Goal: Task Accomplishment & Management: Use online tool/utility

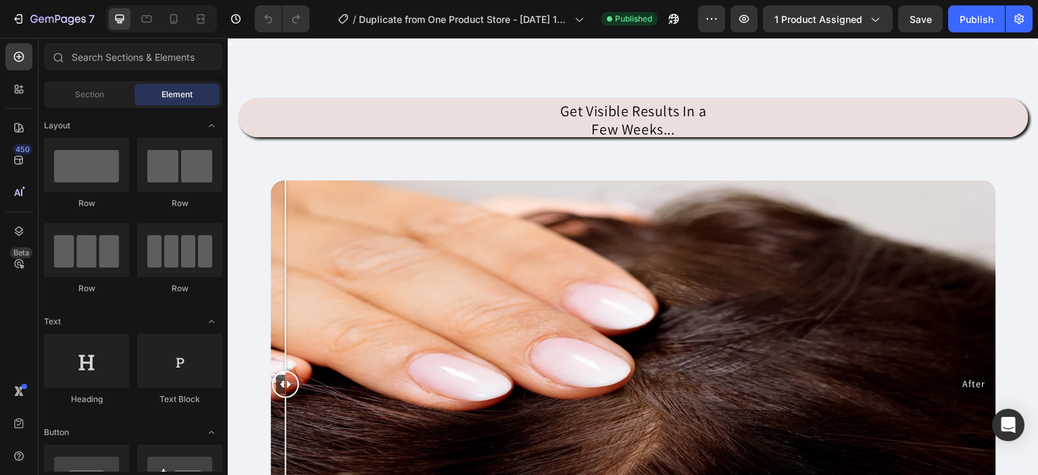
scroll to position [570, 0]
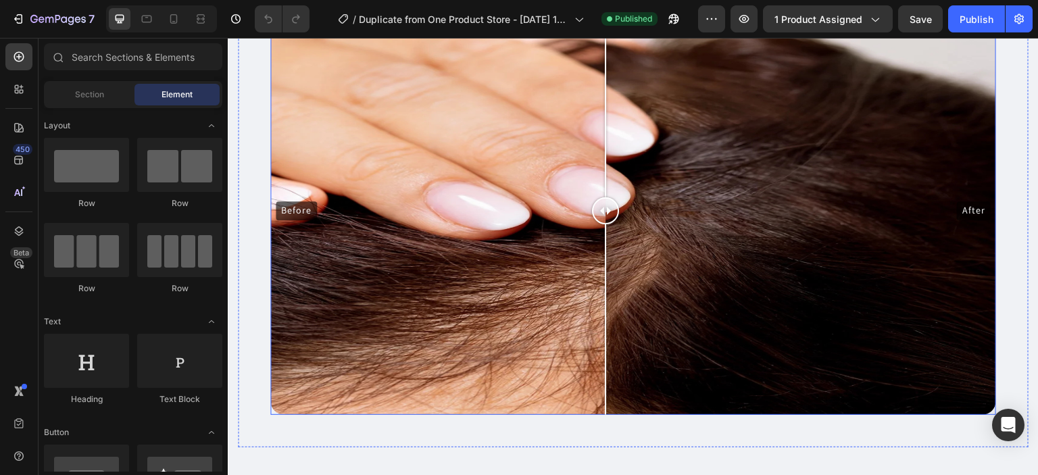
drag, startPoint x: 295, startPoint y: 204, endPoint x: 616, endPoint y: 232, distance: 322.2
click at [616, 232] on div at bounding box center [605, 211] width 27 height 408
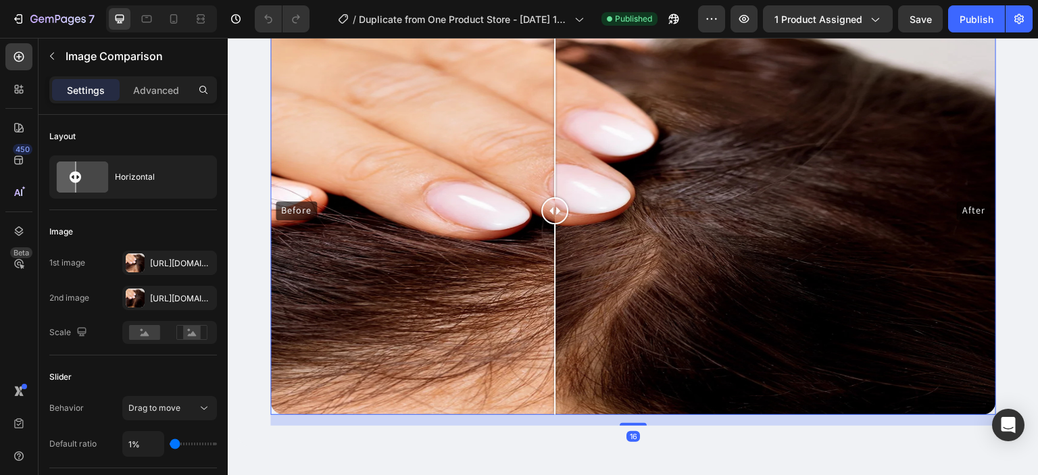
click at [555, 257] on div "Before After" at bounding box center [633, 211] width 726 height 408
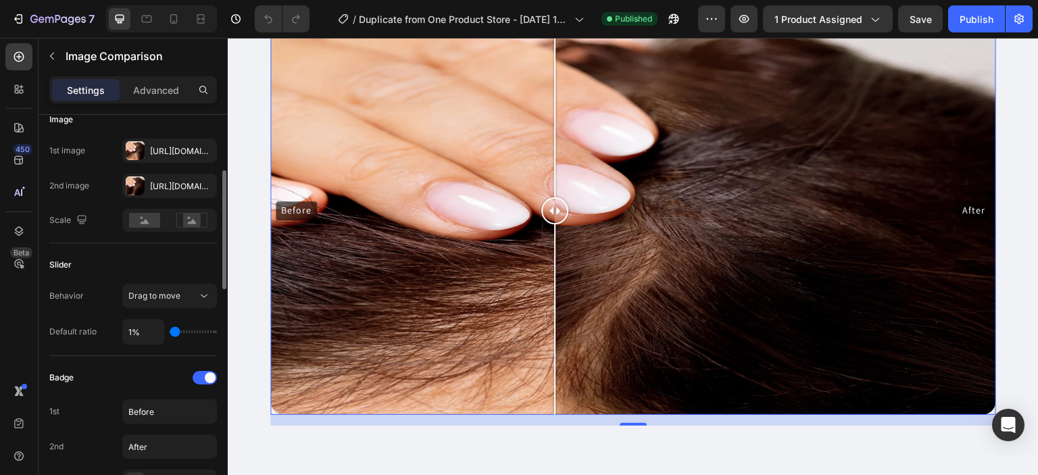
scroll to position [141, 0]
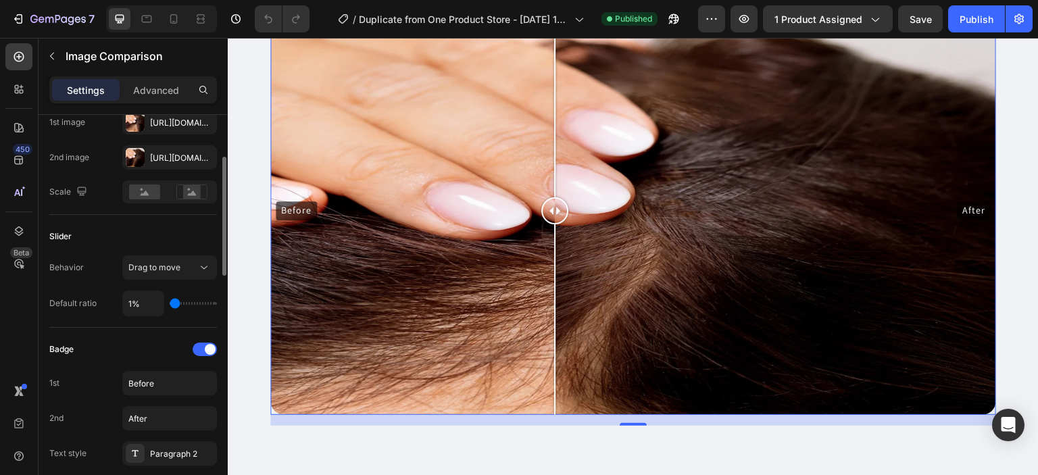
type input "4%"
type input "4"
type input "9%"
type input "9"
type input "10%"
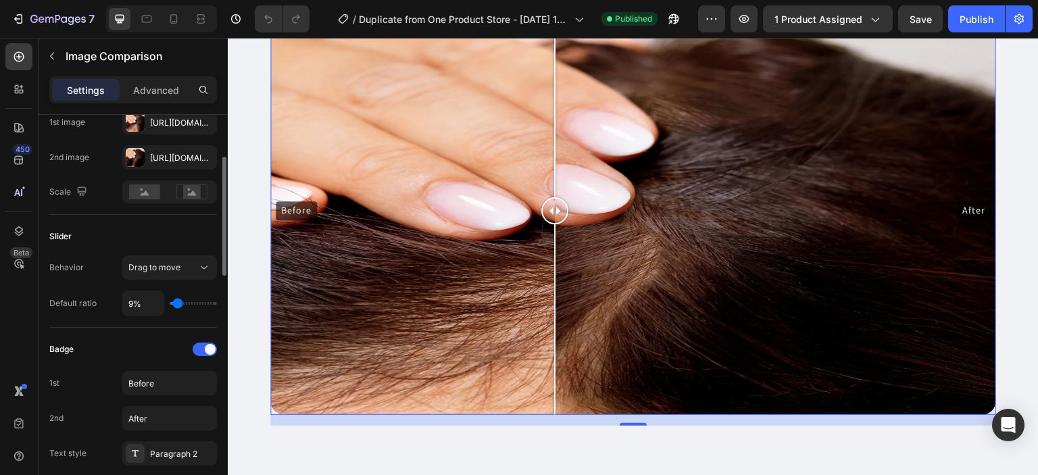
type input "10"
type input "15%"
type input "15"
type input "23%"
type input "23"
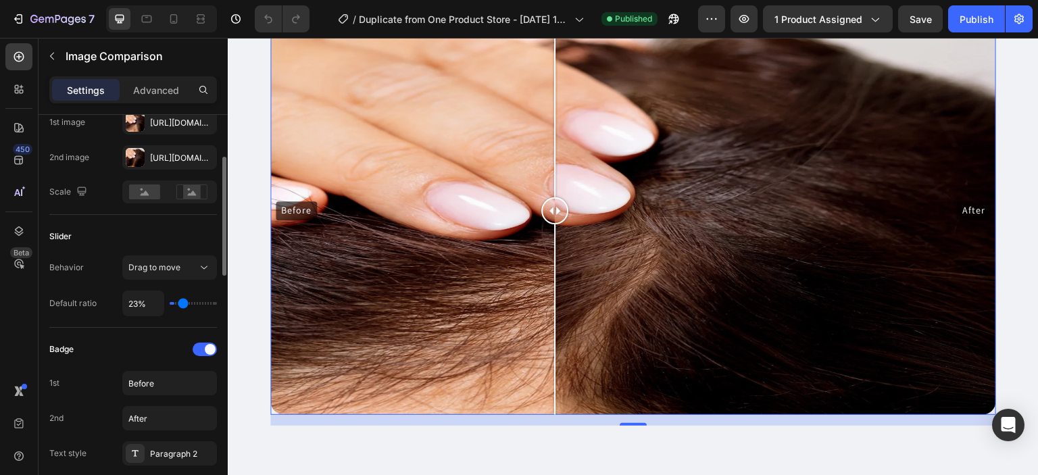
type input "25%"
type input "25"
type input "26%"
type input "26"
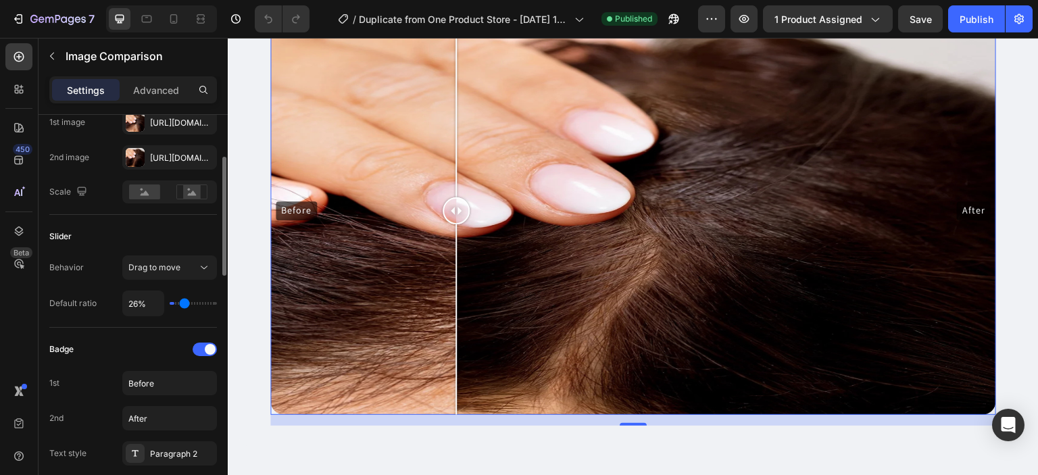
type input "28%"
type input "28"
type input "29%"
type input "29"
type input "32%"
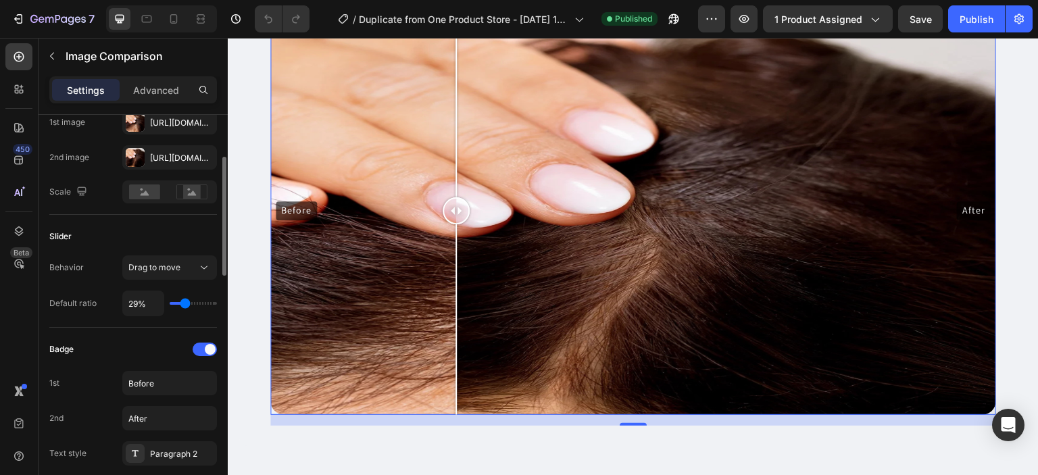
type input "32"
type input "34%"
type input "34"
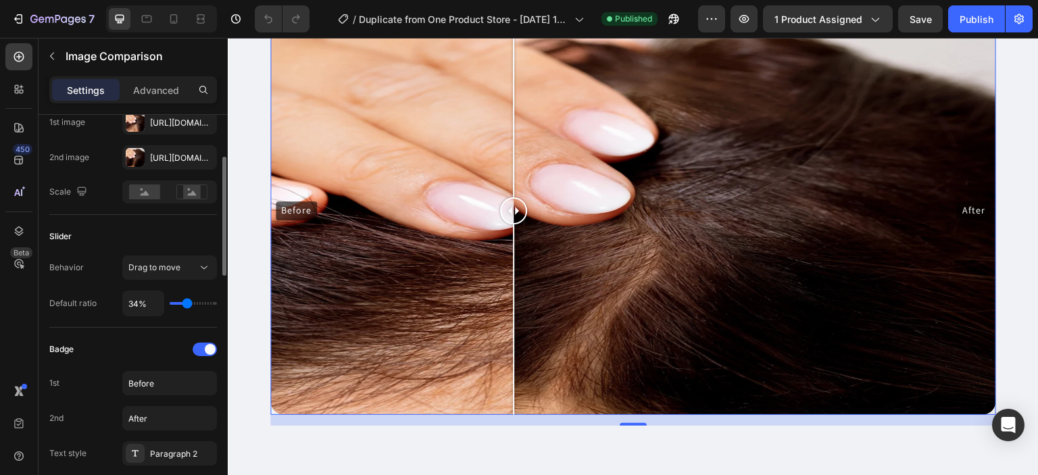
type input "35%"
type input "35"
type input "37%"
type input "37"
type input "38%"
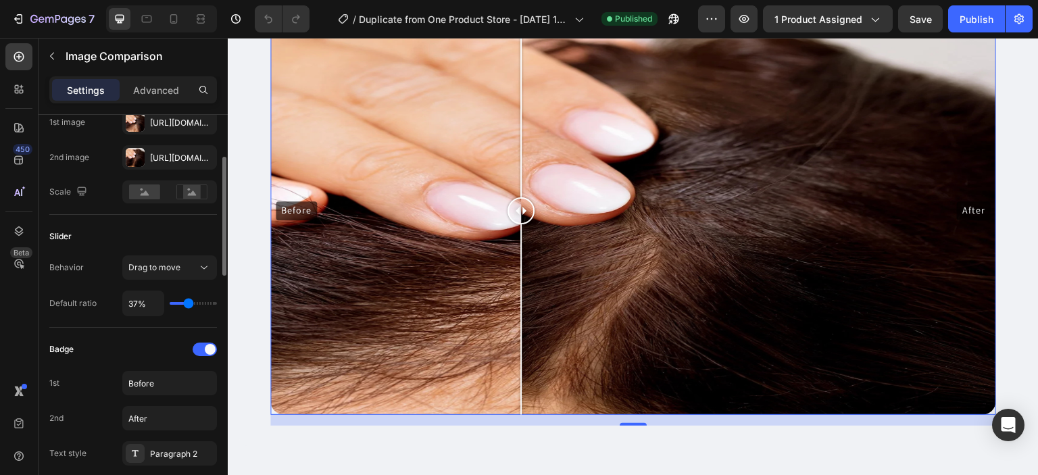
type input "38"
type input "40%"
type input "40"
type input "41%"
type input "41"
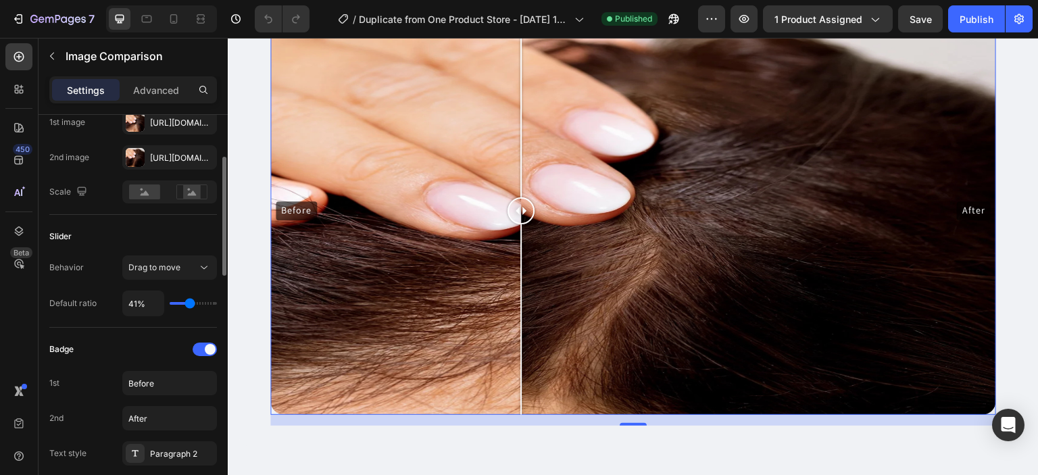
type input "42%"
type input "42"
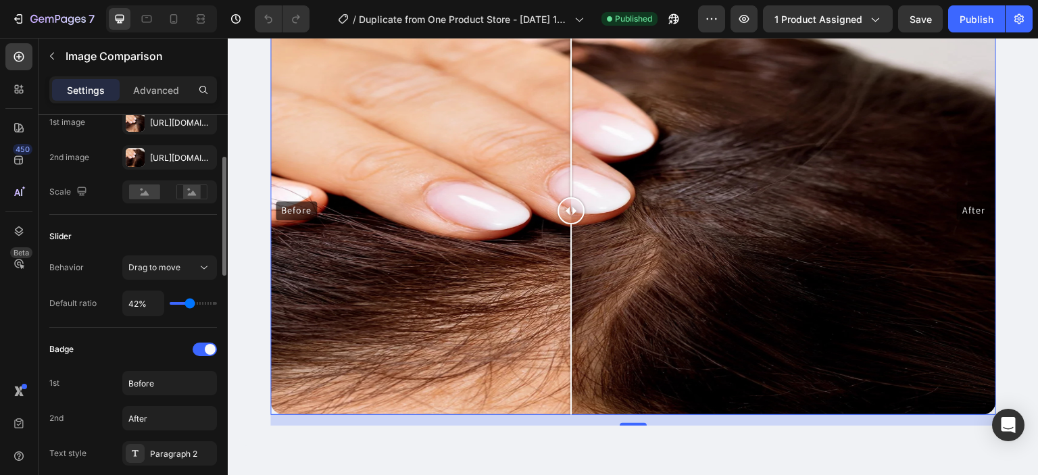
type input "44%"
type input "44"
type input "45%"
type input "45"
type input "47%"
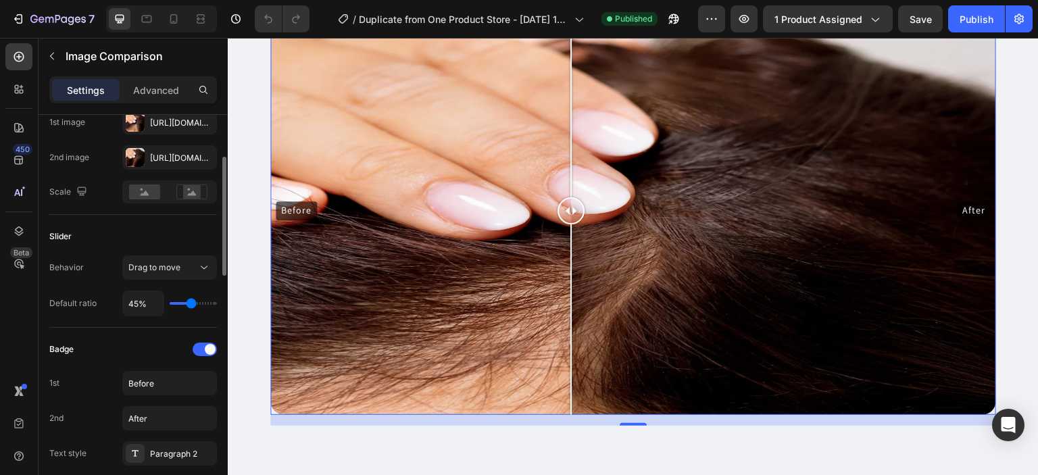
type input "47"
type input "48%"
type input "48"
type input "50%"
type input "50"
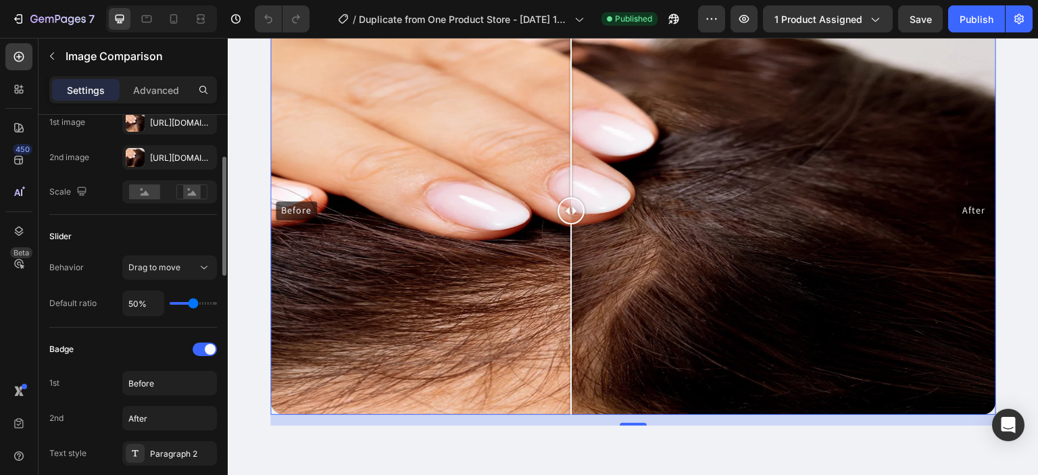
type input "51%"
type input "51"
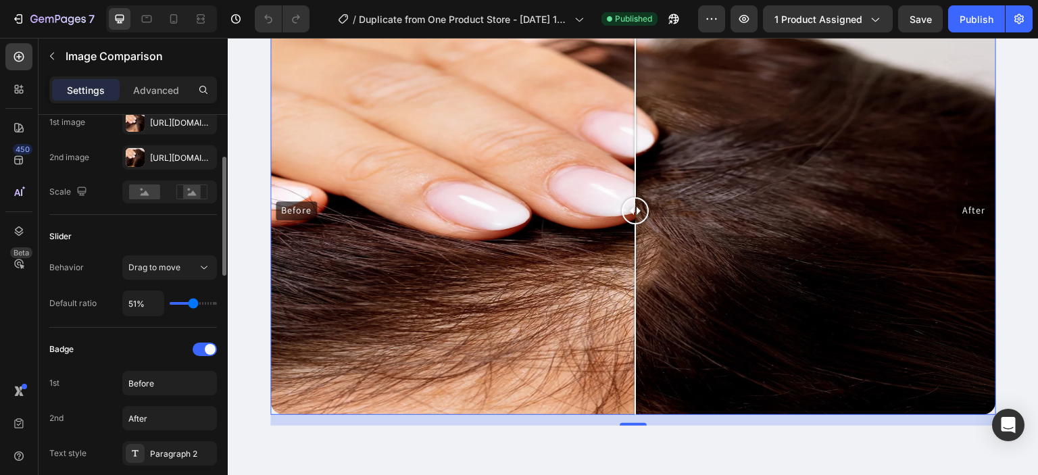
type input "50%"
type input "50"
type input "48%"
type input "48"
type input "47%"
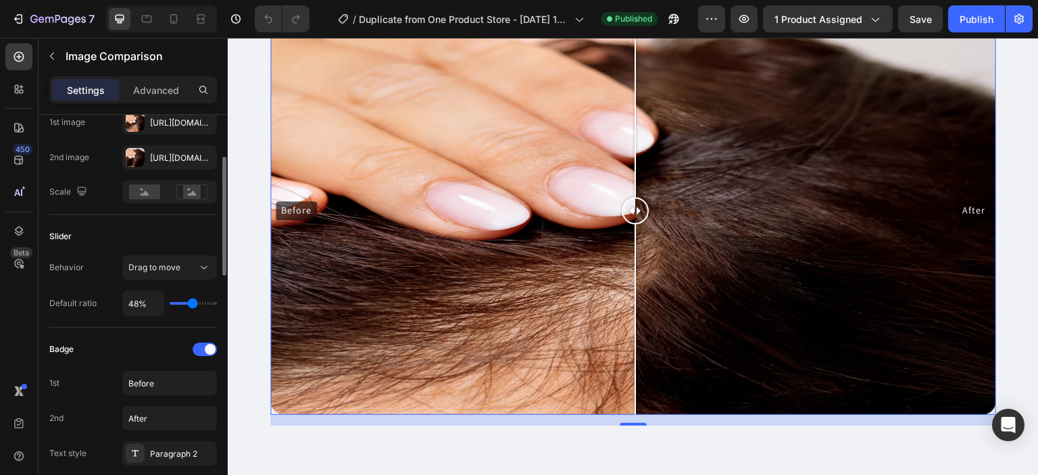
type input "47"
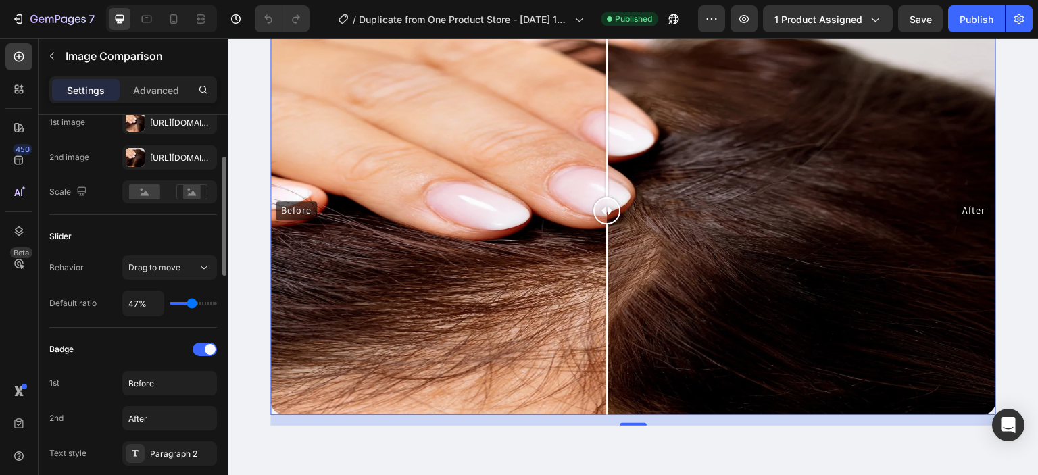
type input "45%"
type input "45"
type input "44%"
type input "44"
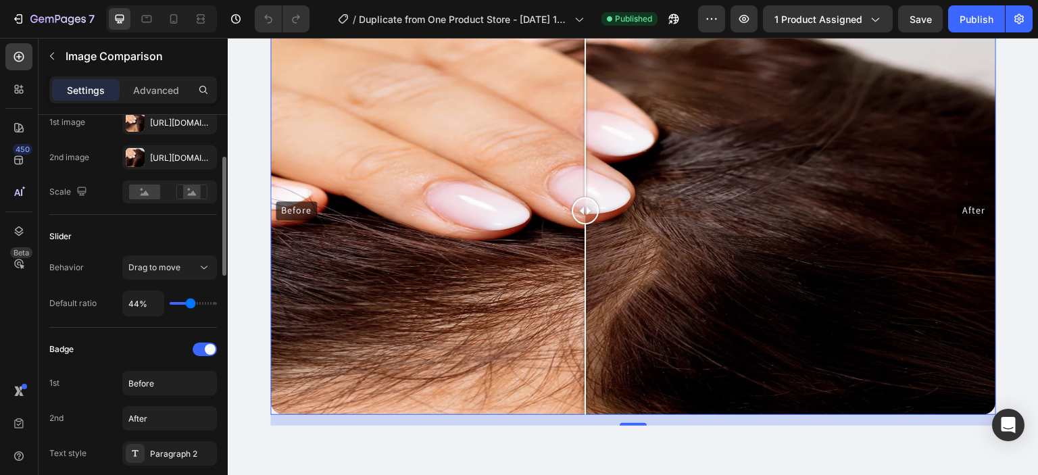
type input "45%"
type input "45"
type input "47%"
type input "47"
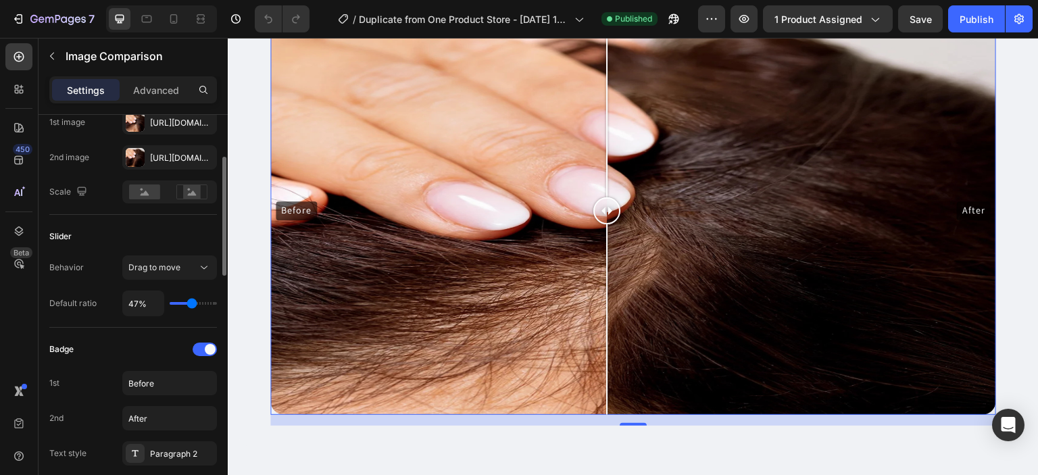
type input "48%"
type input "48"
type input "50%"
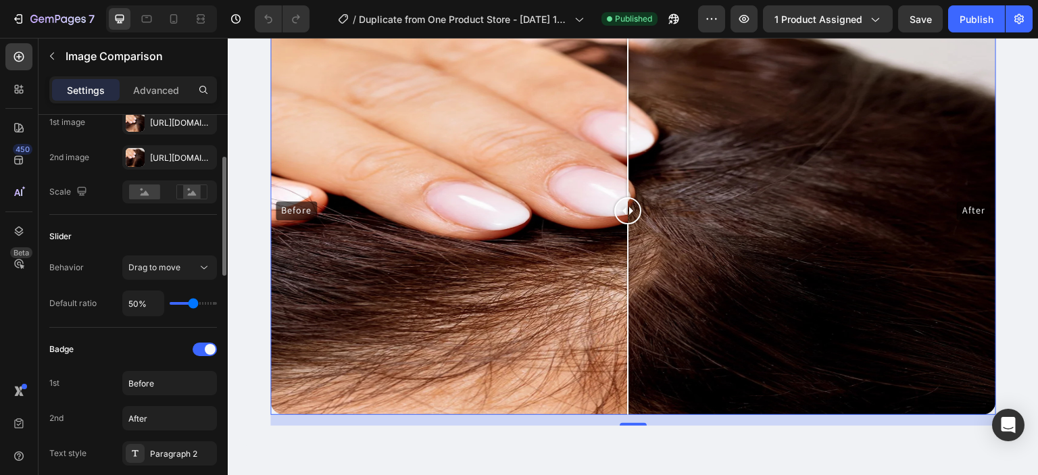
drag, startPoint x: 173, startPoint y: 301, endPoint x: 193, endPoint y: 301, distance: 19.6
type input "50"
click at [193, 302] on input "range" at bounding box center [193, 303] width 47 height 3
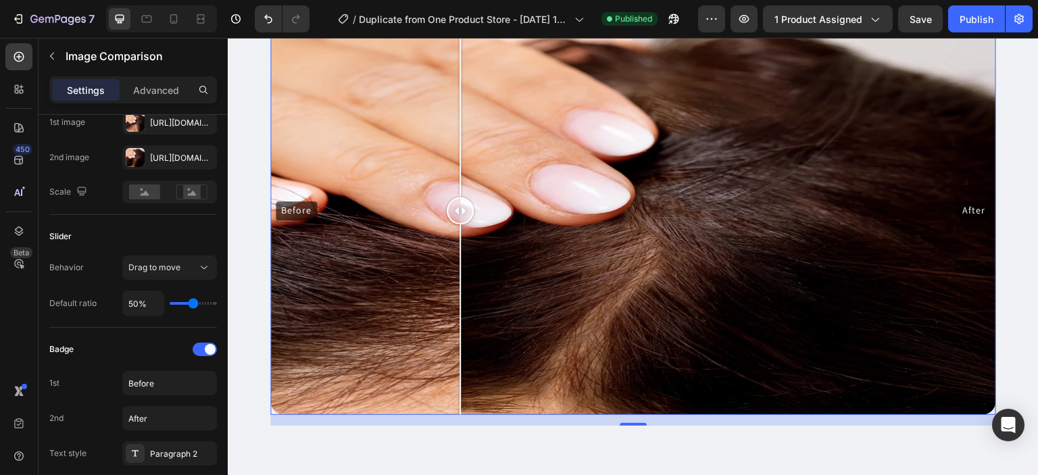
click at [460, 280] on div "Before After" at bounding box center [633, 211] width 726 height 408
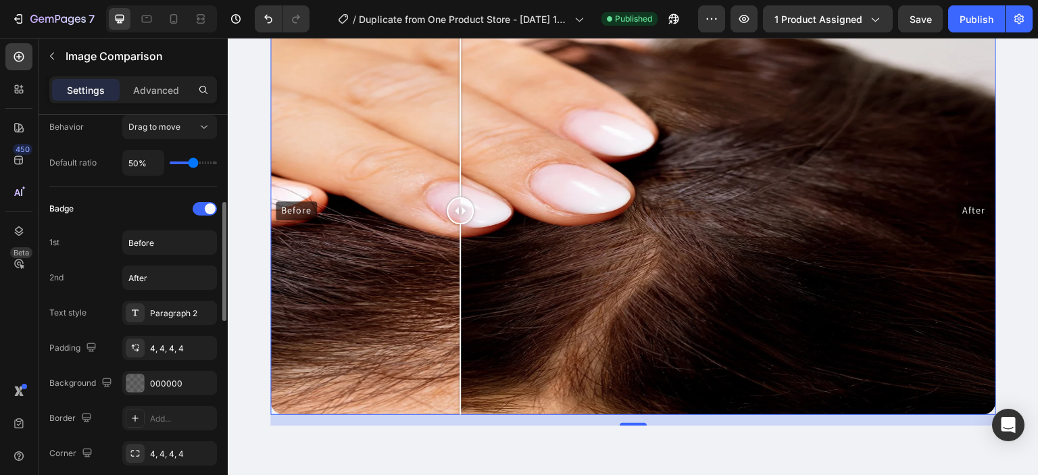
scroll to position [284, 0]
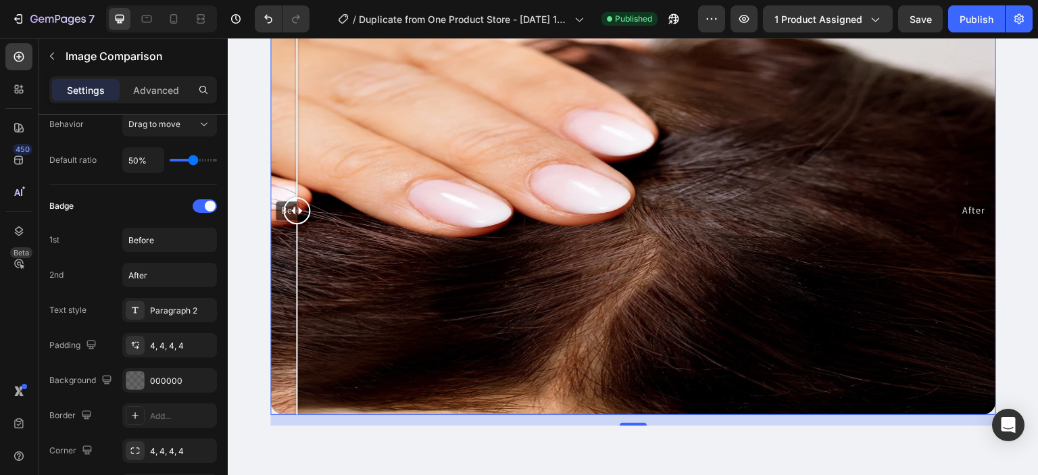
click at [297, 199] on div "Before After" at bounding box center [633, 211] width 726 height 408
click at [297, 199] on div at bounding box center [296, 210] width 27 height 27
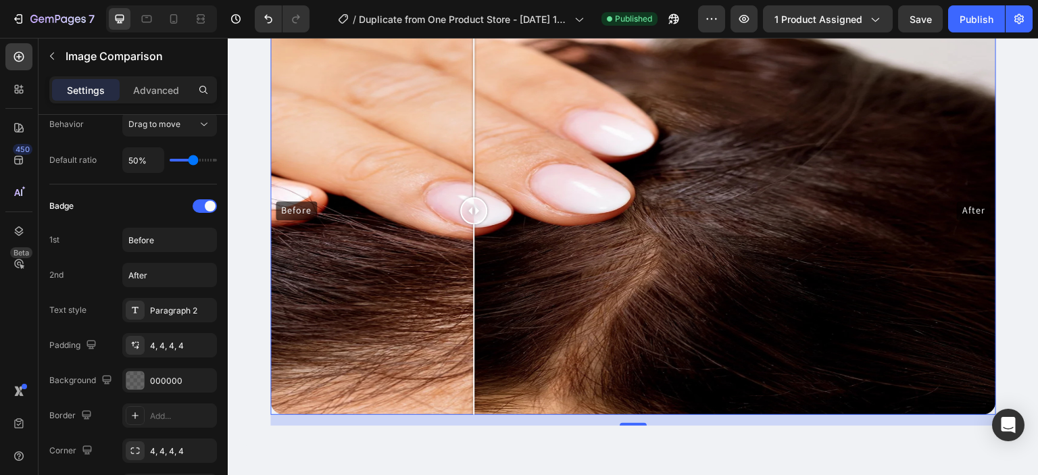
drag, startPoint x: 297, startPoint y: 199, endPoint x: 485, endPoint y: 155, distance: 193.4
click at [485, 155] on div at bounding box center [473, 211] width 27 height 408
click at [305, 204] on div "Before After" at bounding box center [633, 211] width 726 height 408
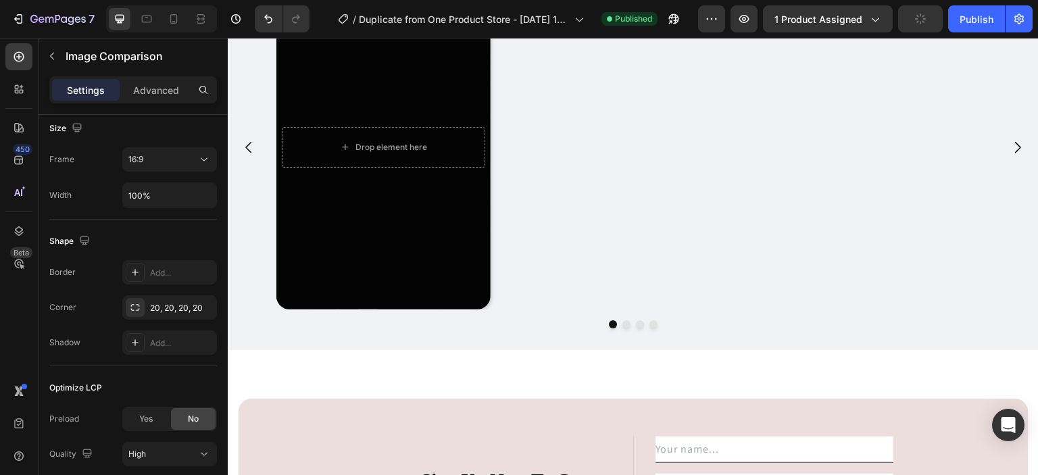
scroll to position [2134, 0]
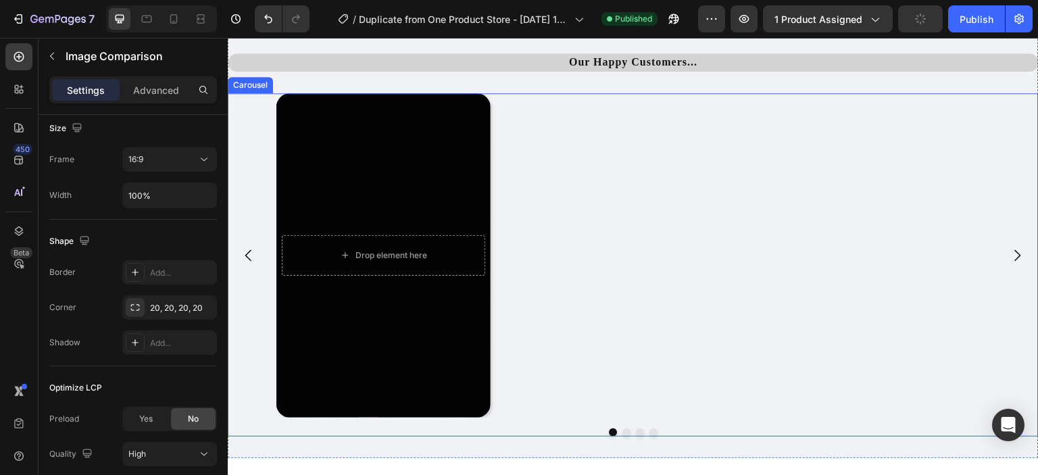
click at [1013, 252] on icon "Carousel Next Arrow" at bounding box center [1017, 255] width 16 height 16
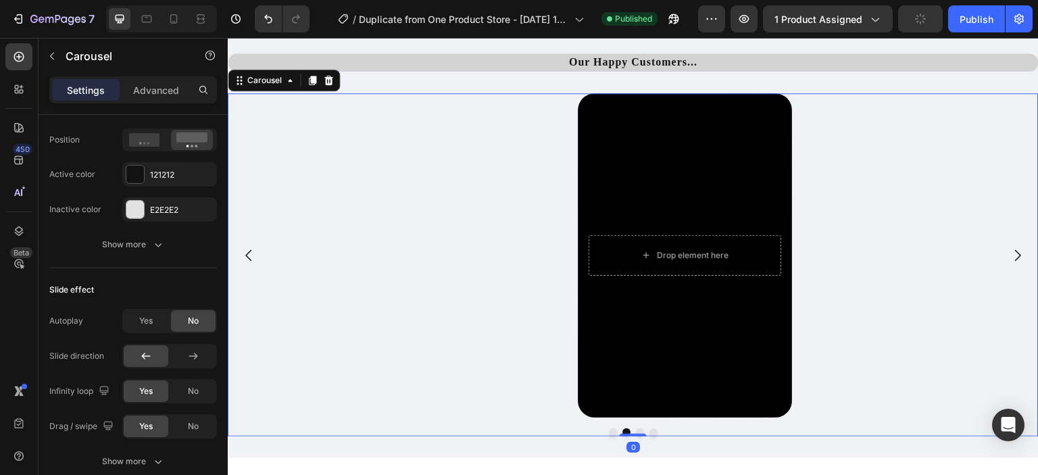
scroll to position [0, 0]
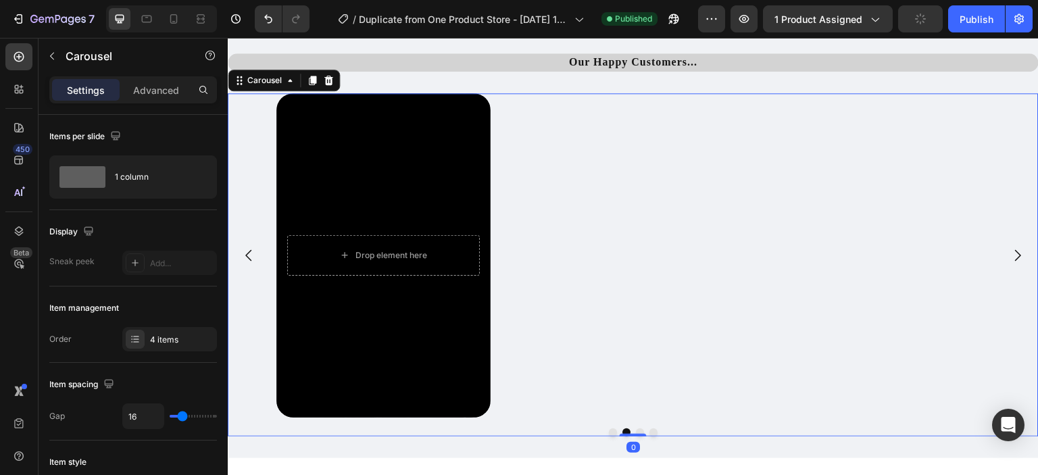
click at [1013, 252] on icon "Carousel Next Arrow" at bounding box center [1017, 255] width 16 height 16
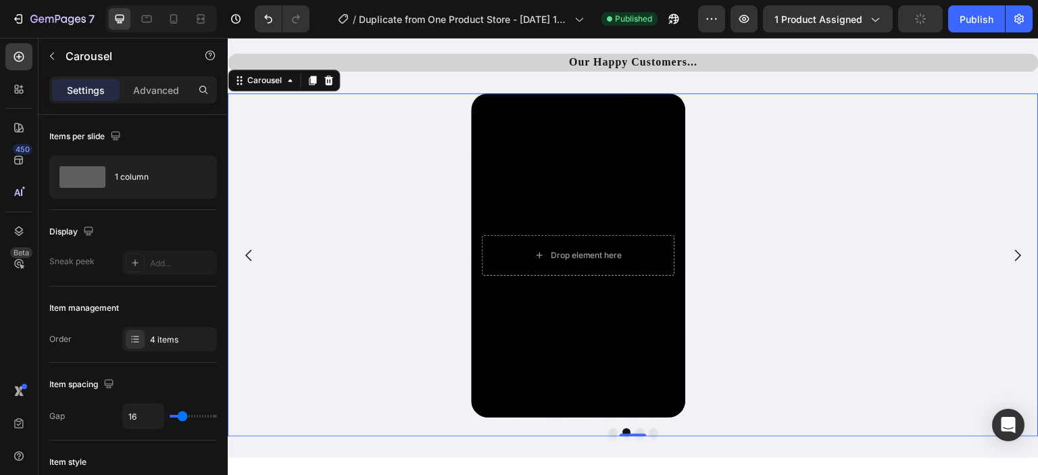
click at [1013, 252] on icon "Carousel Next Arrow" at bounding box center [1017, 255] width 16 height 16
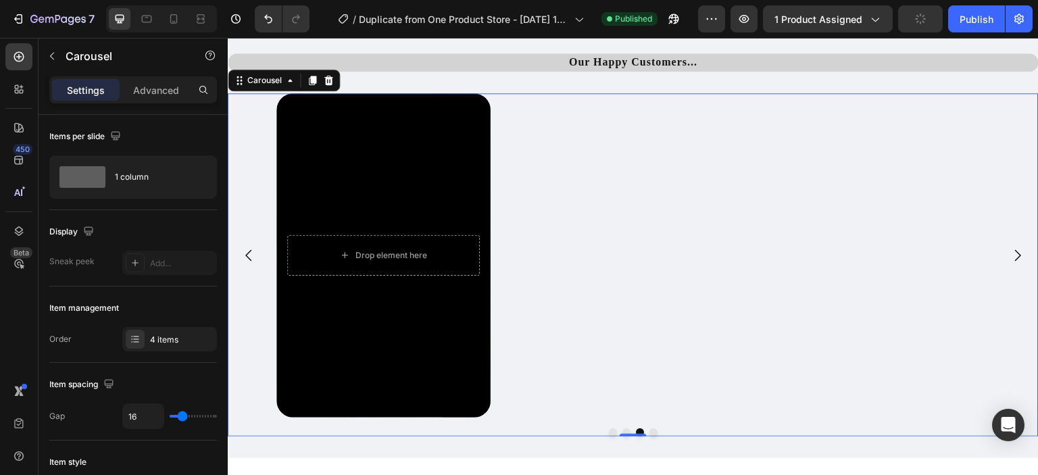
click at [1013, 252] on icon "Carousel Next Arrow" at bounding box center [1017, 255] width 16 height 16
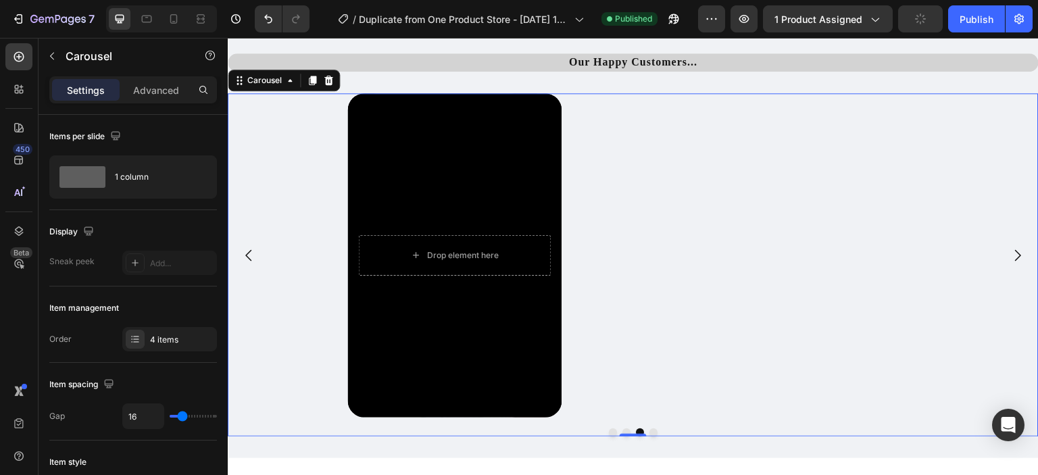
click at [1013, 252] on icon "Carousel Next Arrow" at bounding box center [1017, 255] width 16 height 16
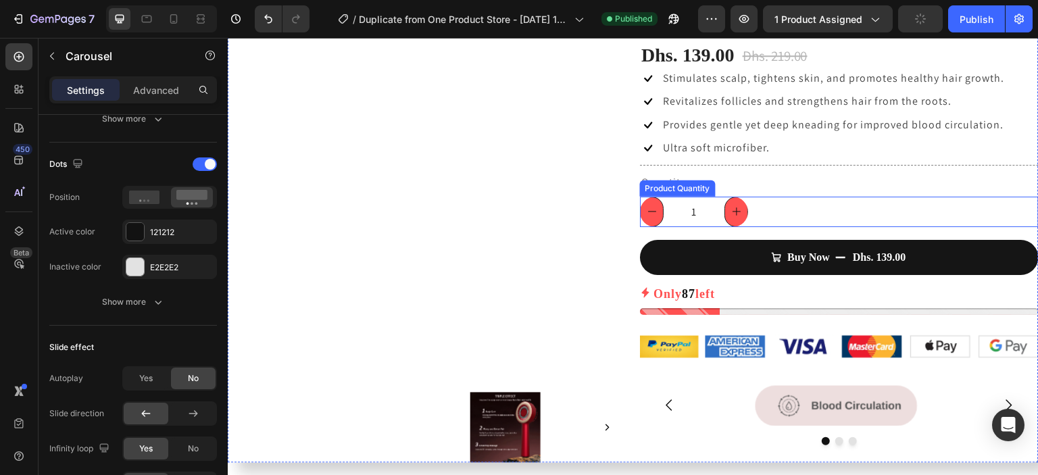
scroll to position [128, 0]
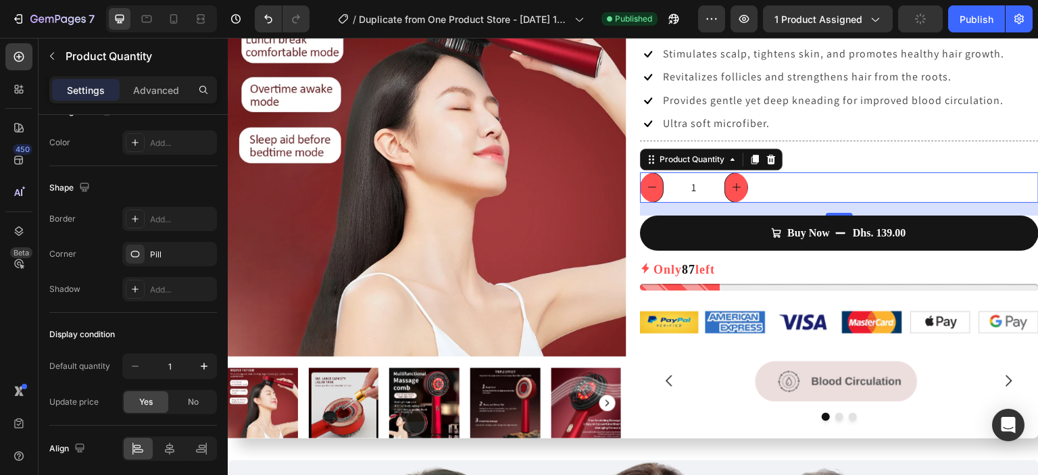
click at [734, 188] on icon "increment" at bounding box center [736, 187] width 11 height 11
type input "2"
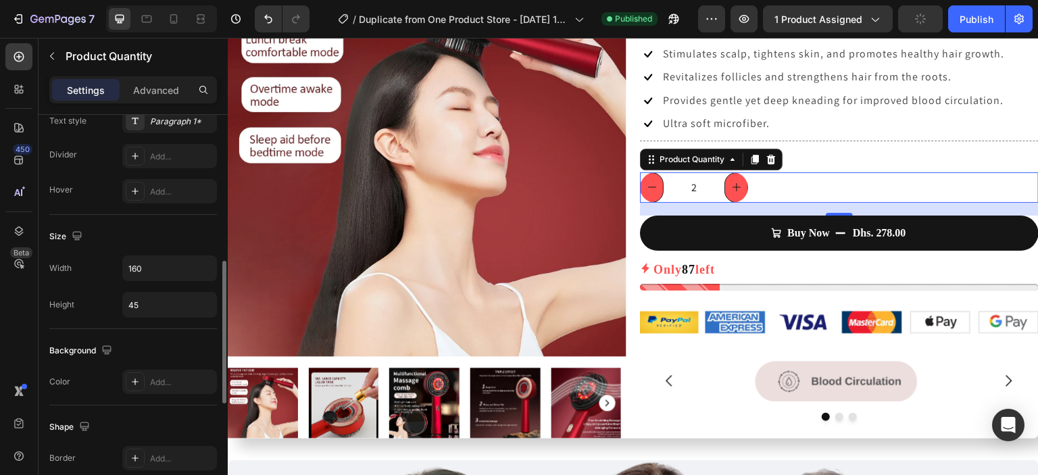
scroll to position [427, 0]
click at [151, 263] on input "160" at bounding box center [169, 266] width 93 height 24
type input "2"
type input "160"
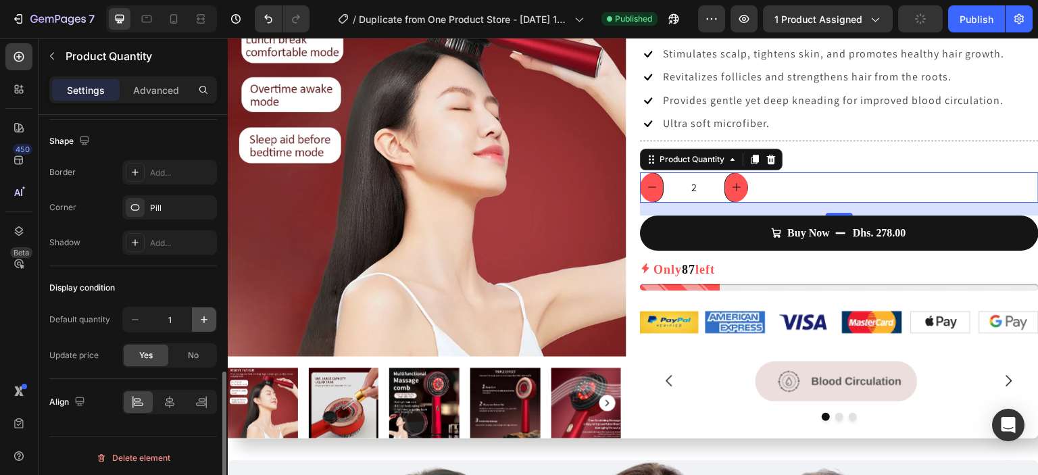
scroll to position [712, 0]
click at [170, 395] on icon at bounding box center [169, 401] width 9 height 12
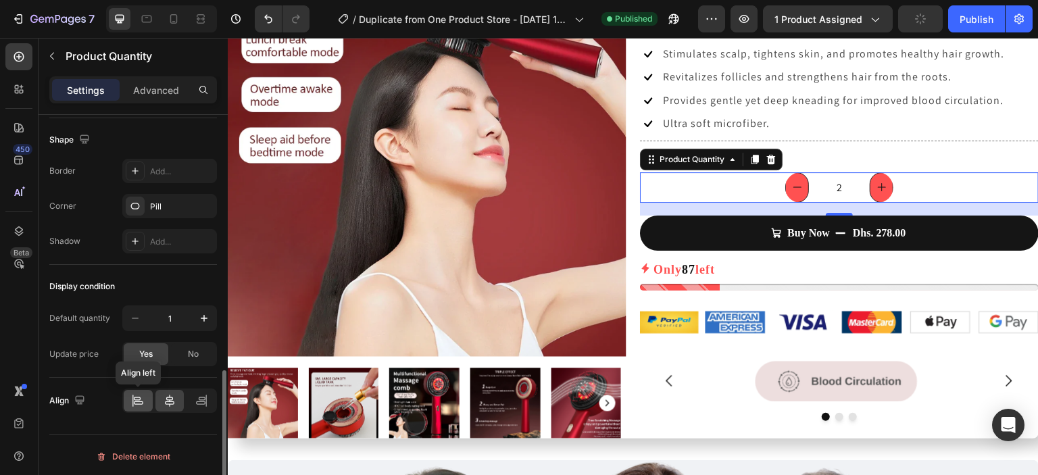
click at [138, 400] on icon at bounding box center [138, 401] width 14 height 14
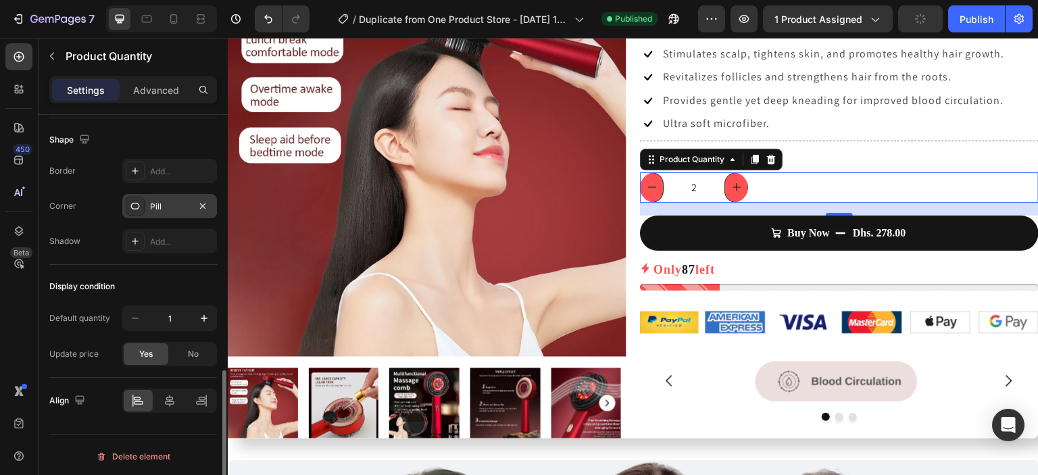
click at [170, 211] on div "Pill" at bounding box center [169, 206] width 95 height 24
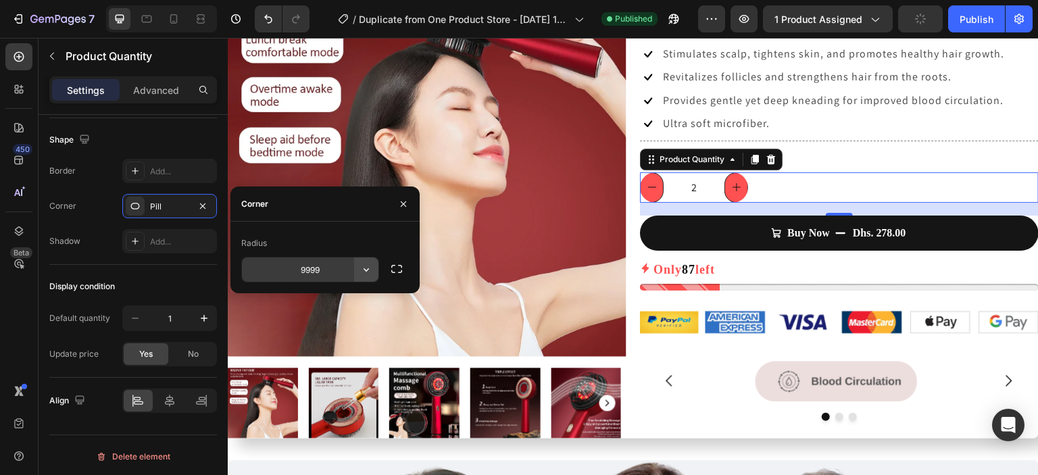
click at [363, 268] on icon "button" at bounding box center [366, 270] width 14 height 14
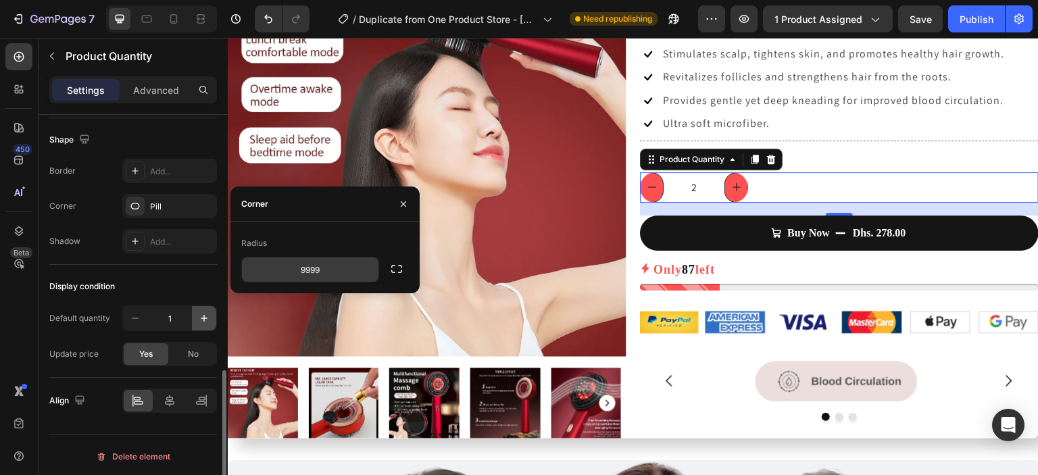
click at [199, 316] on icon "button" at bounding box center [204, 318] width 14 height 14
type input "2"
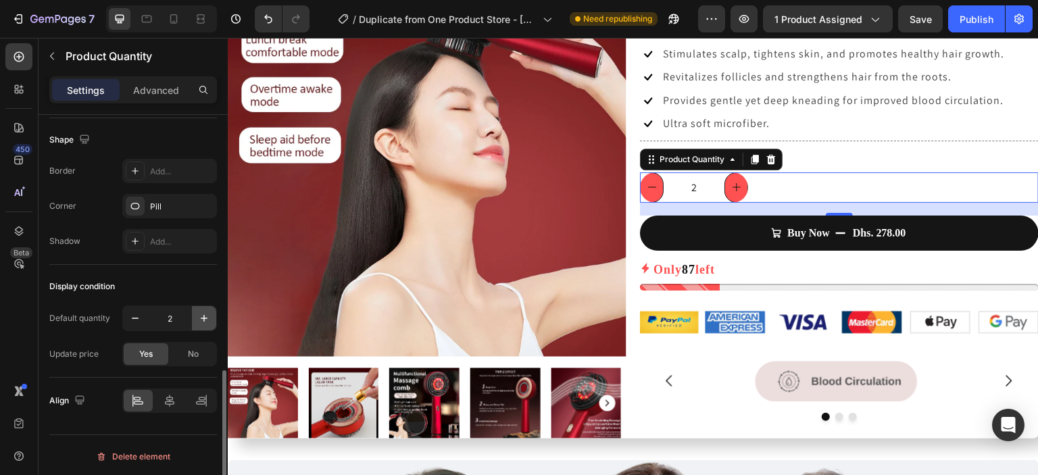
click at [199, 316] on icon "button" at bounding box center [204, 318] width 14 height 14
type input "3"
click at [132, 315] on icon "button" at bounding box center [135, 318] width 14 height 14
type input "2"
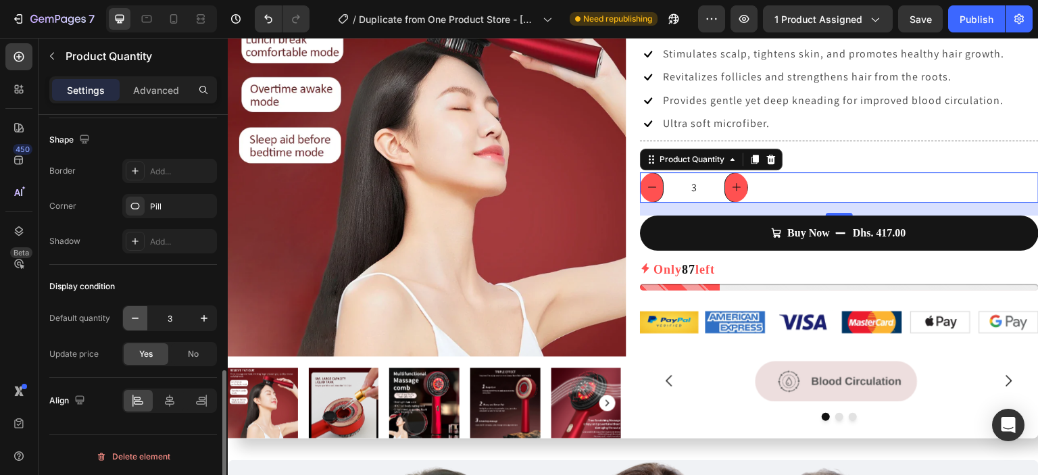
type input "2"
click at [132, 315] on icon "button" at bounding box center [135, 318] width 14 height 14
type input "1"
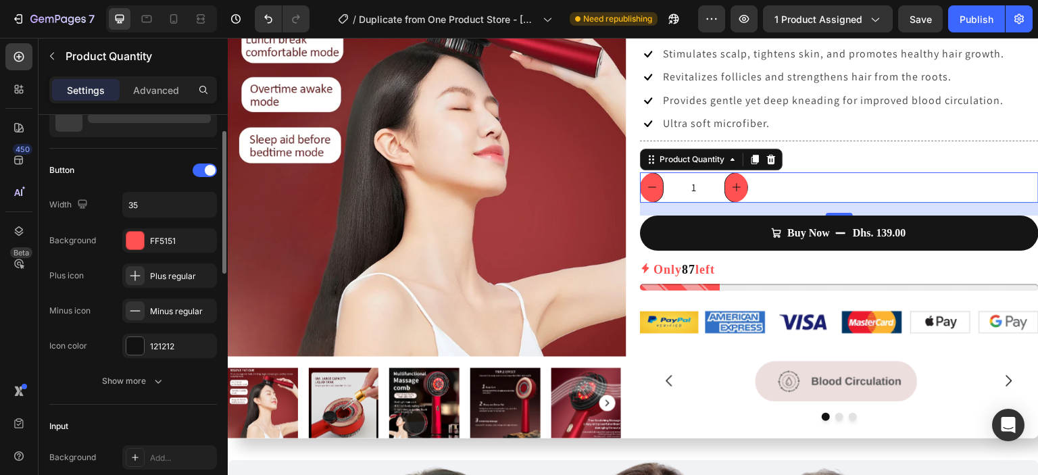
scroll to position [51, 0]
click at [206, 197] on button "button" at bounding box center [204, 207] width 24 height 24
click at [159, 202] on input "35" at bounding box center [169, 207] width 93 height 24
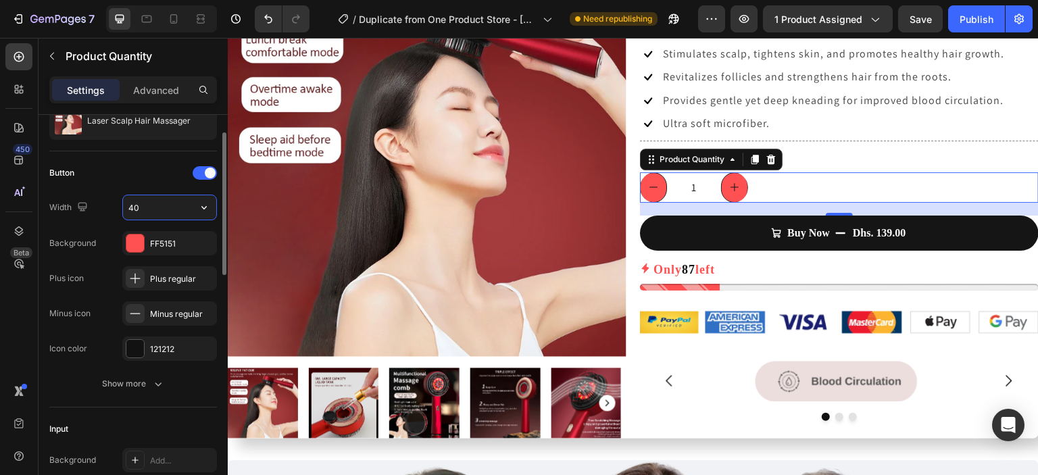
type input "4"
type input "32"
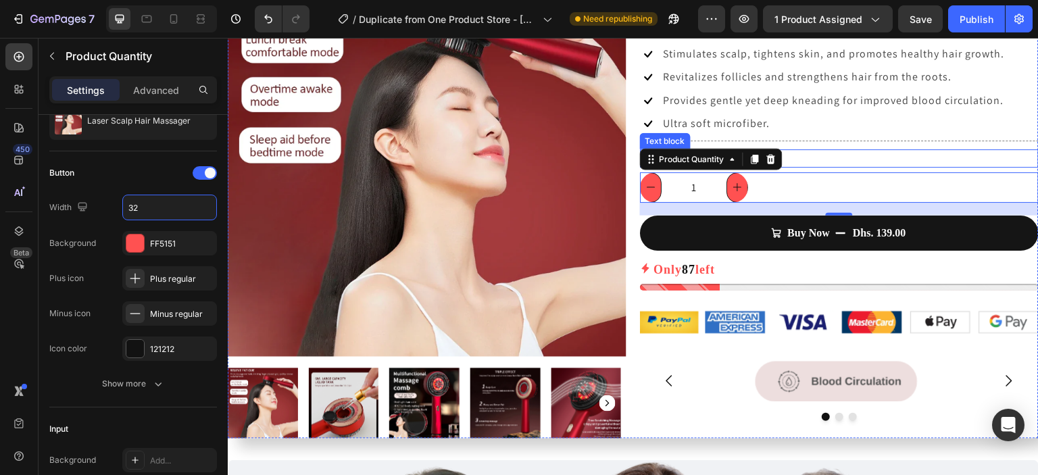
click at [913, 153] on p "Quantity" at bounding box center [839, 158] width 396 height 15
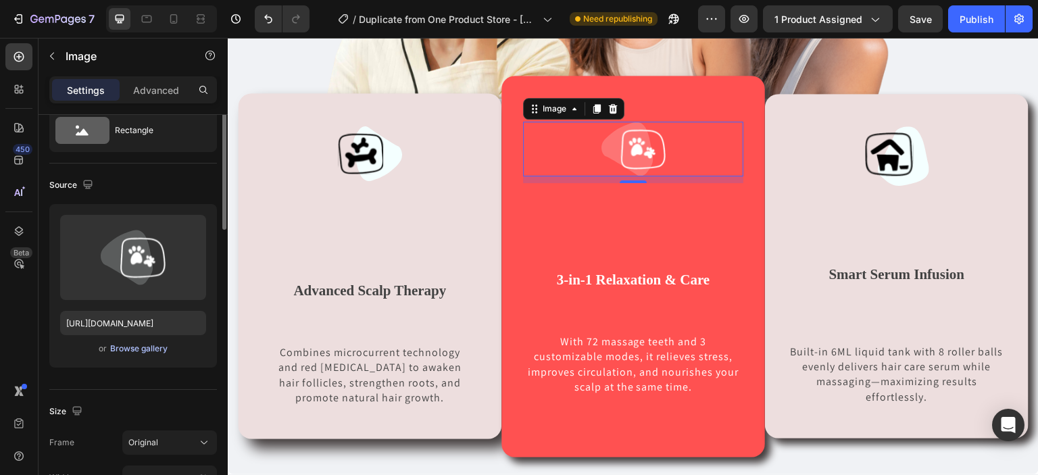
scroll to position [84, 0]
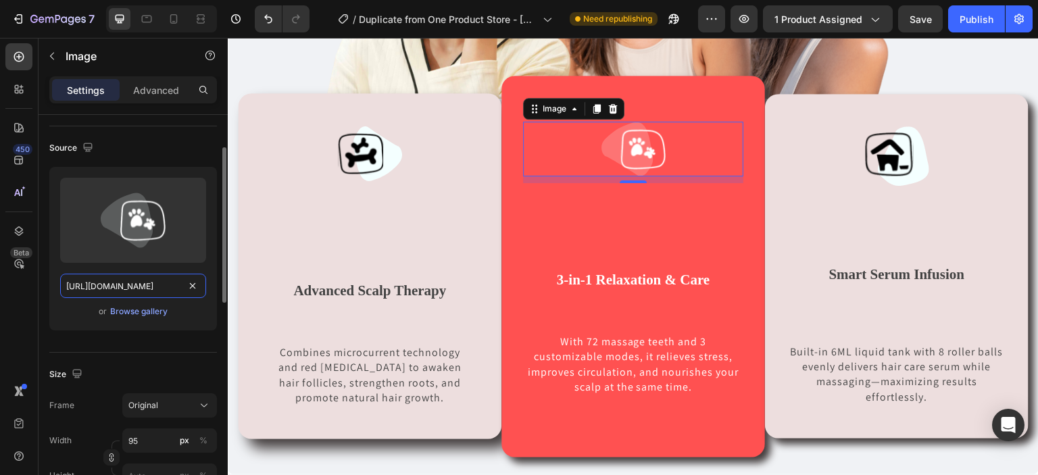
click at [151, 287] on input "[URL][DOMAIN_NAME]" at bounding box center [133, 286] width 146 height 24
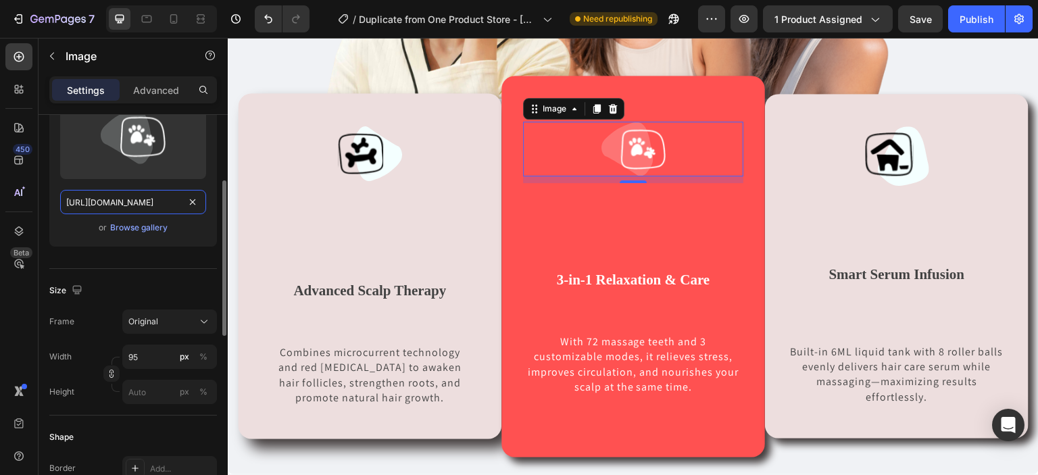
scroll to position [168, 0]
click at [190, 319] on div "Original" at bounding box center [161, 321] width 66 height 12
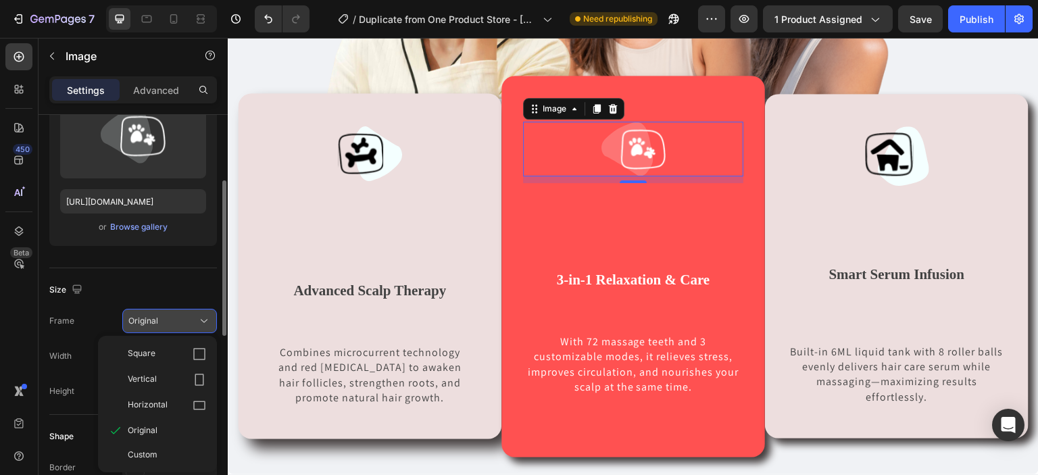
click at [190, 319] on div "Original" at bounding box center [161, 321] width 66 height 12
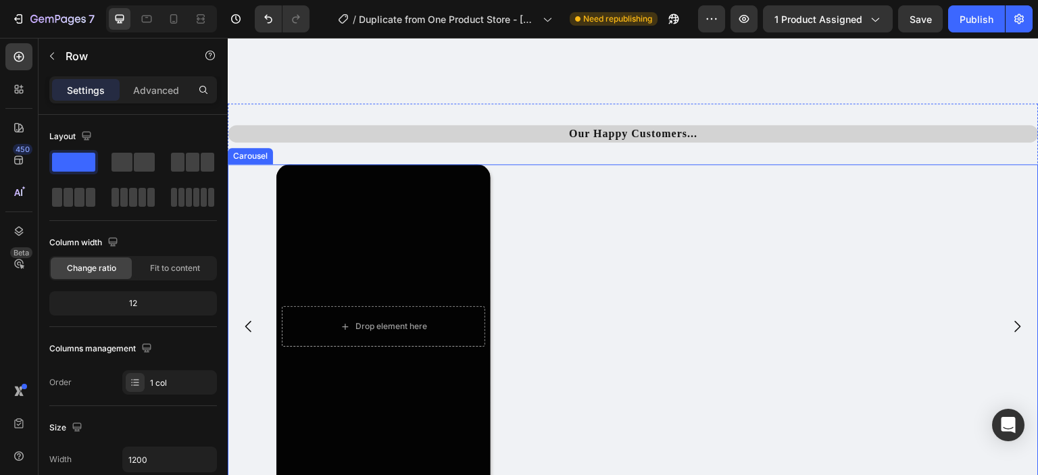
scroll to position [2964, 0]
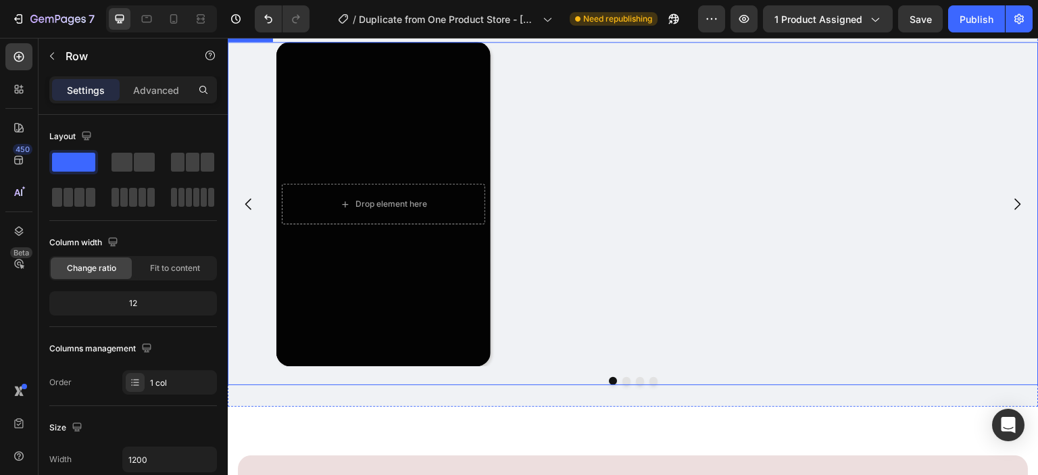
click at [649, 382] on button "Dot" at bounding box center [653, 381] width 8 height 8
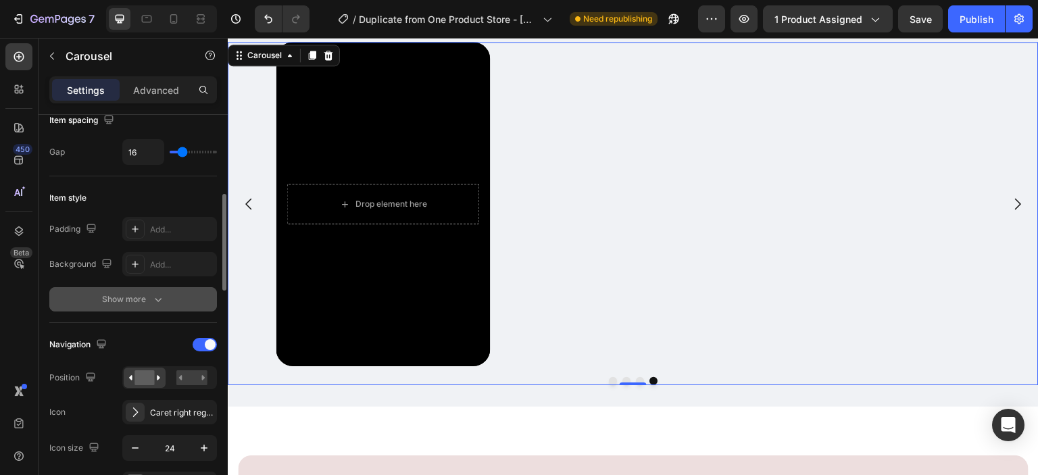
scroll to position [335, 0]
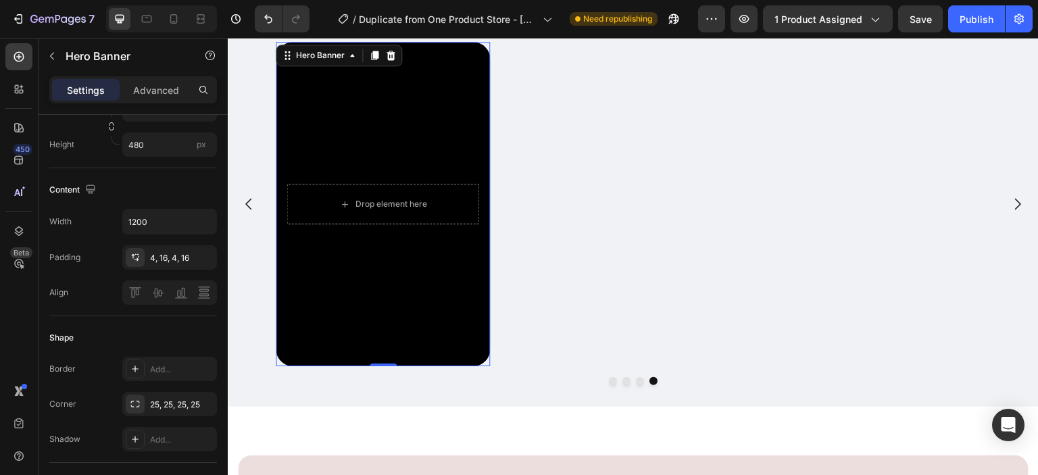
click at [321, 274] on div "Background Image" at bounding box center [383, 204] width 214 height 324
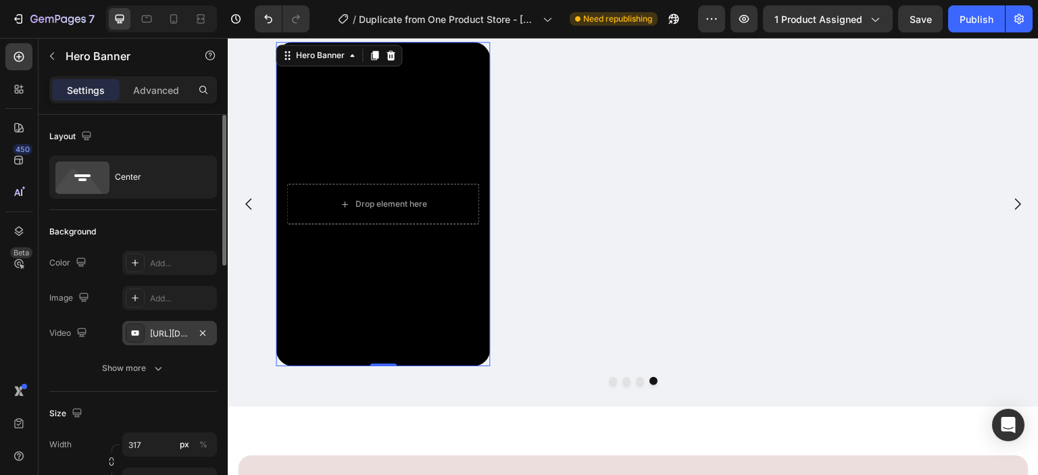
click at [157, 332] on div "[URL][DOMAIN_NAME]" at bounding box center [169, 334] width 39 height 12
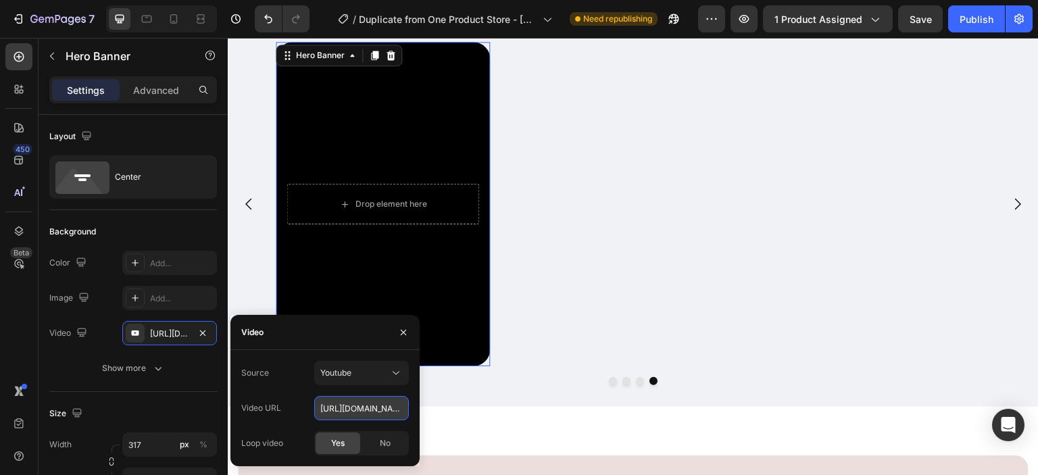
click at [332, 413] on input "[URL][DOMAIN_NAME]" at bounding box center [361, 408] width 95 height 24
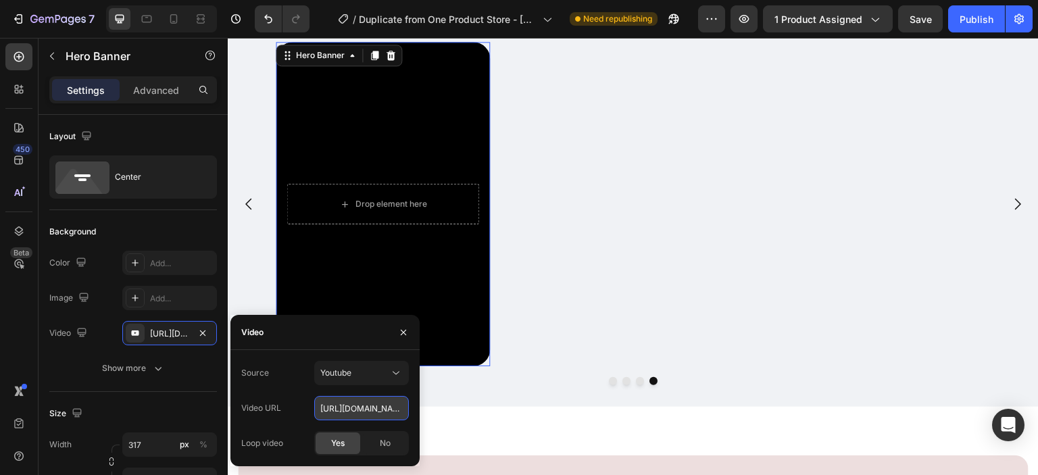
click at [332, 413] on input "[URL][DOMAIN_NAME]" at bounding box center [361, 408] width 95 height 24
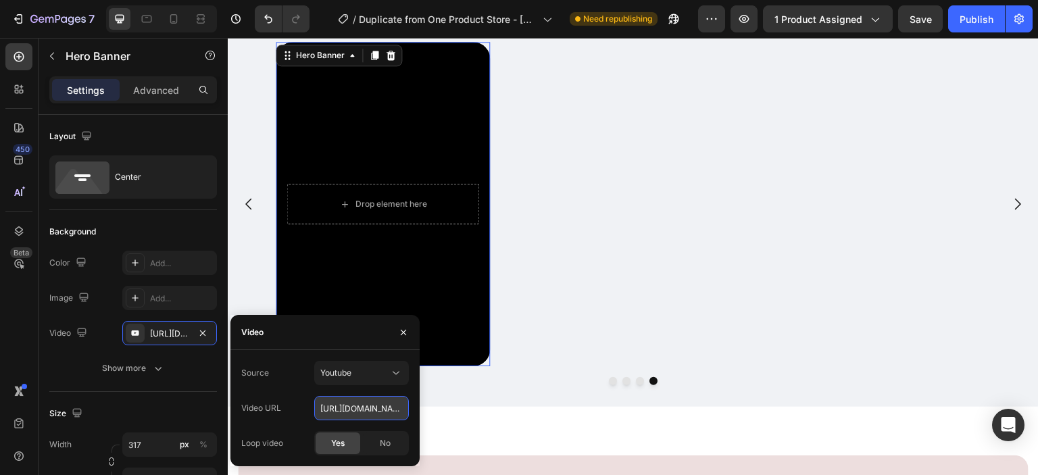
click at [332, 413] on input "[URL][DOMAIN_NAME]" at bounding box center [361, 408] width 95 height 24
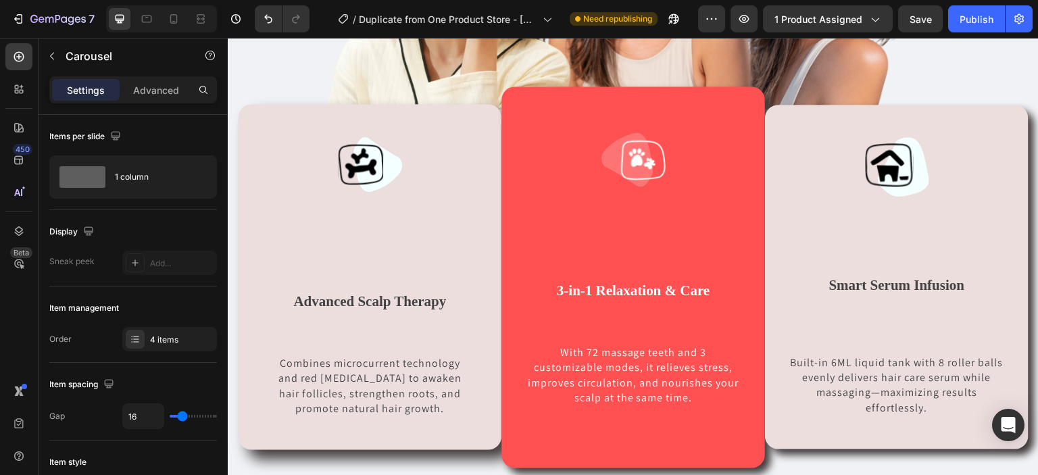
scroll to position [732, 0]
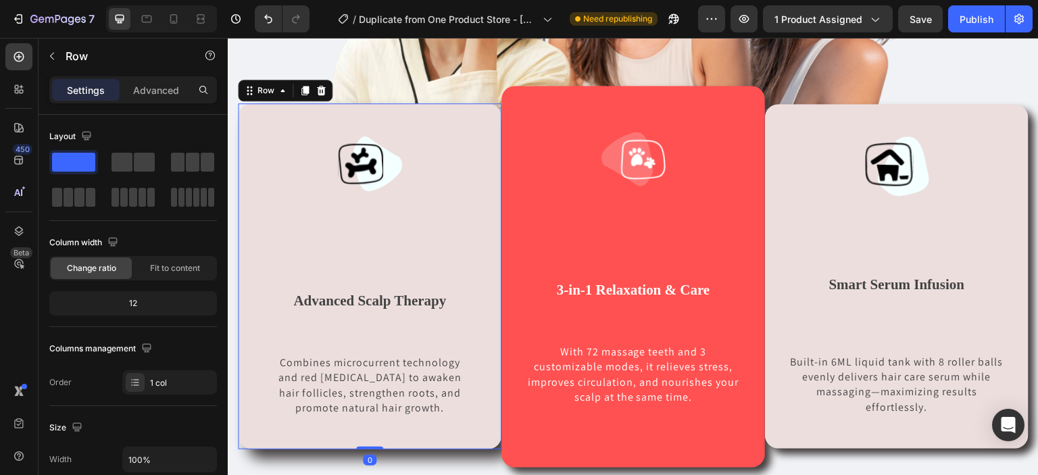
click at [341, 222] on div "Image Advanced Scalp Therapy Text block Combines microcurrent technology and re…" at bounding box center [369, 276] width 220 height 281
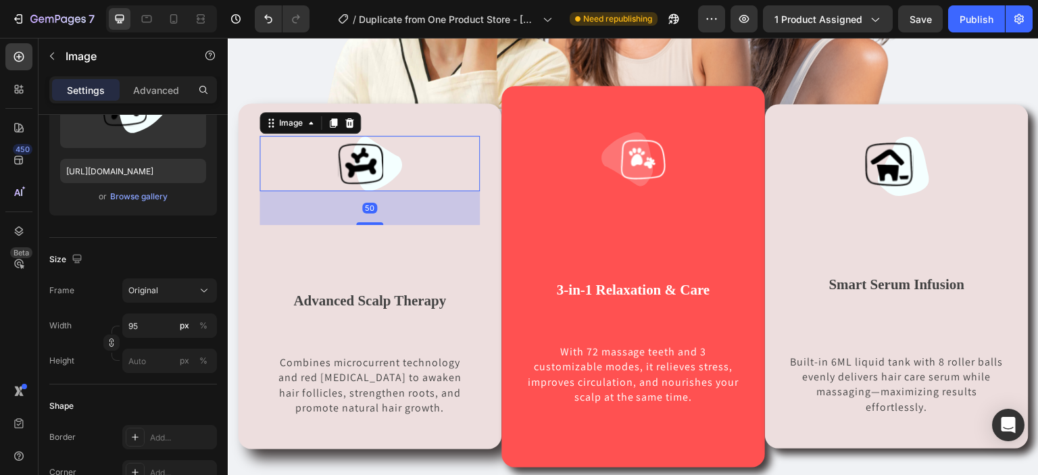
scroll to position [0, 0]
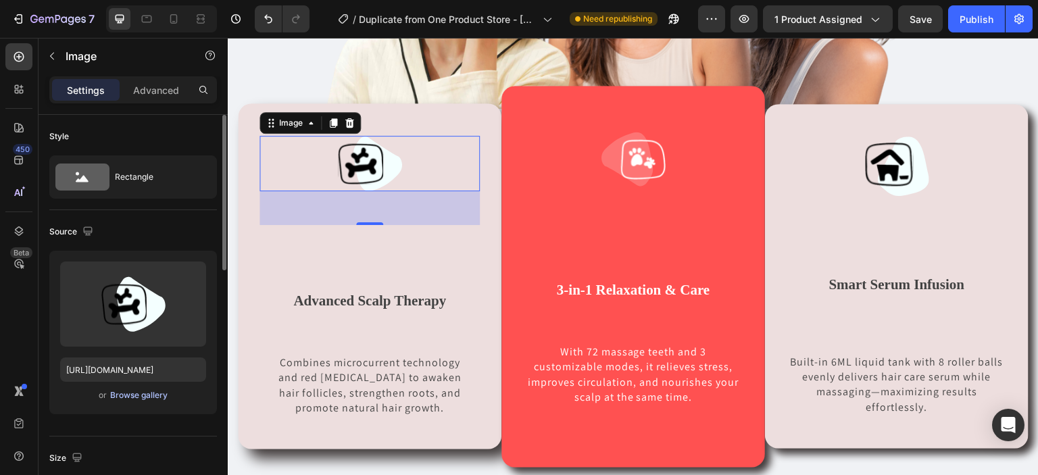
click at [133, 393] on div "Browse gallery" at bounding box center [138, 395] width 57 height 12
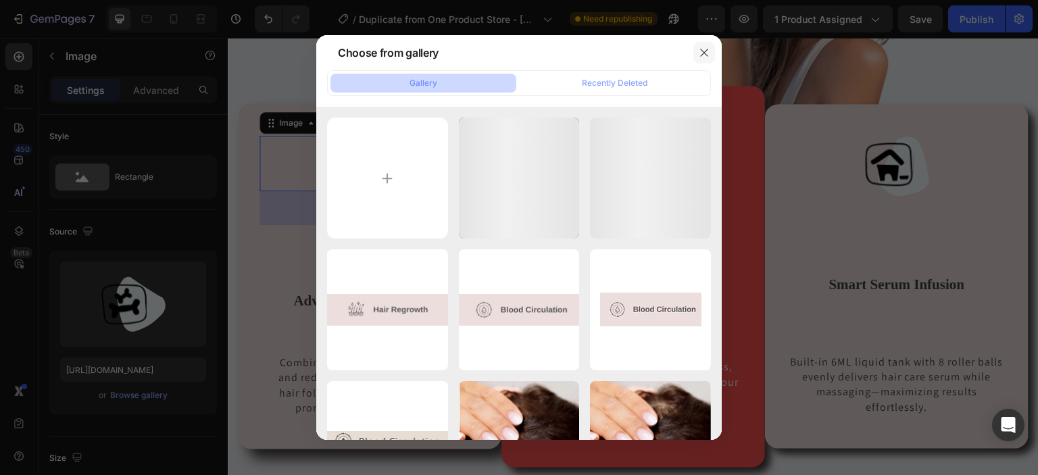
click at [695, 53] on button "button" at bounding box center [704, 53] width 22 height 22
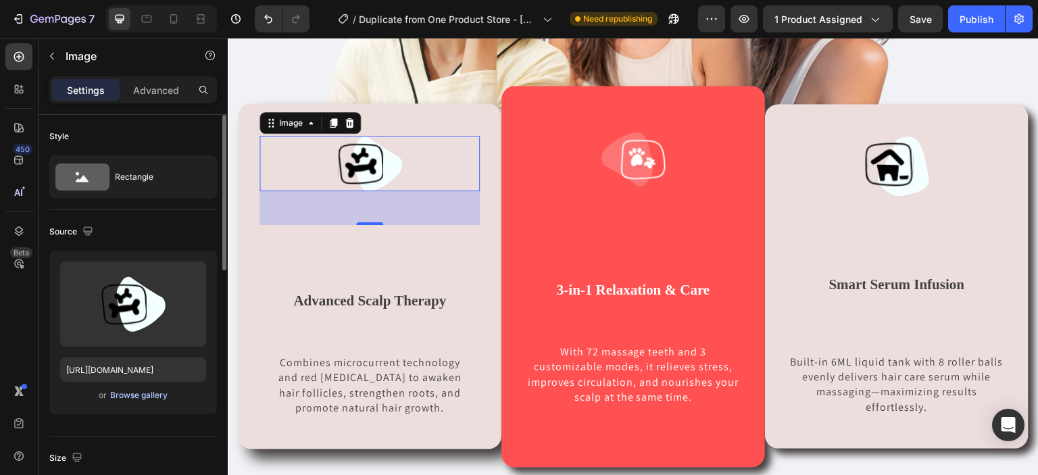
click at [147, 394] on div "Browse gallery" at bounding box center [138, 395] width 57 height 12
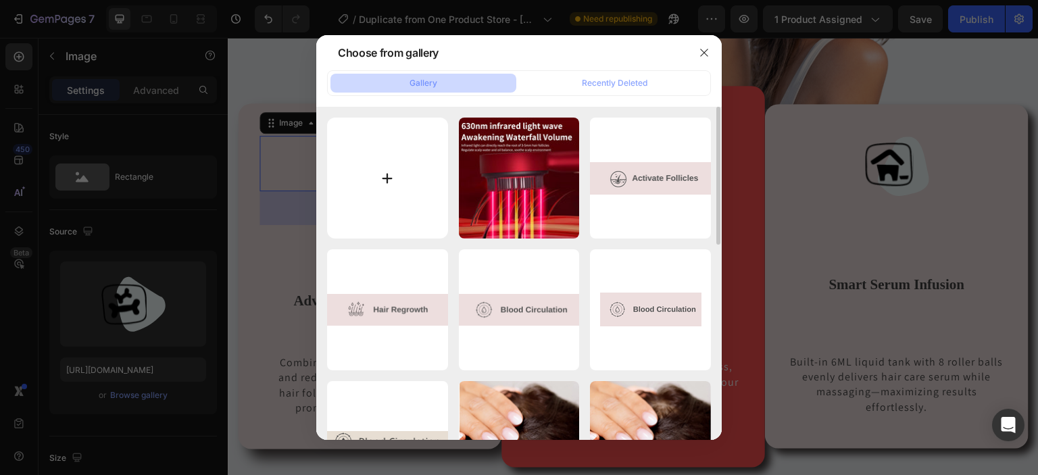
click at [389, 182] on input "file" at bounding box center [387, 178] width 121 height 121
type input "C:\fakepath\Untitled design (28).png"
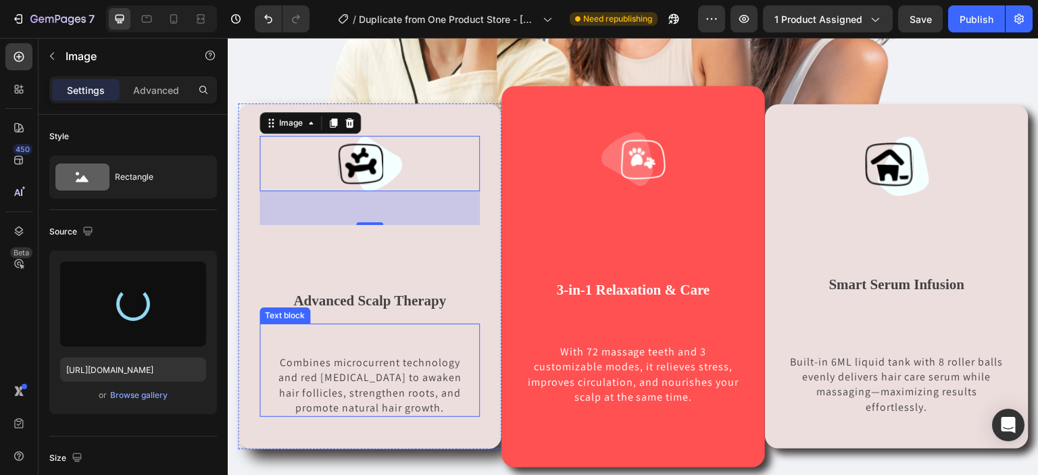
type input "[URL][DOMAIN_NAME]"
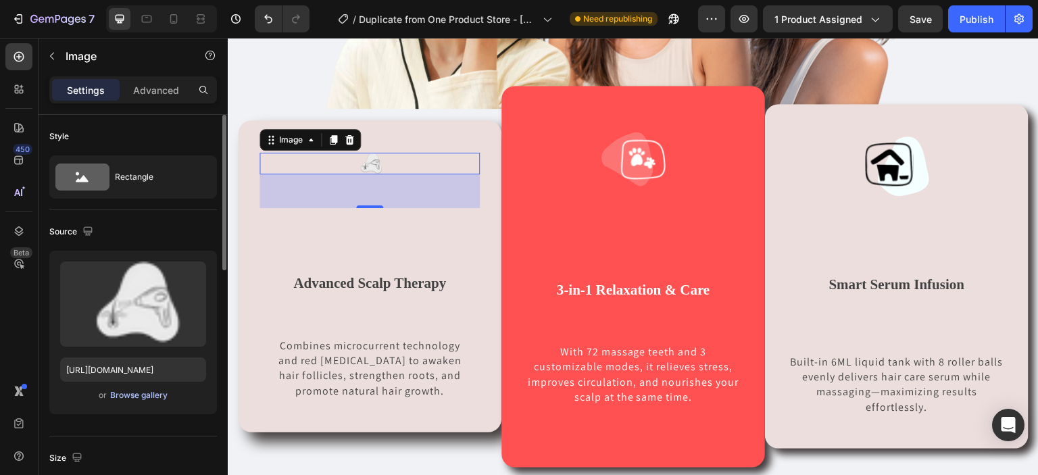
click at [149, 399] on div "Browse gallery" at bounding box center [138, 395] width 57 height 12
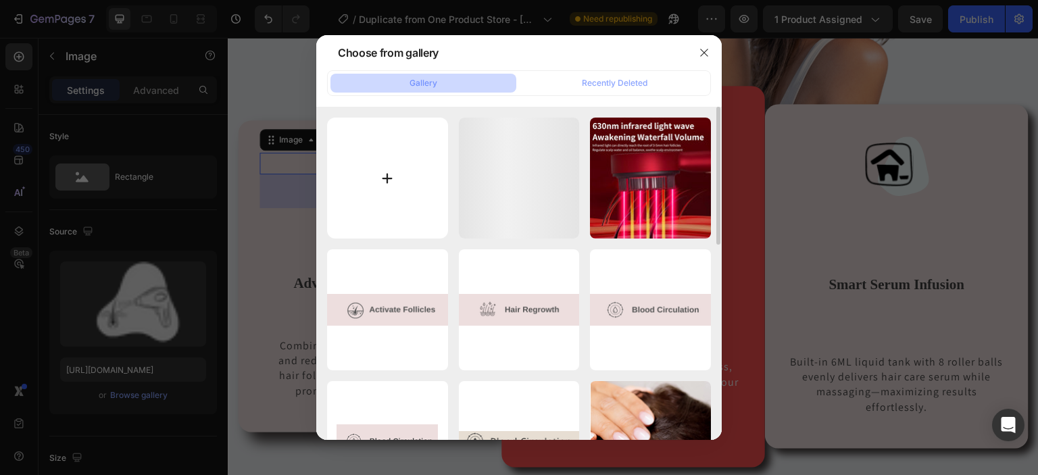
click at [371, 184] on input "file" at bounding box center [387, 178] width 121 height 121
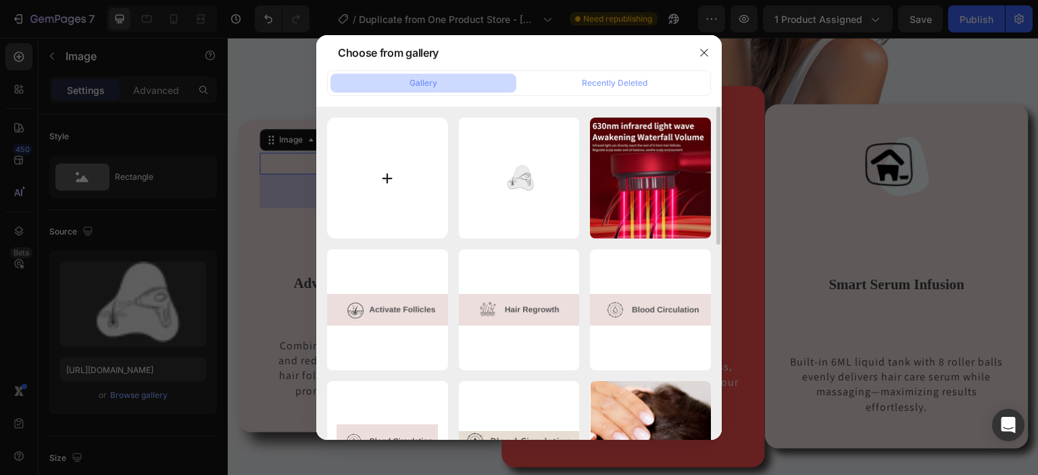
type input "C:\fakepath\Untitled design (31).png"
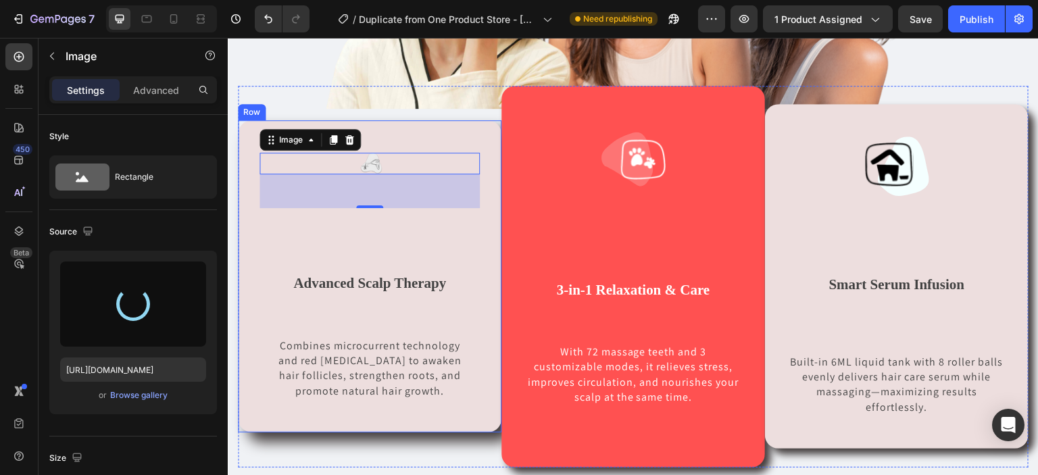
type input "[URL][DOMAIN_NAME]"
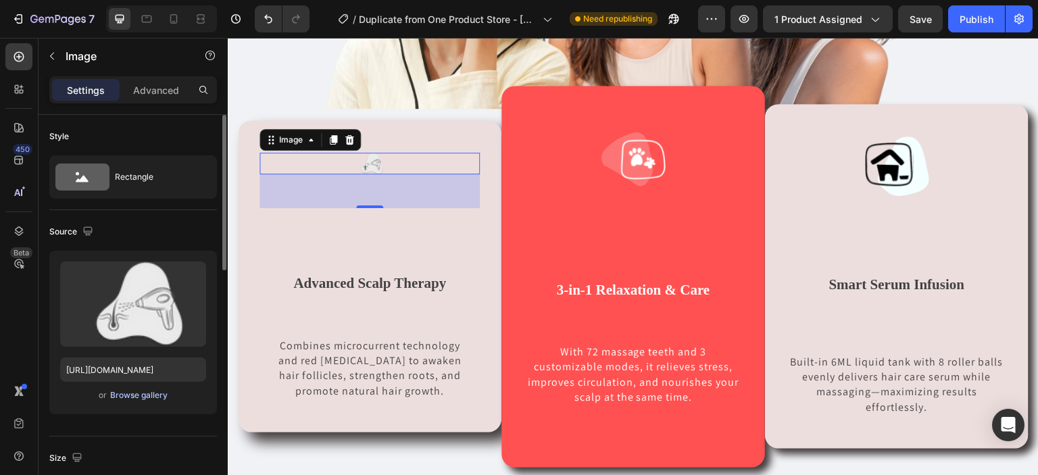
click at [147, 394] on div "Browse gallery" at bounding box center [138, 395] width 57 height 12
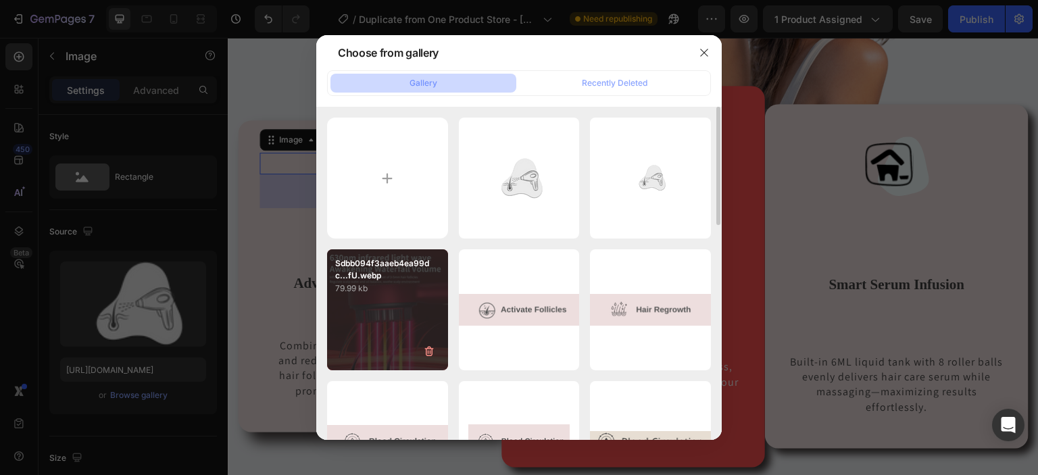
click at [384, 297] on div "Sdbb094f3aaeb4ea99dc...fU.webp 79.99 kb" at bounding box center [387, 309] width 121 height 121
type input "[URL][DOMAIN_NAME]"
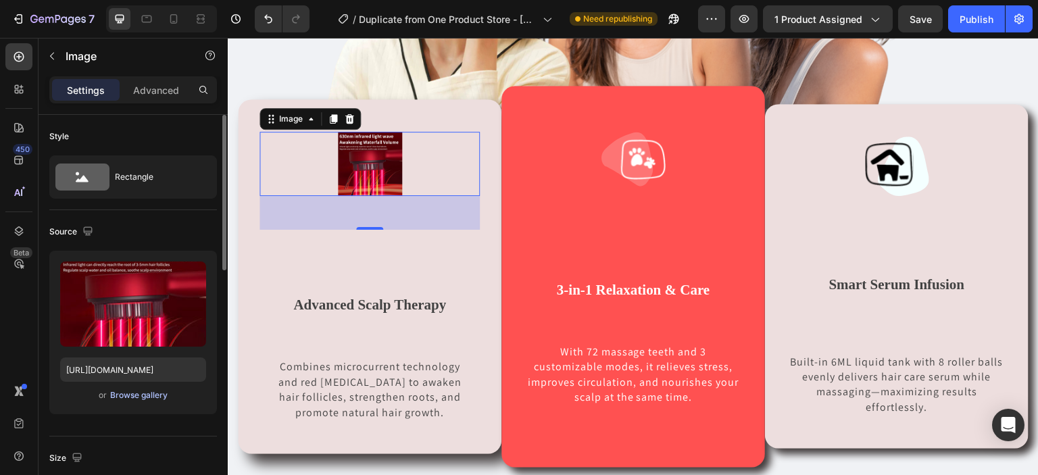
click at [132, 399] on div "Browse gallery" at bounding box center [138, 395] width 57 height 12
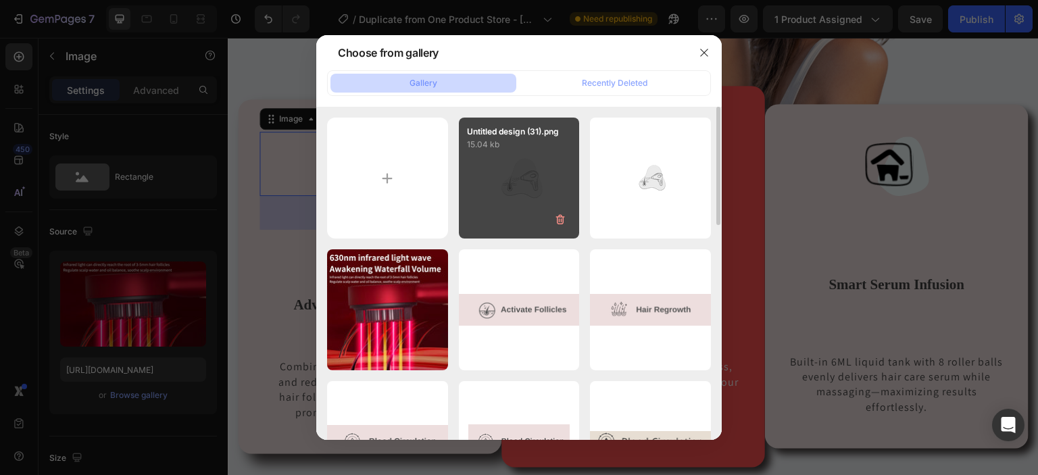
click at [534, 222] on div "Untitled design (31).png 15.04 kb" at bounding box center [519, 178] width 121 height 121
type input "[URL][DOMAIN_NAME]"
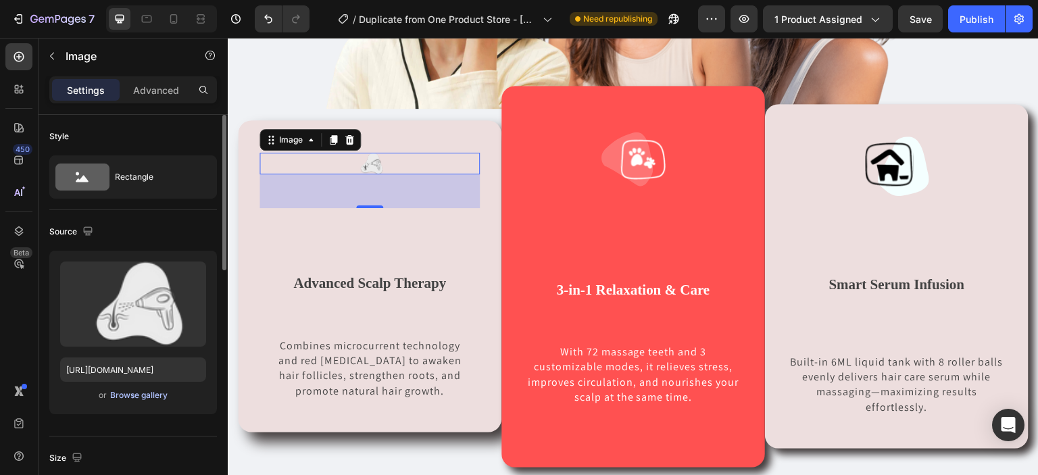
click at [127, 392] on div "Browse gallery" at bounding box center [138, 395] width 57 height 12
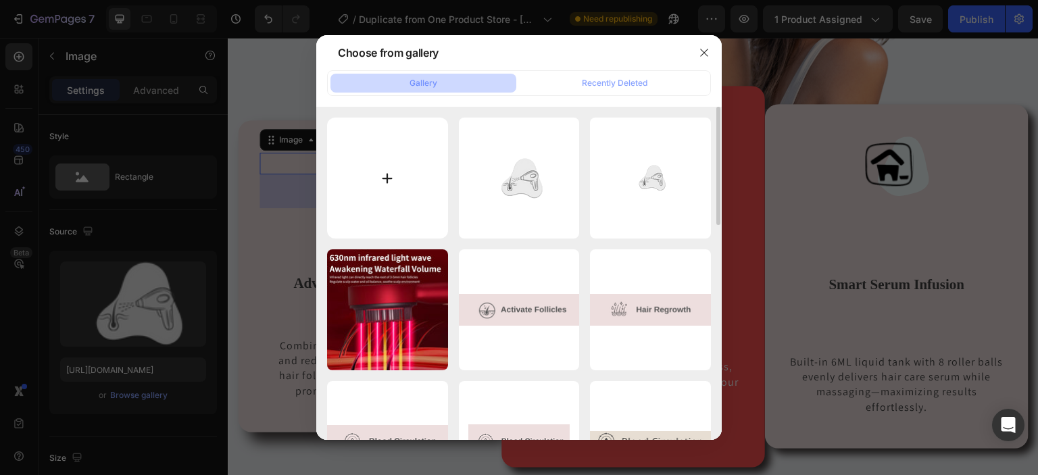
click at [370, 191] on input "file" at bounding box center [387, 178] width 121 height 121
type input "C:\fakepath\Untitled design (28).png"
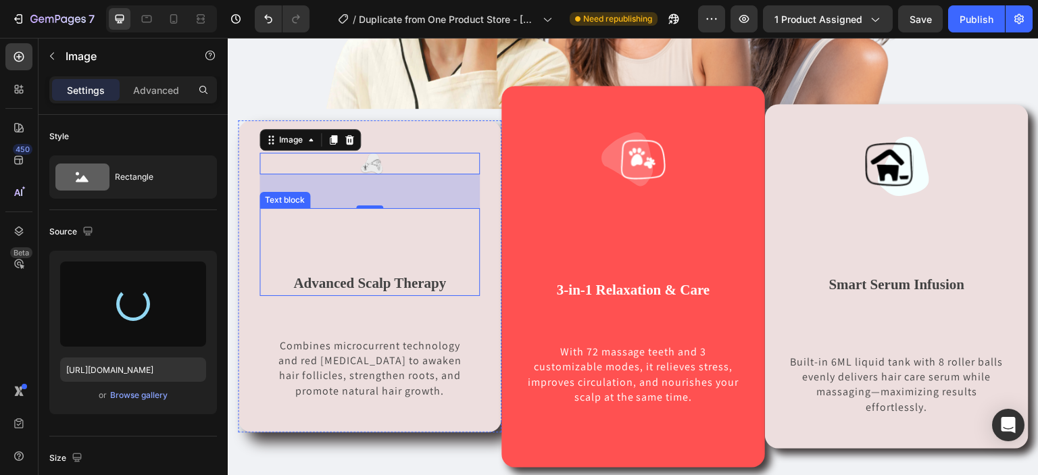
type input "[URL][DOMAIN_NAME]"
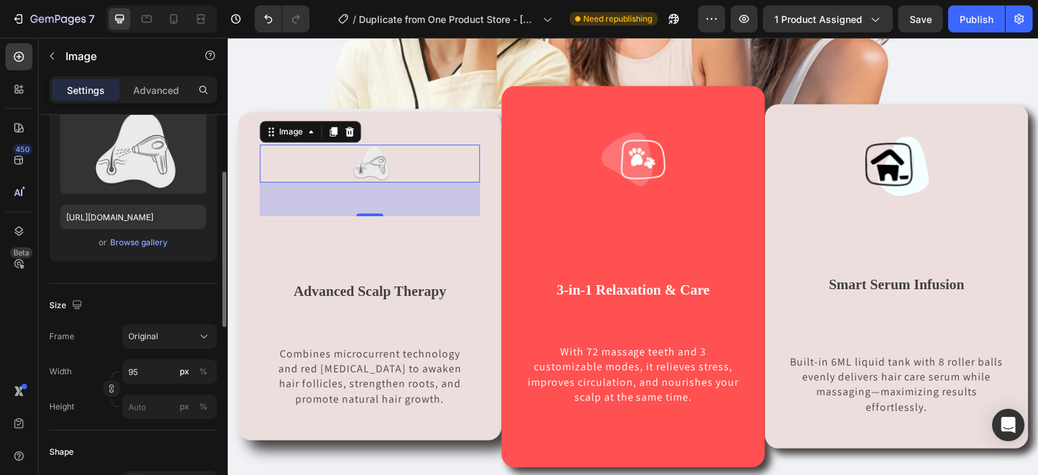
scroll to position [154, 0]
click at [156, 367] on input "95" at bounding box center [169, 370] width 95 height 24
click at [184, 340] on div "Original" at bounding box center [161, 335] width 66 height 12
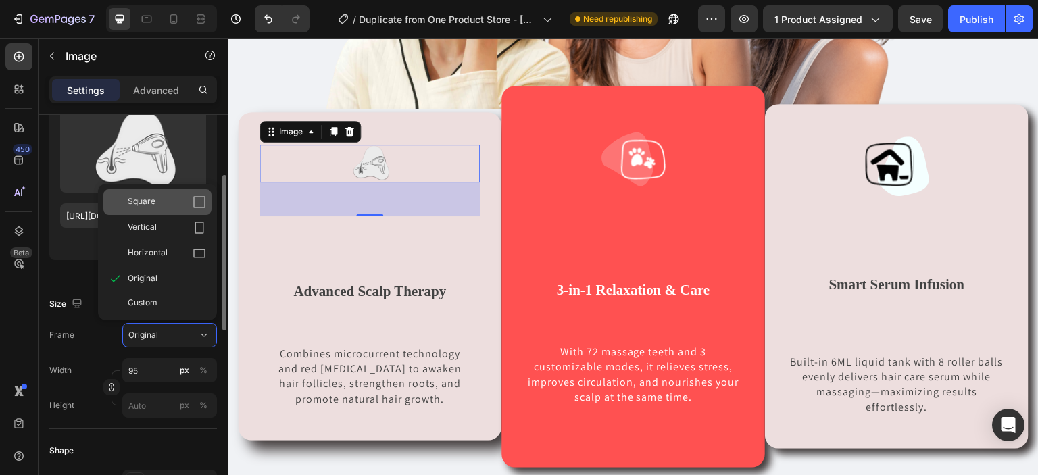
click at [197, 210] on div "Square" at bounding box center [157, 202] width 108 height 26
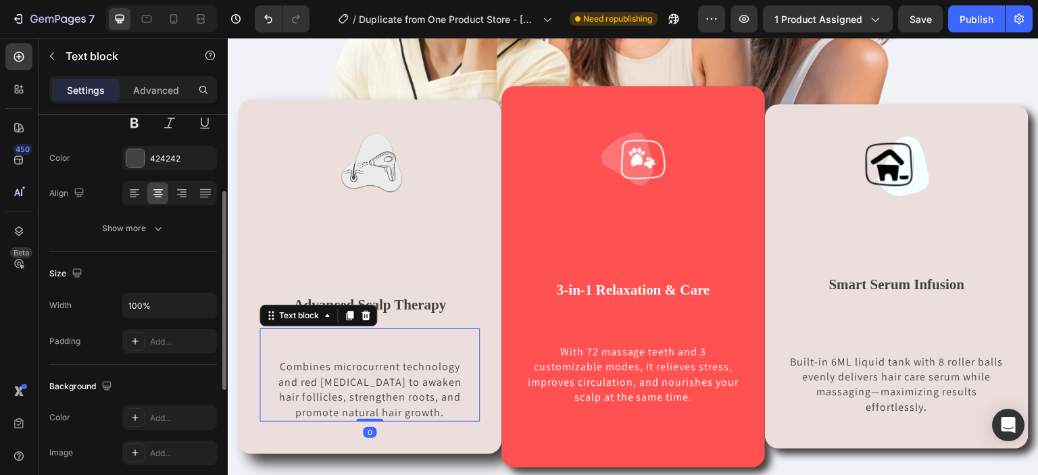
scroll to position [0, 0]
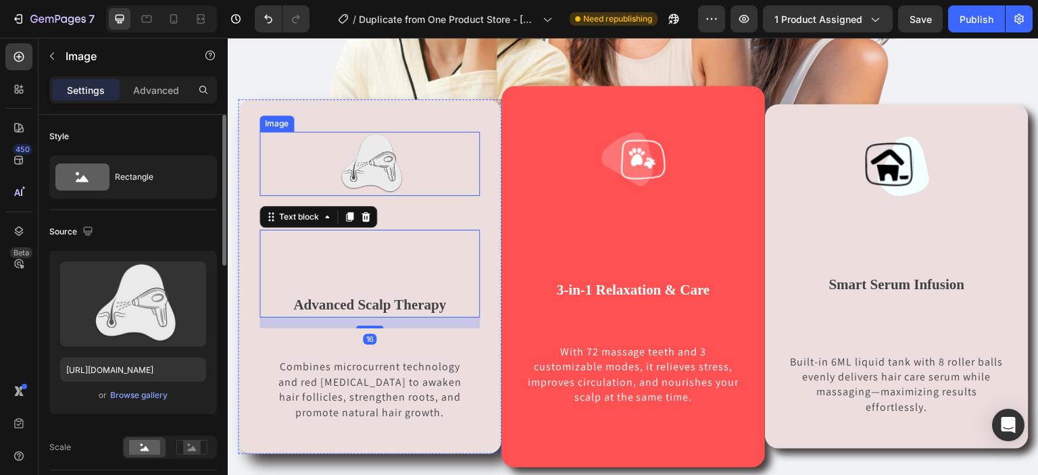
click at [461, 164] on div at bounding box center [369, 164] width 220 height 64
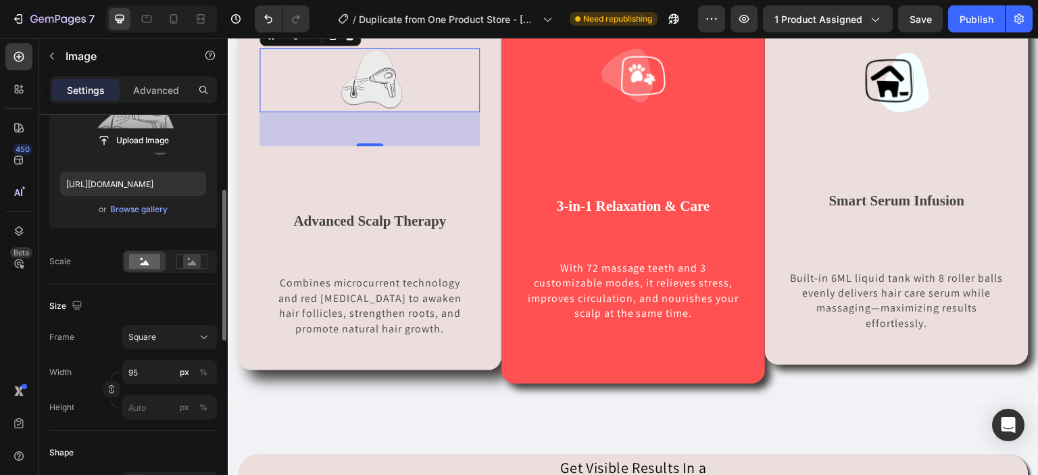
scroll to position [192, 0]
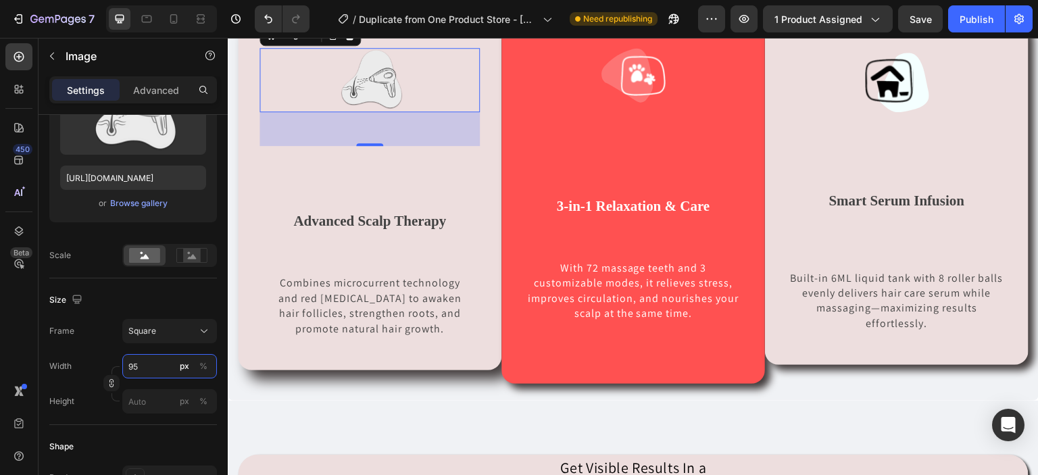
click at [157, 360] on input "95" at bounding box center [169, 366] width 95 height 24
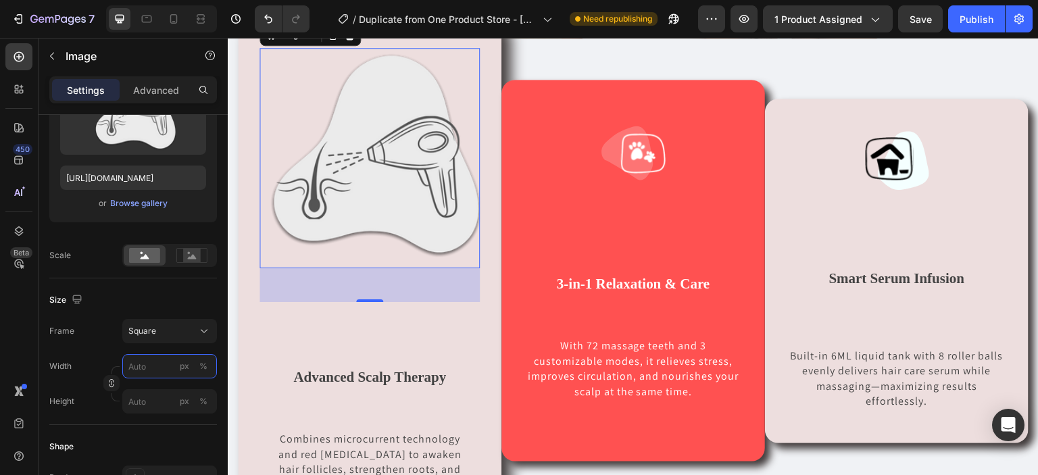
type input "1"
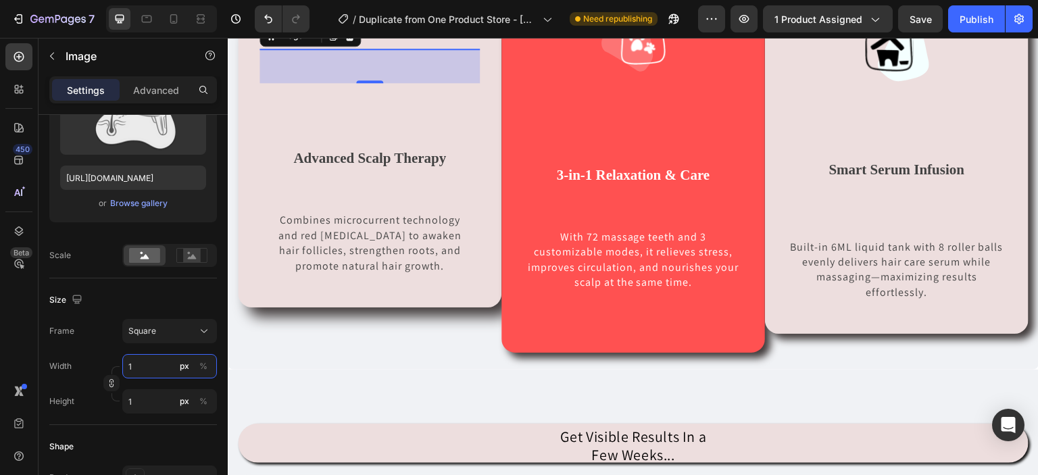
type input "12"
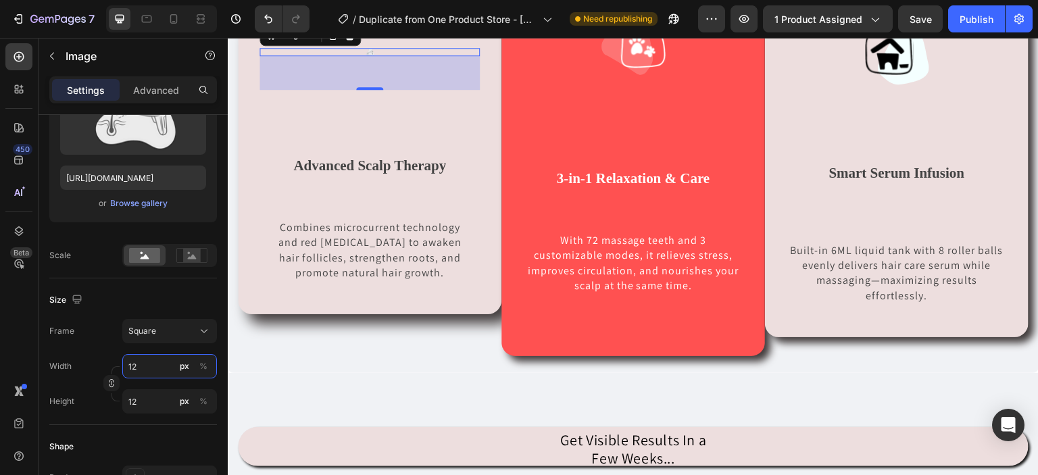
type input "120"
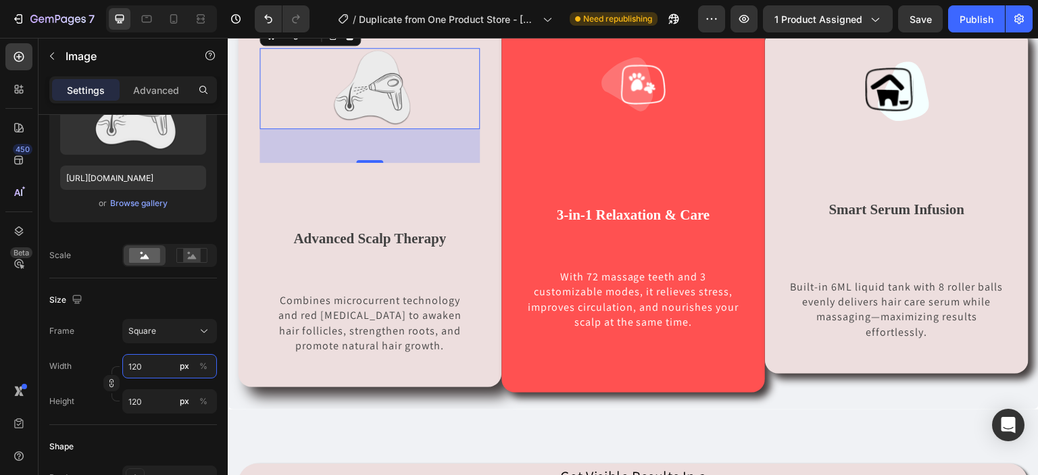
type input "12"
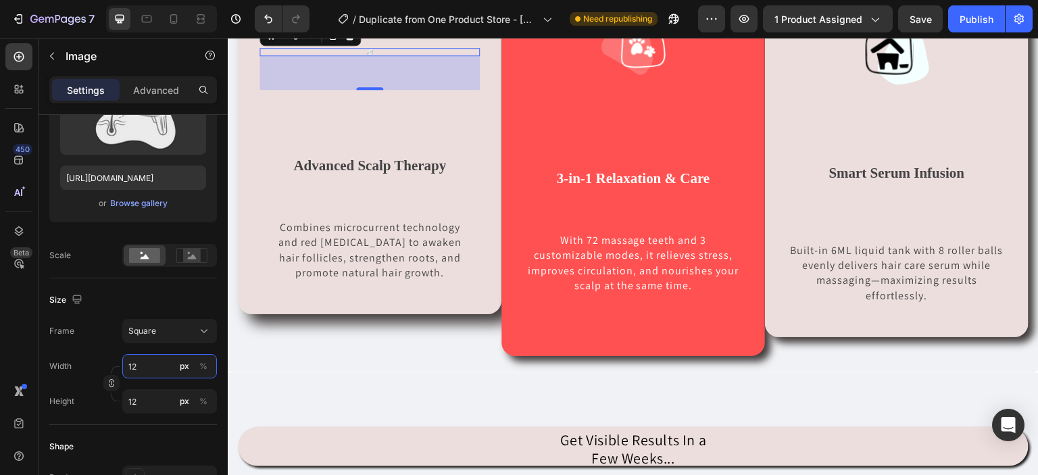
type input "1"
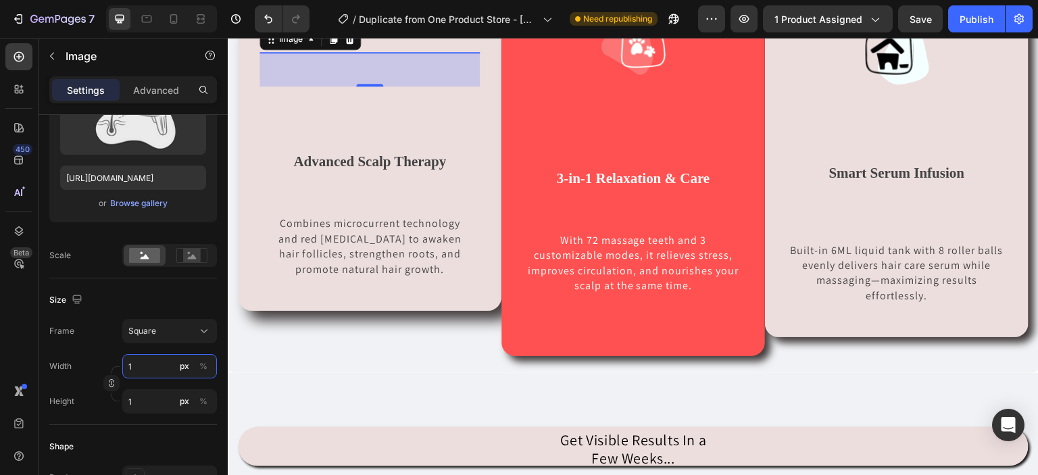
scroll to position [847, 0]
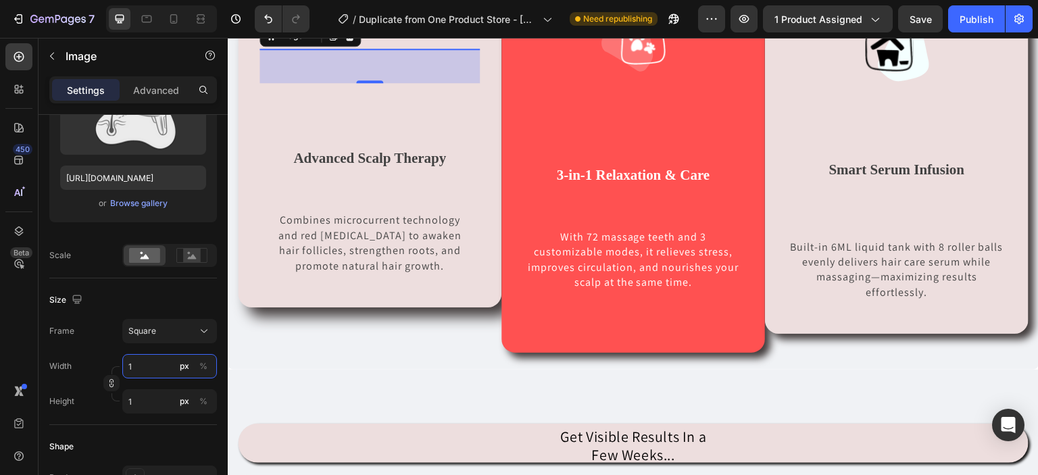
type input "15"
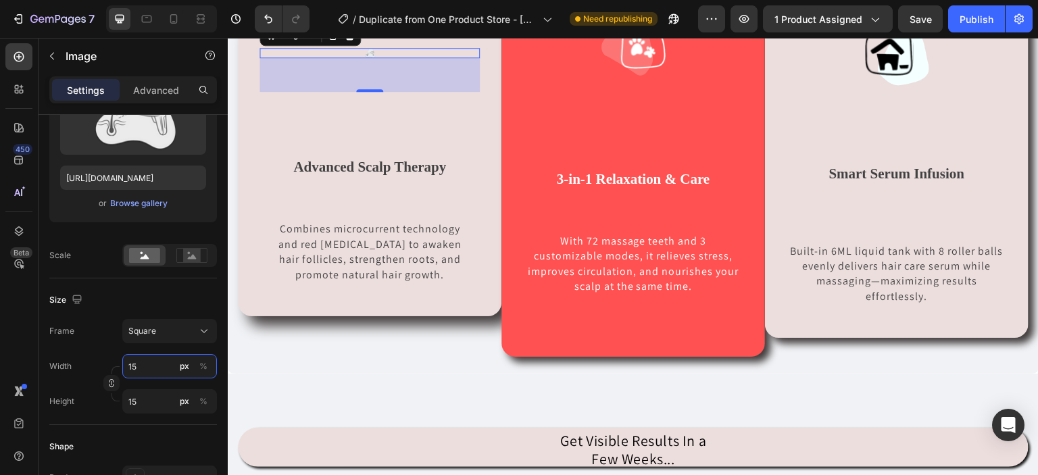
type input "150"
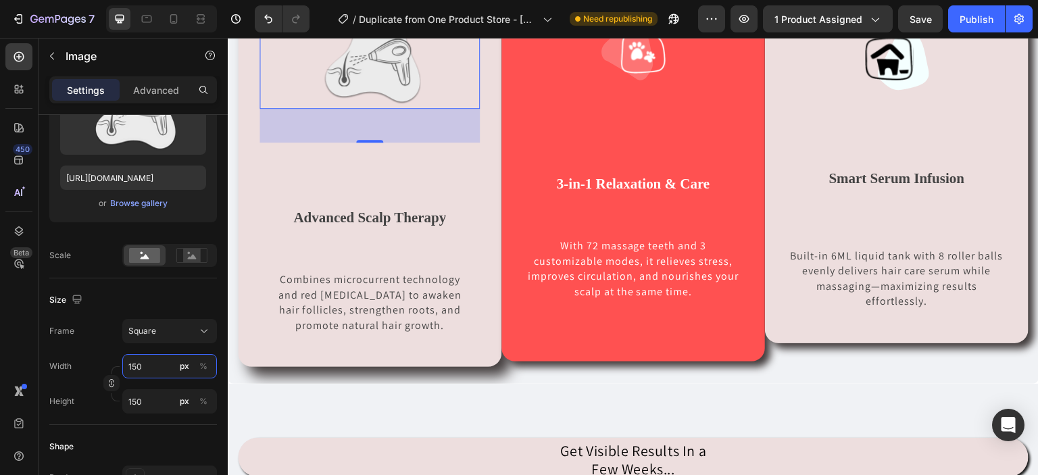
scroll to position [802, 0]
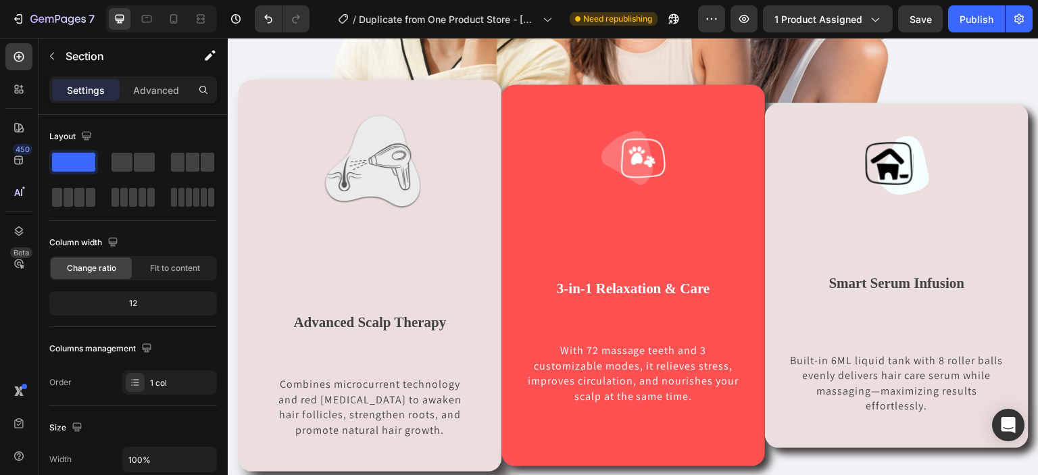
scroll to position [742, 0]
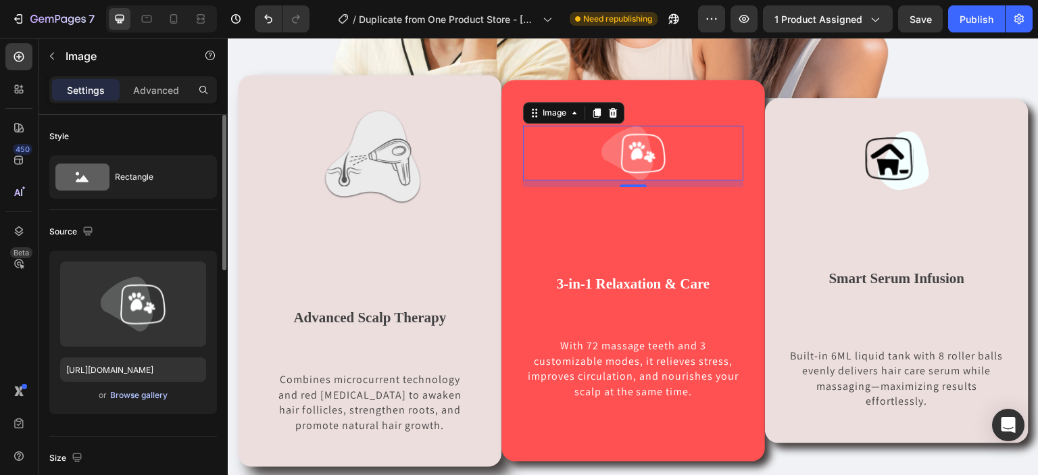
click at [147, 389] on div "Browse gallery" at bounding box center [138, 395] width 57 height 12
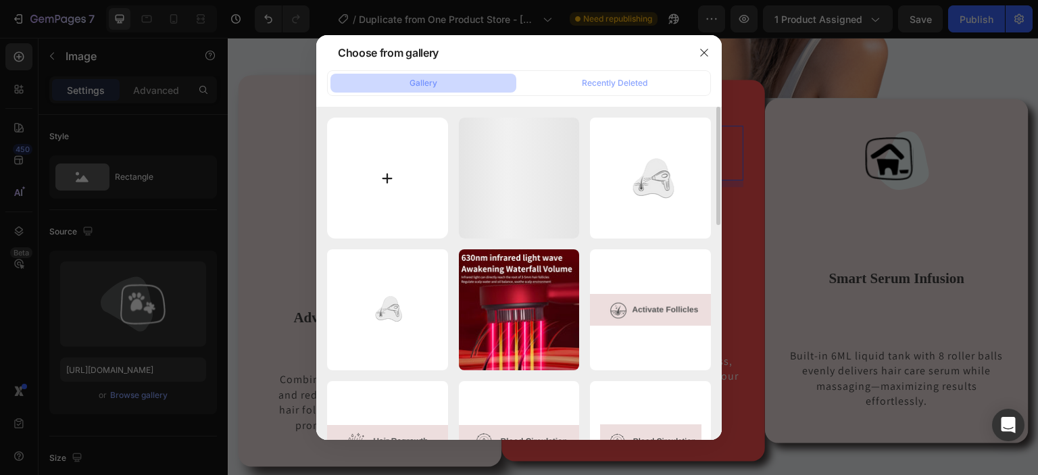
click at [392, 191] on input "file" at bounding box center [387, 178] width 121 height 121
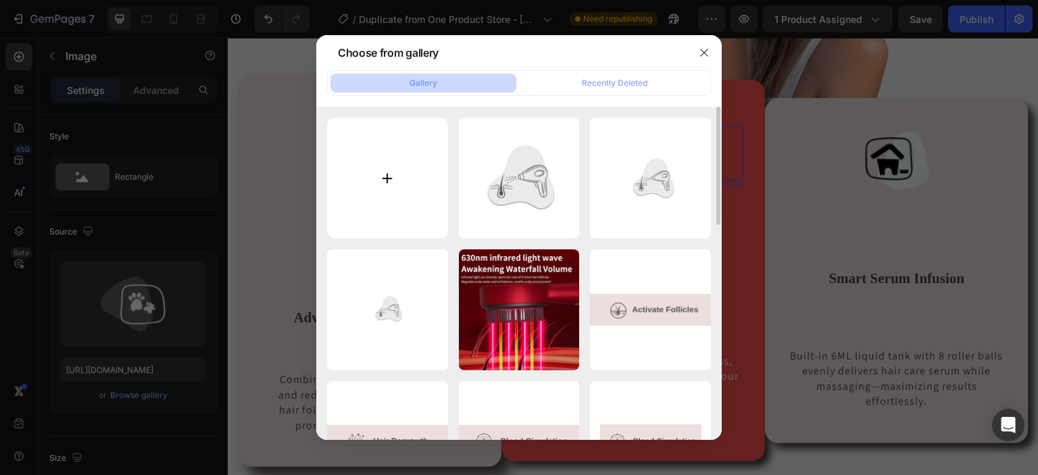
type input "C:\fakepath\Untitled design (29).png"
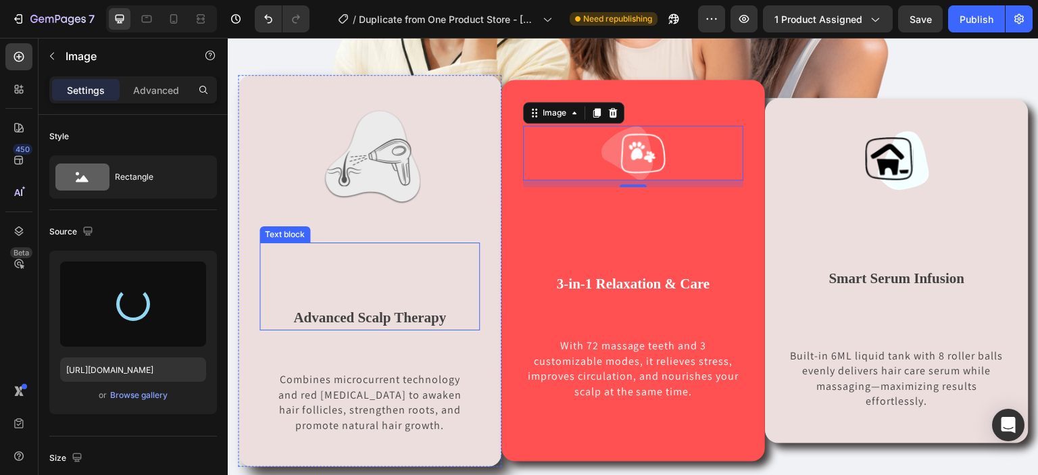
type input "[URL][DOMAIN_NAME]"
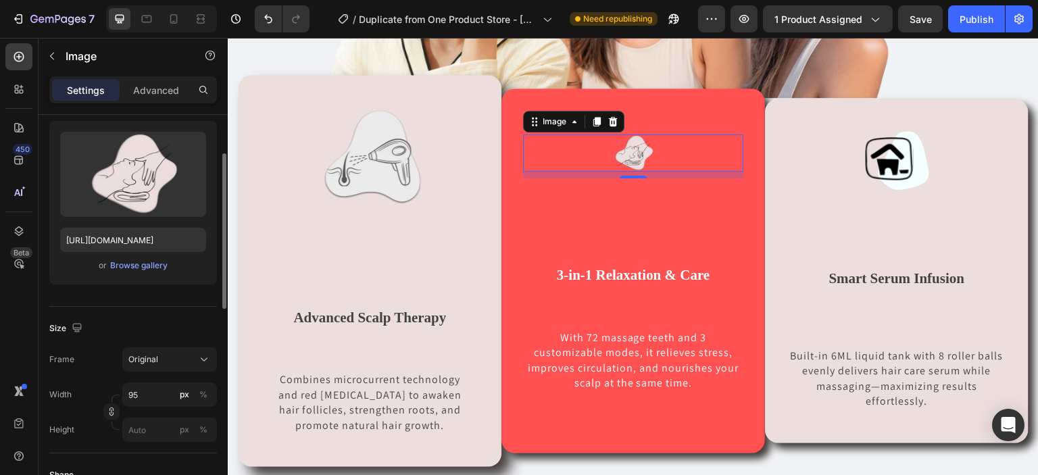
scroll to position [132, 0]
click at [154, 351] on div "Original" at bounding box center [169, 358] width 82 height 14
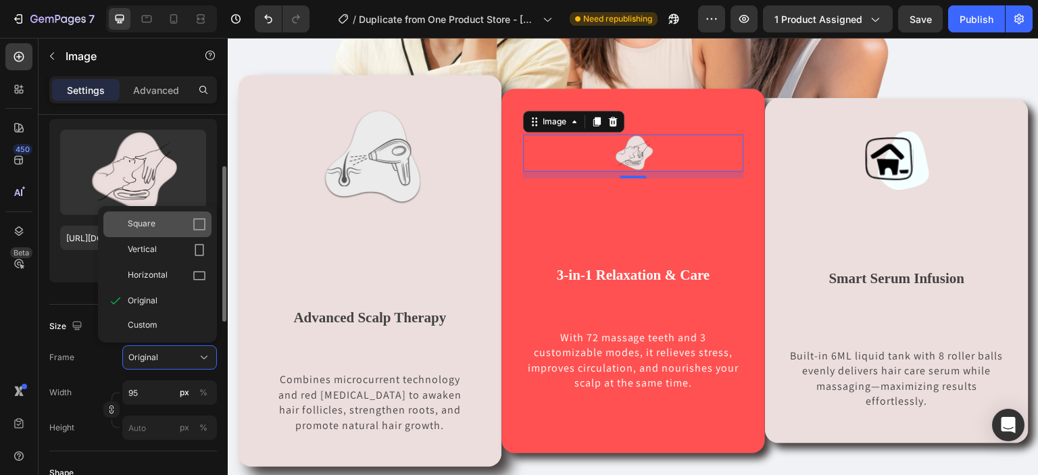
click at [186, 226] on div "Square" at bounding box center [167, 225] width 78 height 14
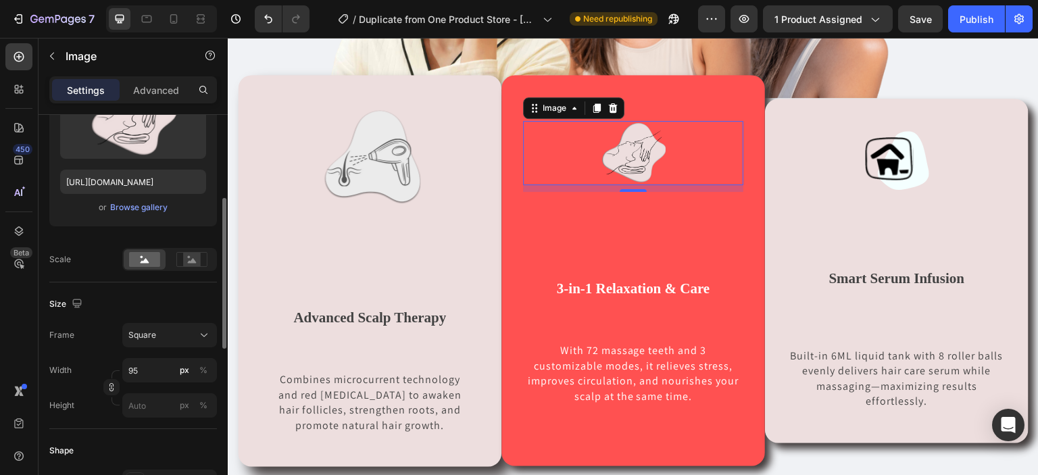
scroll to position [197, 0]
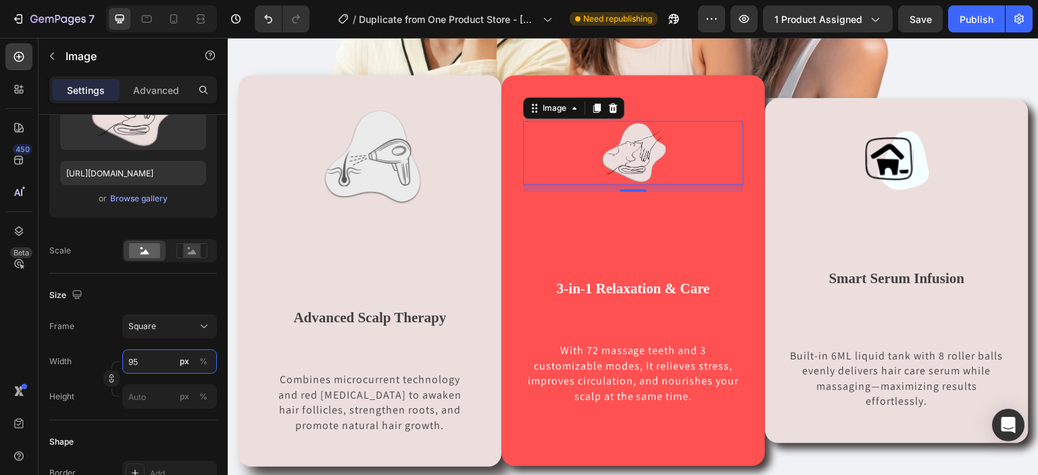
click at [151, 356] on input "95" at bounding box center [169, 361] width 95 height 24
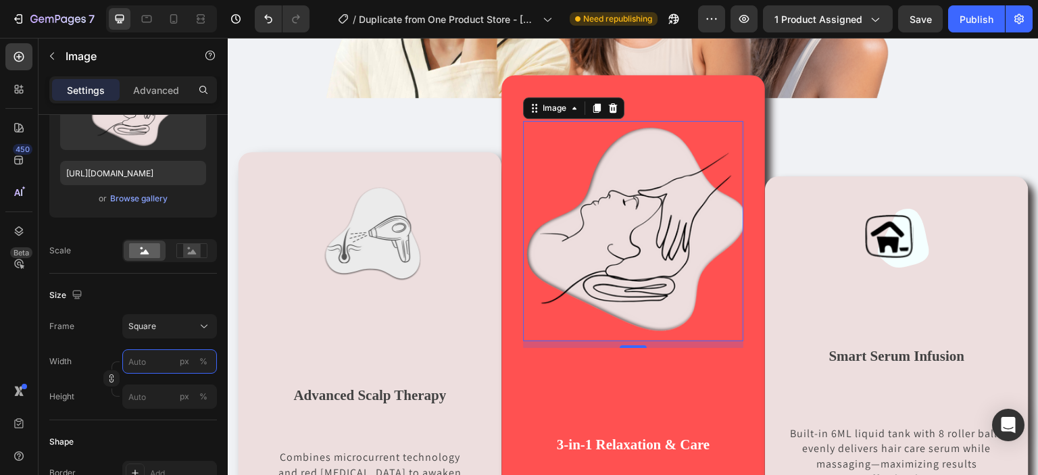
type input "1"
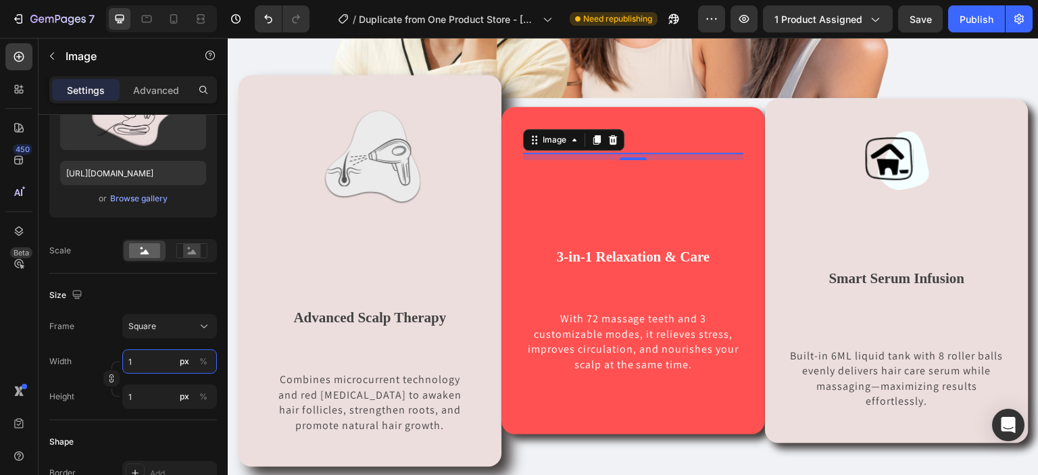
type input "15"
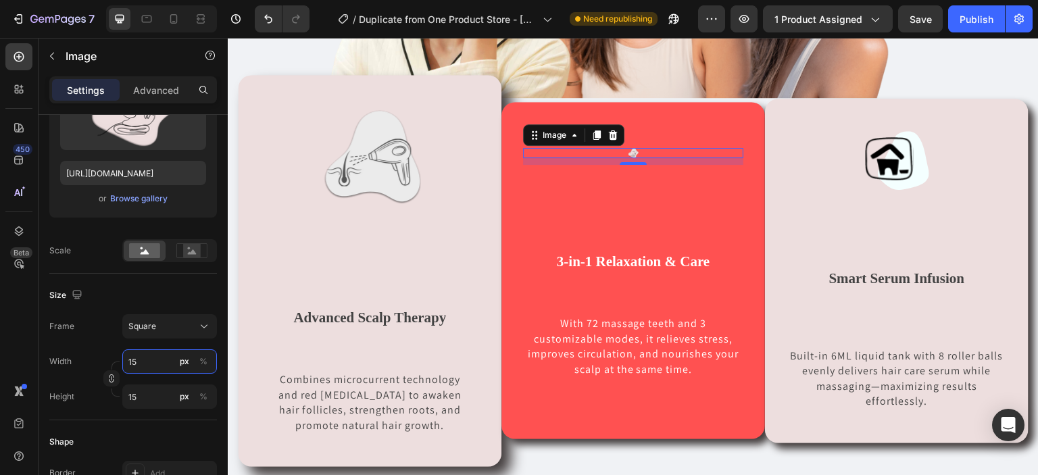
type input "150"
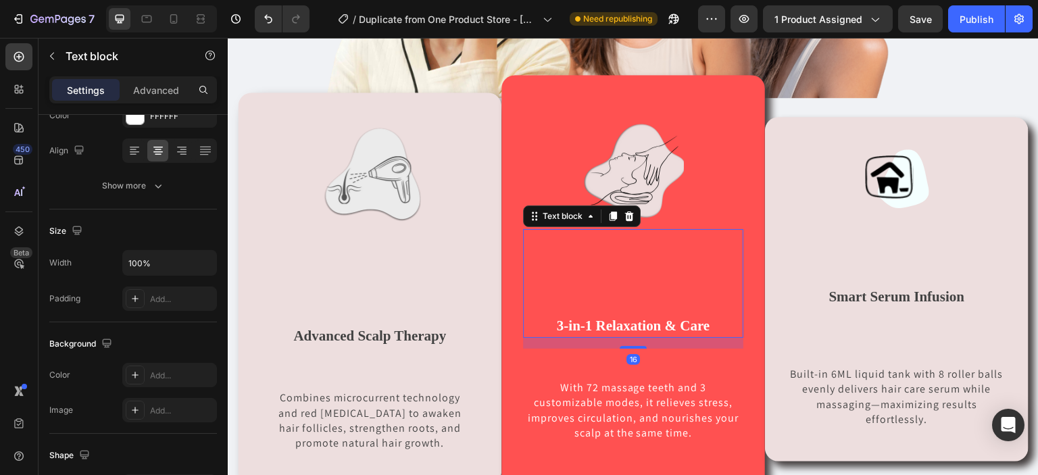
click at [622, 334] on p "3-in-1 Relaxation & Care" at bounding box center [633, 327] width 218 height 22
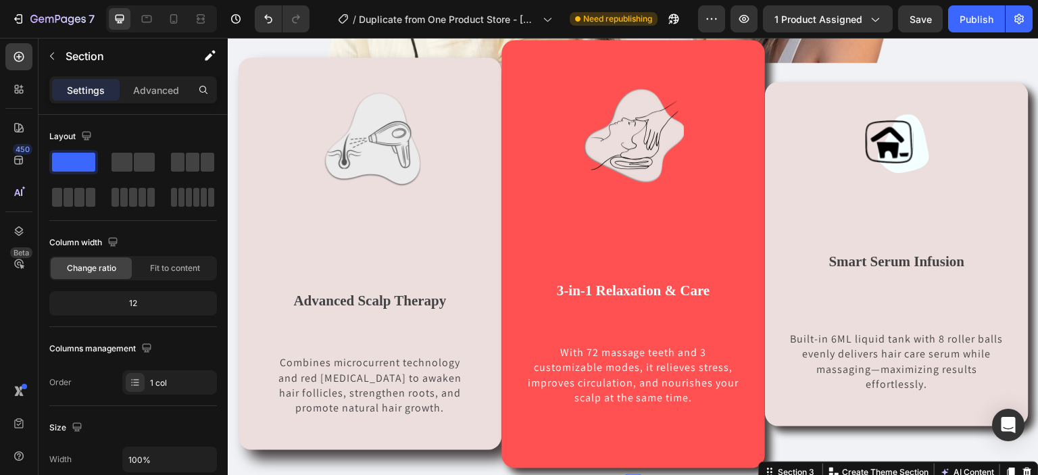
scroll to position [777, 0]
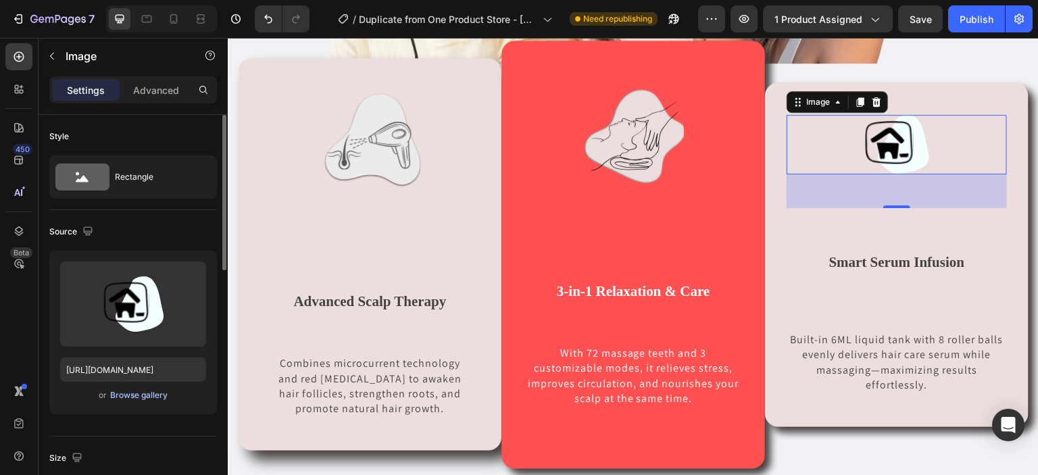
click at [141, 395] on div "Browse gallery" at bounding box center [138, 395] width 57 height 12
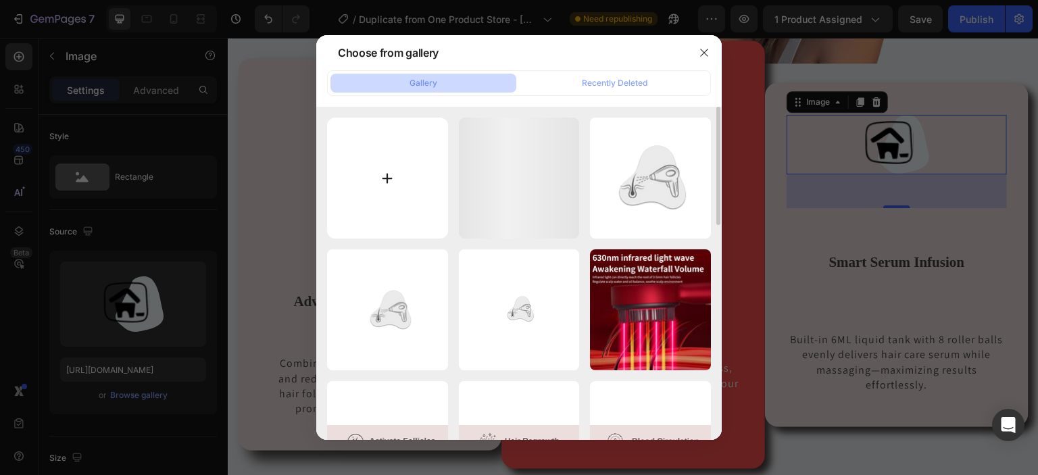
click at [358, 191] on input "file" at bounding box center [387, 178] width 121 height 121
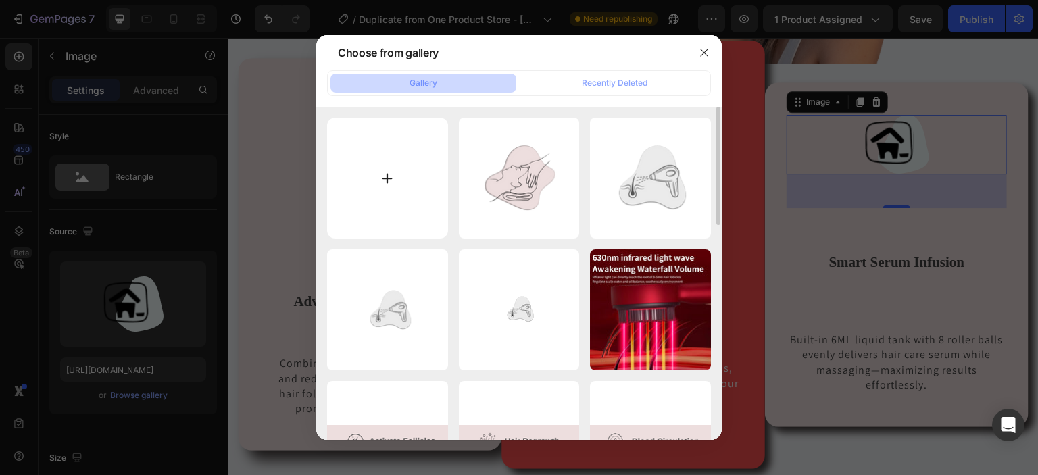
type input "C:\fakepath\Untitled design (30).png"
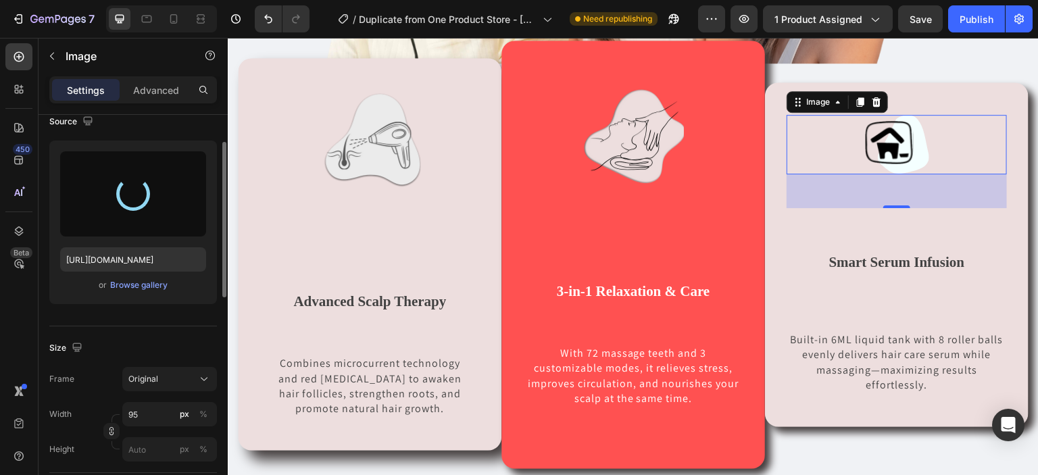
scroll to position [116, 0]
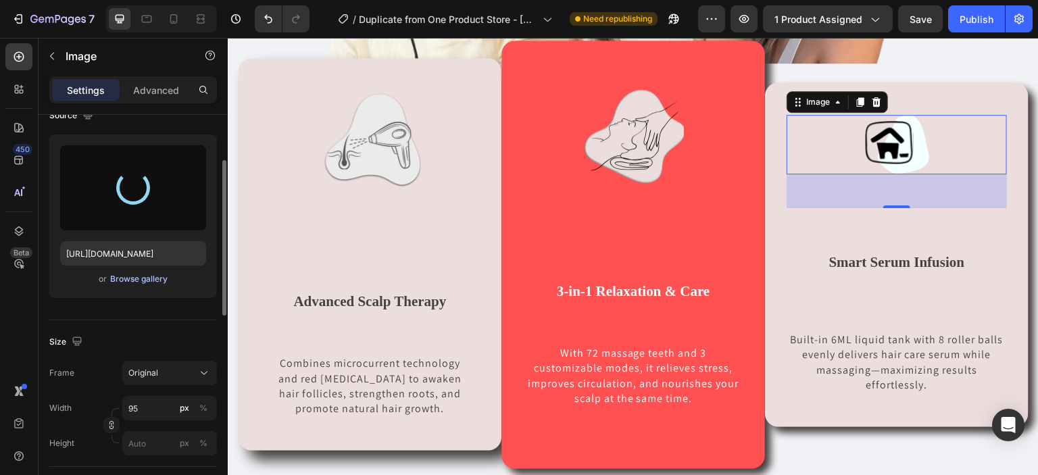
click at [143, 273] on div "Browse gallery" at bounding box center [138, 279] width 57 height 12
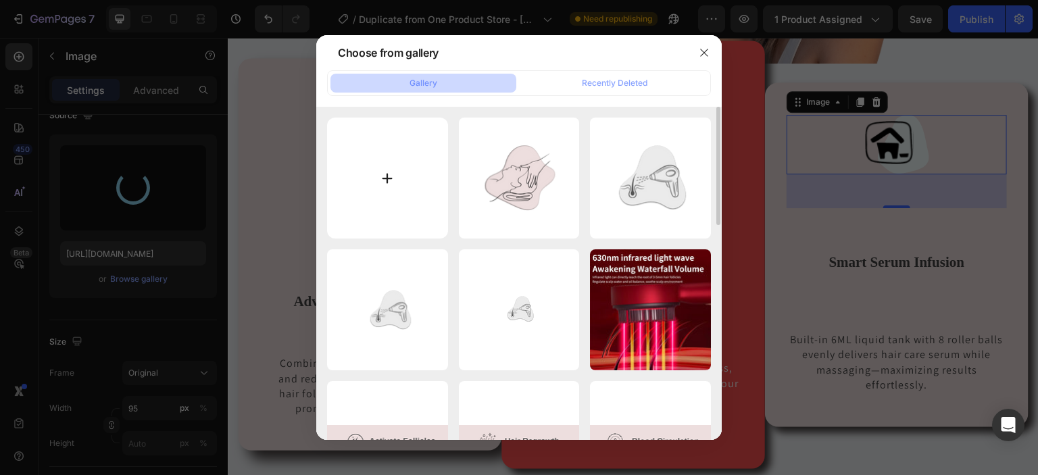
click at [395, 182] on input "file" at bounding box center [387, 178] width 121 height 121
type input "C:\fakepath\Untitled design (30).png"
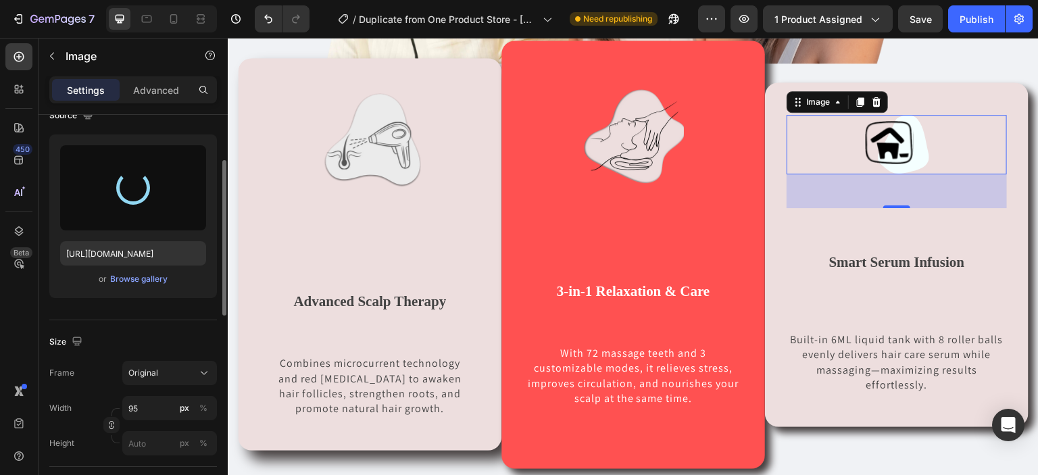
type input "[URL][DOMAIN_NAME]"
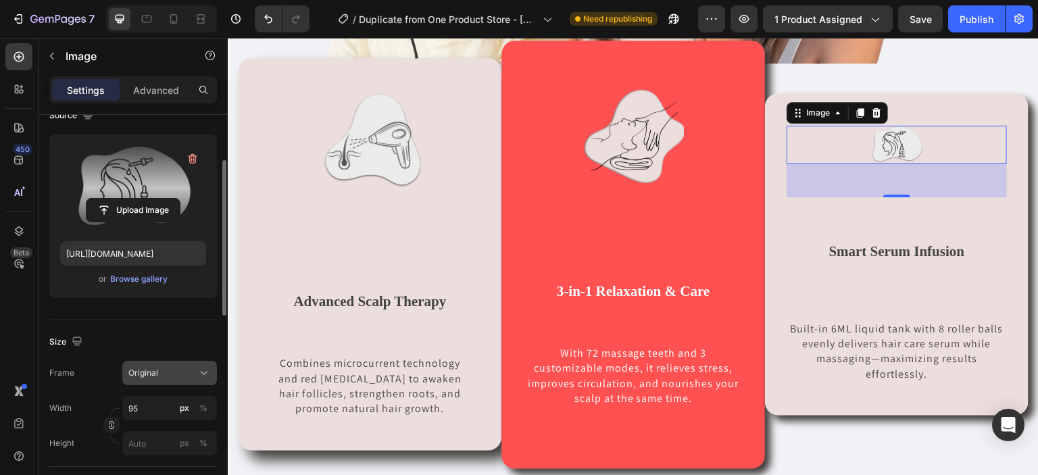
click at [146, 372] on span "Original" at bounding box center [143, 373] width 30 height 12
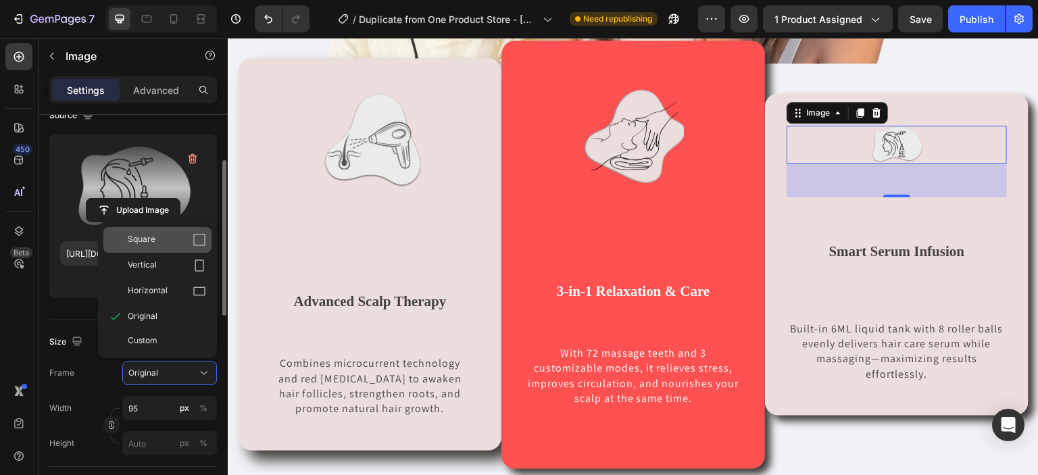
click at [192, 245] on div "Square" at bounding box center [167, 240] width 78 height 14
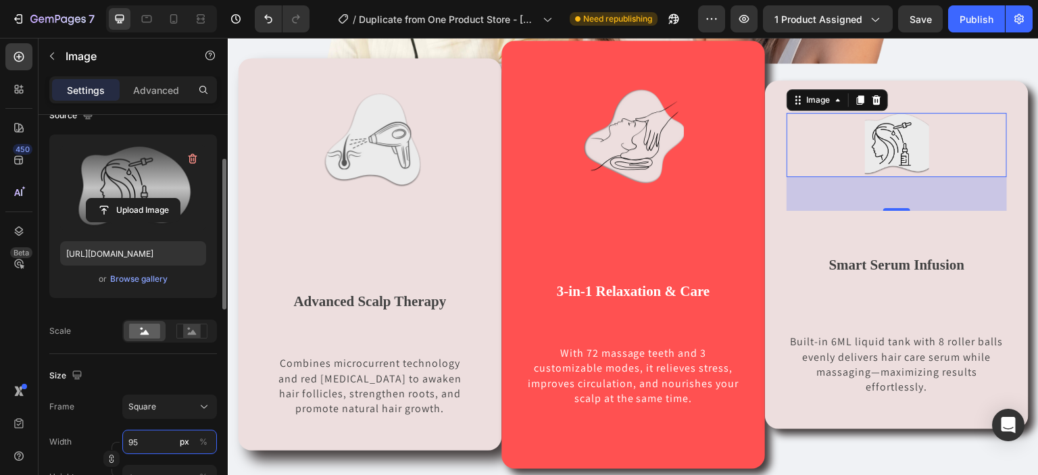
click at [159, 432] on input "95" at bounding box center [169, 442] width 95 height 24
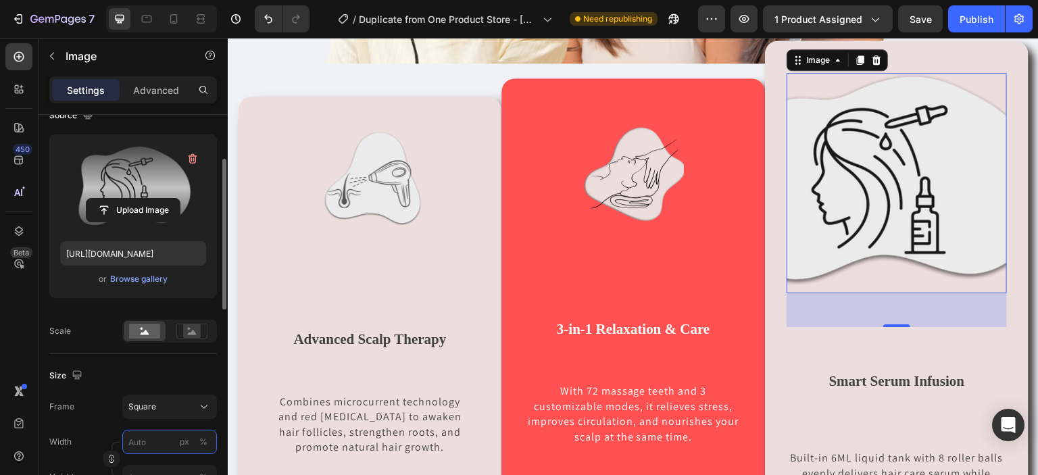
type input "1"
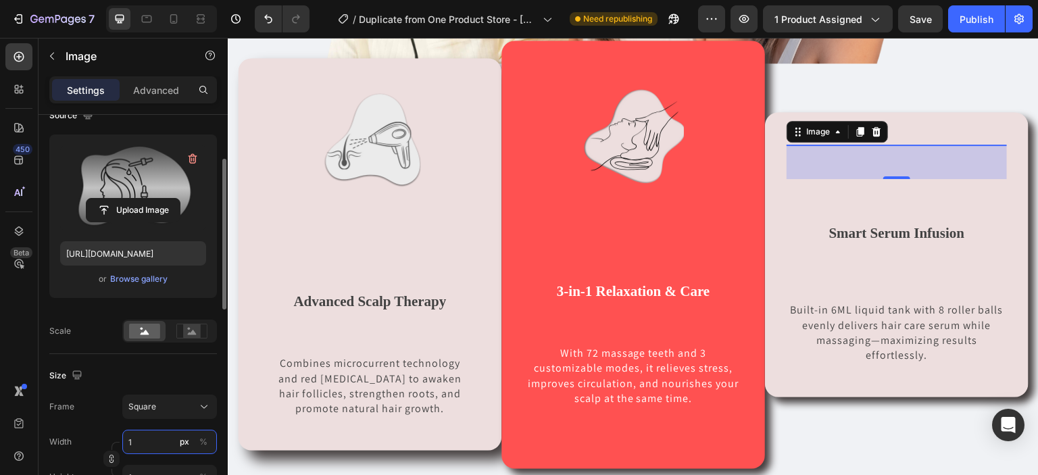
type input "15"
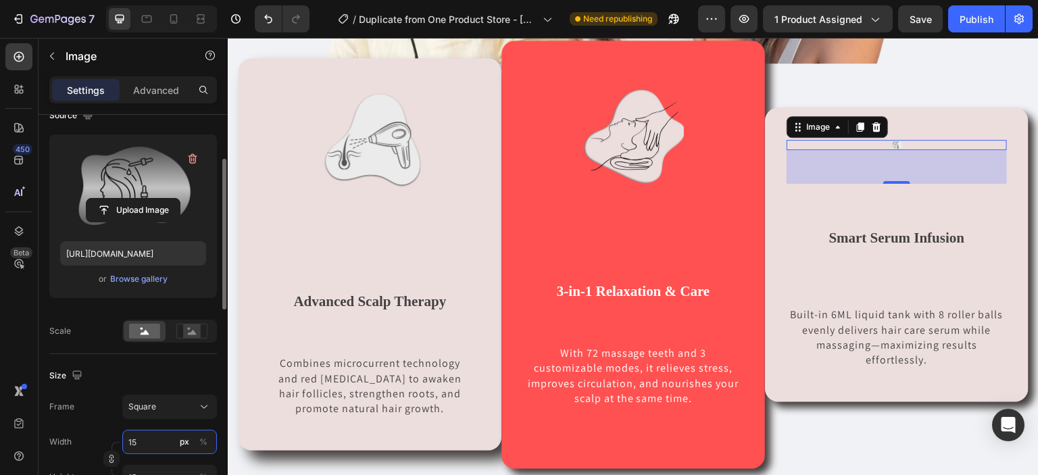
type input "150"
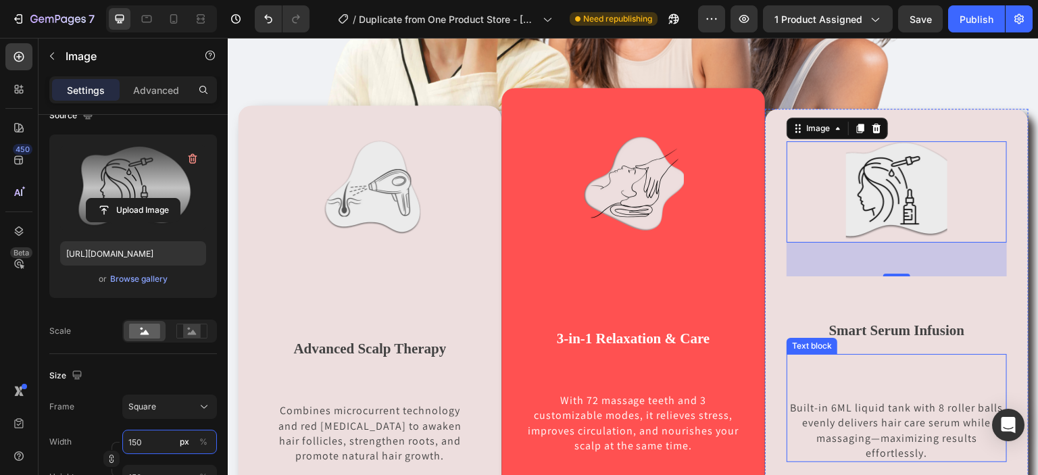
scroll to position [728, 0]
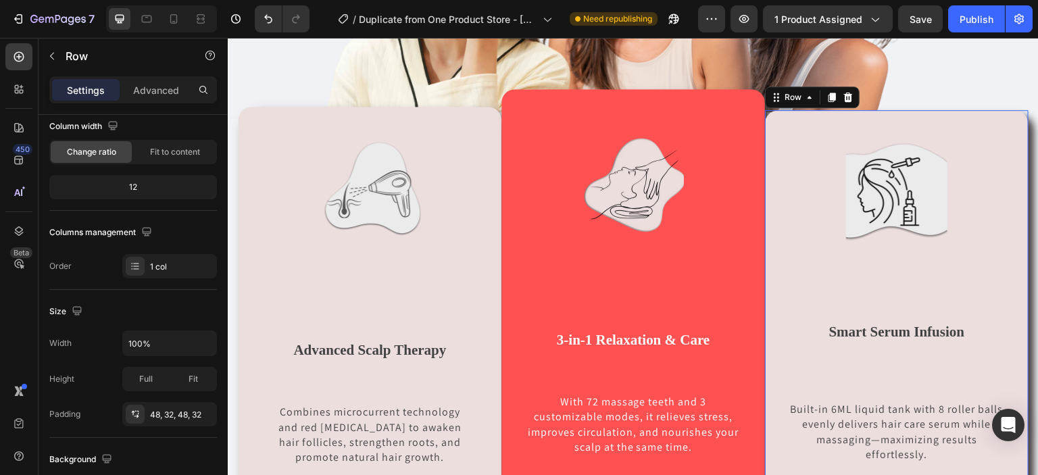
click at [997, 313] on div "Image Smart Serum Infusion Text block Built-in 6ML liquid tank with 8 roller ba…" at bounding box center [896, 303] width 263 height 386
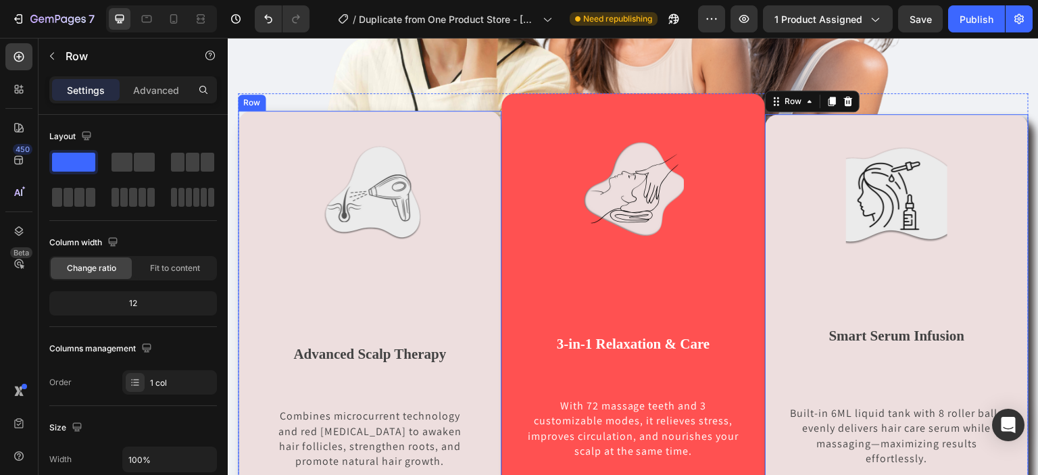
scroll to position [724, 0]
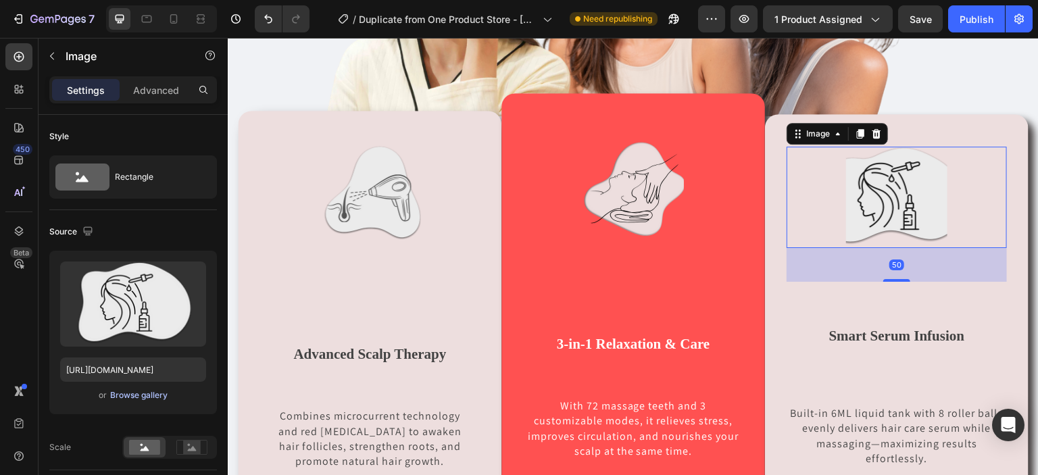
click at [128, 395] on div "Browse gallery" at bounding box center [138, 395] width 57 height 12
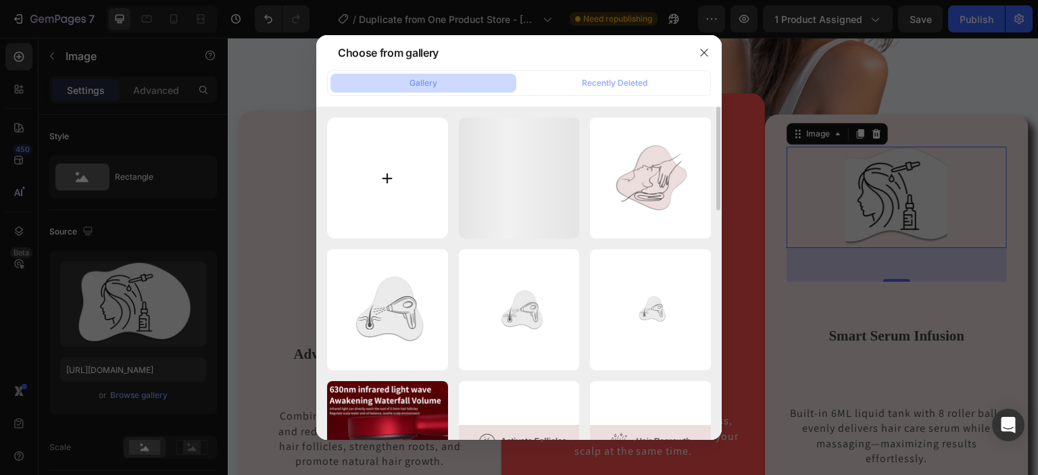
click at [373, 190] on input "file" at bounding box center [387, 178] width 121 height 121
type input "C:\fakepath\Untitled design (32).png"
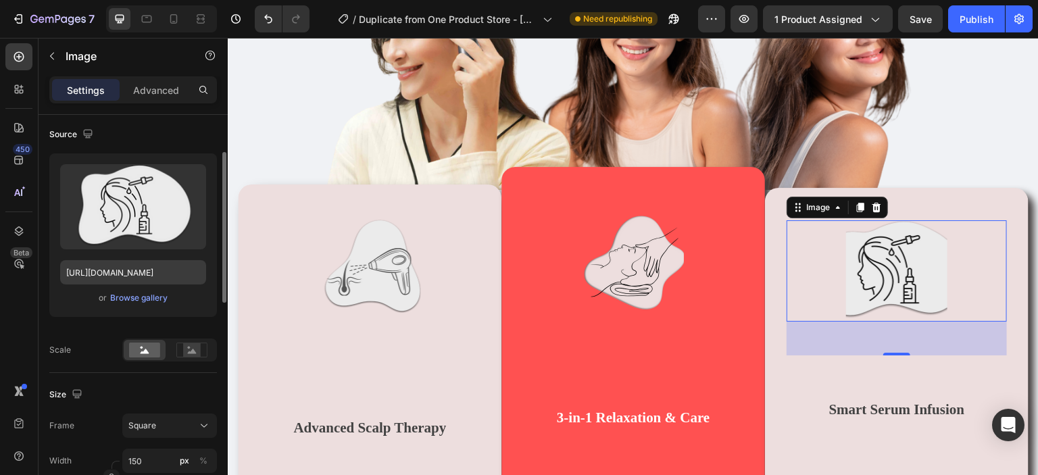
scroll to position [97, 0]
click at [129, 299] on div "Browse gallery" at bounding box center [138, 299] width 57 height 12
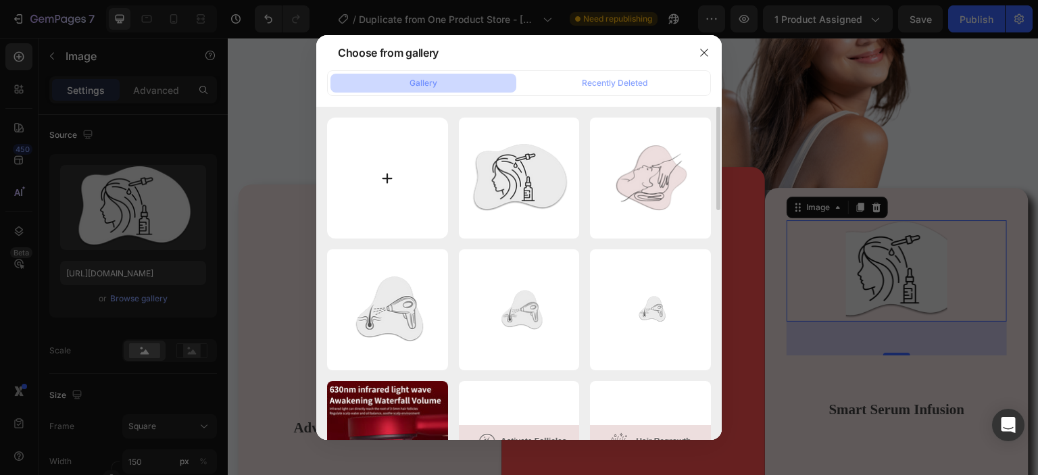
click at [395, 188] on input "file" at bounding box center [387, 178] width 121 height 121
type input "C:\fakepath\Untitled design (32).png"
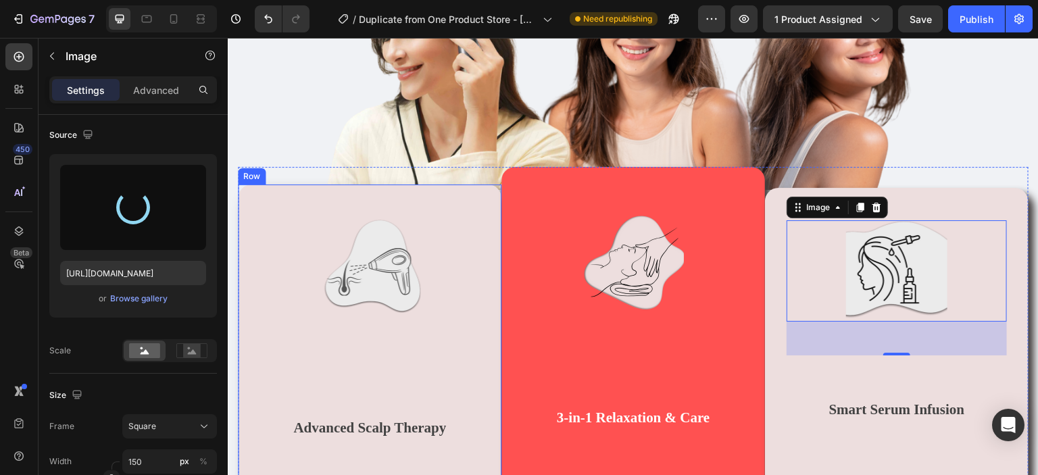
type input "[URL][DOMAIN_NAME]"
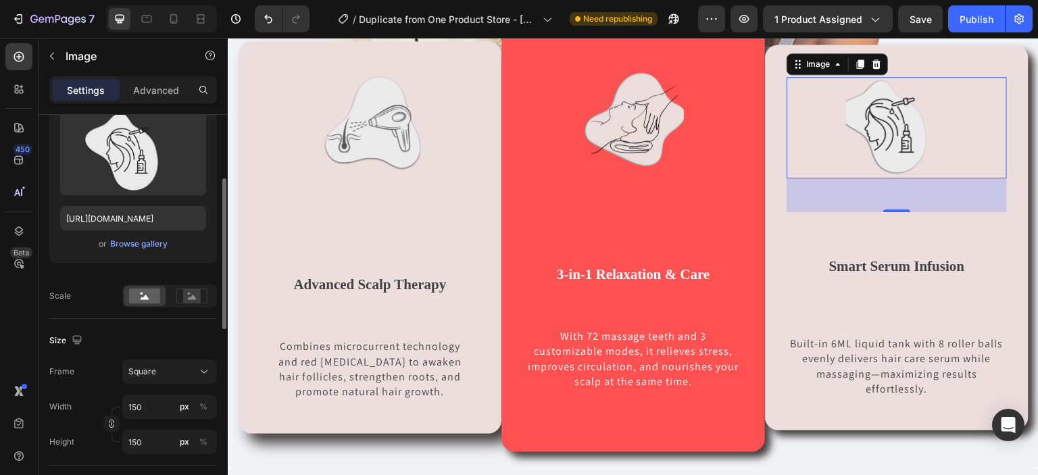
scroll to position [157, 0]
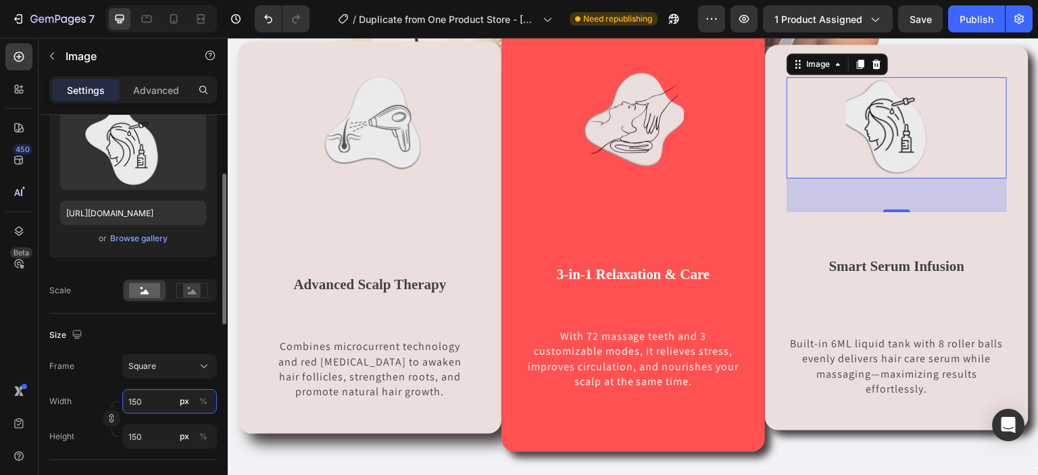
click at [145, 400] on input "150" at bounding box center [169, 401] width 95 height 24
type input "15"
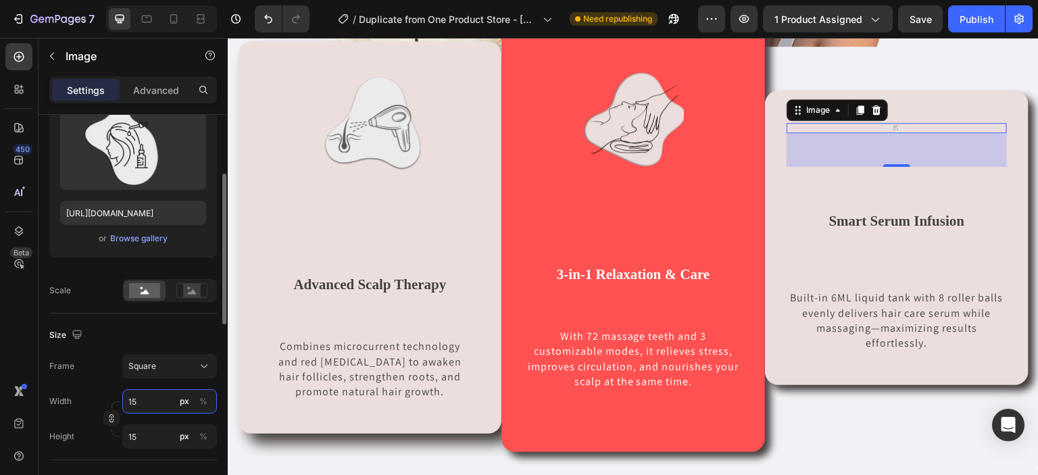
type input "1"
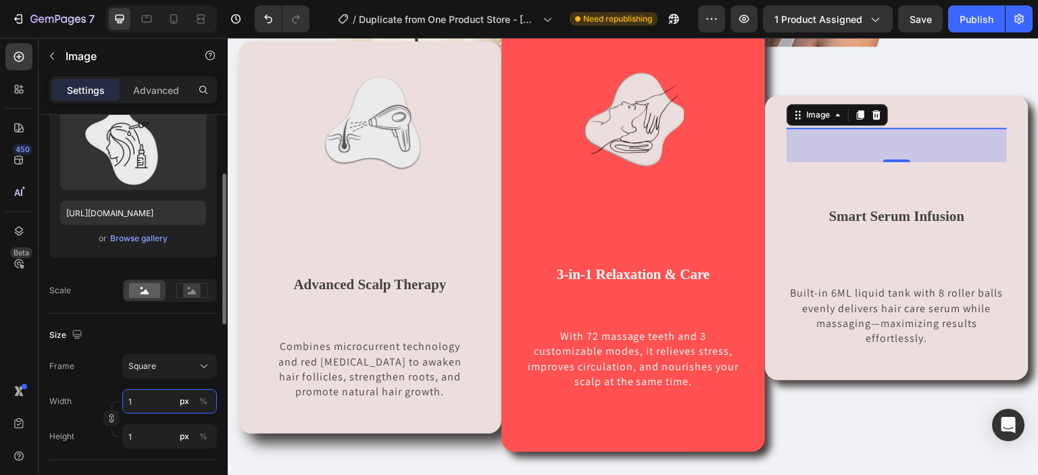
type input "16"
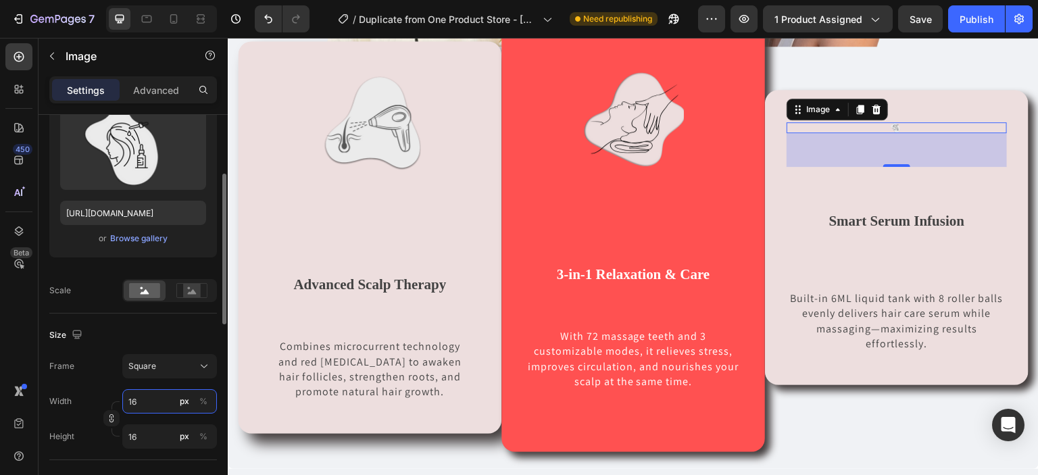
type input "160"
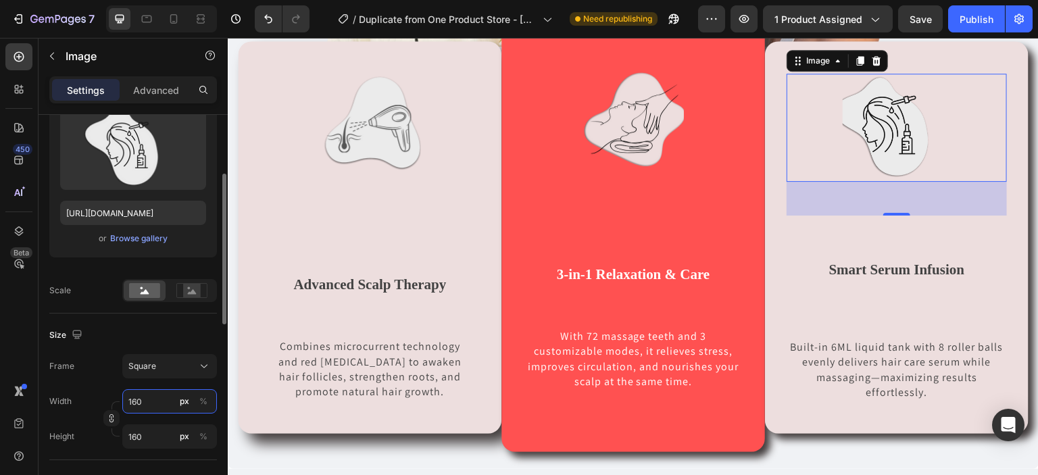
type input "16"
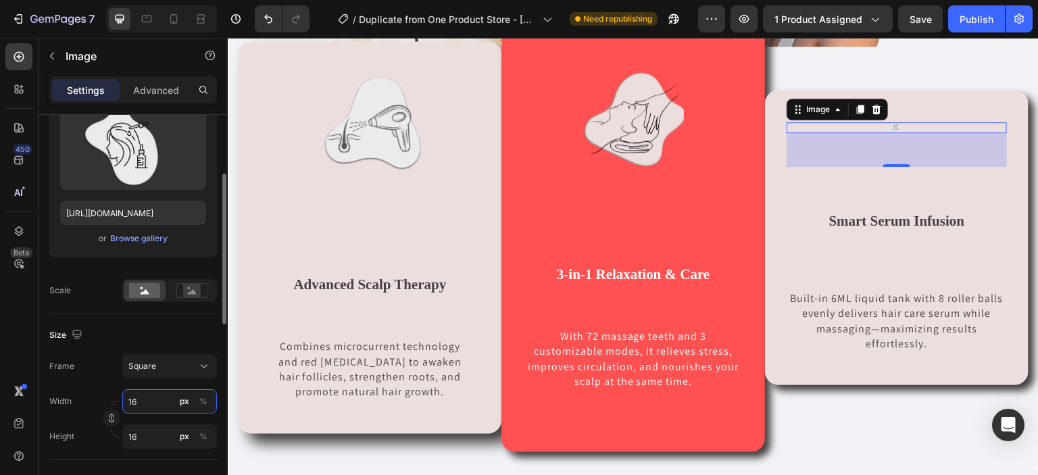
type input "1"
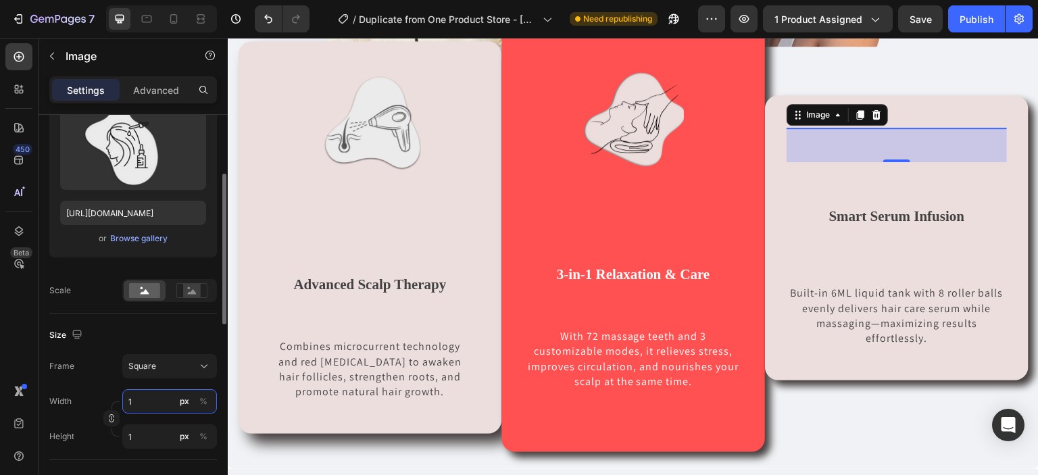
type input "17"
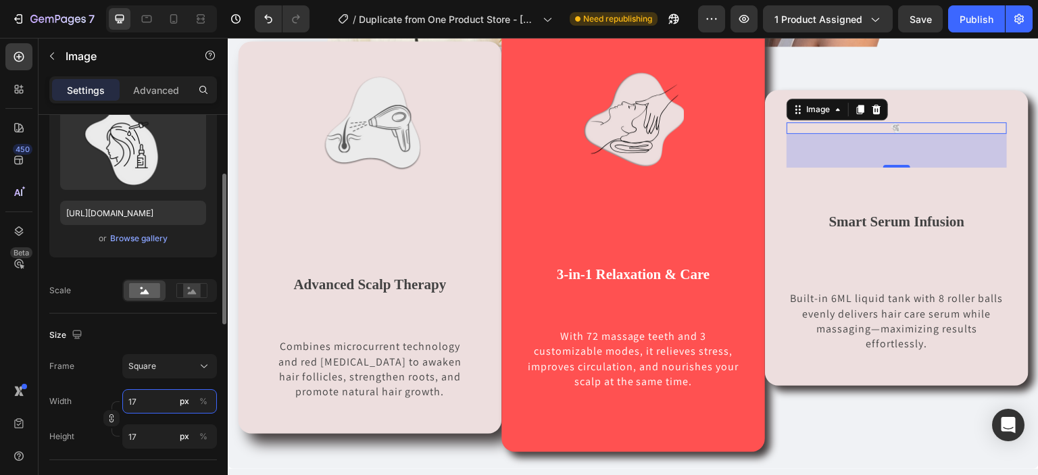
type input "170"
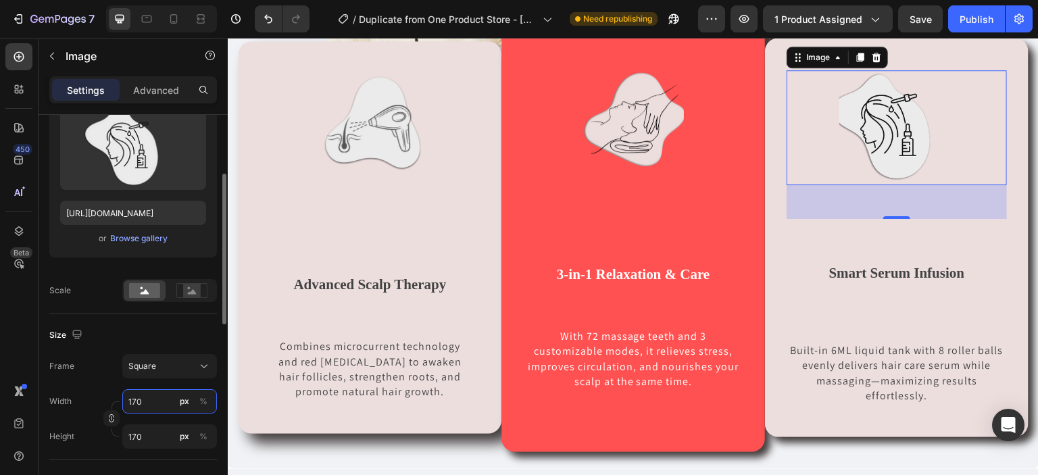
type input "17"
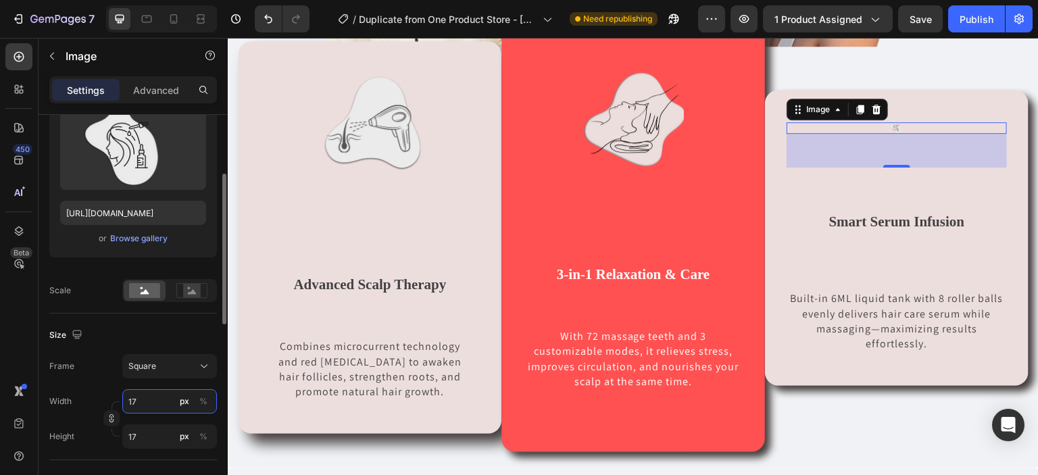
type input "1"
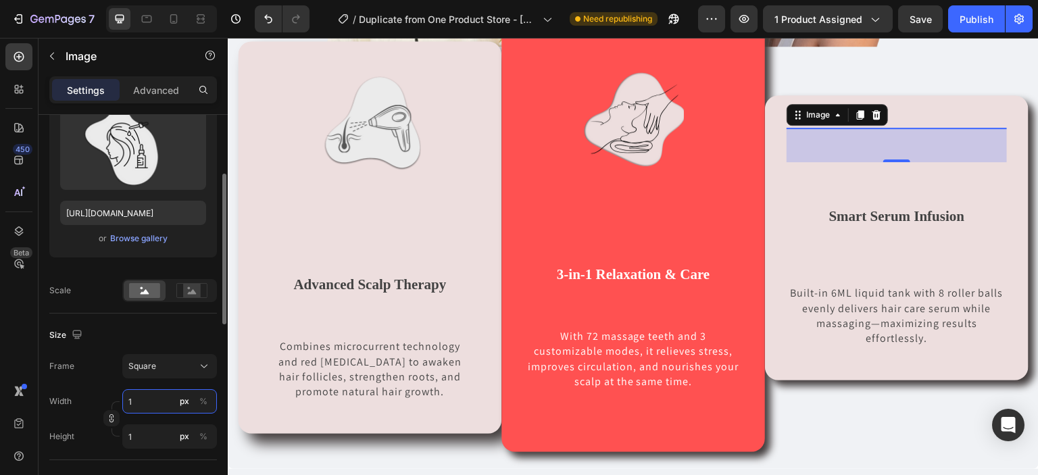
type input "18"
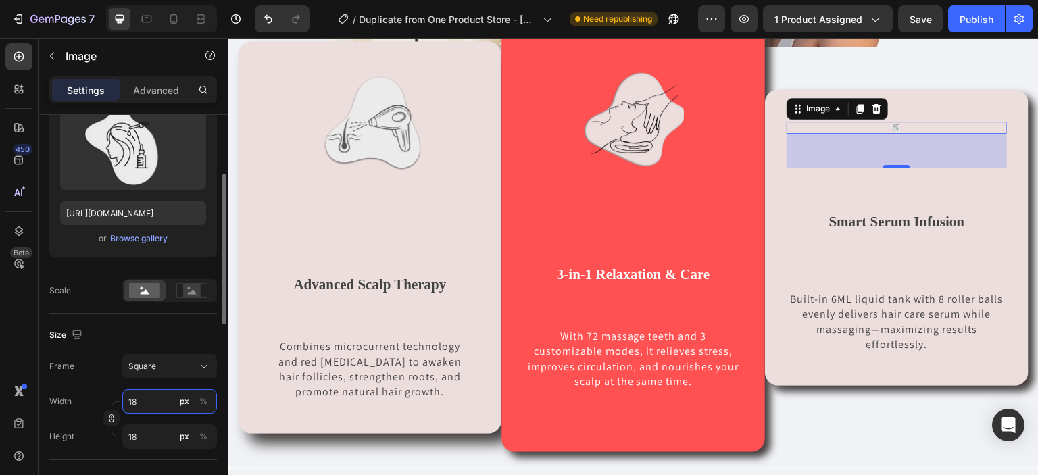
type input "180"
type input "18"
type input "1"
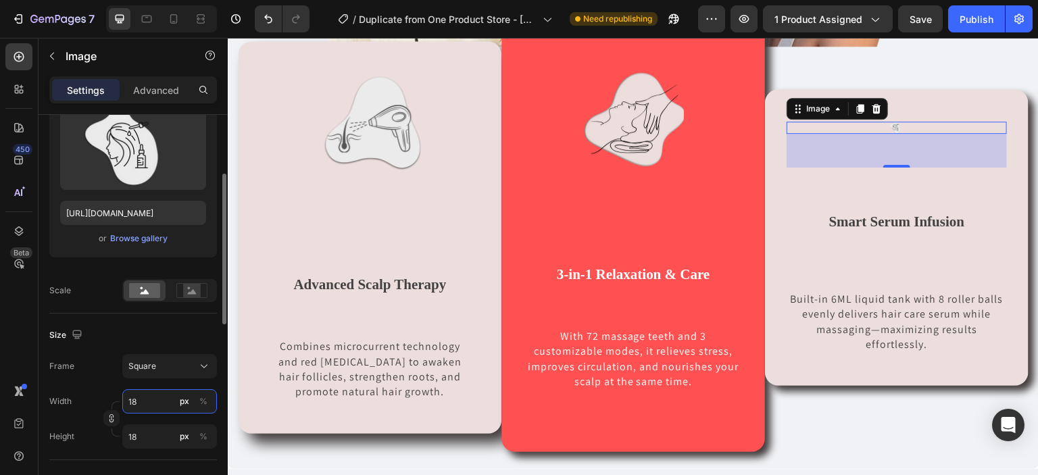
type input "1"
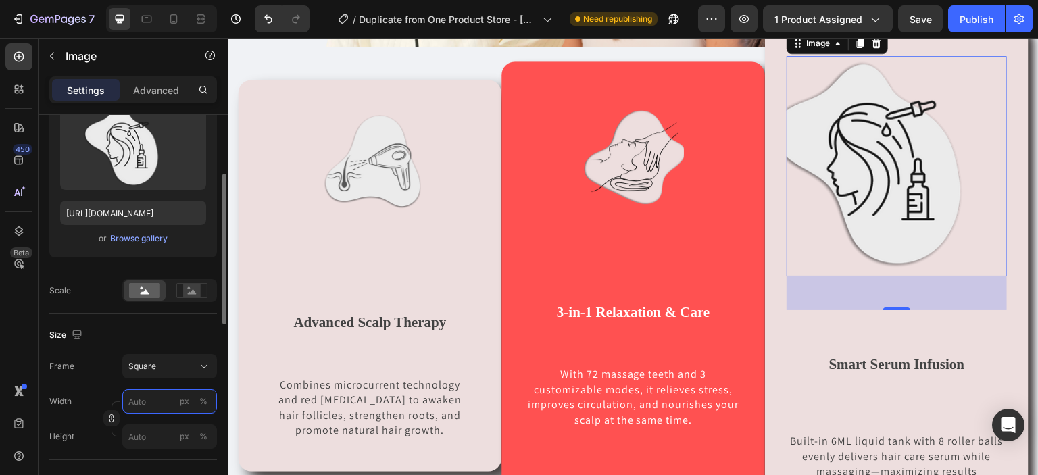
type input "1"
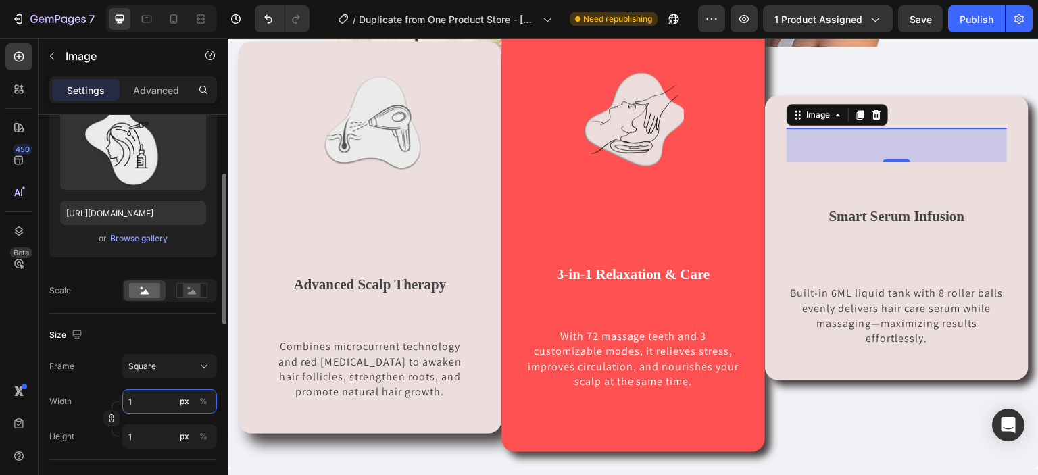
type input "12"
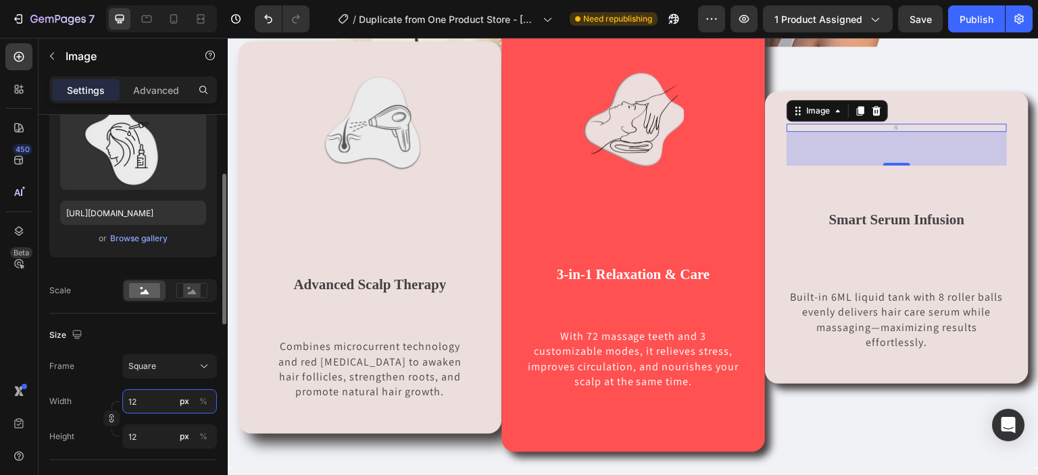
type input "125"
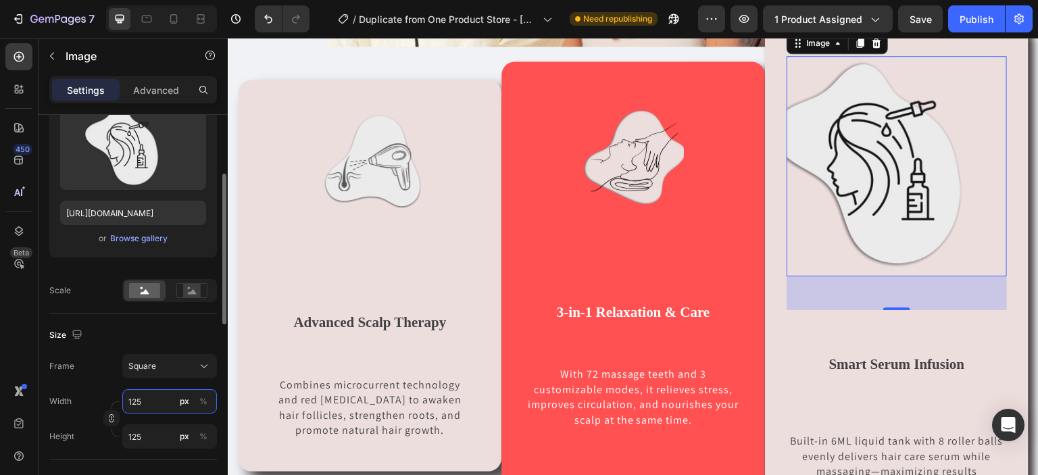
type input "1250"
type input "125"
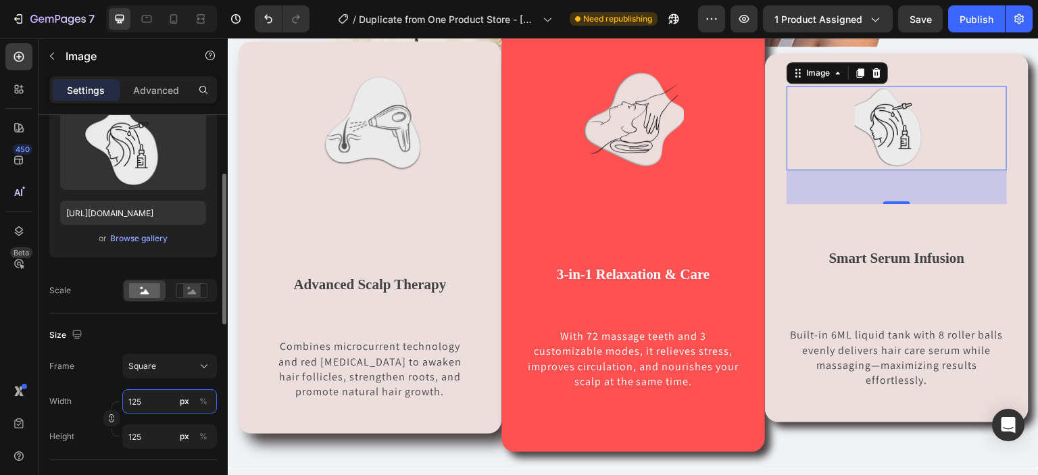
type input "12"
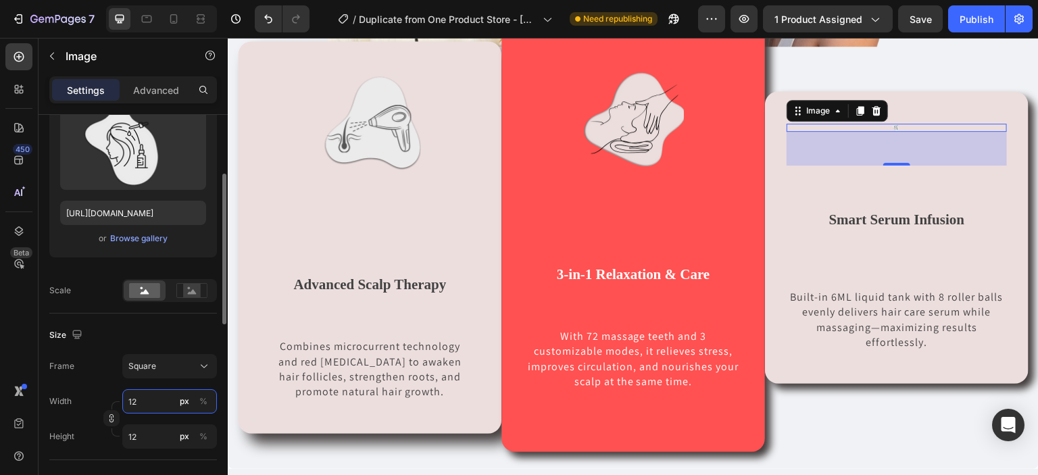
type input "1"
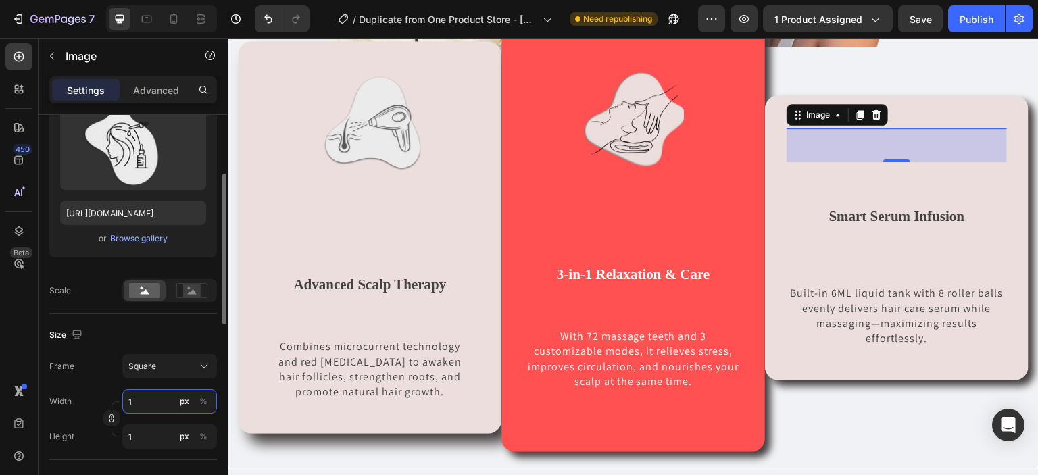
type input "15"
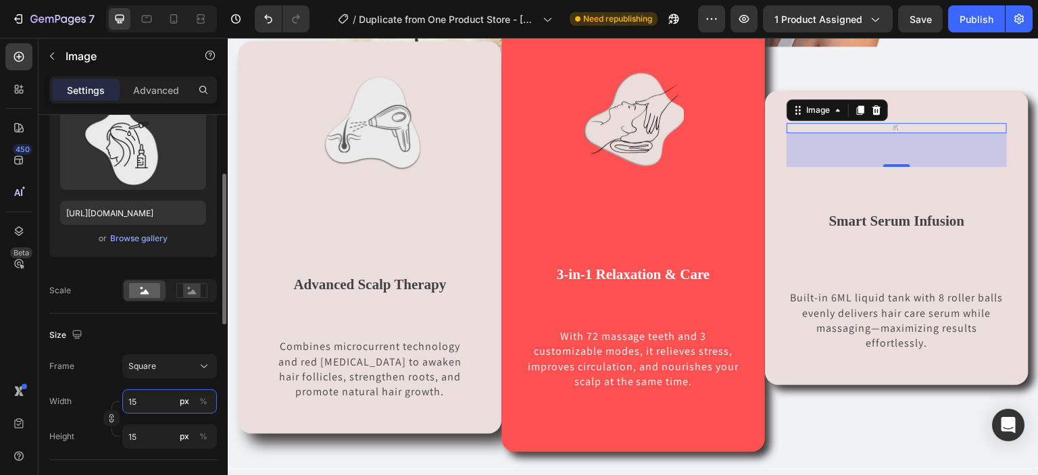
type input "1"
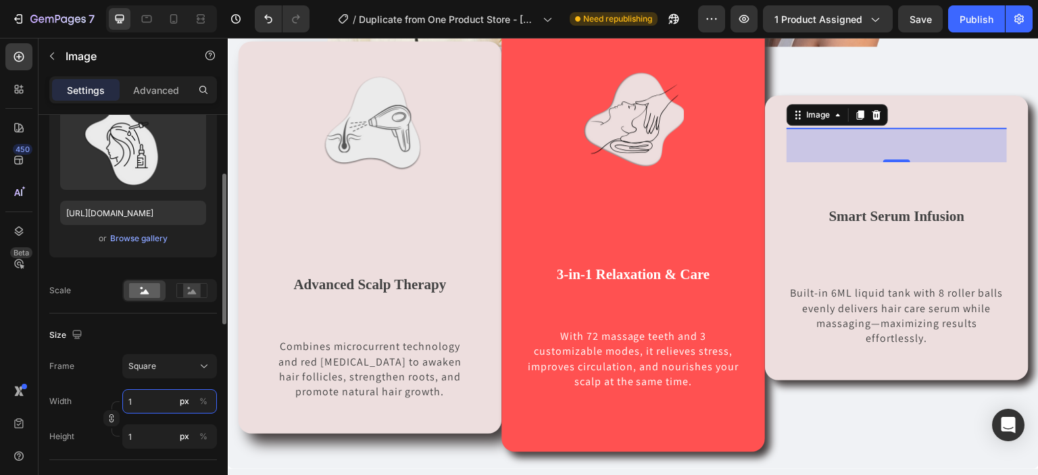
type input "15"
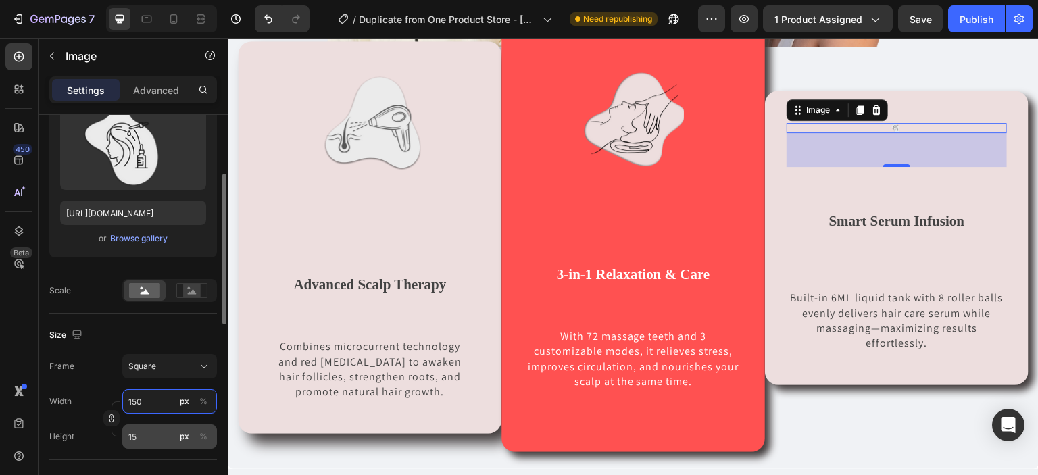
type input "150"
click at [143, 432] on input "15" at bounding box center [169, 436] width 95 height 24
type input "150"
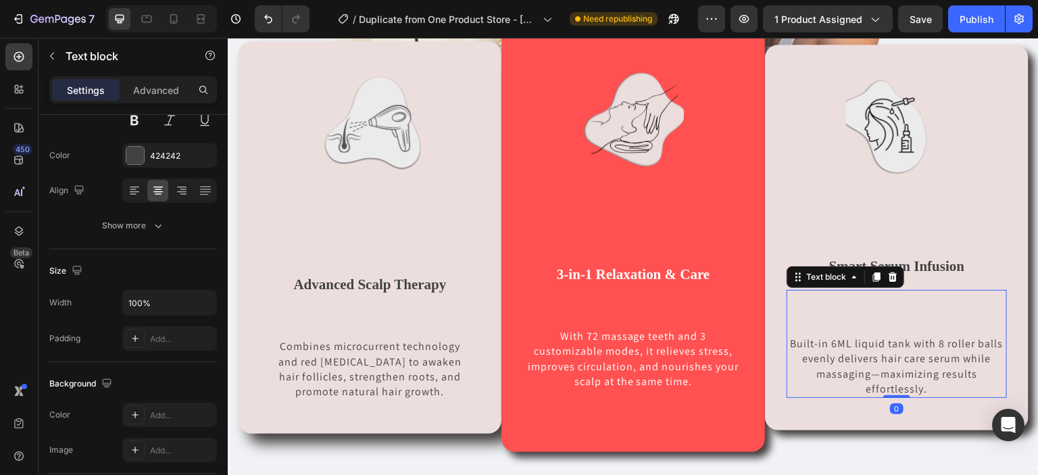
click at [988, 291] on p at bounding box center [897, 298] width 218 height 15
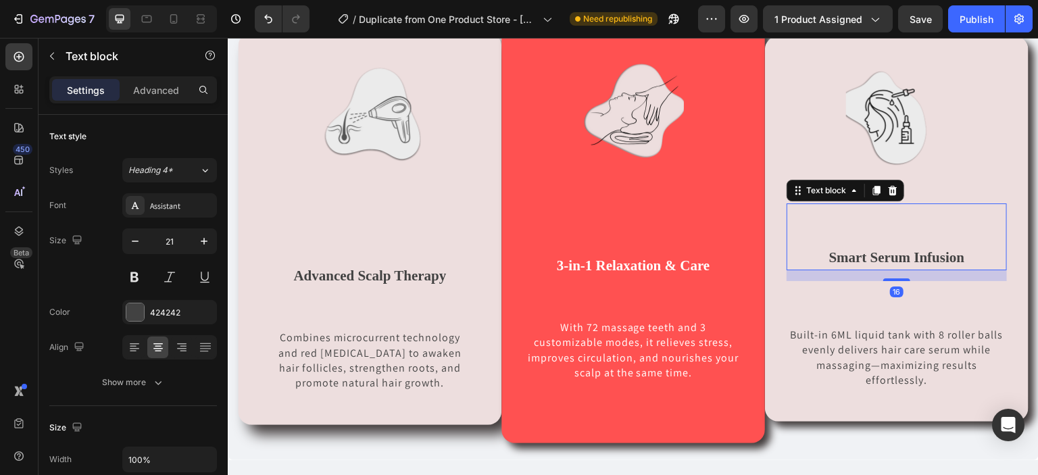
scroll to position [782, 0]
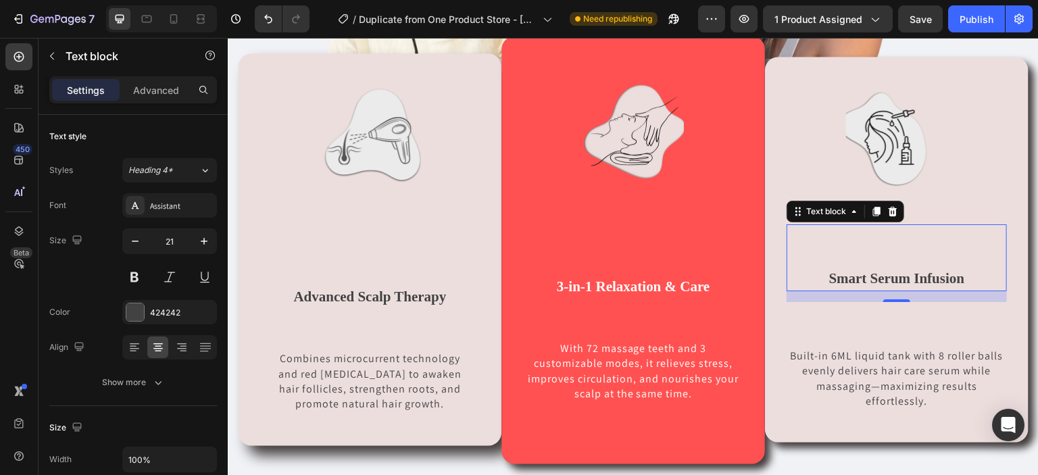
click at [821, 249] on p "Rich Text Editor. Editing area: main" at bounding box center [897, 258] width 218 height 22
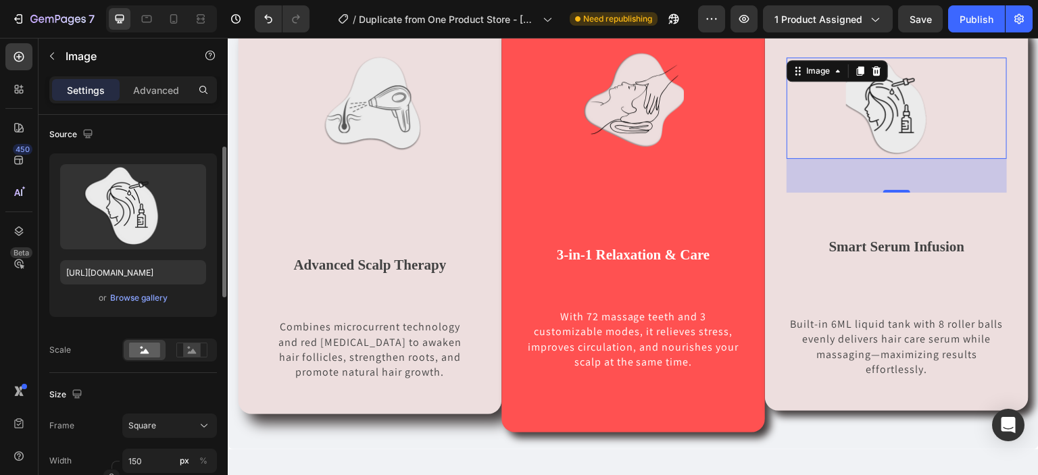
scroll to position [101, 0]
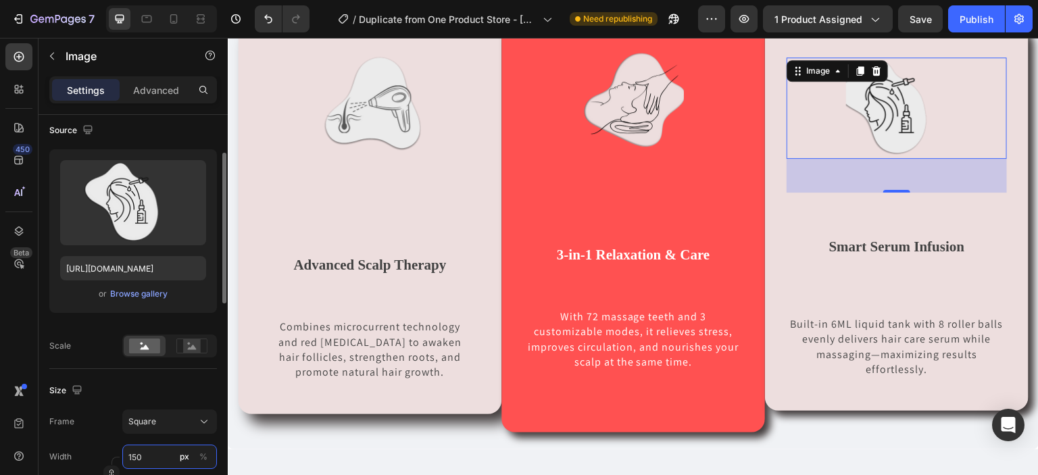
click at [149, 446] on input "150" at bounding box center [169, 457] width 95 height 24
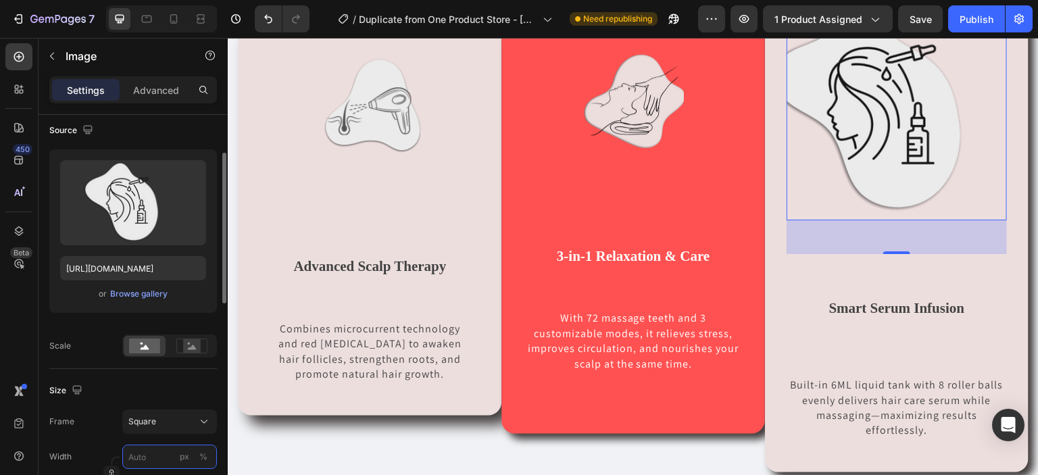
type input "1"
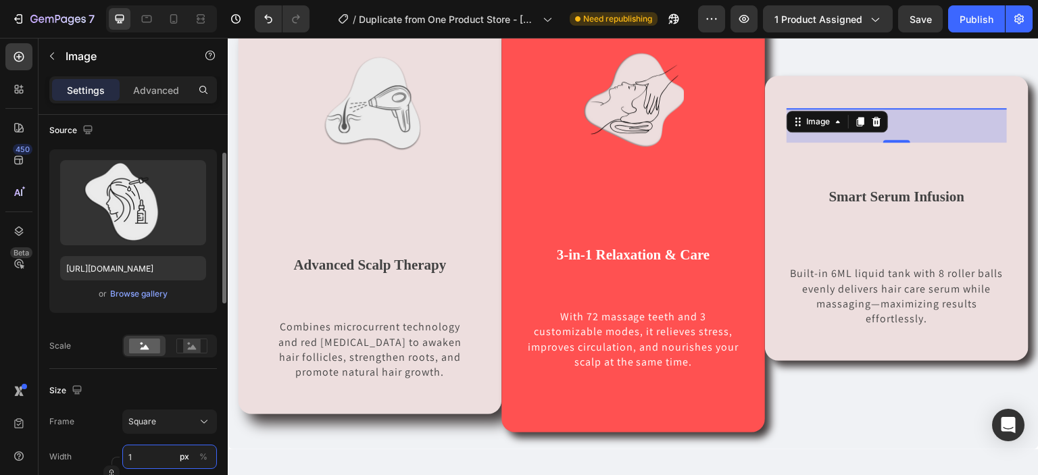
type input "14"
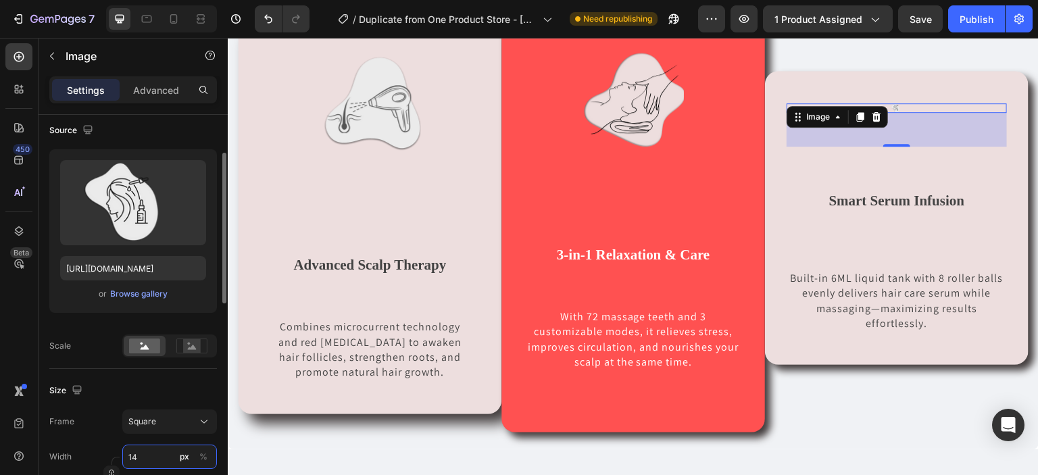
type input "140"
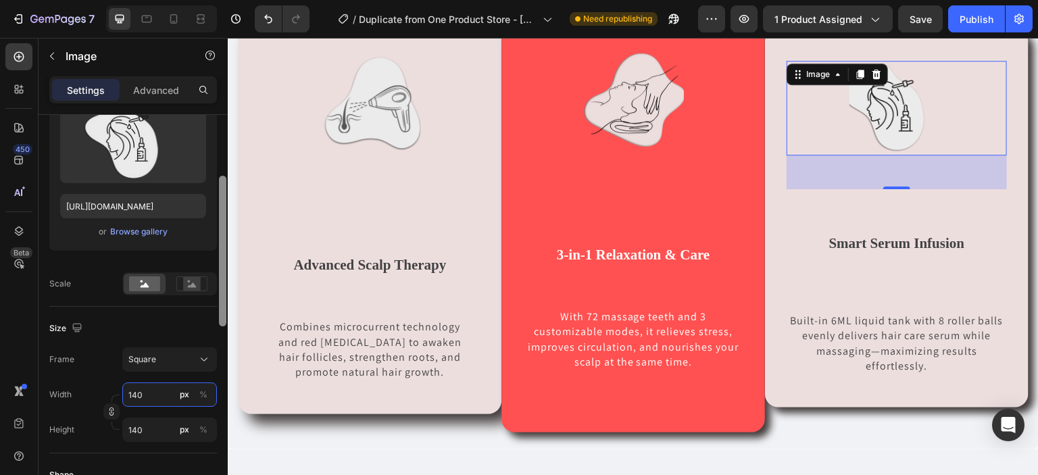
scroll to position [164, 0]
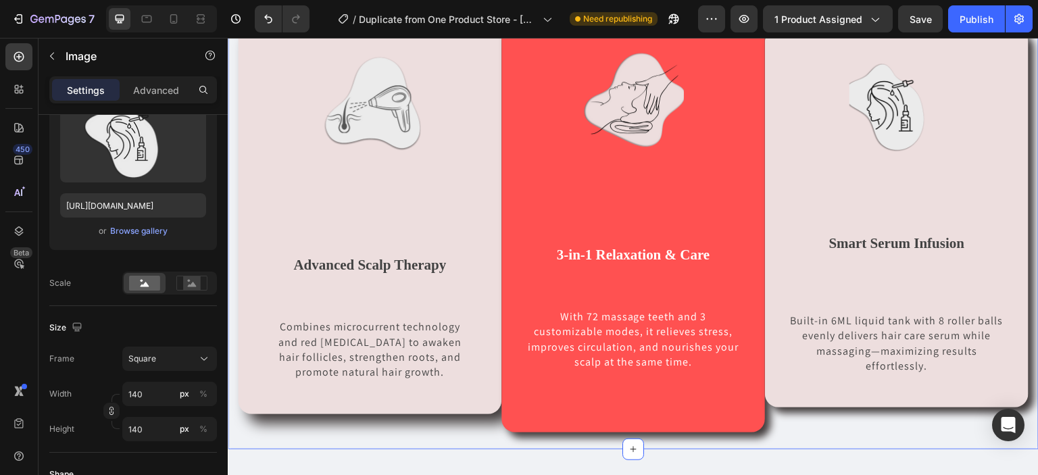
click at [343, 444] on div "Image Image Advanced Scalp Therapy Text block Combines microcurrent technology …" at bounding box center [633, 110] width 790 height 677
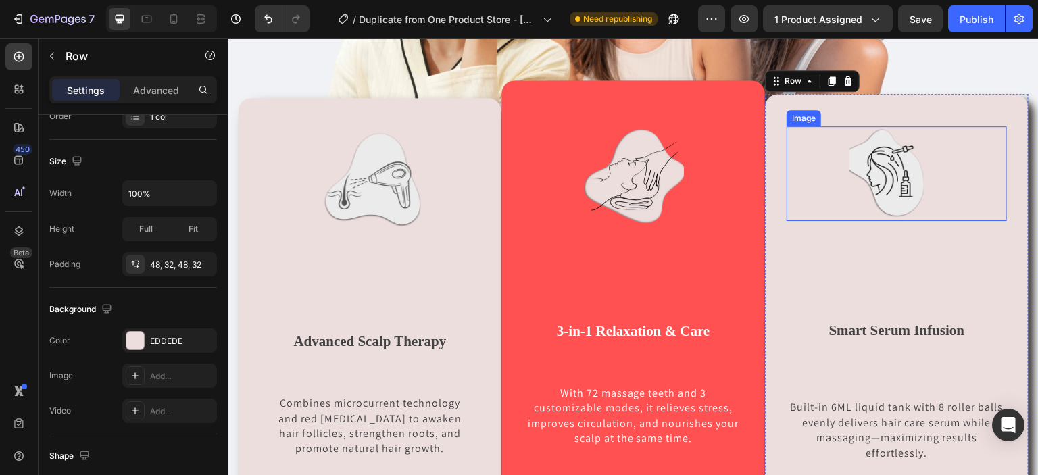
scroll to position [0, 0]
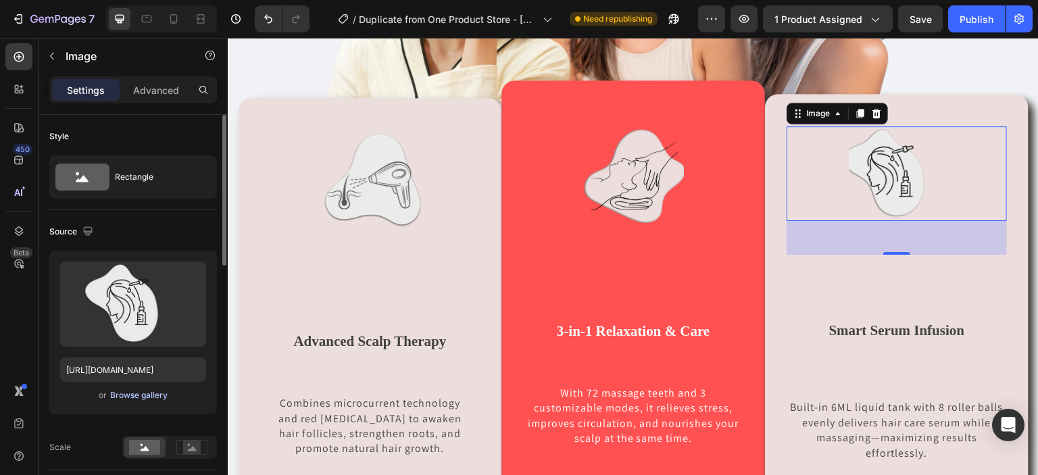
click at [127, 397] on div "Browse gallery" at bounding box center [138, 395] width 57 height 12
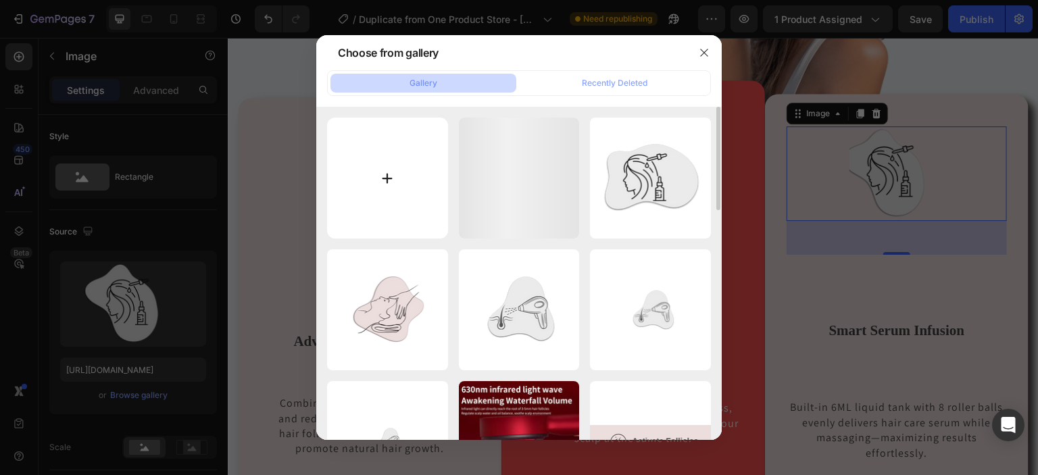
click at [382, 197] on input "file" at bounding box center [387, 178] width 121 height 121
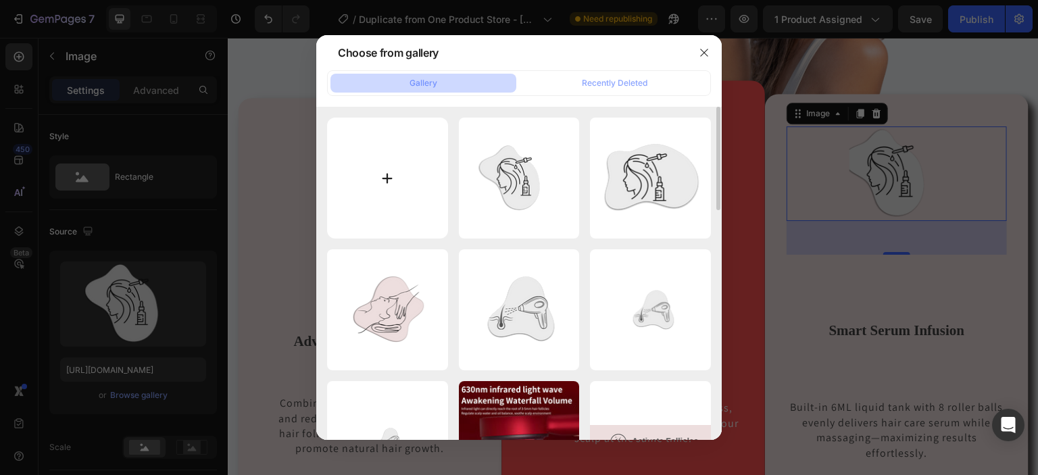
type input "C:\fakepath\Untitled design (33).png"
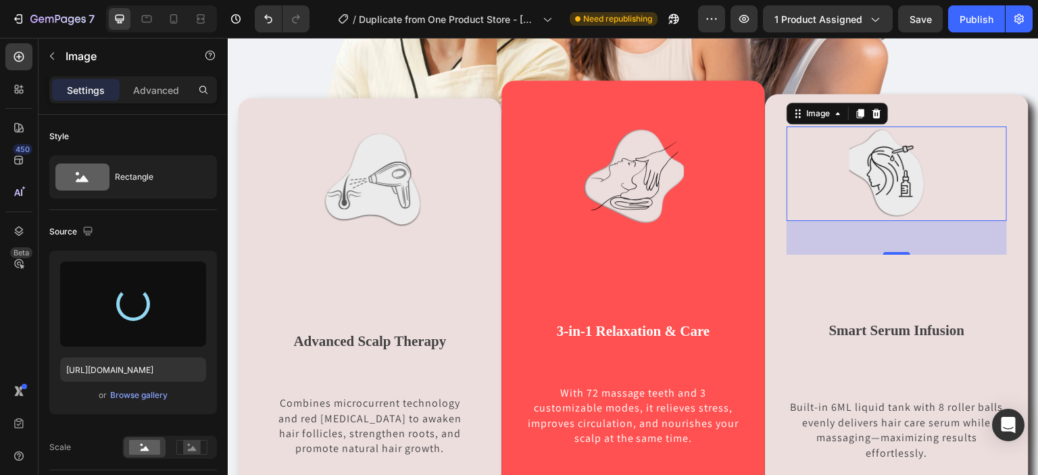
type input "[URL][DOMAIN_NAME]"
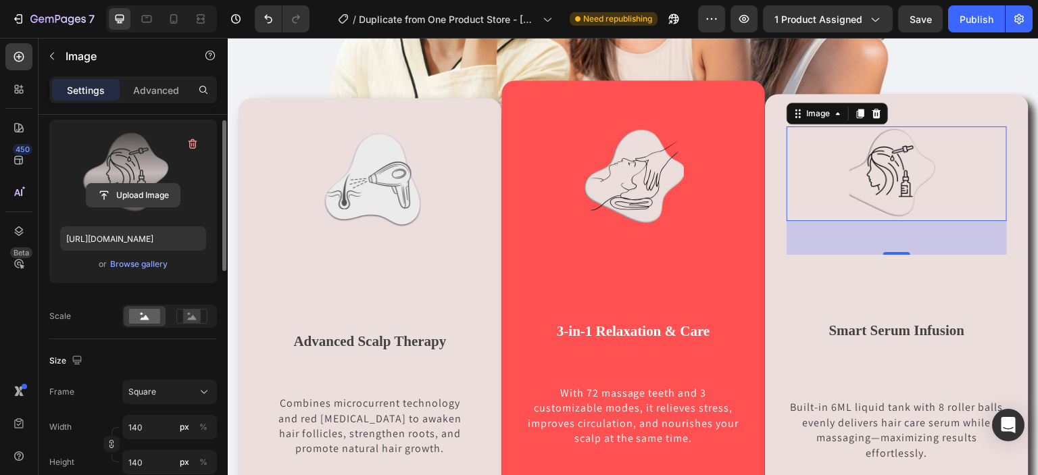
scroll to position [139, 0]
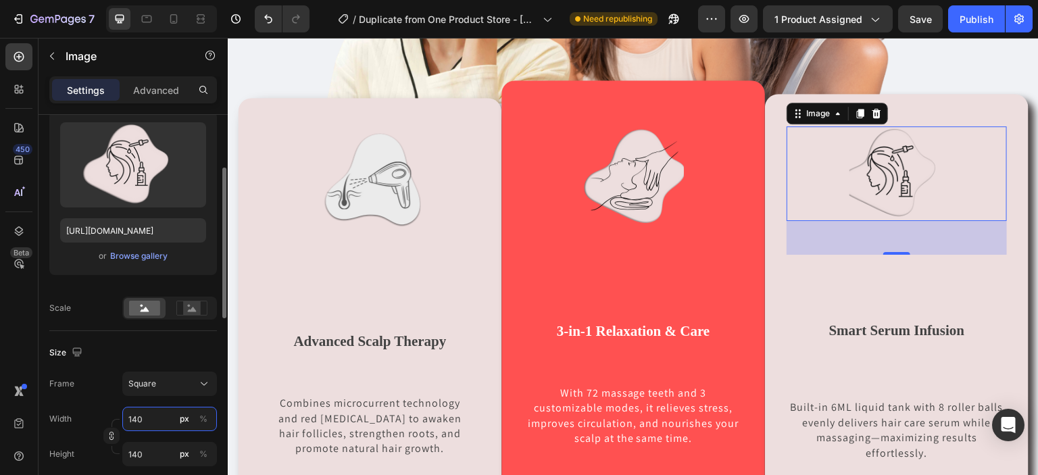
click at [156, 420] on input "140" at bounding box center [169, 419] width 95 height 24
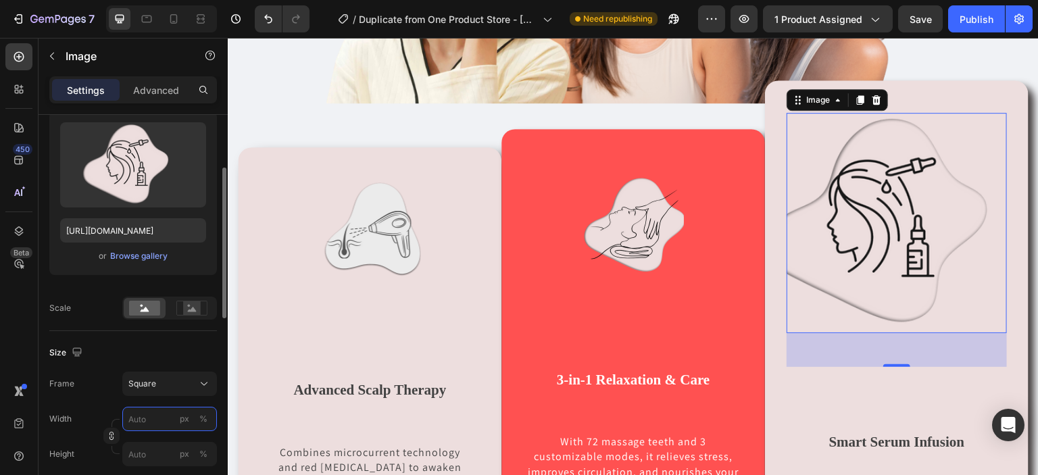
type input "1"
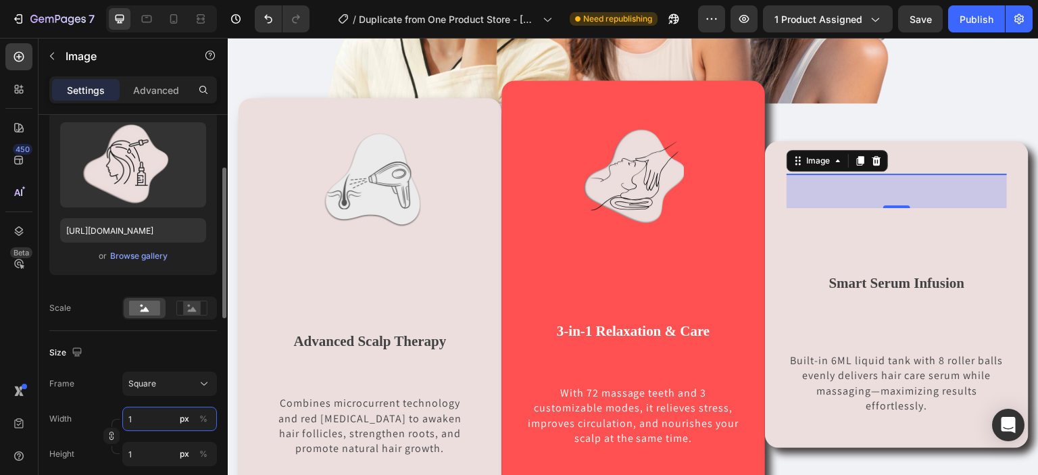
type input "15"
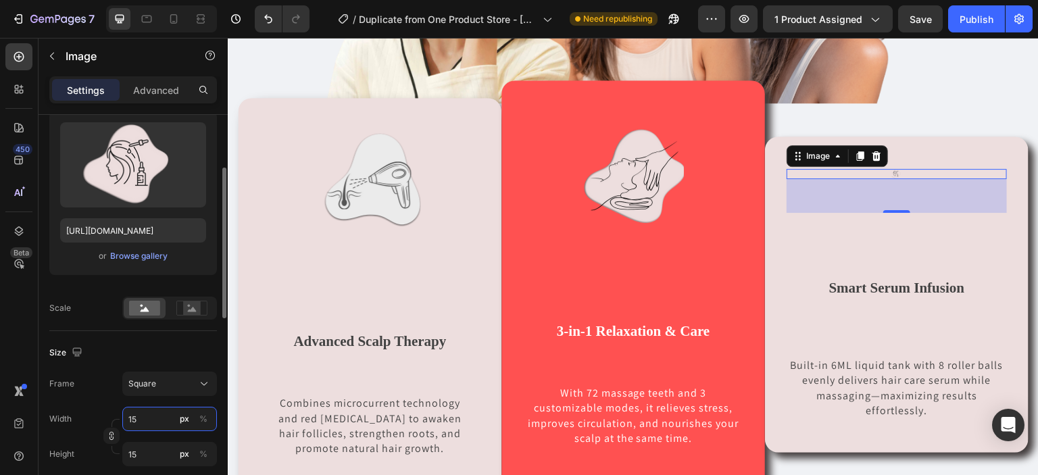
type input "150"
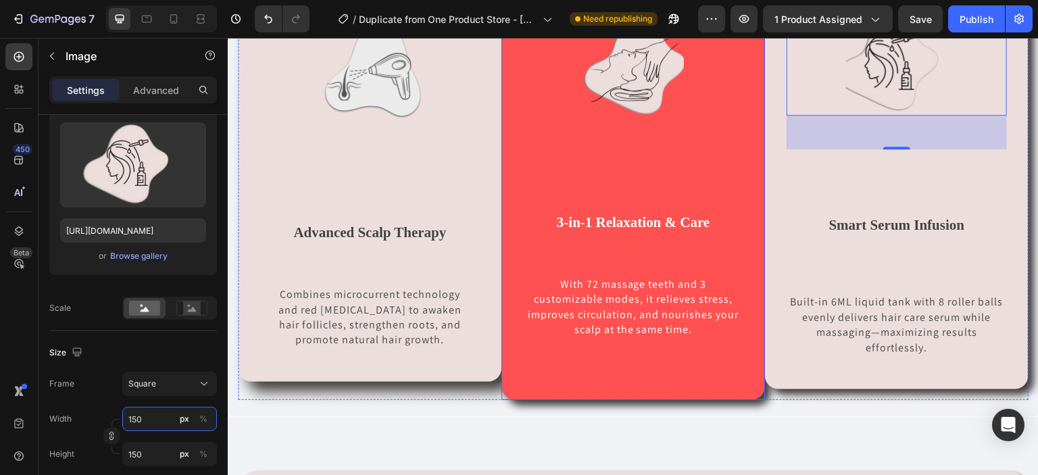
scroll to position [859, 0]
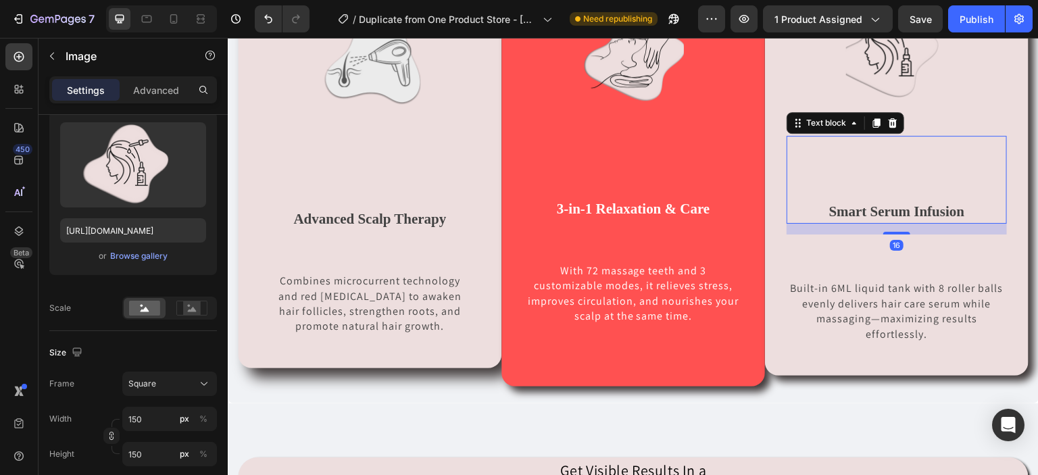
click at [827, 182] on p "Rich Text Editor. Editing area: main" at bounding box center [897, 191] width 218 height 22
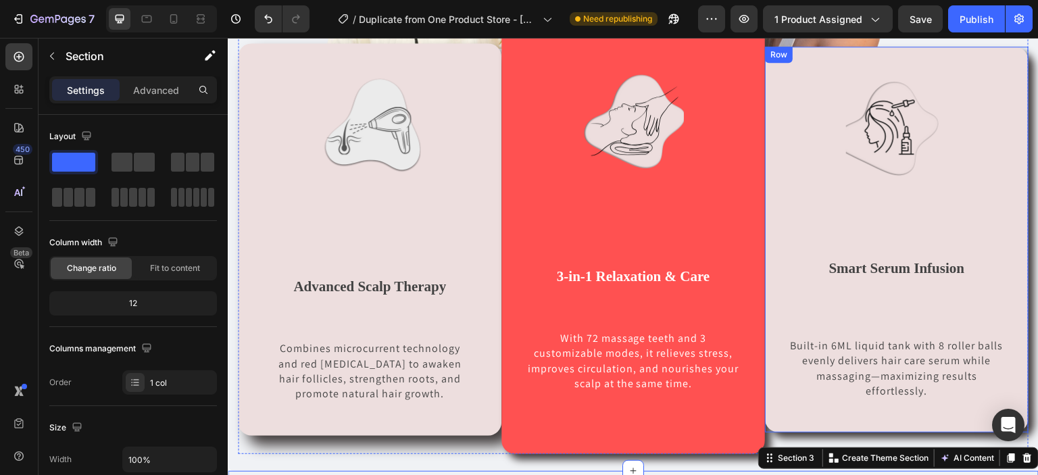
scroll to position [789, 0]
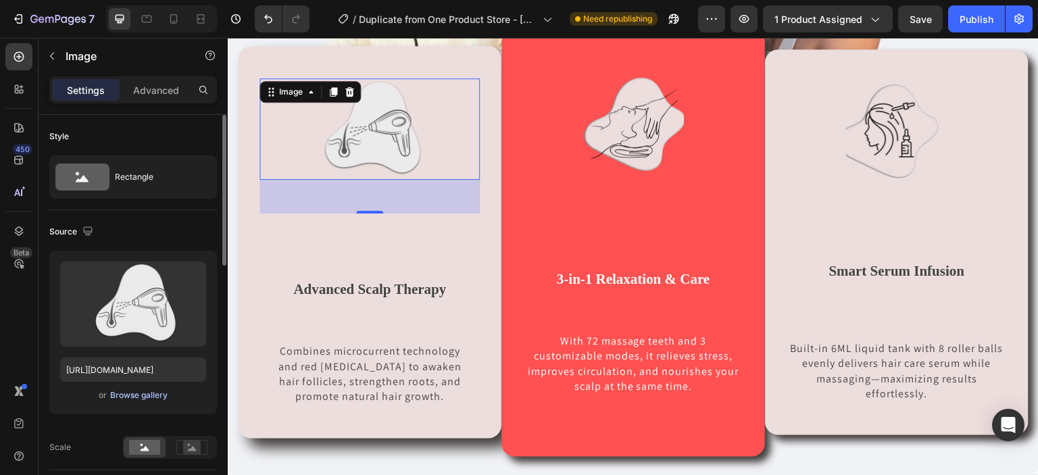
click at [144, 391] on div "Browse gallery" at bounding box center [138, 395] width 57 height 12
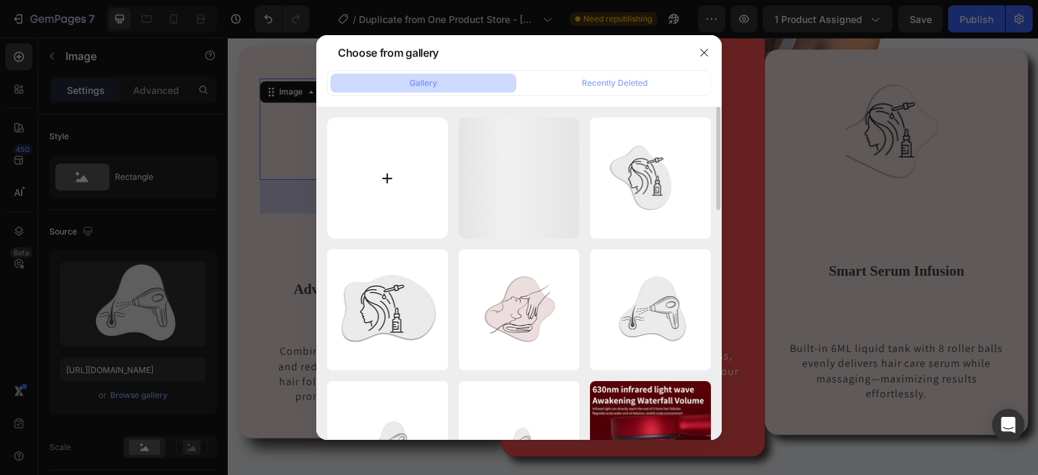
click at [397, 184] on input "file" at bounding box center [387, 178] width 121 height 121
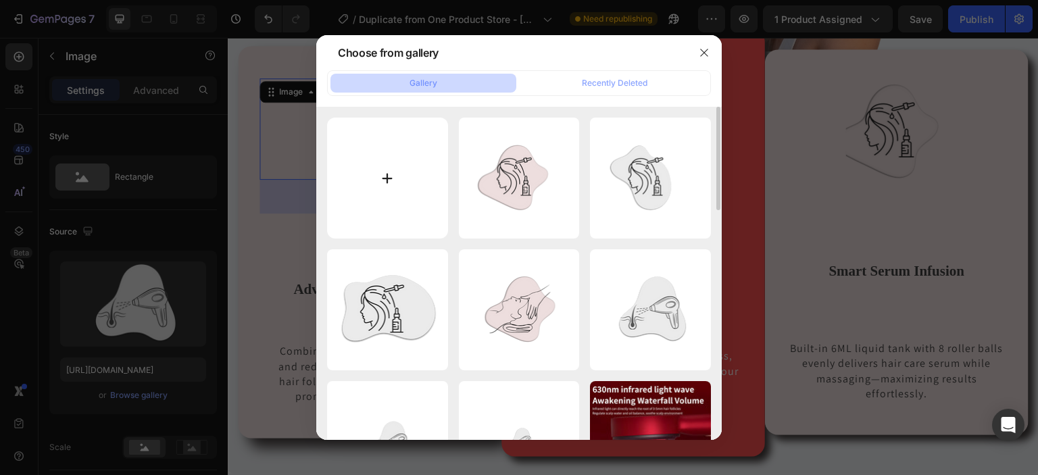
type input "C:\fakepath\Untitled design (37).png"
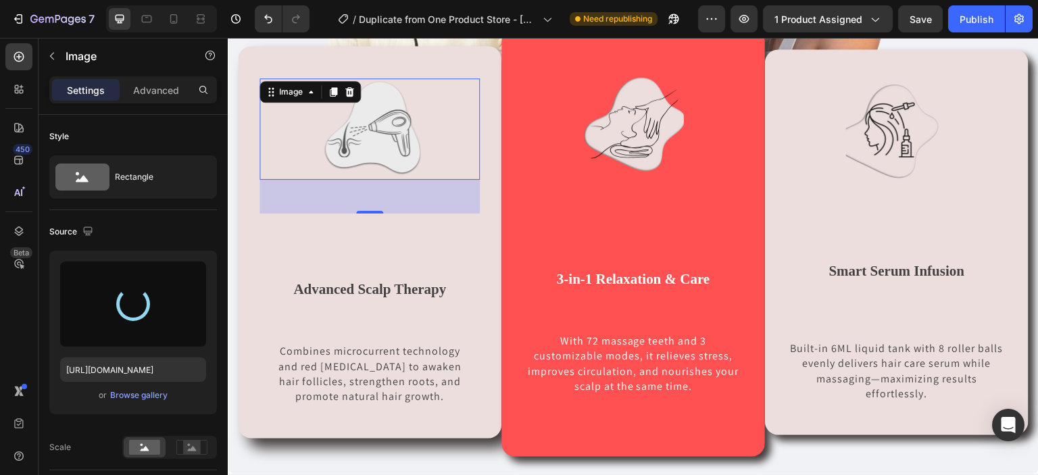
type input "[URL][DOMAIN_NAME]"
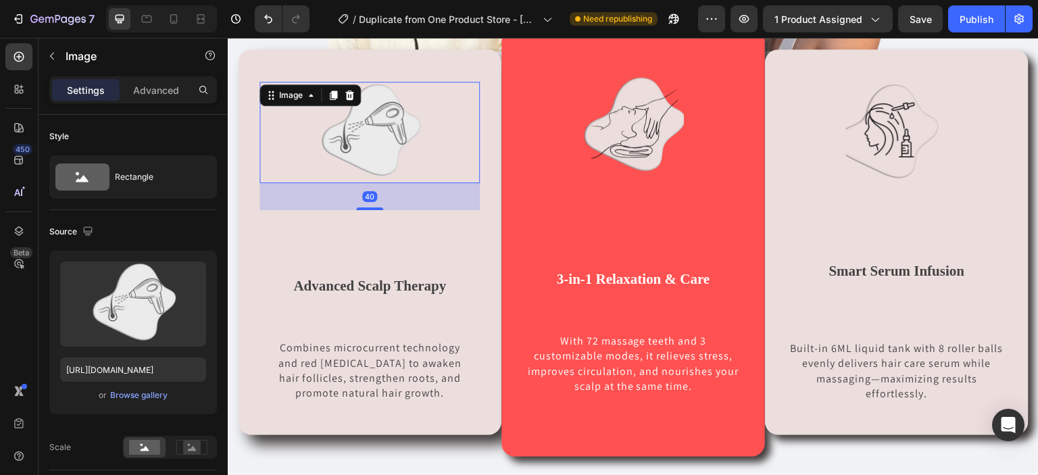
click at [368, 183] on div "40" at bounding box center [369, 183] width 220 height 0
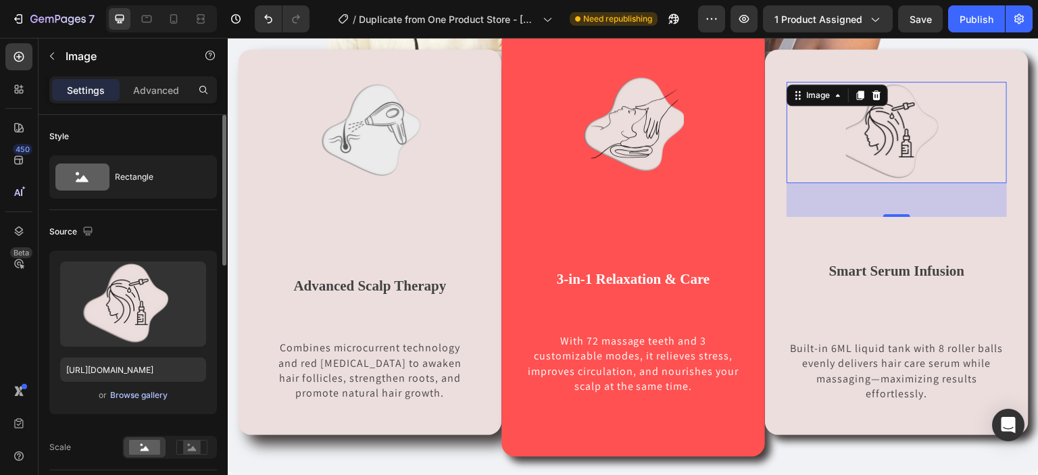
click at [145, 396] on div "Browse gallery" at bounding box center [138, 395] width 57 height 12
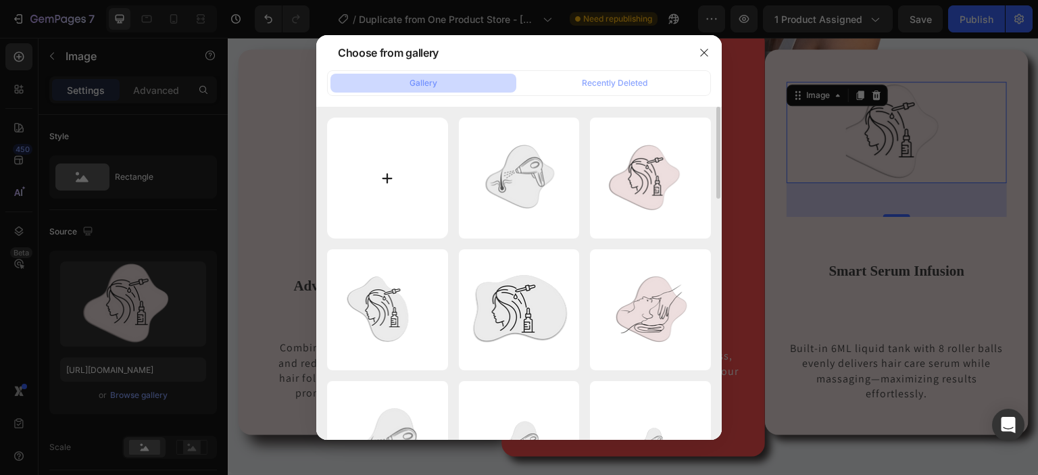
click at [359, 210] on input "file" at bounding box center [387, 178] width 121 height 121
type input "C:\fakepath\Untitled design (38).png"
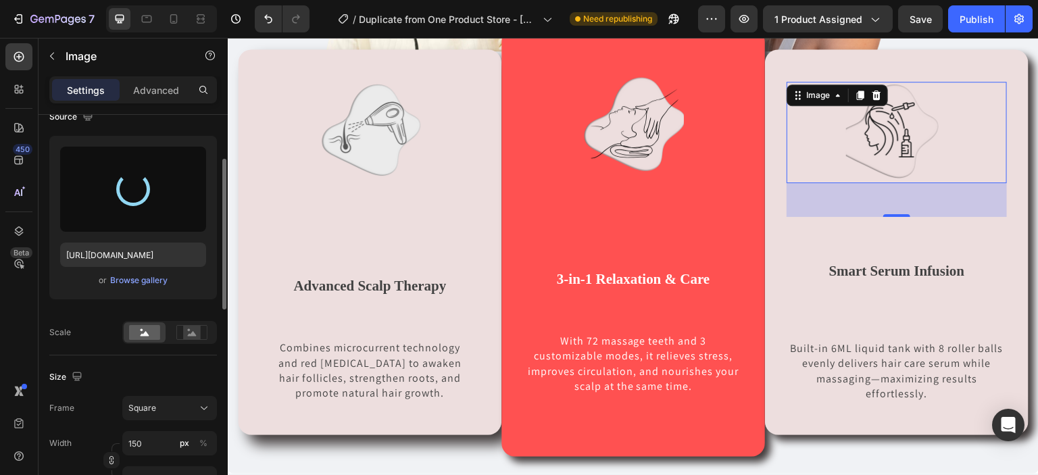
scroll to position [116, 0]
type input "[URL][DOMAIN_NAME]"
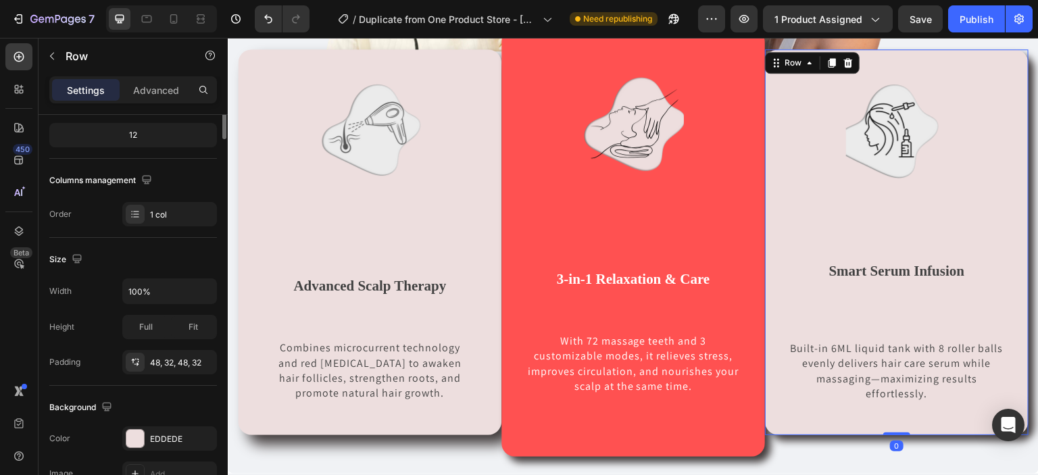
scroll to position [0, 0]
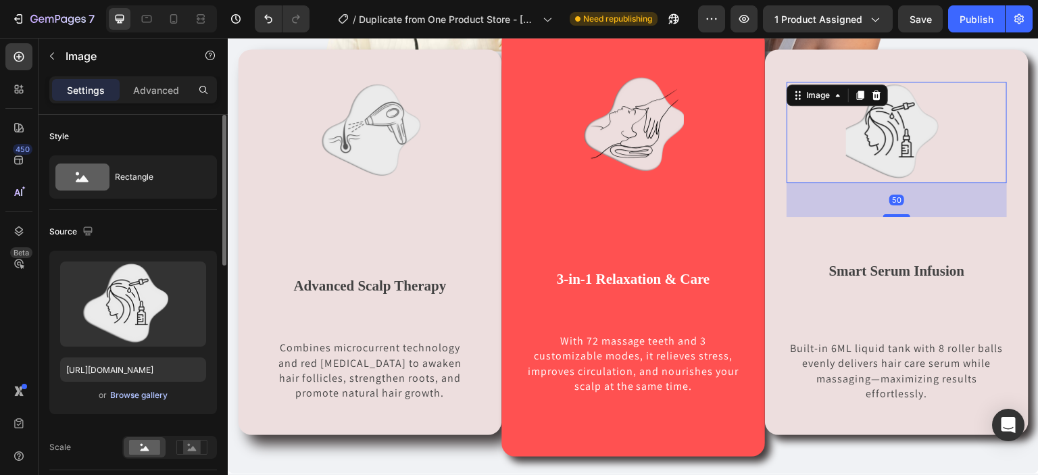
click at [144, 398] on div "Browse gallery" at bounding box center [138, 395] width 57 height 12
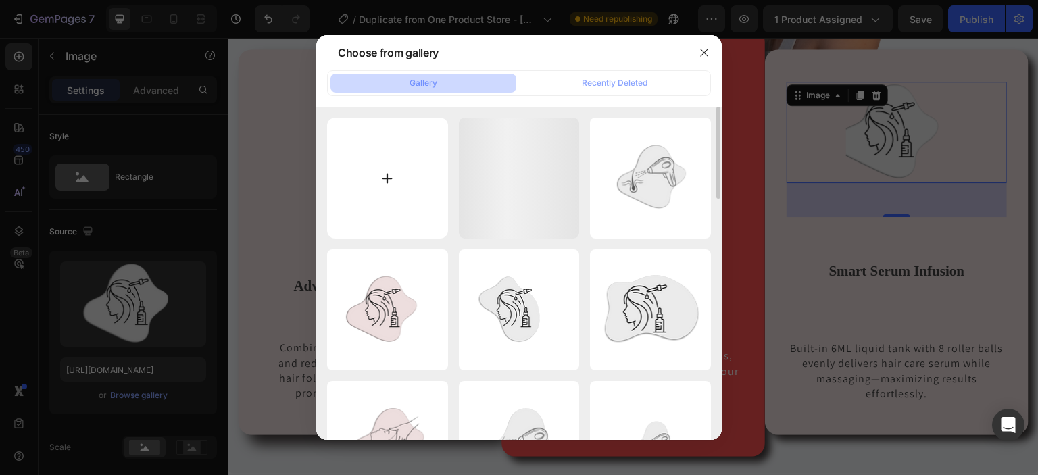
click at [349, 187] on input "file" at bounding box center [387, 178] width 121 height 121
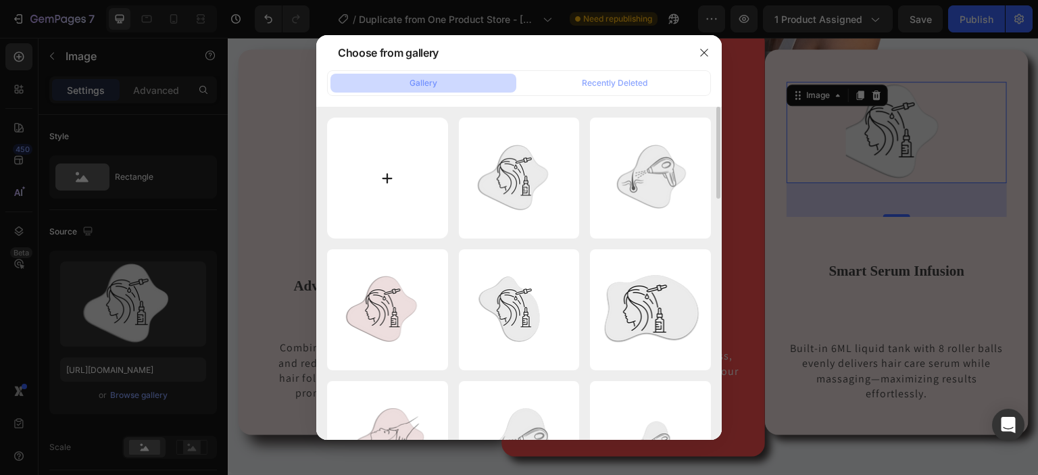
type input "C:\fakepath\Untitled design (39).png"
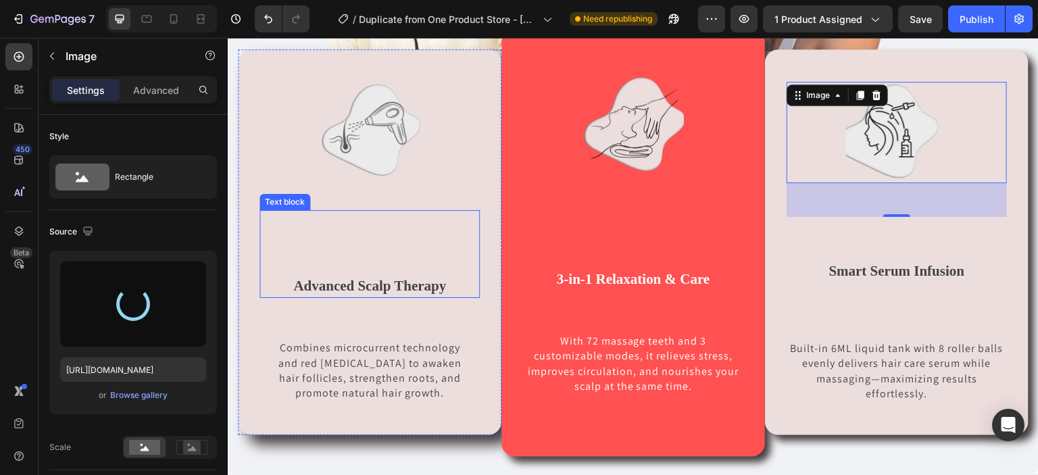
type input "[URL][DOMAIN_NAME]"
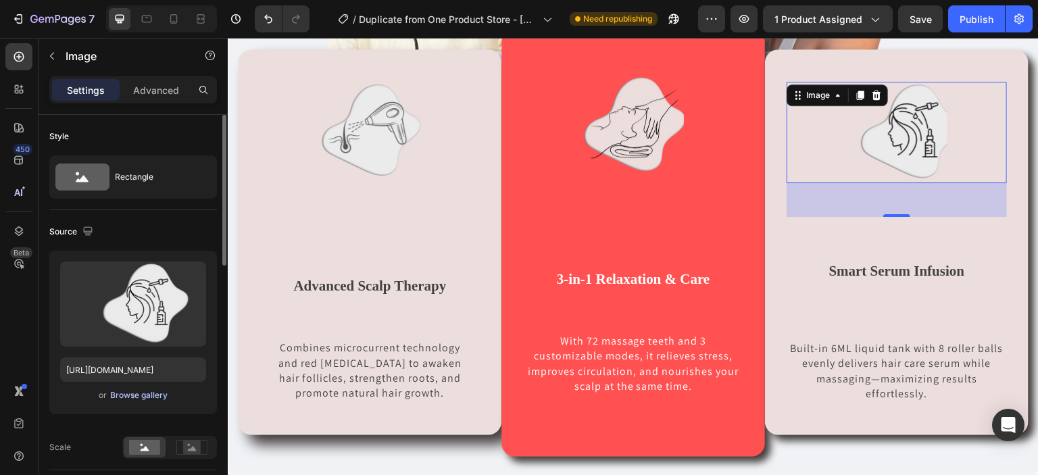
click at [143, 394] on div "Browse gallery" at bounding box center [138, 395] width 57 height 12
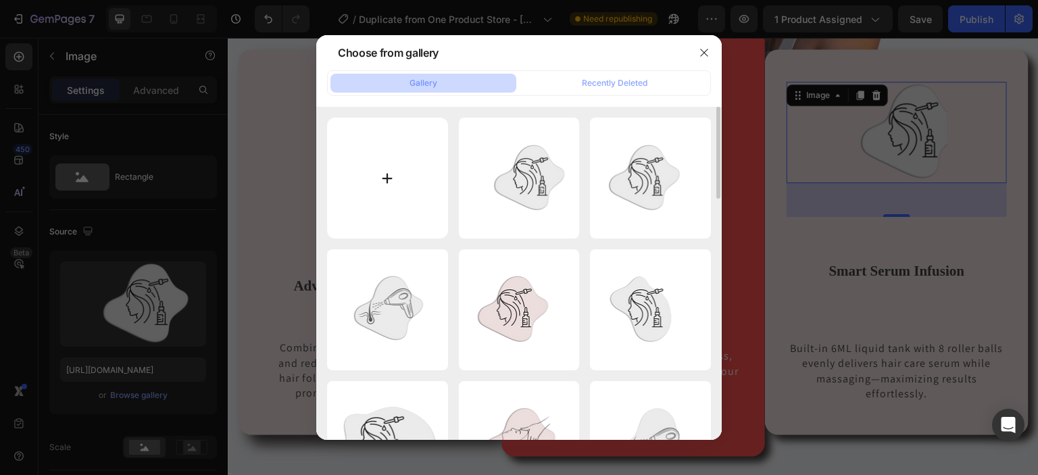
click at [405, 178] on input "file" at bounding box center [387, 178] width 121 height 121
type input "C:\fakepath\Untitled design (40).png"
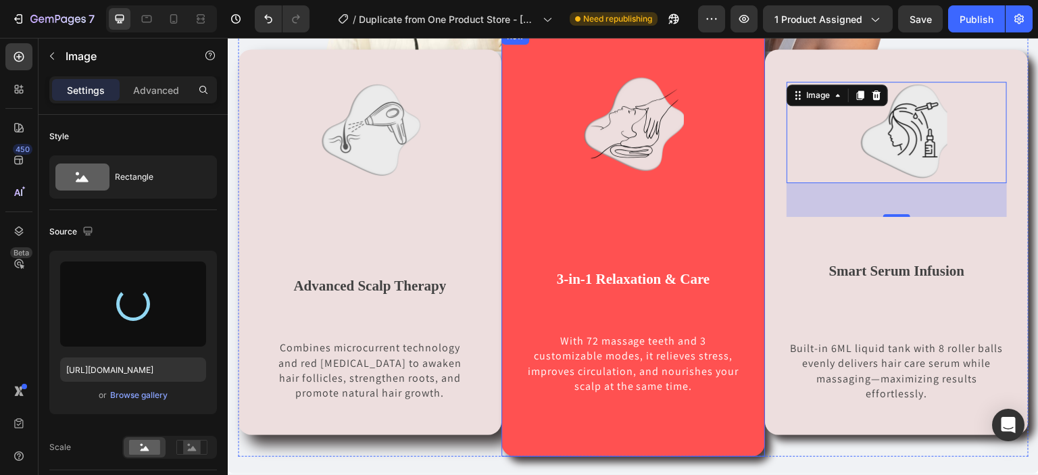
type input "[URL][DOMAIN_NAME]"
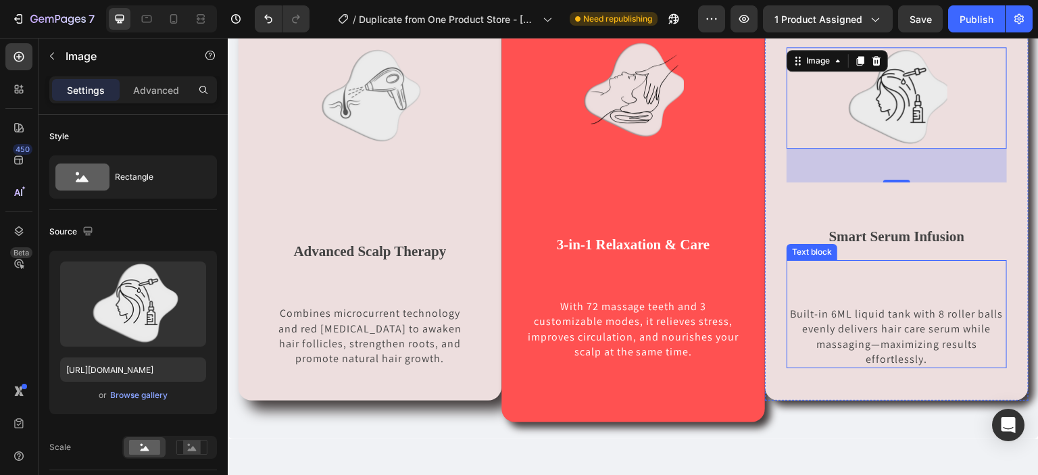
scroll to position [830, 0]
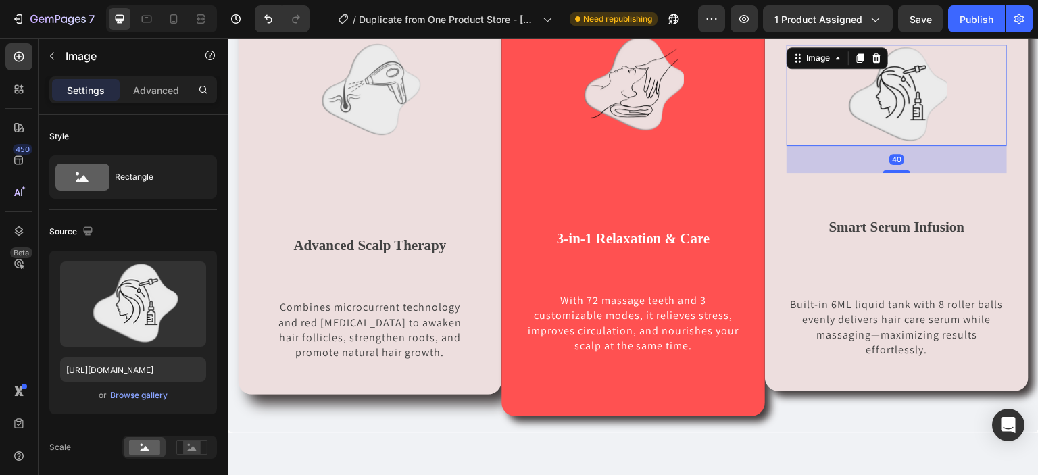
drag, startPoint x: 888, startPoint y: 175, endPoint x: 892, endPoint y: 168, distance: 7.6
click at [892, 146] on div "40" at bounding box center [896, 146] width 220 height 0
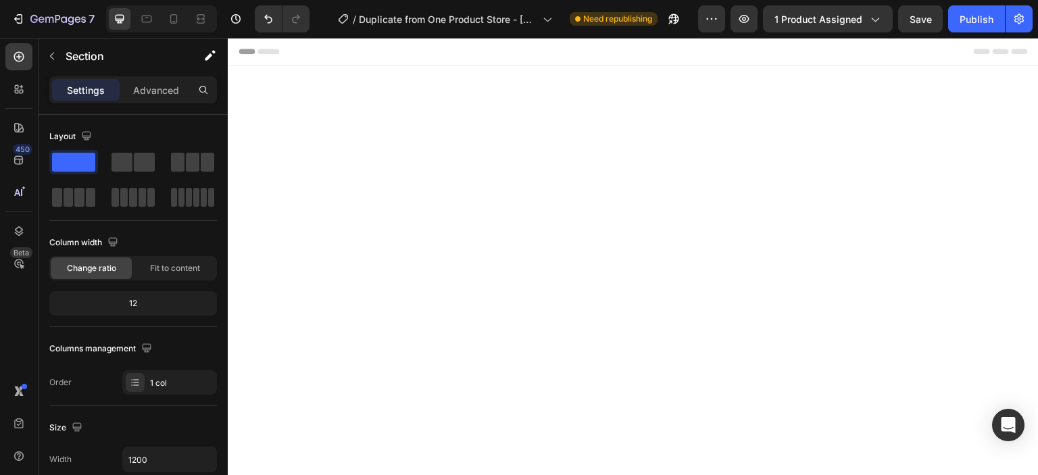
scroll to position [830, 0]
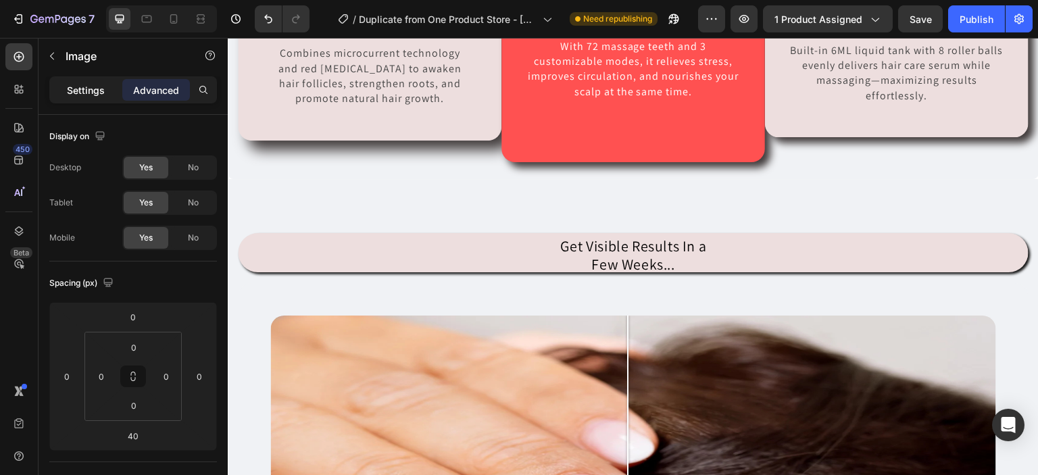
click at [89, 95] on p "Settings" at bounding box center [86, 90] width 38 height 14
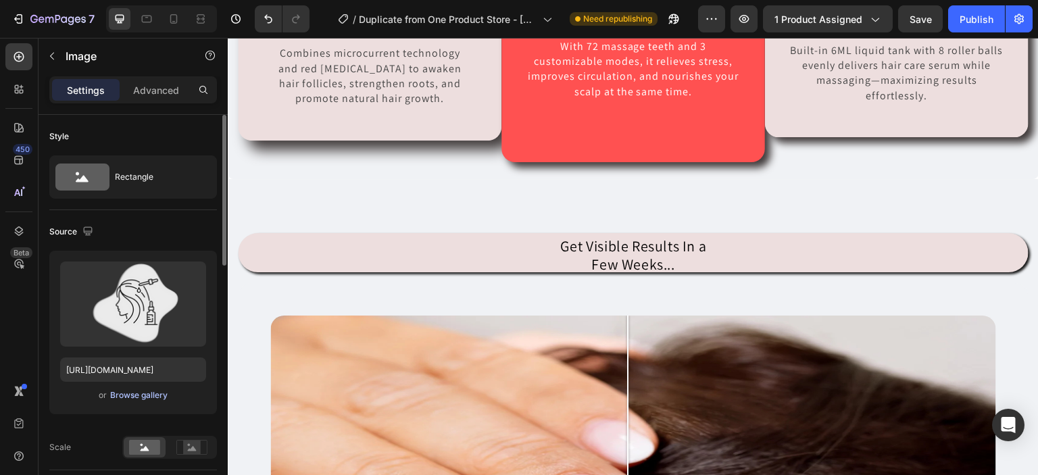
click at [153, 389] on div "Browse gallery" at bounding box center [138, 395] width 57 height 12
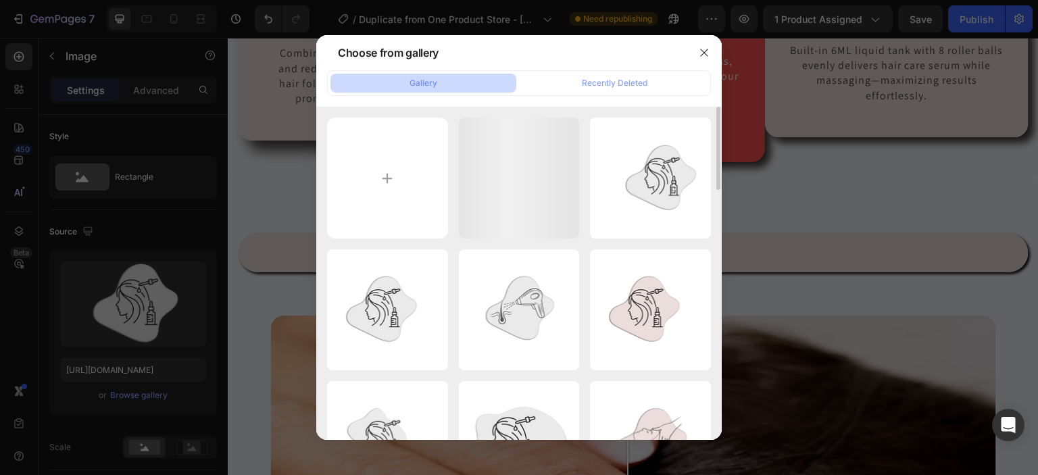
click at [374, 116] on div "Untitled design (40).png 40.97 kb Untitled design (39).png 41.01 kb Untitled de…" at bounding box center [518, 273] width 405 height 332
click at [378, 176] on input "file" at bounding box center [387, 178] width 121 height 121
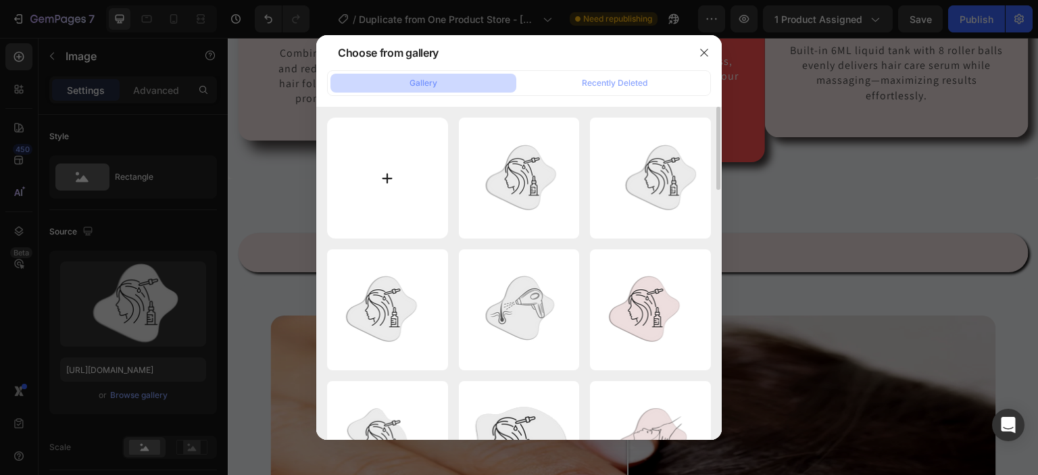
type input "C:\fakepath\Untitled design (41).png"
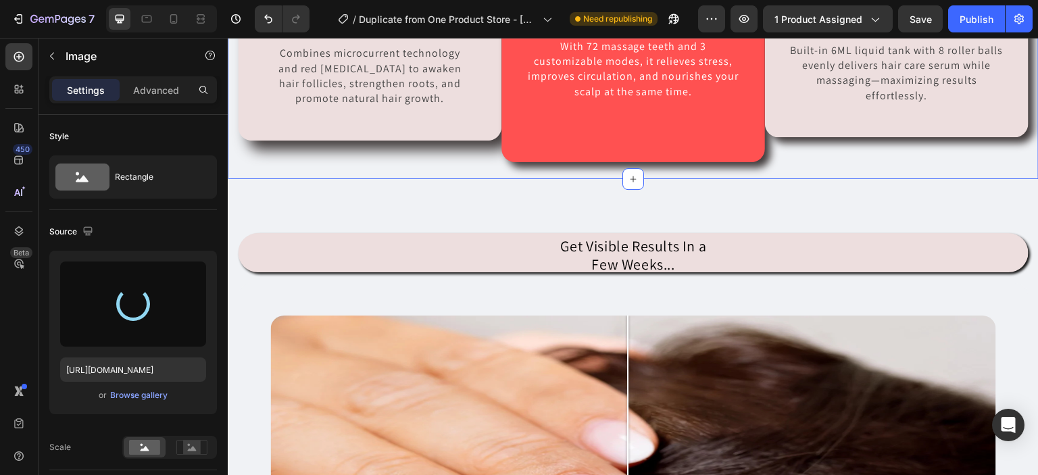
type input "https://cdn.shopify.com/s/files/1/0930/1884/9649/files/gempages_580497702895223…"
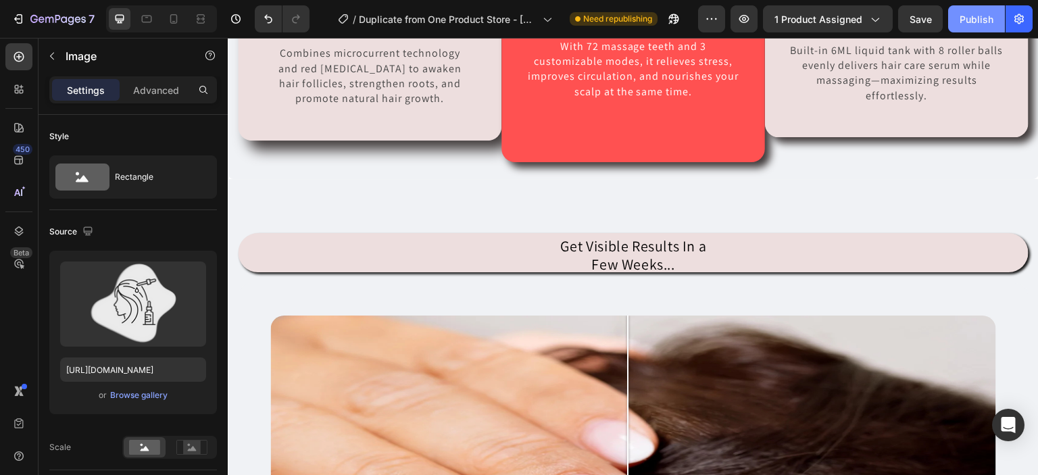
click at [965, 18] on div "Publish" at bounding box center [976, 19] width 34 height 14
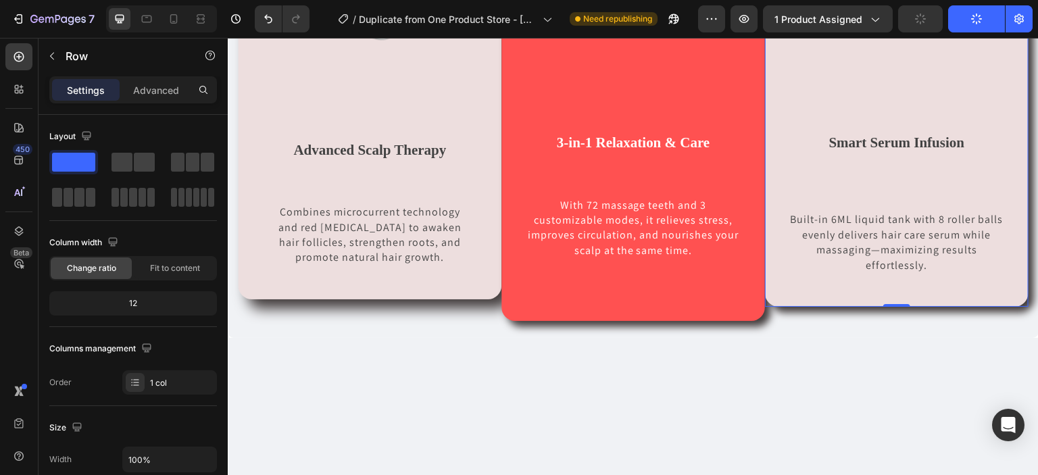
scroll to position [674, 0]
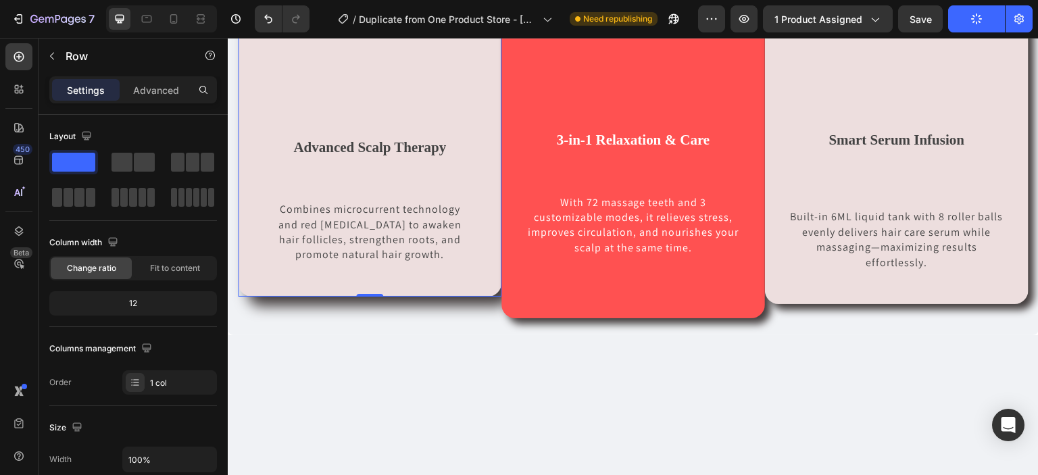
click at [370, 263] on div "Image Advanced Scalp Therapy Text block Combines microcurrent technology and re…" at bounding box center [369, 103] width 220 height 320
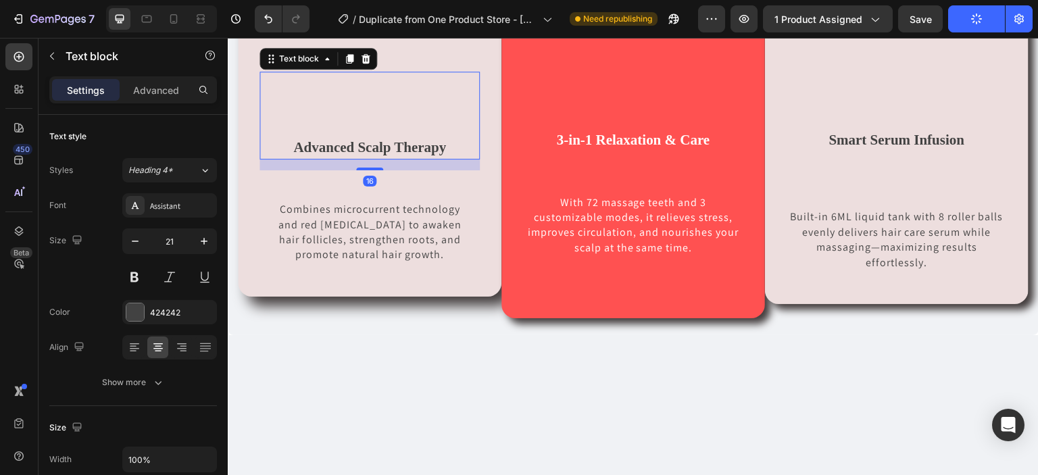
scroll to position [652, 0]
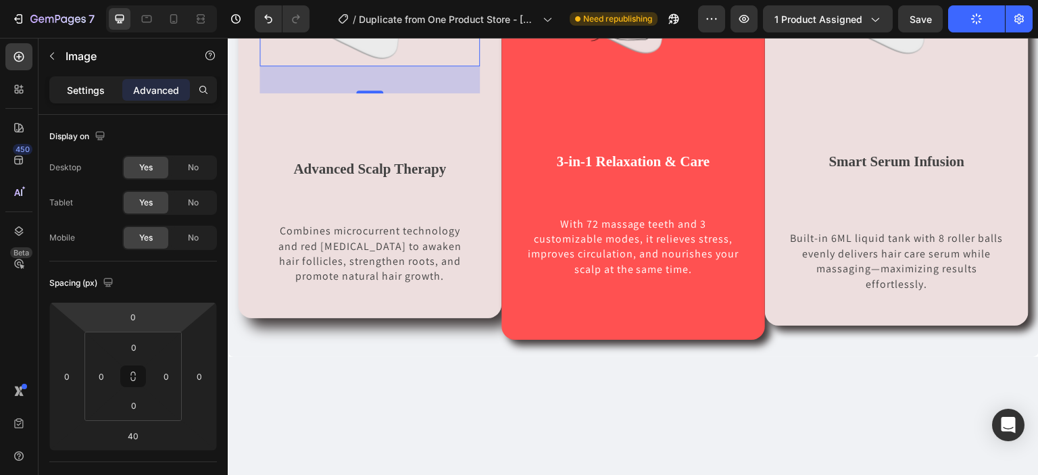
click at [88, 86] on p "Settings" at bounding box center [86, 90] width 38 height 14
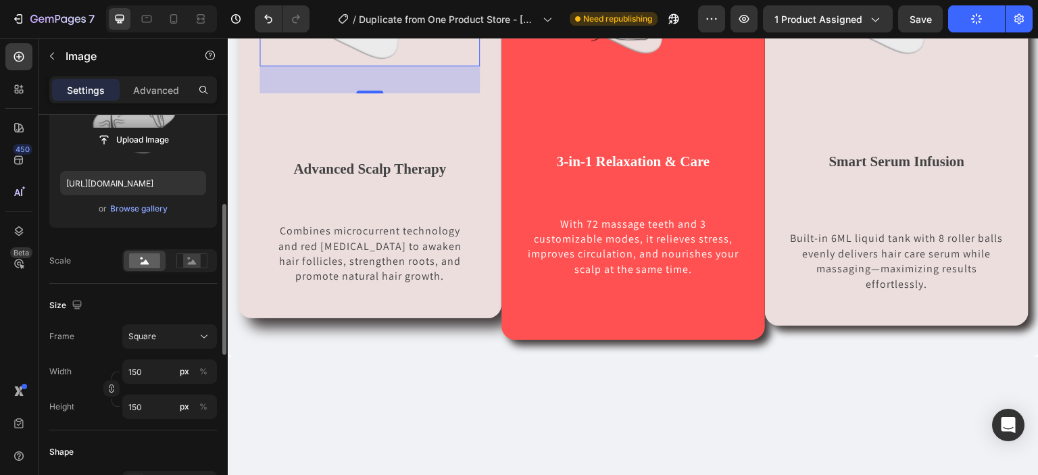
scroll to position [204, 0]
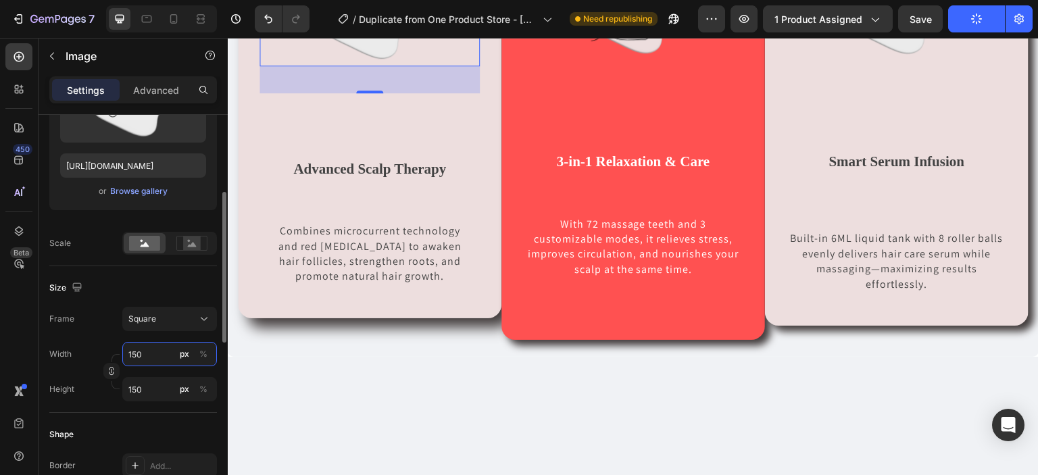
click at [149, 364] on input "150" at bounding box center [169, 354] width 95 height 24
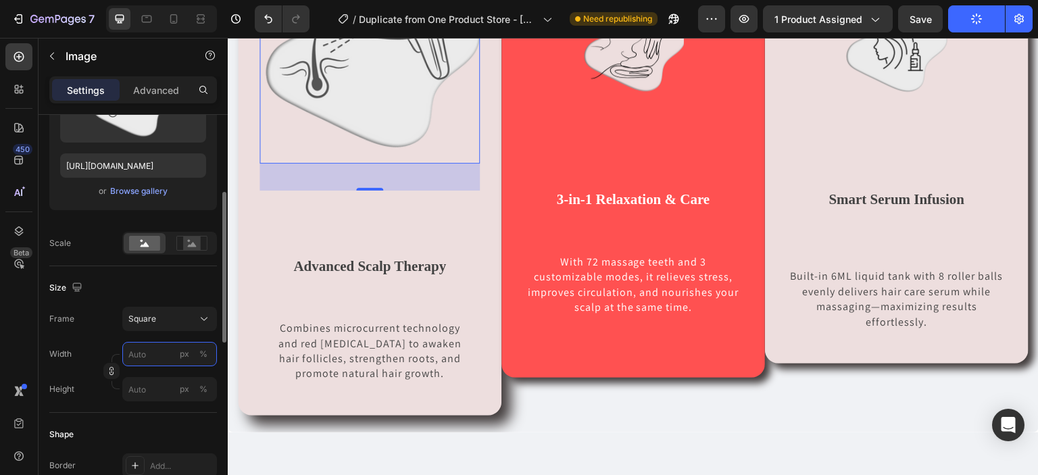
type input "1"
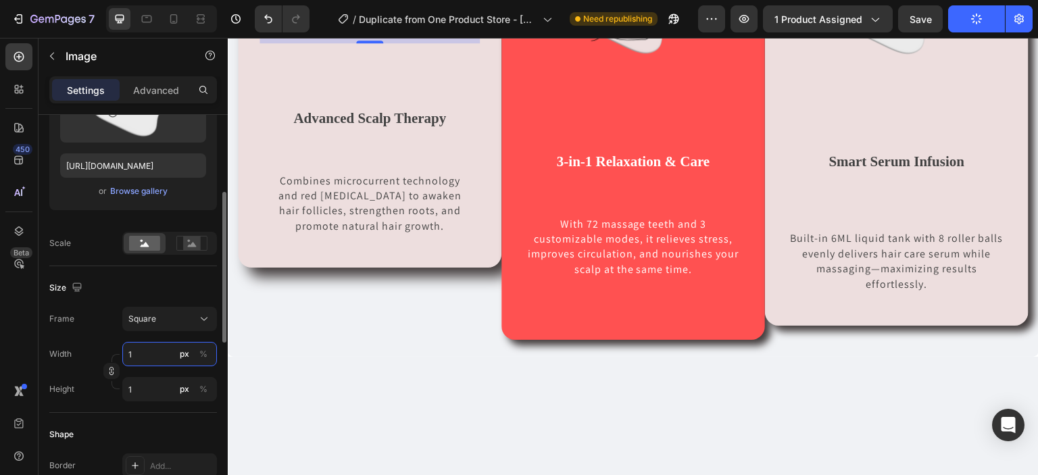
type input "17"
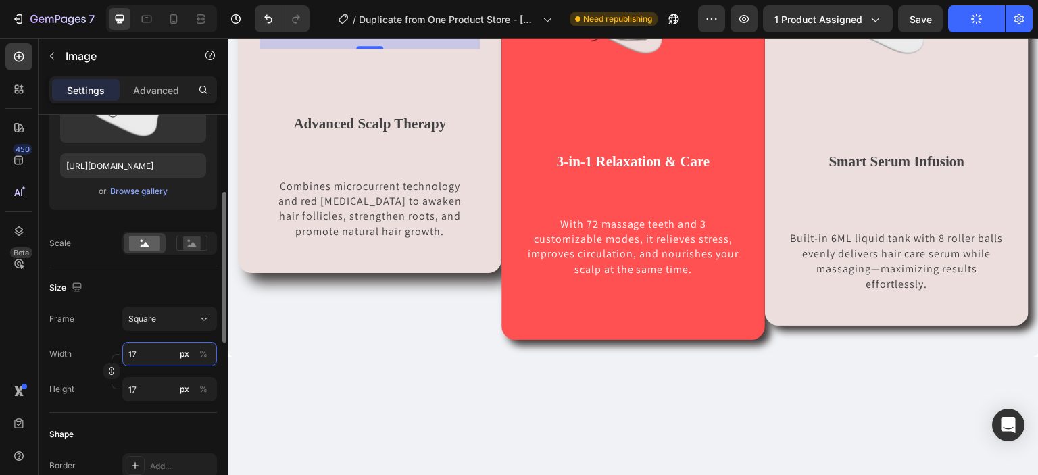
type input "170"
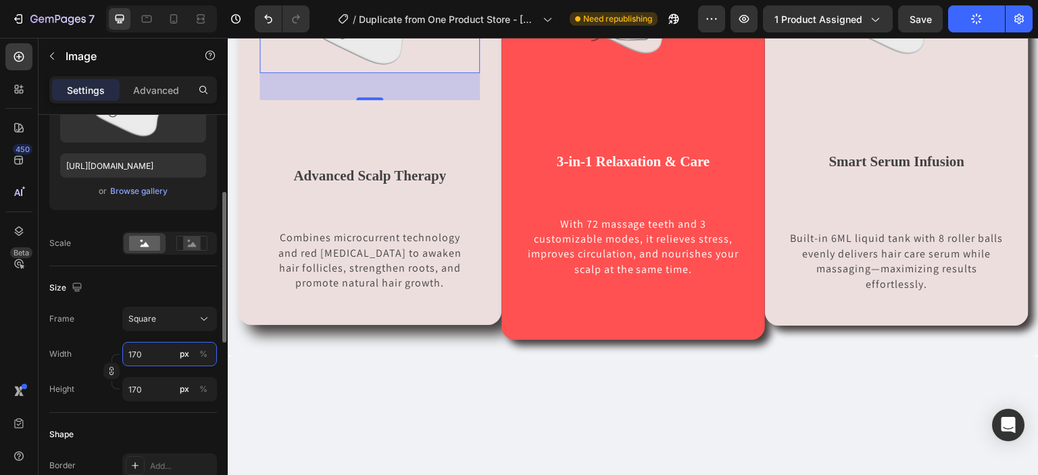
type input "17"
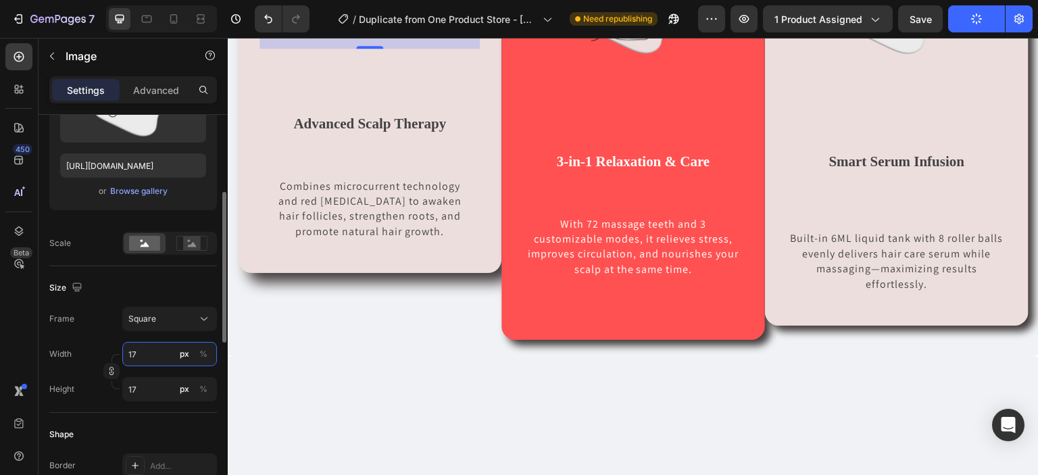
type input "1"
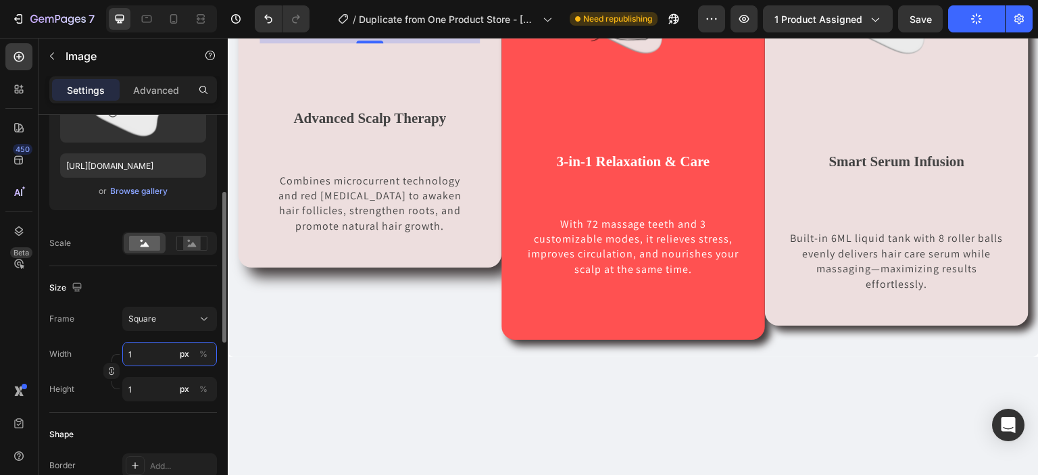
type input "15"
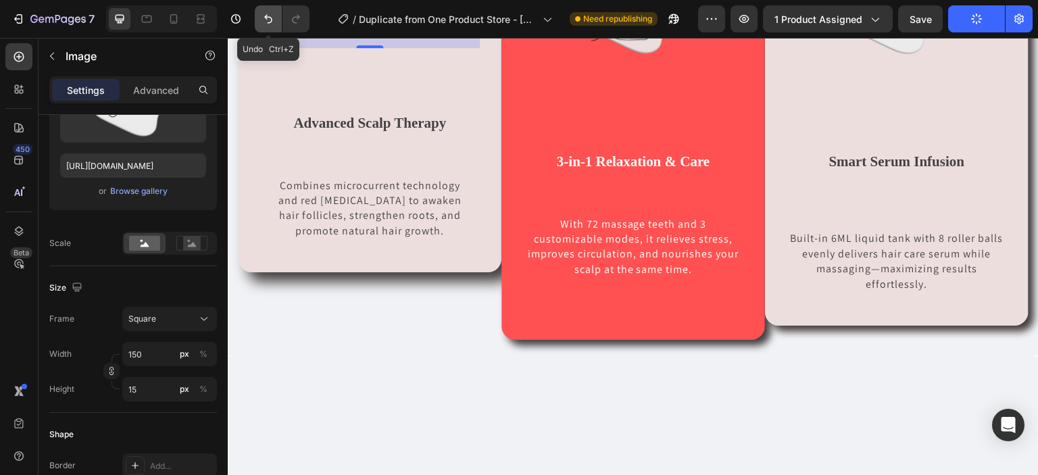
click at [272, 14] on icon "Undo/Redo" at bounding box center [268, 19] width 14 height 14
type input "1"
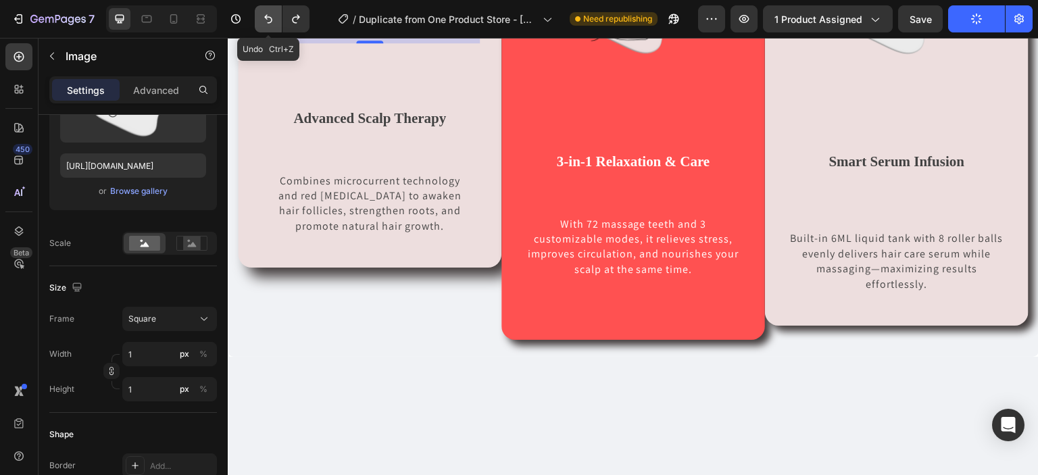
click at [272, 14] on icon "Undo/Redo" at bounding box center [268, 19] width 14 height 14
type input "170"
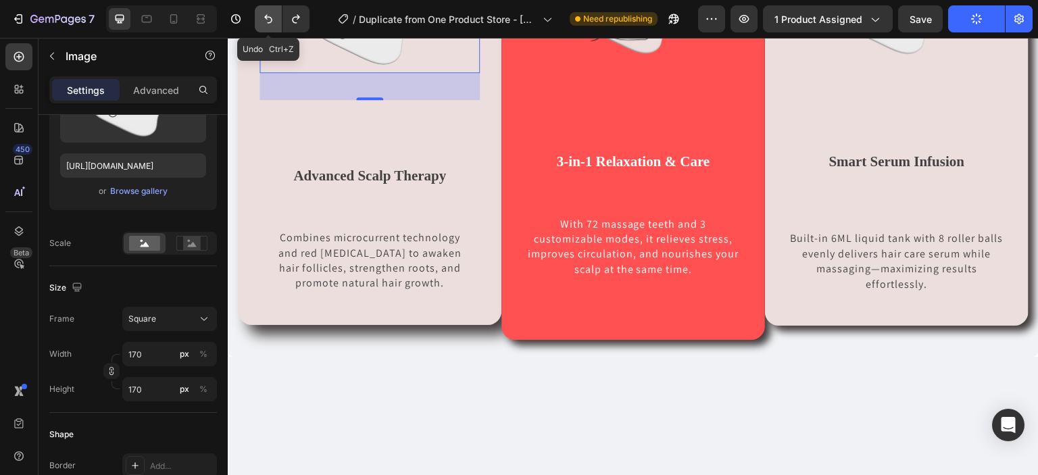
click at [272, 14] on icon "Undo/Redo" at bounding box center [268, 19] width 14 height 14
type input "150"
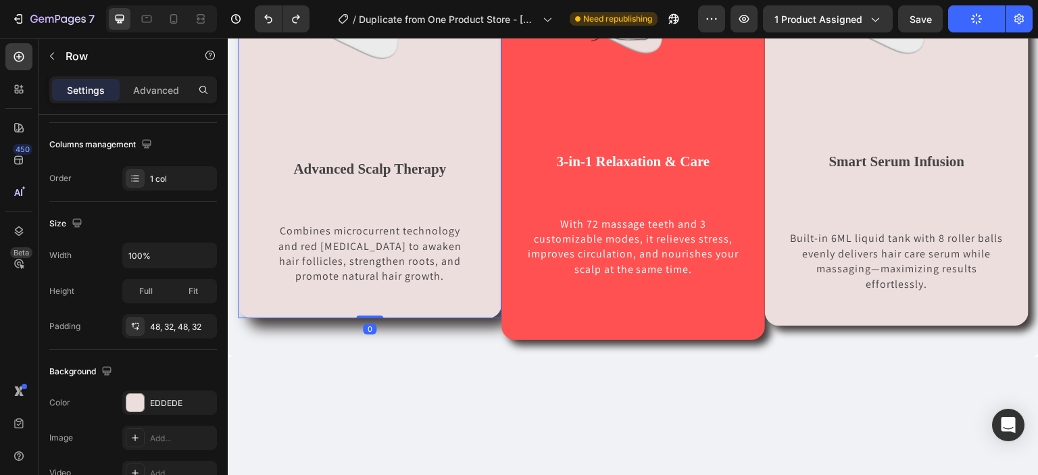
scroll to position [0, 0]
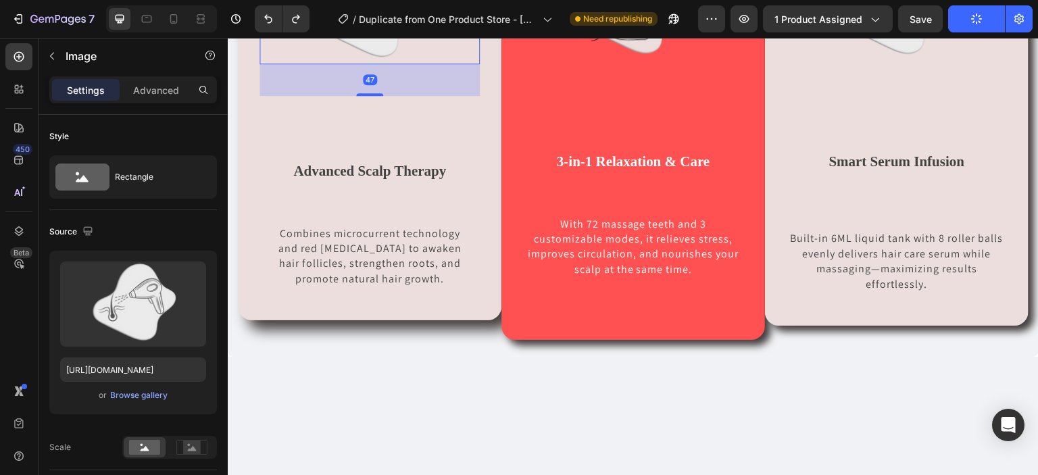
click at [376, 288] on div "Image 47 Advanced Scalp Therapy Text block Combines microcurrent technology and…" at bounding box center [369, 125] width 220 height 325
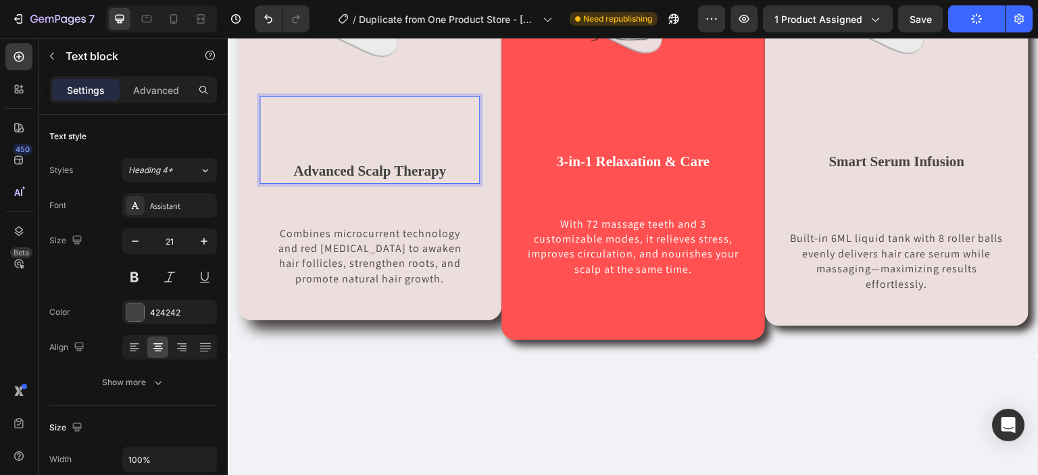
scroll to position [642, 0]
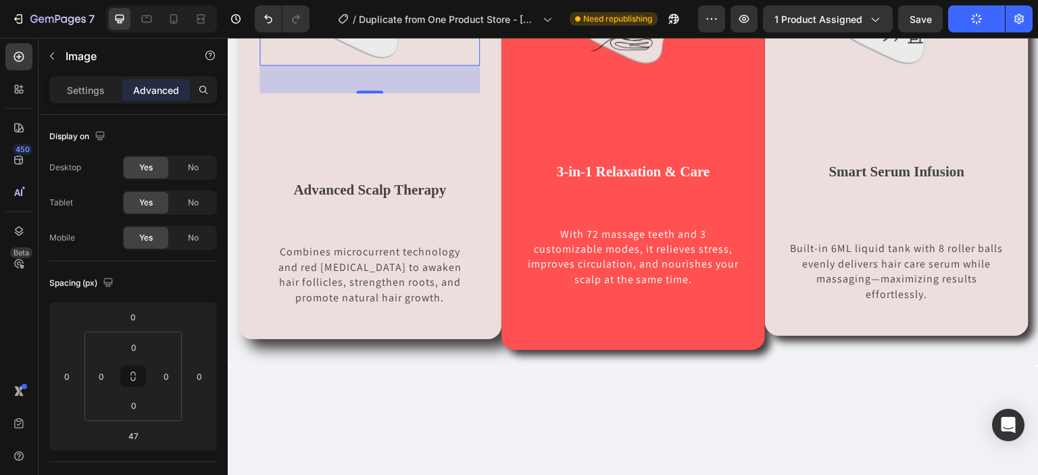
click at [374, 66] on div "41" at bounding box center [369, 66] width 220 height 0
click at [373, 93] on div at bounding box center [369, 91] width 27 height 4
type input "40"
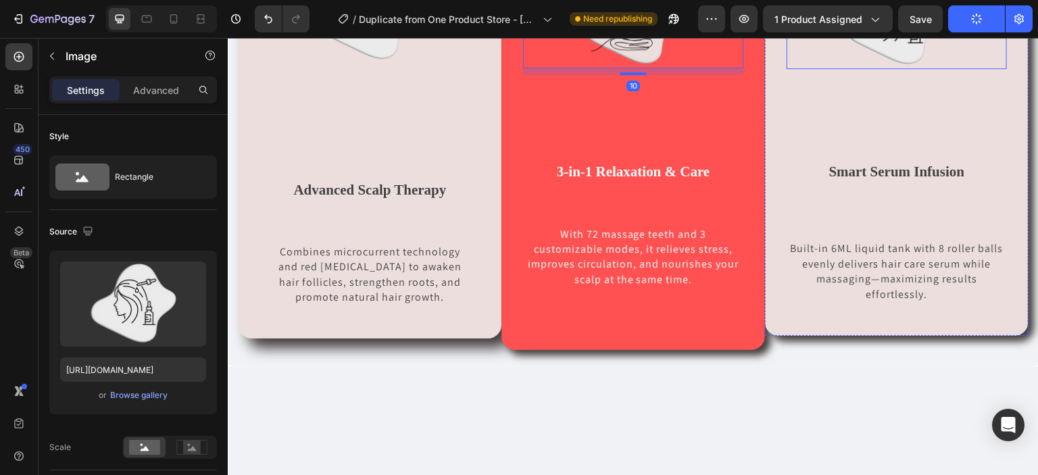
click at [871, 69] on img at bounding box center [896, 18] width 101 height 101
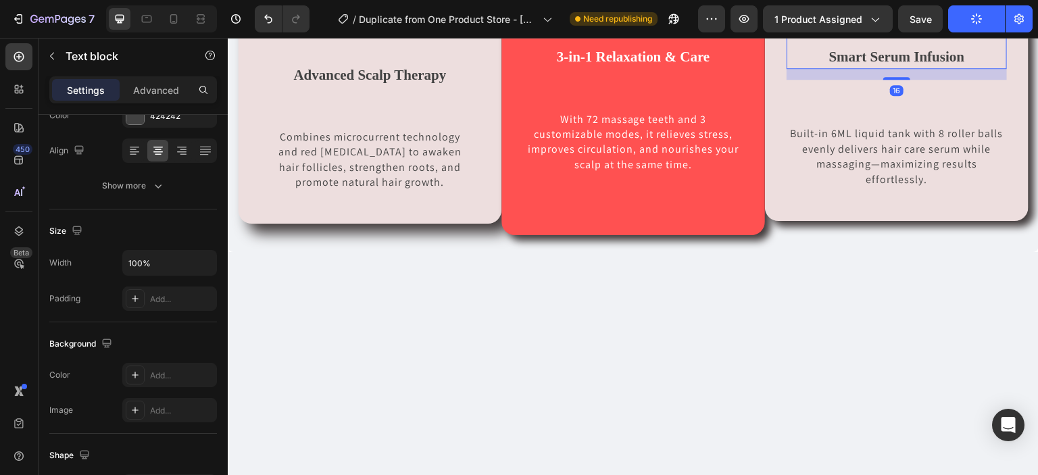
scroll to position [0, 0]
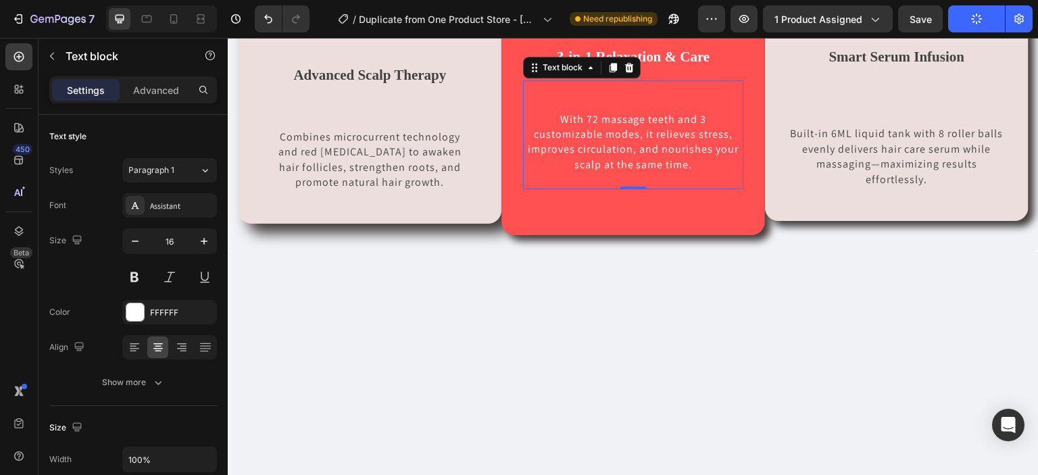
click at [600, 111] on p "Rich Text Editor. Editing area: main" at bounding box center [633, 104] width 218 height 15
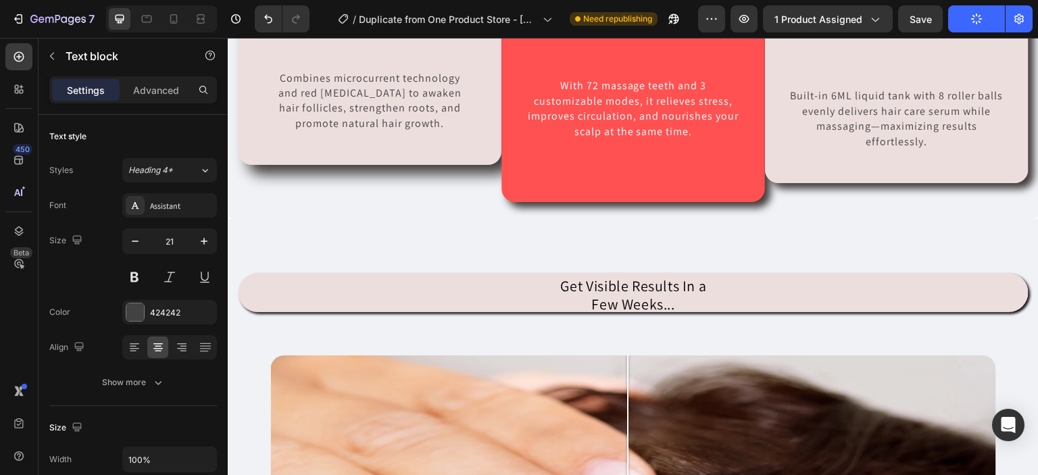
scroll to position [831, 0]
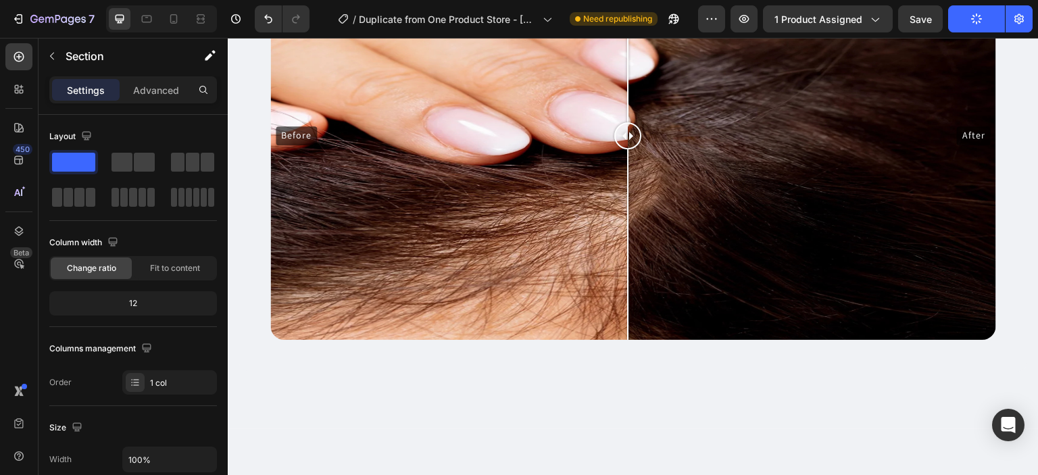
scroll to position [1586, 0]
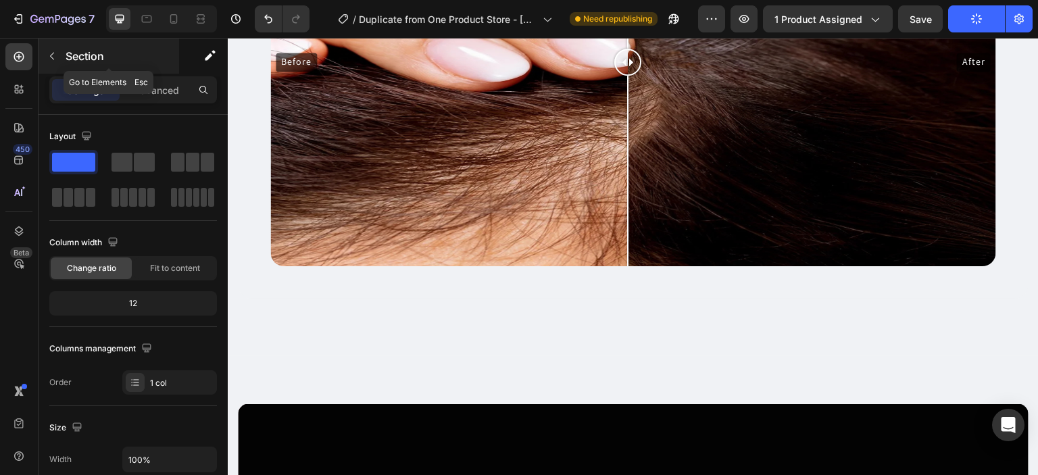
click at [54, 52] on icon "button" at bounding box center [52, 56] width 11 height 11
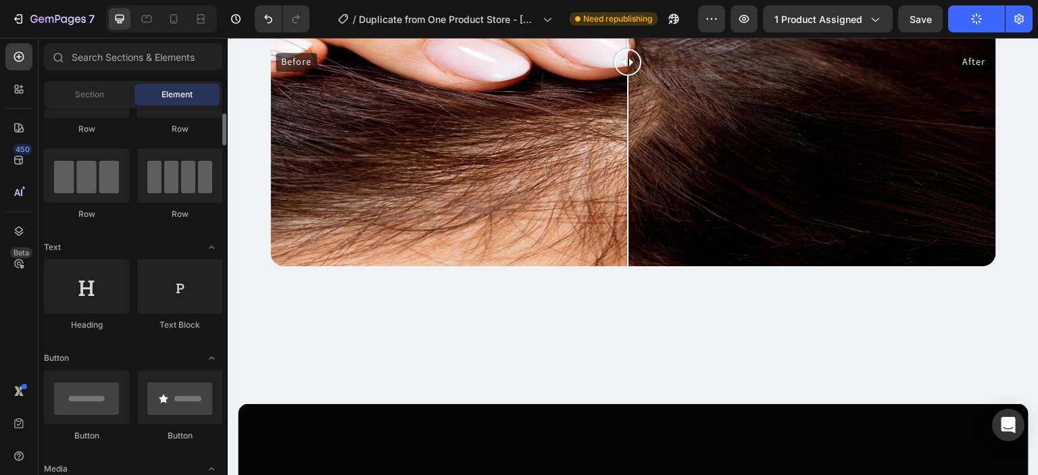
scroll to position [75, 0]
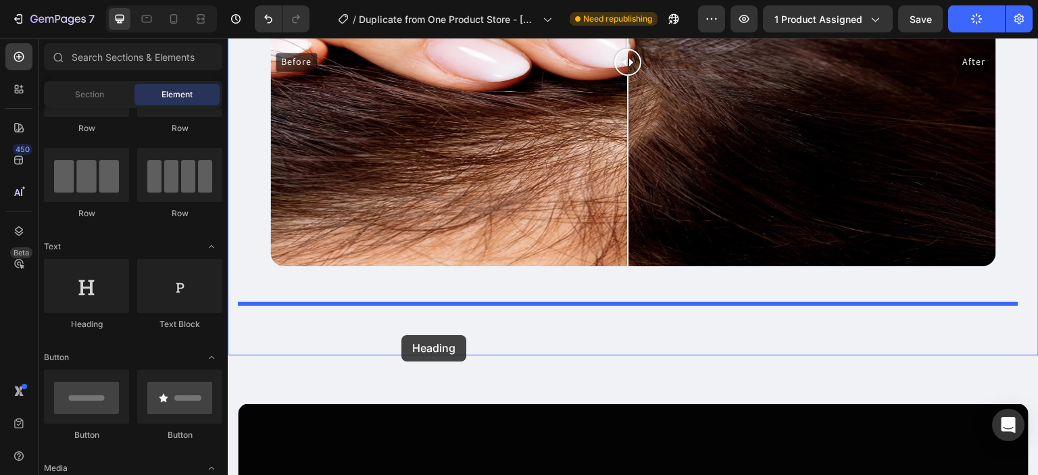
drag, startPoint x: 338, startPoint y: 338, endPoint x: 401, endPoint y: 335, distance: 62.9
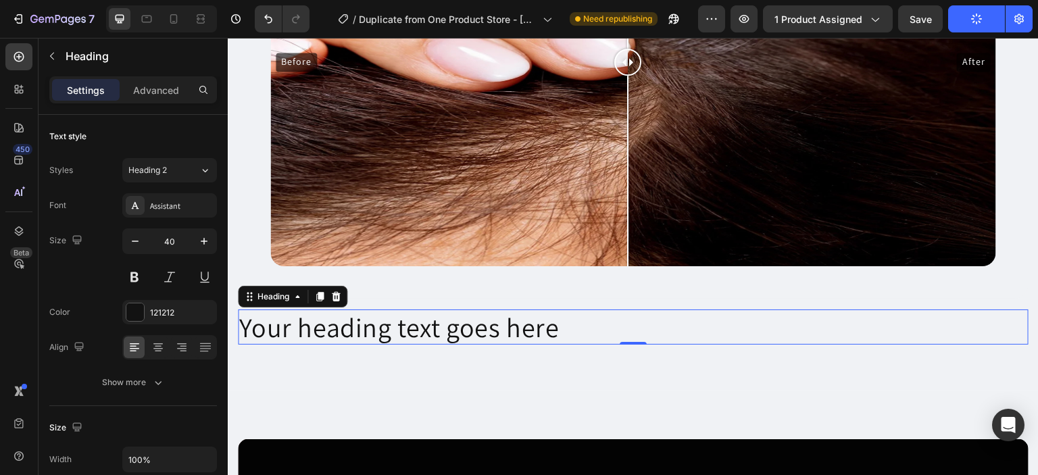
click at [563, 326] on p "Your heading text goes here" at bounding box center [633, 327] width 788 height 32
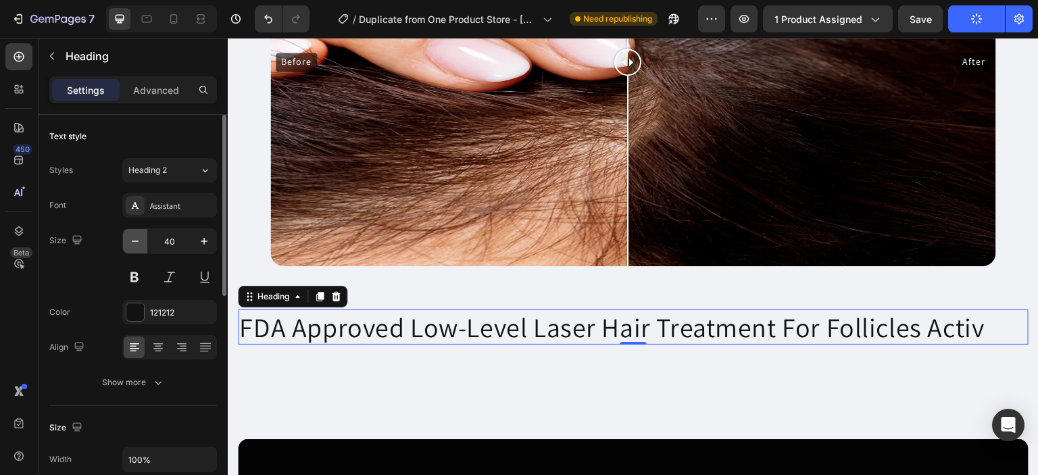
click at [138, 234] on icon "button" at bounding box center [135, 241] width 14 height 14
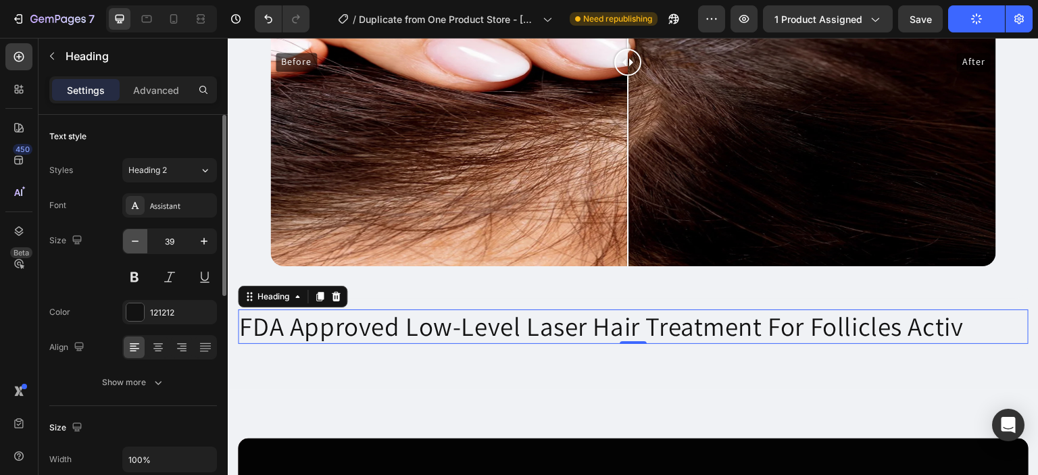
click at [138, 235] on icon "button" at bounding box center [135, 241] width 14 height 14
type input "38"
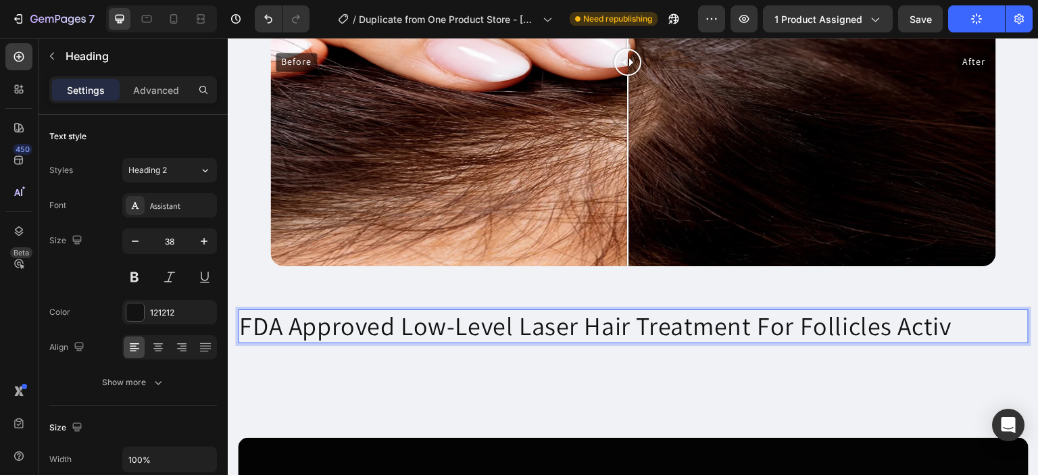
click at [942, 318] on p "FDA Approved Low-Level Laser Hair Treatment For Follicles Activ" at bounding box center [633, 326] width 788 height 31
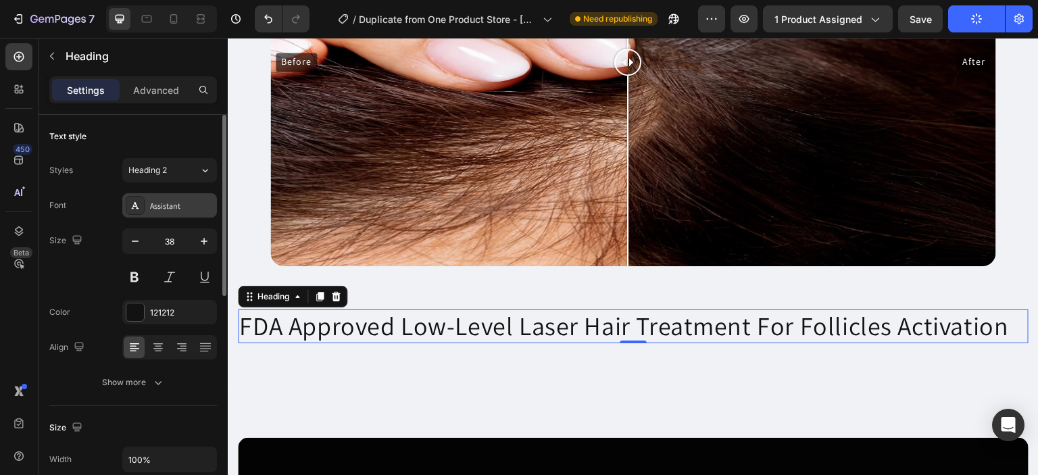
click at [184, 211] on div "Assistant" at bounding box center [182, 206] width 64 height 12
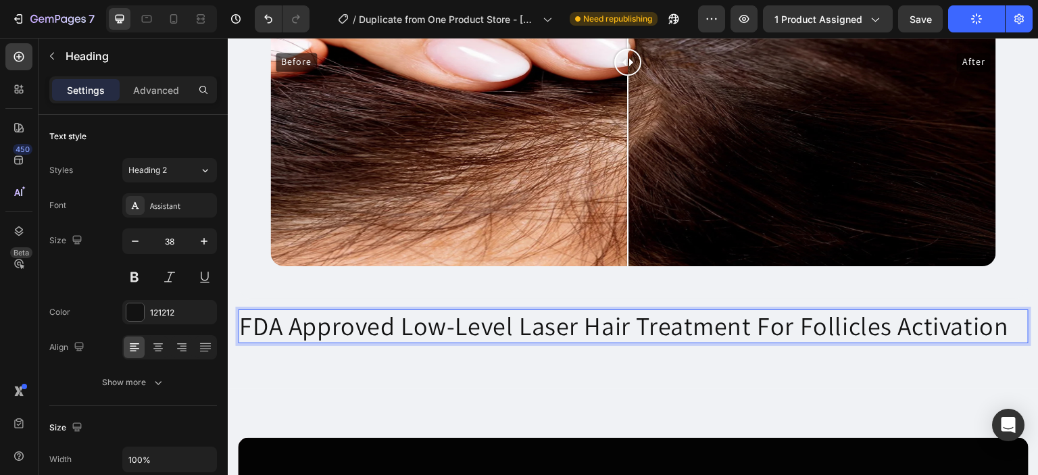
click at [241, 320] on p "FDA Approved Low-Level Laser Hair Treatment For Follicles Activation" at bounding box center [633, 326] width 788 height 31
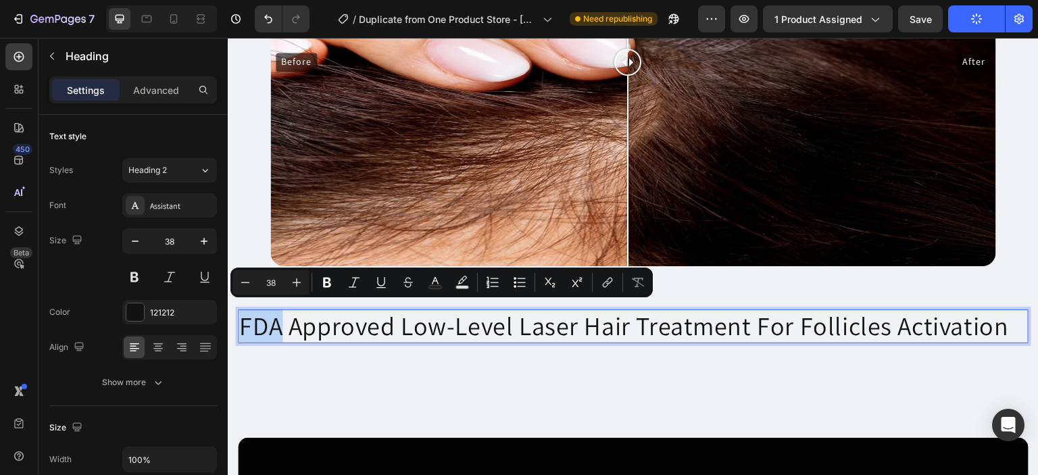
click at [241, 320] on p "FDA Approved Low-Level Laser Hair Treatment For Follicles Activation" at bounding box center [633, 326] width 788 height 31
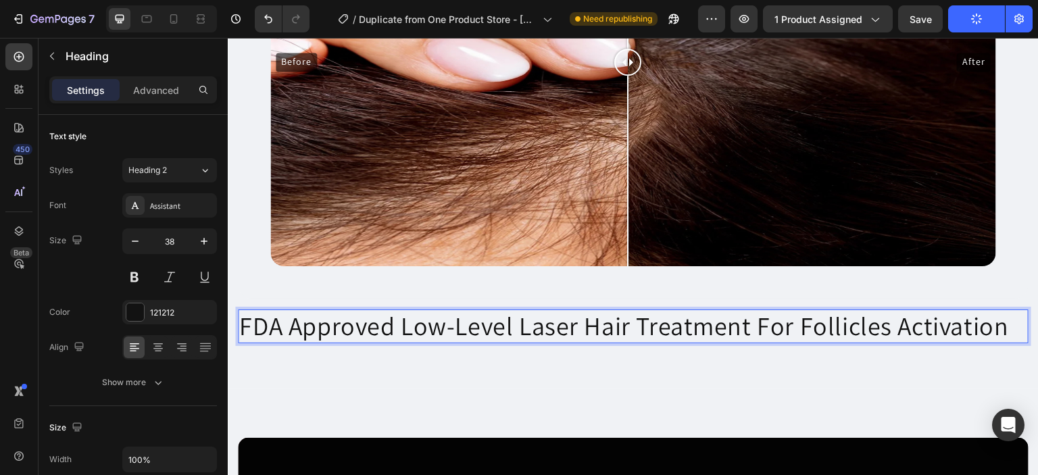
click at [241, 320] on p "FDA Approved Low-Level Laser Hair Treatment For Follicles Activation" at bounding box center [633, 326] width 788 height 31
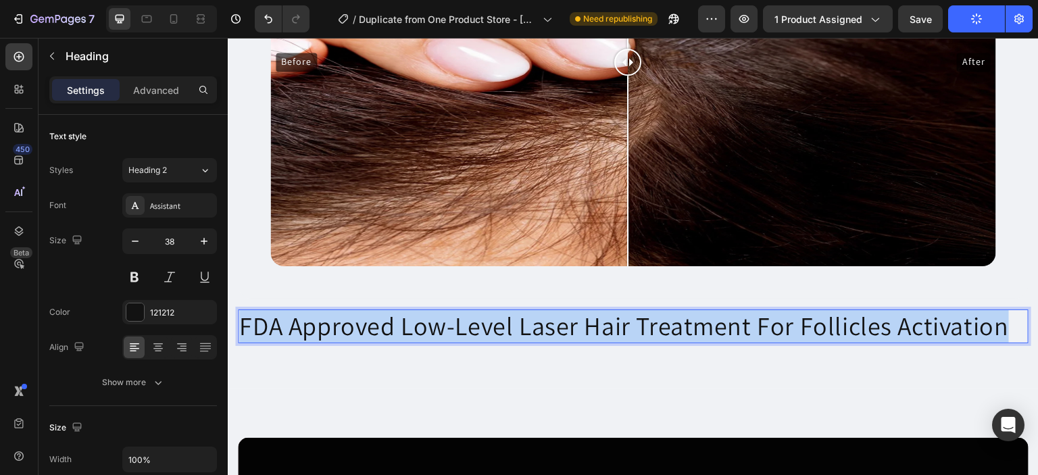
click at [241, 320] on p "FDA Approved Low-Level Laser Hair Treatment For Follicles Activation" at bounding box center [633, 326] width 788 height 31
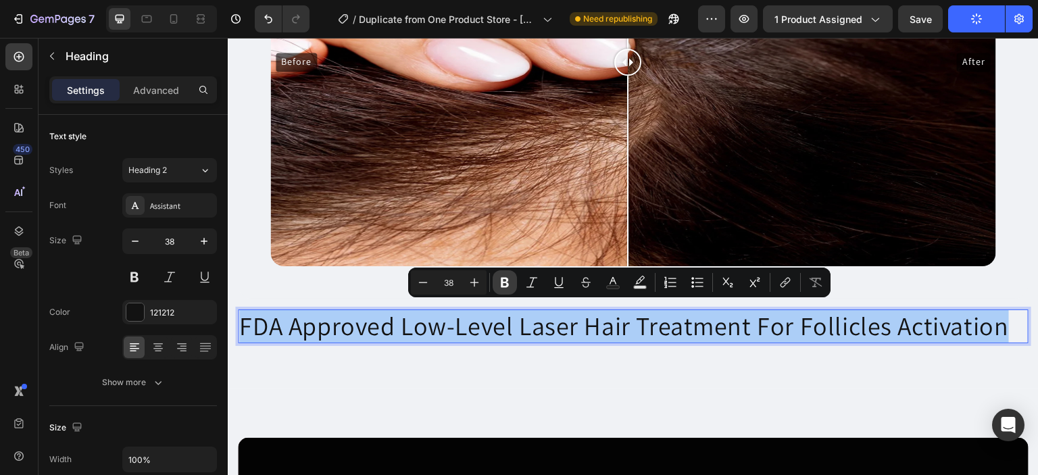
click at [504, 283] on icon "Editor contextual toolbar" at bounding box center [505, 283] width 14 height 14
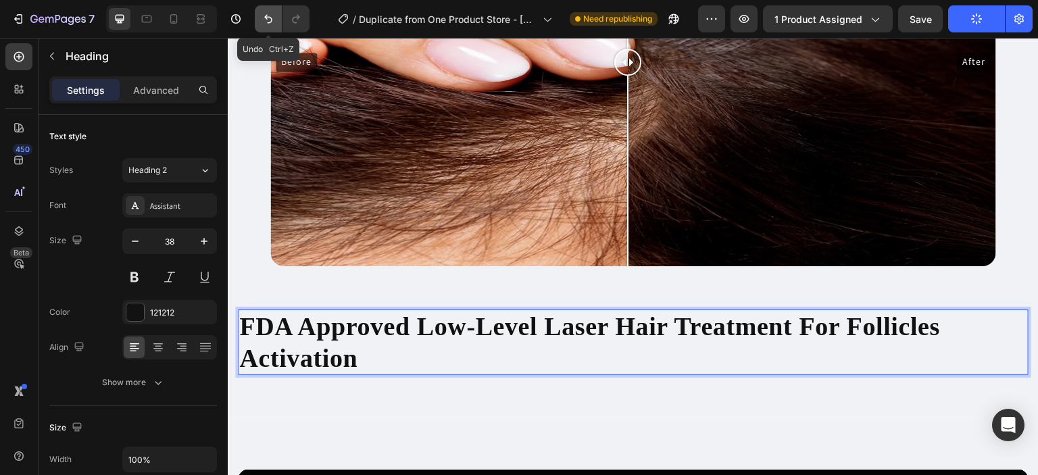
click at [270, 23] on icon "Undo/Redo" at bounding box center [268, 19] width 14 height 14
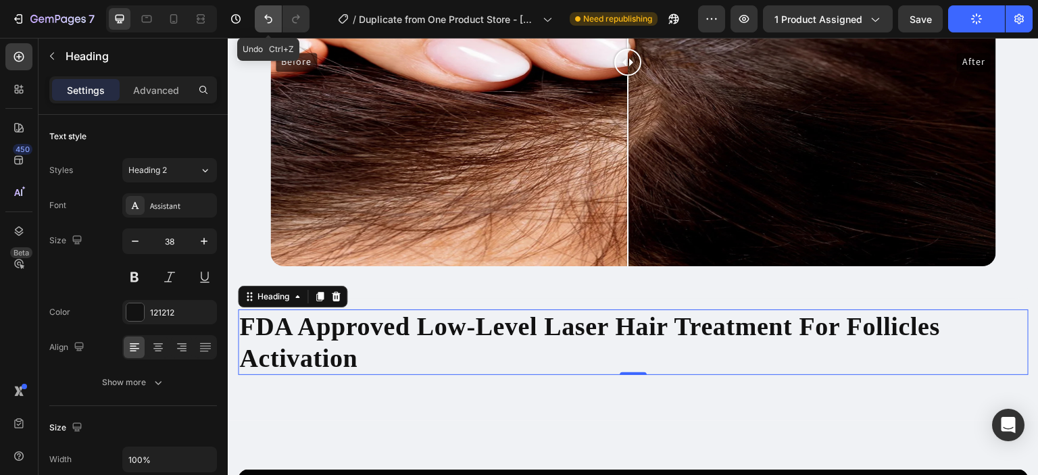
click at [270, 23] on icon "Undo/Redo" at bounding box center [268, 19] width 14 height 14
click at [268, 13] on icon "Undo/Redo" at bounding box center [268, 19] width 14 height 14
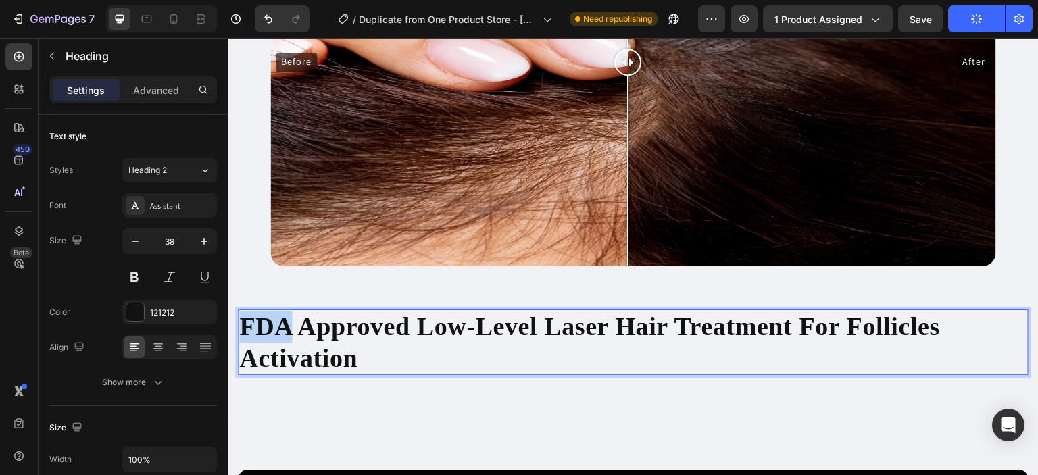
click at [269, 326] on strong "FDA Approved Low-Level Laser Hair Treatment For Follicles Activation" at bounding box center [589, 342] width 701 height 60
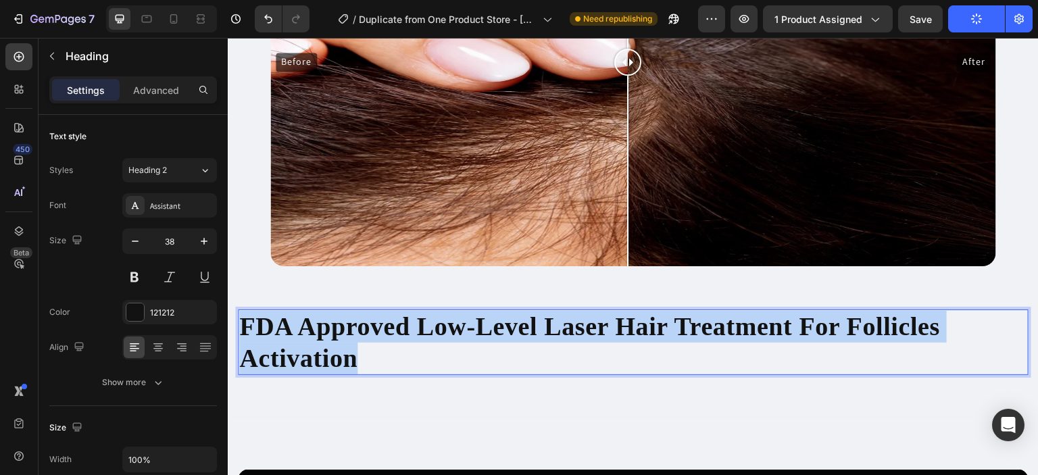
click at [269, 326] on strong "FDA Approved Low-Level Laser Hair Treatment For Follicles Activation" at bounding box center [589, 342] width 701 height 60
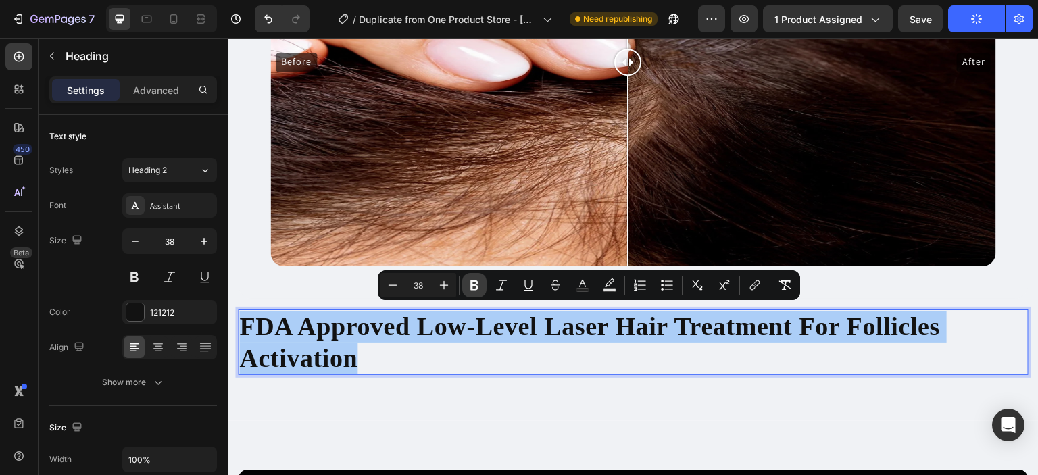
click at [475, 285] on icon "Editor contextual toolbar" at bounding box center [474, 285] width 8 height 10
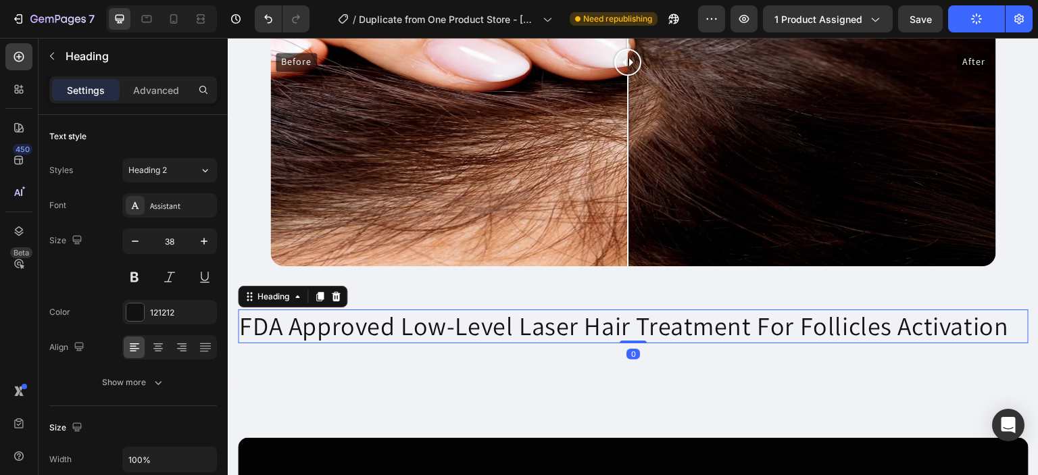
click at [412, 330] on p "FDA Approved Low-Level Laser Hair Treatment For Follicles Activation" at bounding box center [633, 326] width 788 height 31
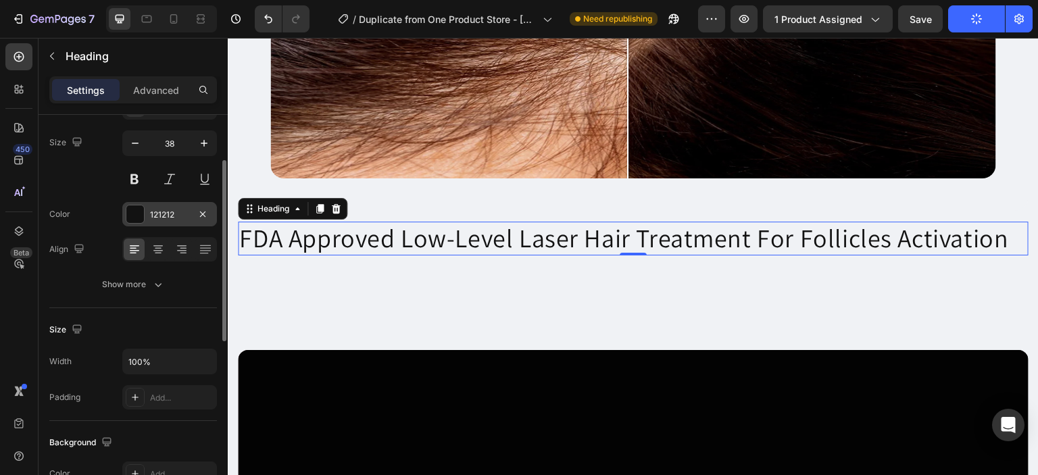
scroll to position [99, 0]
click at [162, 286] on icon "button" at bounding box center [158, 284] width 14 height 14
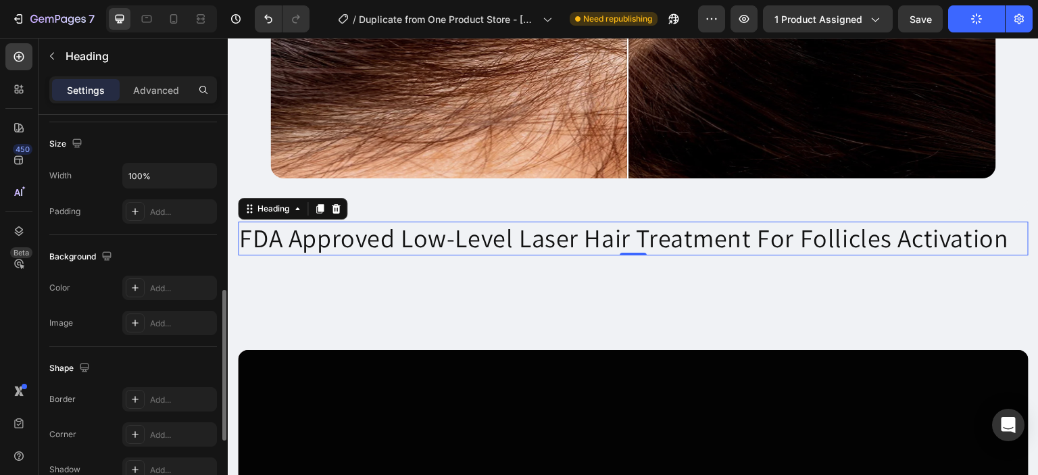
scroll to position [462, 0]
click at [137, 286] on icon at bounding box center [135, 287] width 7 height 7
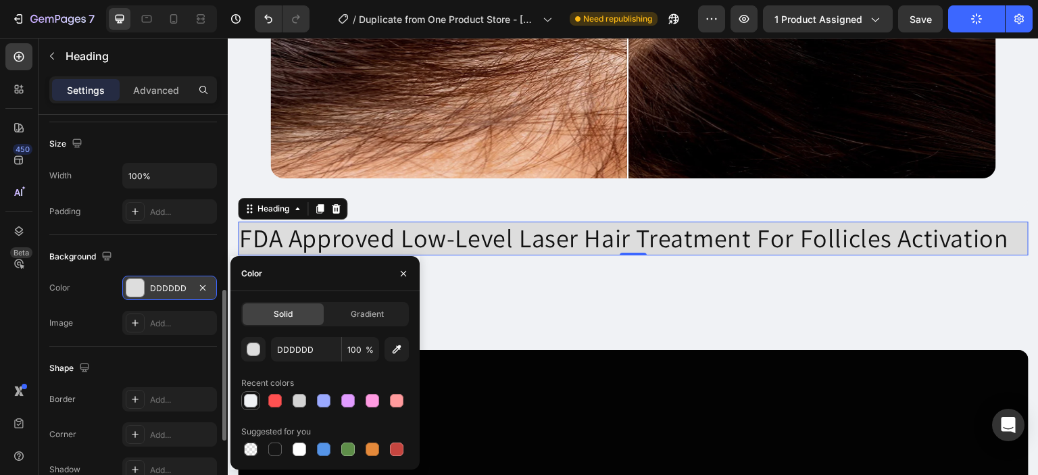
click at [255, 397] on div at bounding box center [251, 401] width 14 height 14
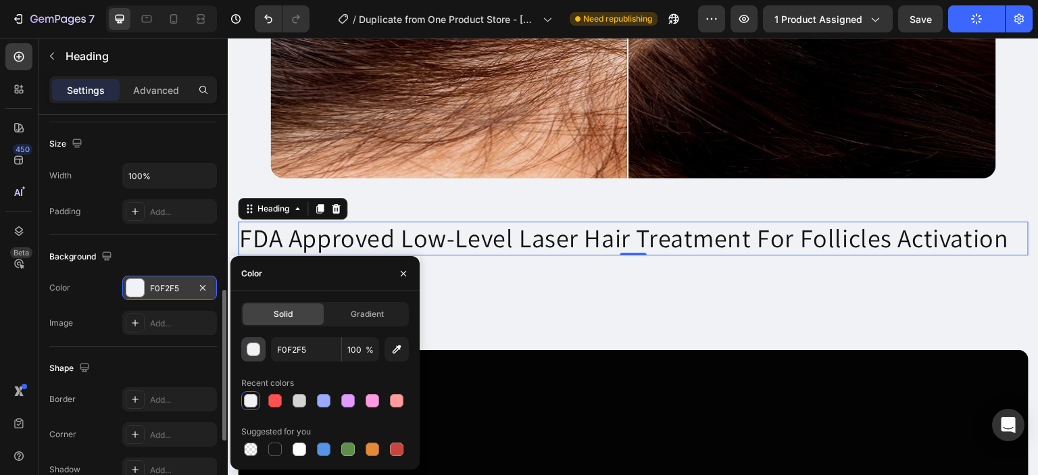
click at [255, 357] on button "button" at bounding box center [253, 349] width 24 height 24
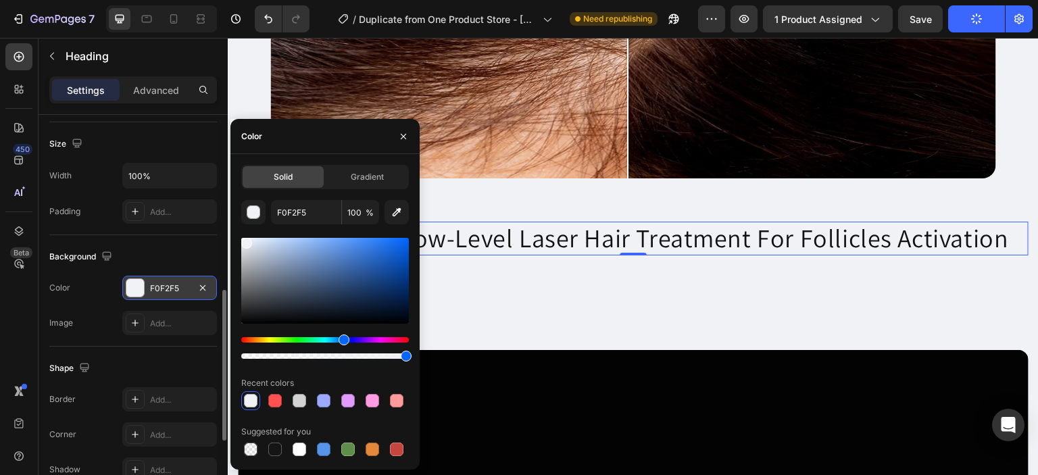
click at [186, 286] on div "F0F2F5" at bounding box center [169, 288] width 39 height 12
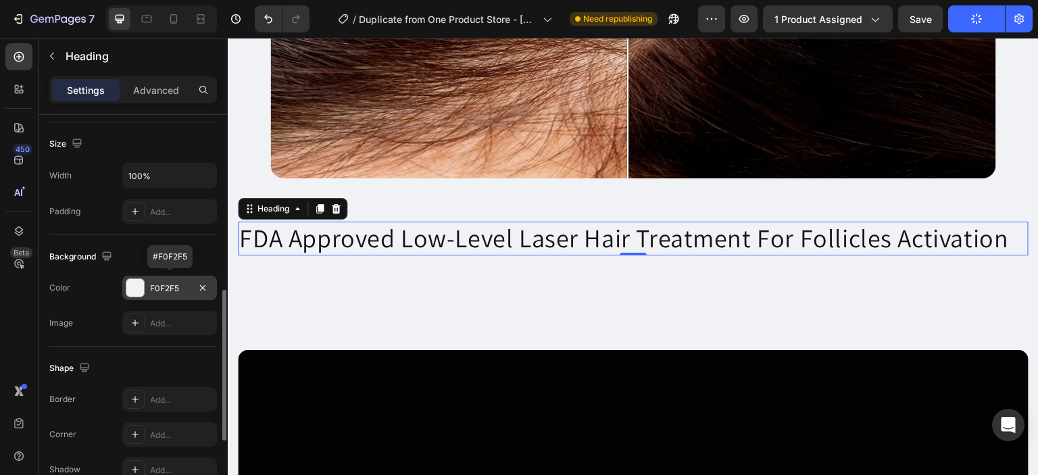
click at [186, 286] on div "F0F2F5" at bounding box center [169, 288] width 39 height 12
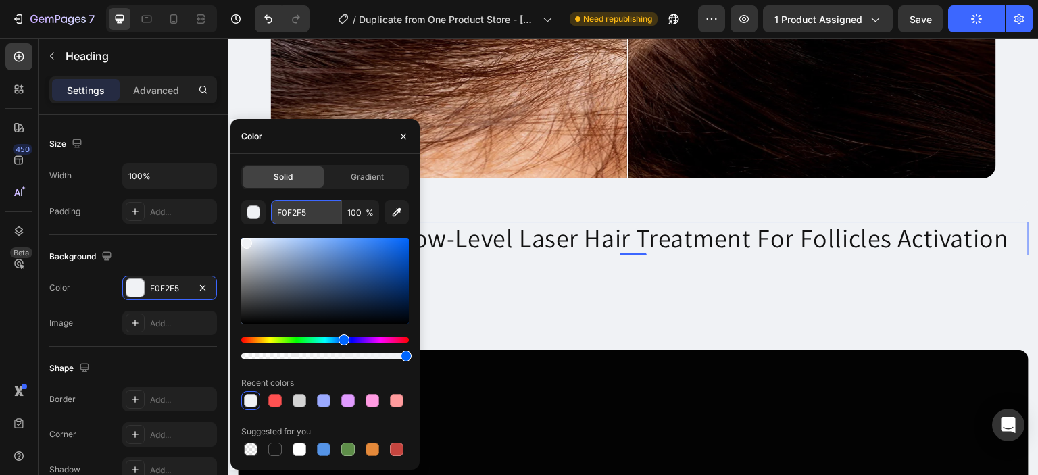
click at [312, 207] on input "F0F2F5" at bounding box center [306, 212] width 70 height 24
type input "]"
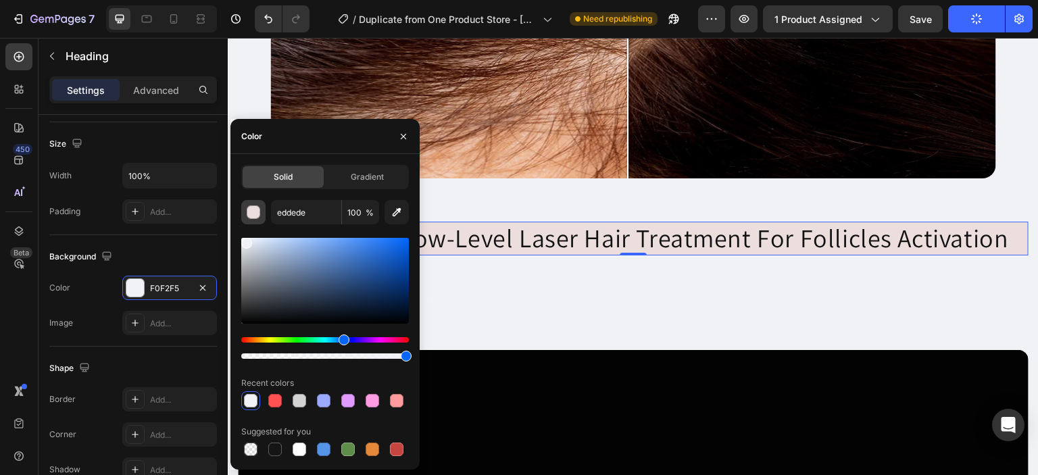
type input "EDDEDE"
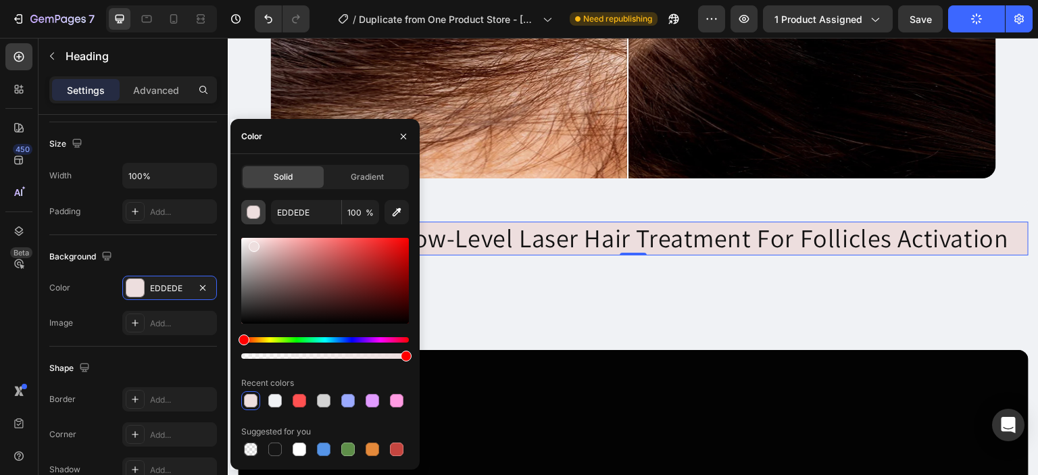
click at [255, 207] on div "button" at bounding box center [254, 213] width 14 height 14
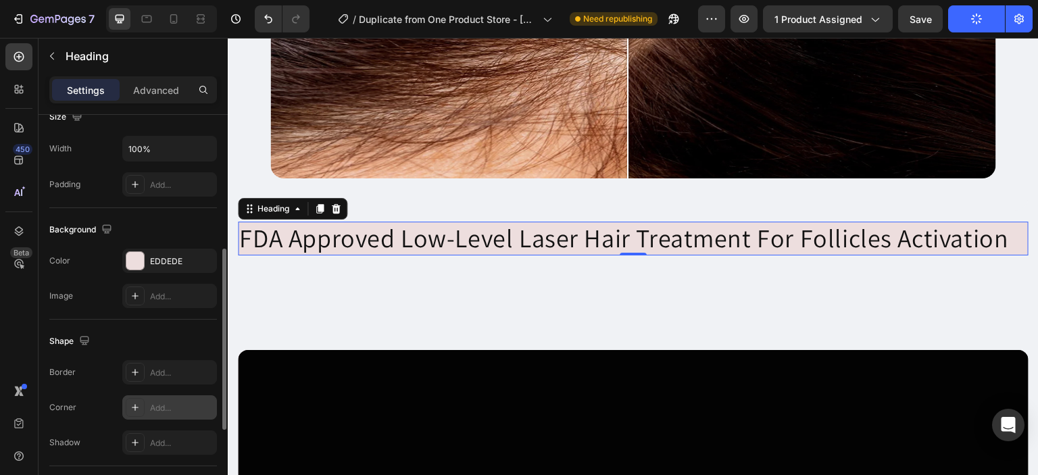
scroll to position [313, 0]
click at [130, 408] on div at bounding box center [135, 404] width 19 height 19
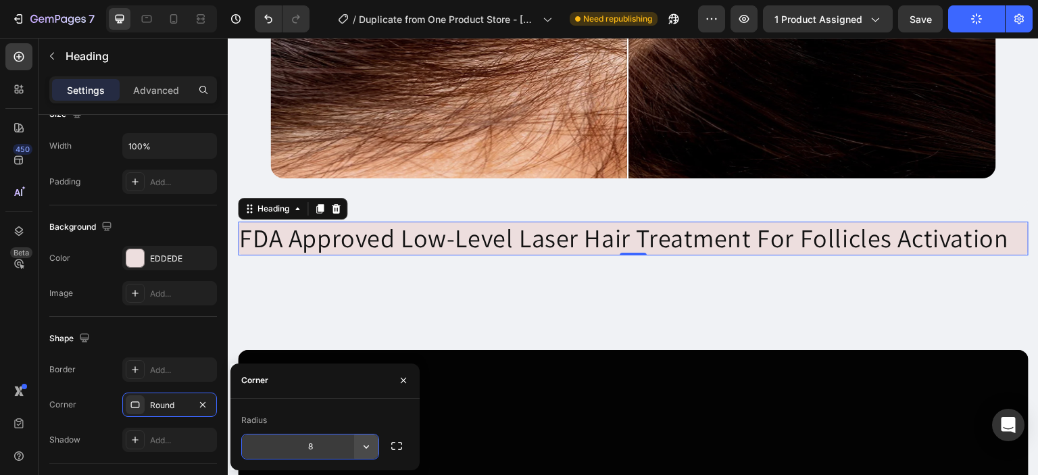
click at [367, 451] on icon "button" at bounding box center [366, 447] width 14 height 14
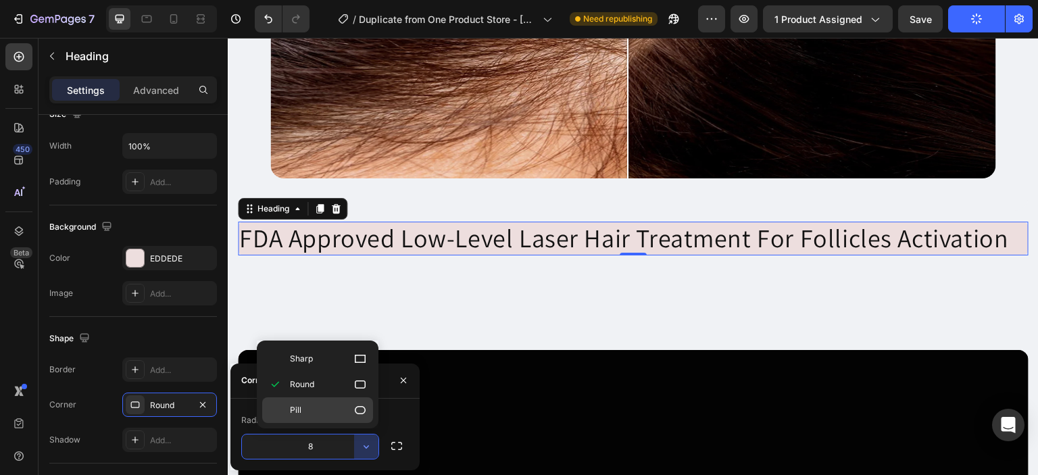
click at [343, 409] on p "Pill" at bounding box center [328, 410] width 77 height 14
type input "9999"
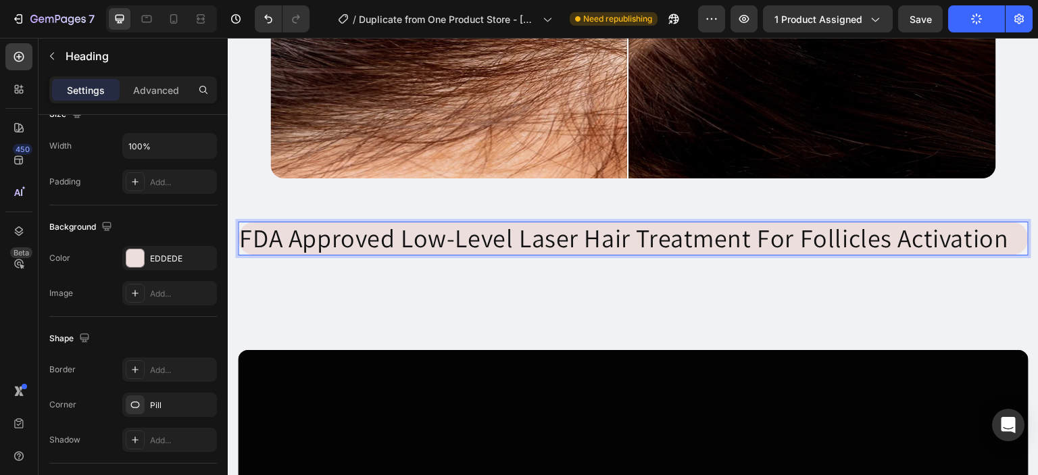
click at [1007, 234] on p "FDA Approved Low-Level Laser Hair Treatment For Follicles Activation" at bounding box center [633, 238] width 788 height 31
click at [243, 226] on p "FDA Approved Low-Level Laser Hair Treatment For Follicles Activation" at bounding box center [633, 238] width 788 height 31
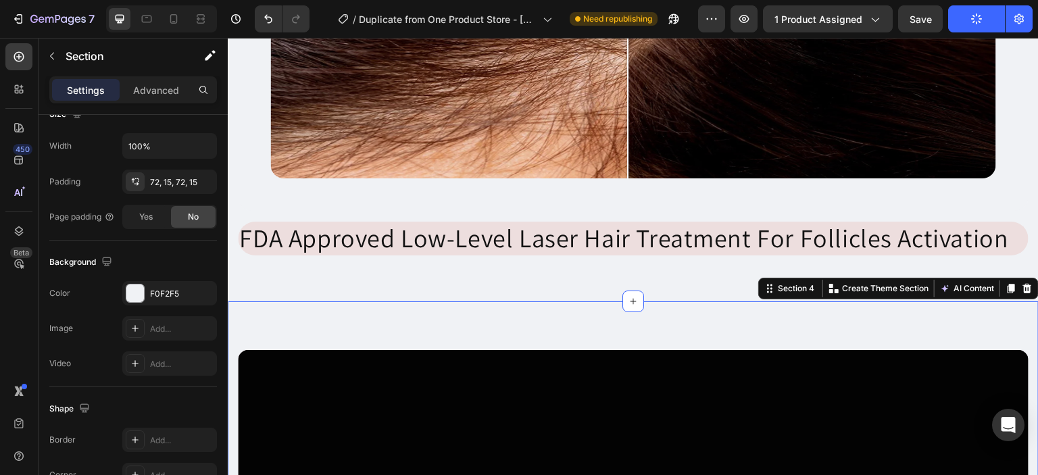
scroll to position [0, 0]
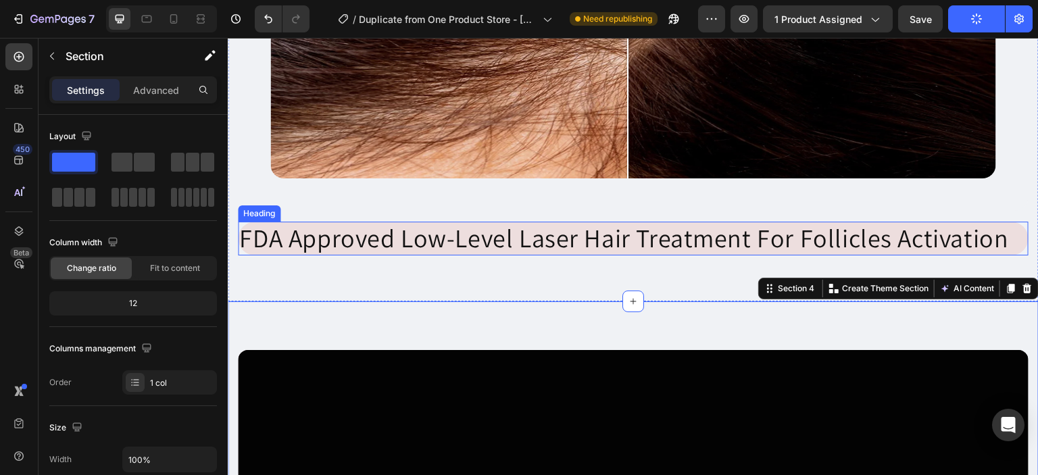
click at [460, 247] on p "FDA Approved Low-Level Laser Hair Treatment For Follicles Activation" at bounding box center [633, 238] width 788 height 31
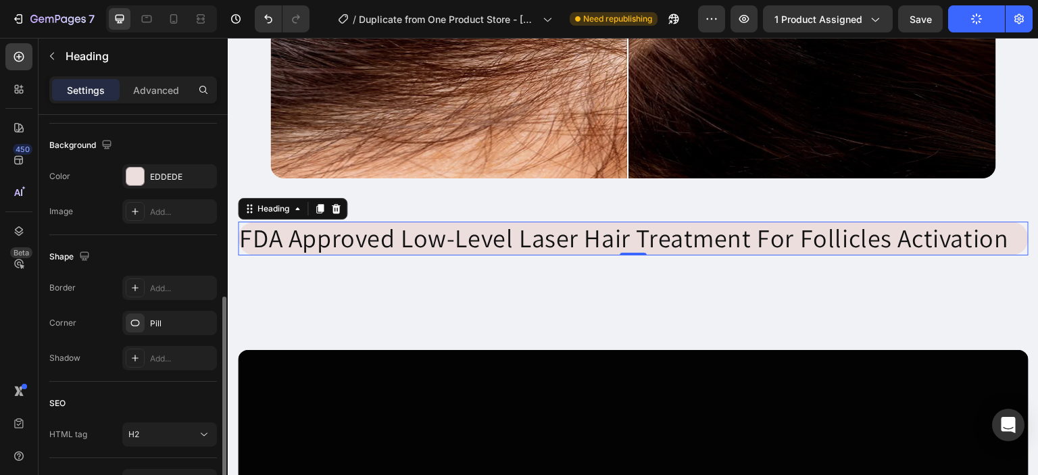
scroll to position [393, 0]
click at [133, 352] on div at bounding box center [135, 360] width 19 height 19
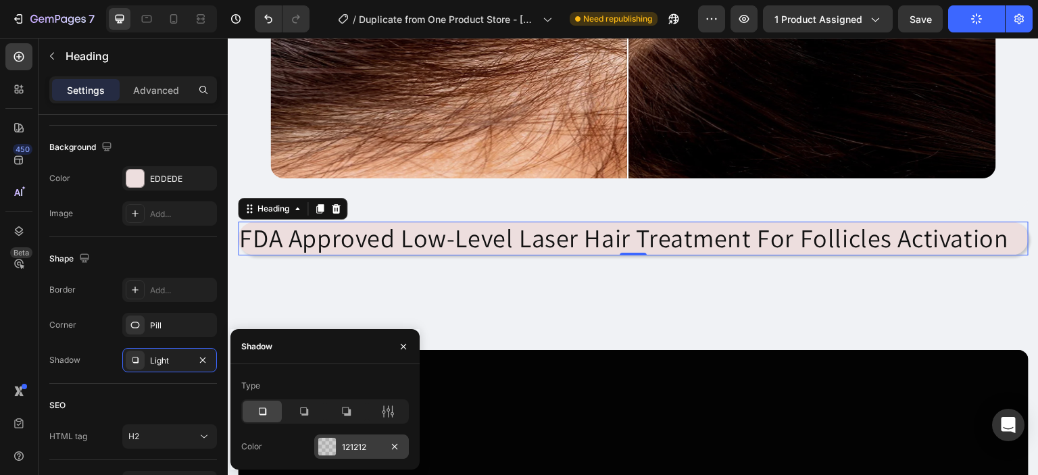
click at [322, 443] on div at bounding box center [327, 447] width 18 height 18
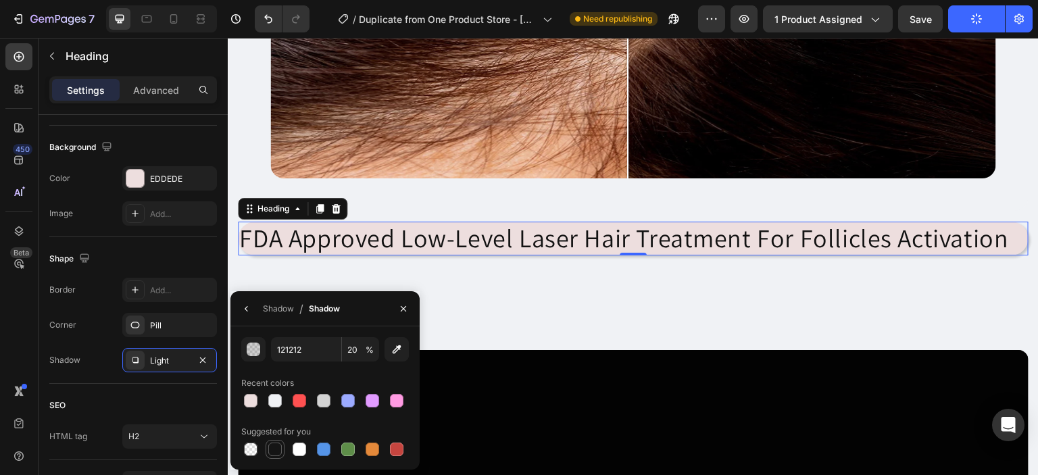
click at [272, 451] on div at bounding box center [275, 450] width 14 height 14
type input "151515"
type input "100"
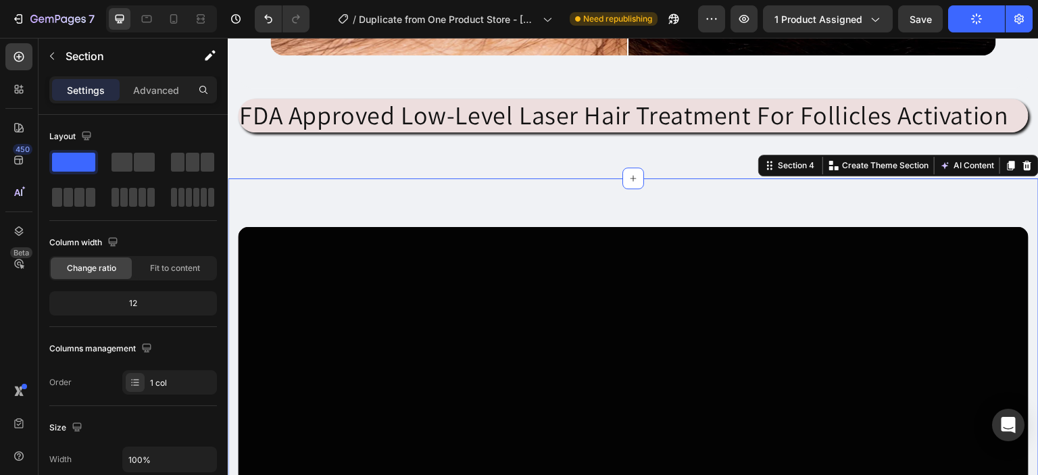
scroll to position [1798, 0]
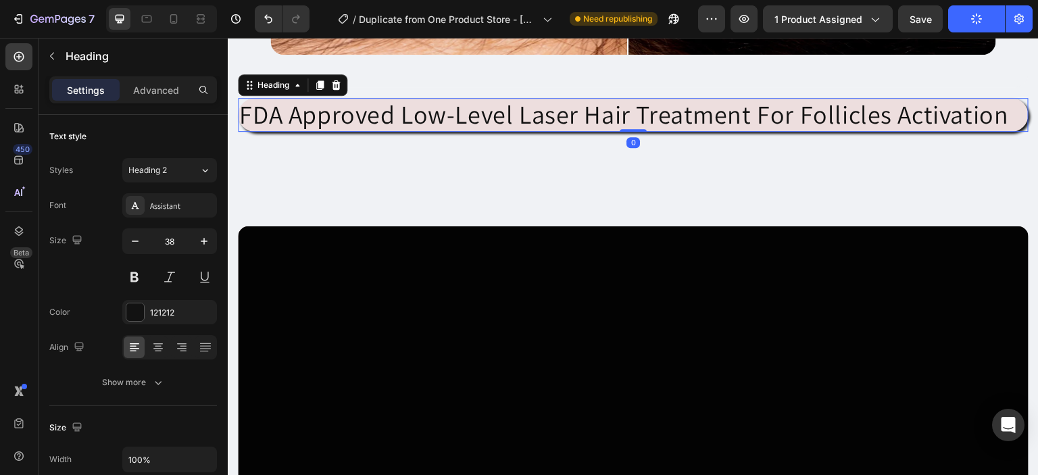
drag, startPoint x: 639, startPoint y: 124, endPoint x: 645, endPoint y: 118, distance: 8.1
click at [645, 118] on div "FDA Approved Low-Level Laser Hair Treatment For Follicles Activation Heading 0" at bounding box center [633, 115] width 790 height 34
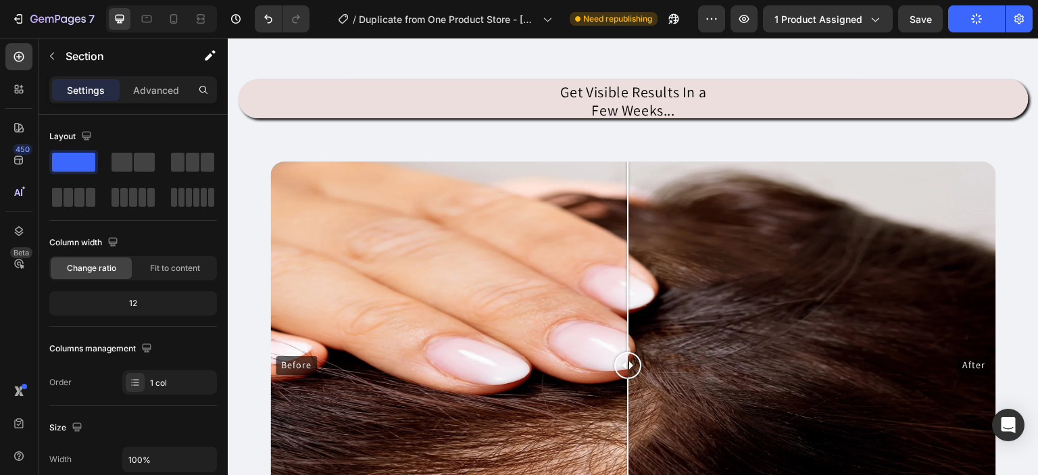
scroll to position [1284, 0]
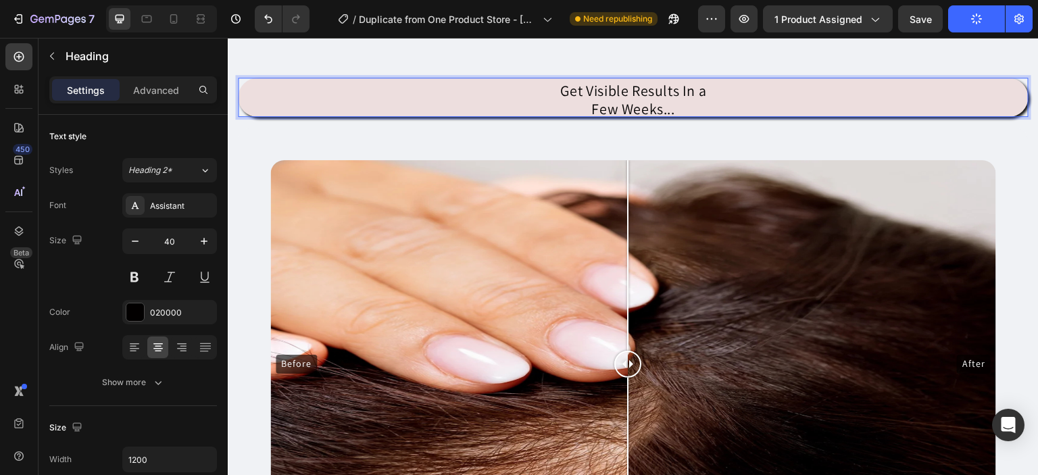
click at [625, 90] on span "Get Visible Results In a" at bounding box center [633, 90] width 146 height 19
click at [722, 89] on span "Get Your Lost & Strong Hair Results In a" at bounding box center [632, 90] width 251 height 19
click at [726, 89] on span "Get Your Lost & Strong Hair Results In a" at bounding box center [632, 90] width 251 height 19
click at [732, 89] on p "Get Your Lost & Strong Hair In a Few Weeks..." at bounding box center [633, 97] width 788 height 36
click at [700, 103] on p "Get Your Lost & Strong Hair In Just a Few Weeks..." at bounding box center [633, 97] width 788 height 36
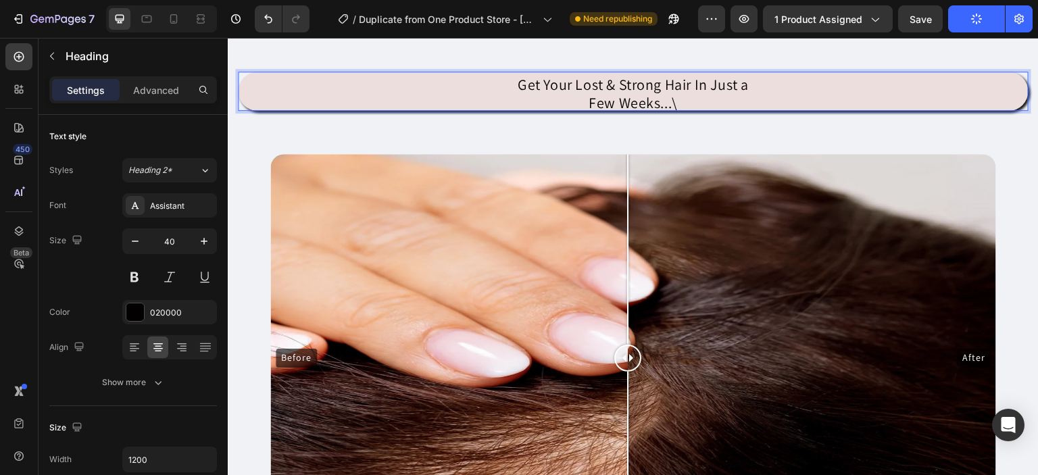
scroll to position [1, 0]
click at [802, 91] on p "Get Your Lost & Strong Hair In Just a Few Weeks For 10 Minutes Massage Only/__" at bounding box center [633, 90] width 788 height 36
click at [653, 97] on span "Few Weeks For 10 Minutes Massage Only/__" at bounding box center [633, 101] width 283 height 19
click at [792, 94] on p "Get Your Lost & Strong Hair In Just a Few Weeks For 10 Minutes Daily Massage On…" at bounding box center [633, 90] width 788 height 36
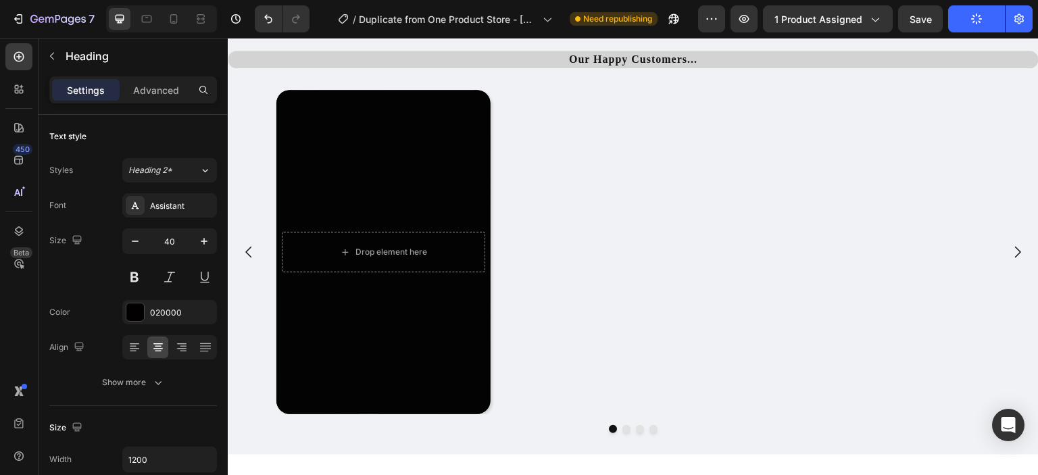
scroll to position [2765, 0]
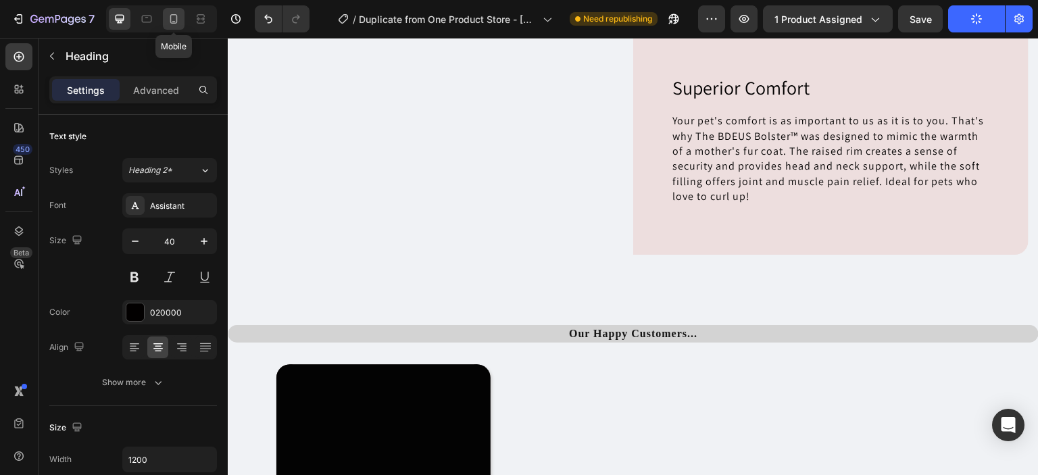
click at [180, 22] on div at bounding box center [174, 19] width 22 height 22
type input "19"
type input "100%"
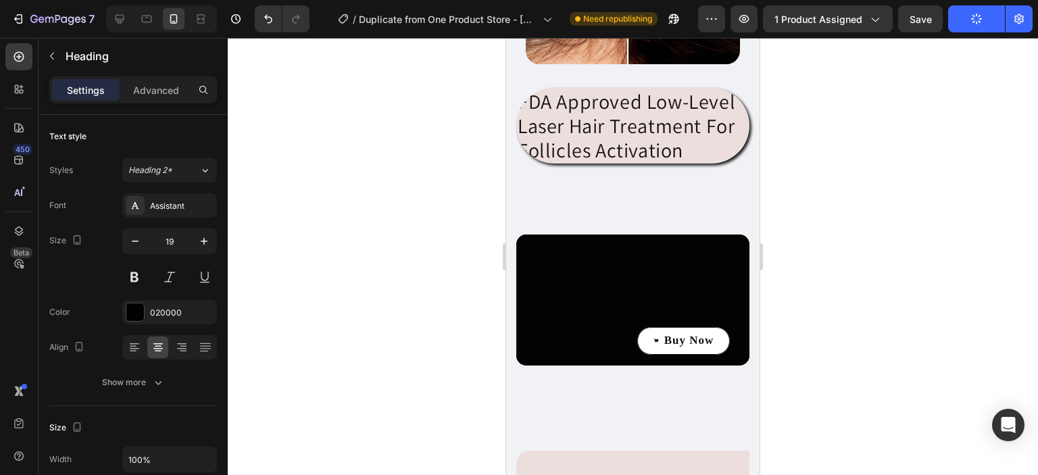
scroll to position [1663, 0]
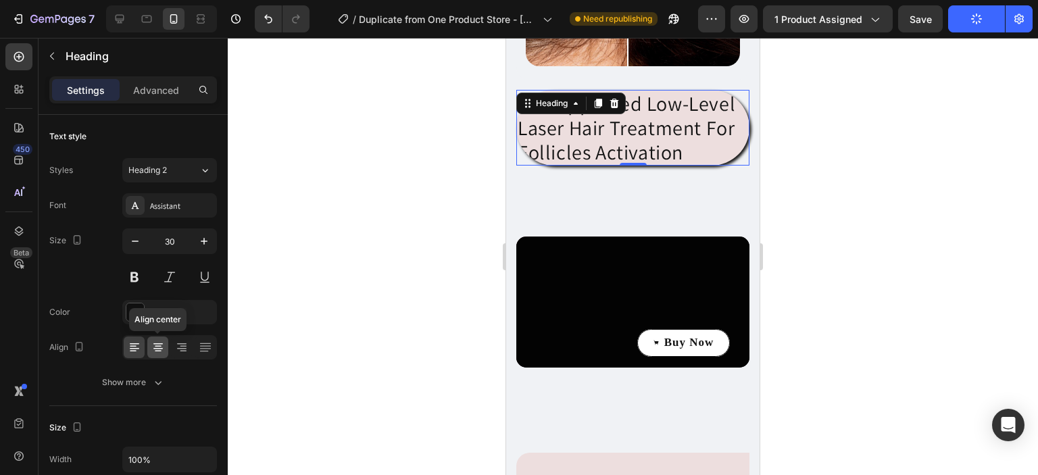
click at [161, 341] on icon at bounding box center [158, 348] width 14 height 14
click at [420, 304] on div at bounding box center [633, 256] width 810 height 437
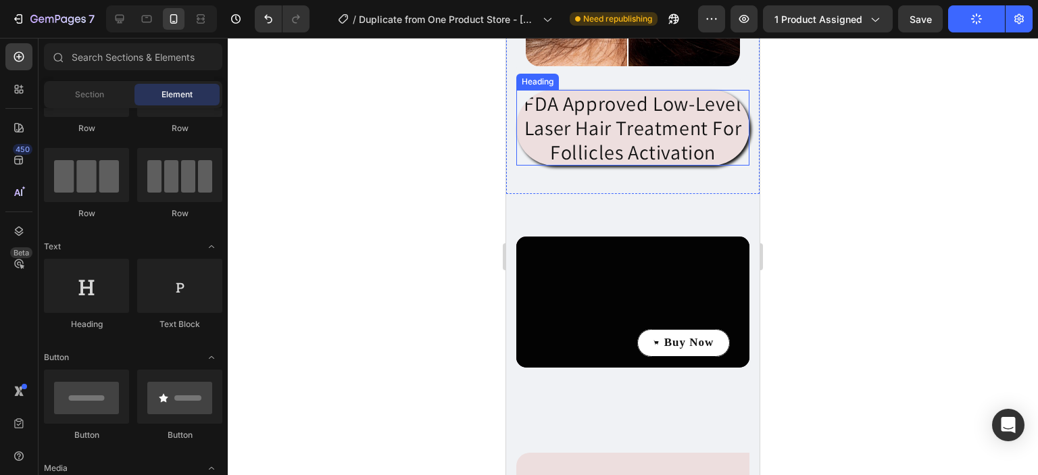
click at [554, 166] on h2 "FDA Approved Low-Level Laser Hair Treatment For Follicles Activation" at bounding box center [632, 128] width 233 height 76
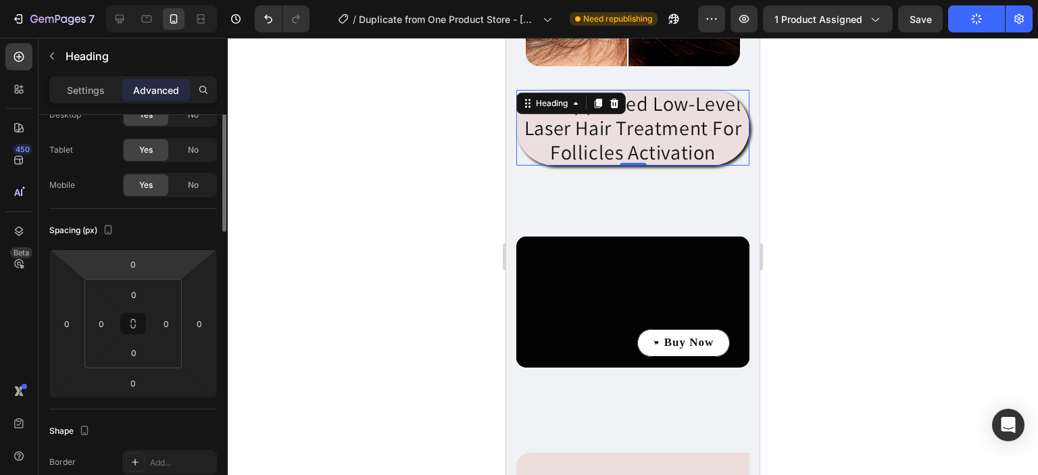
scroll to position [0, 0]
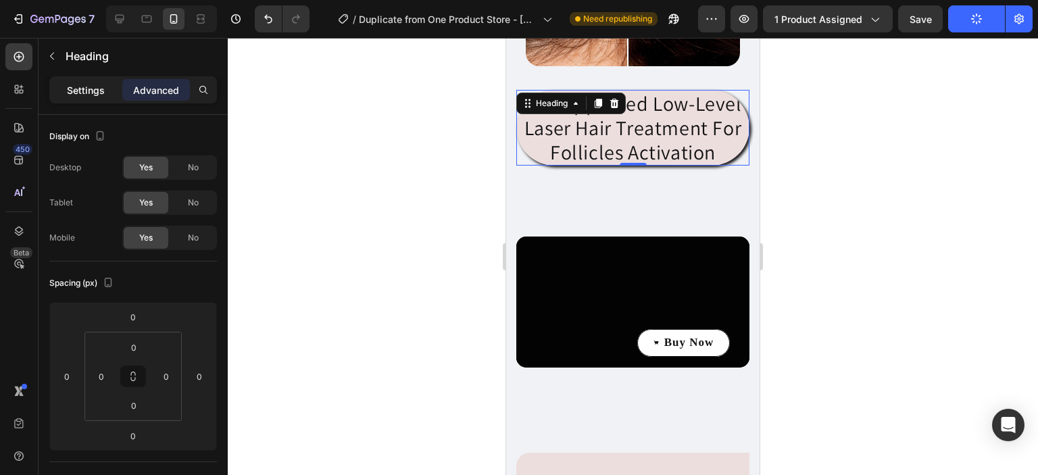
click at [90, 89] on p "Settings" at bounding box center [86, 90] width 38 height 14
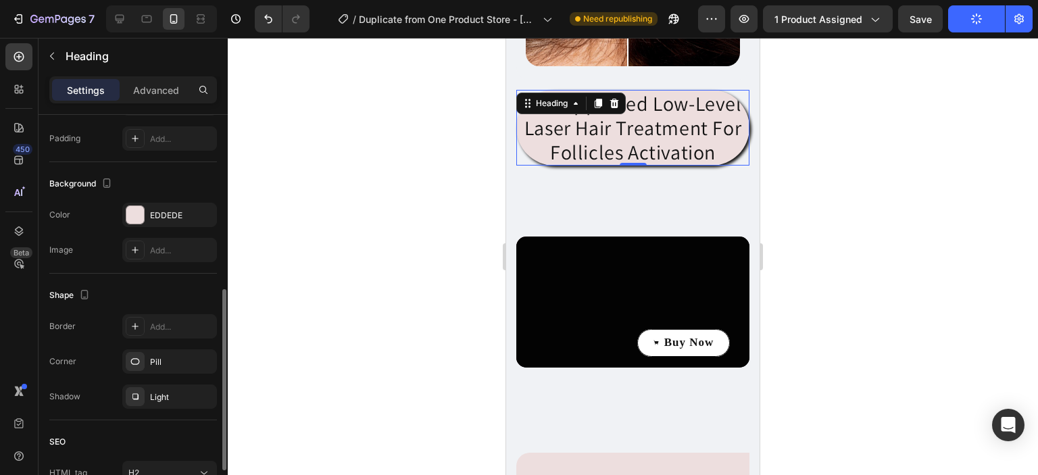
scroll to position [365, 0]
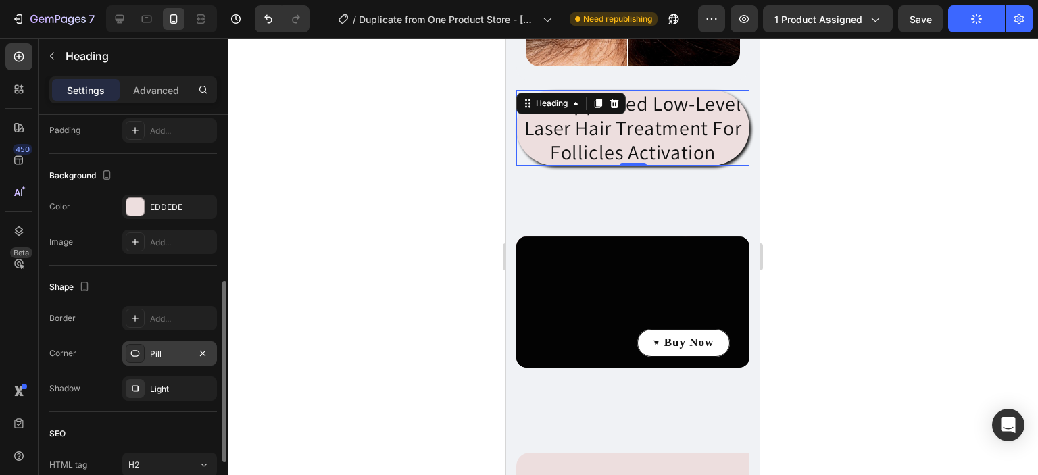
click at [181, 361] on div "Pill" at bounding box center [169, 353] width 95 height 24
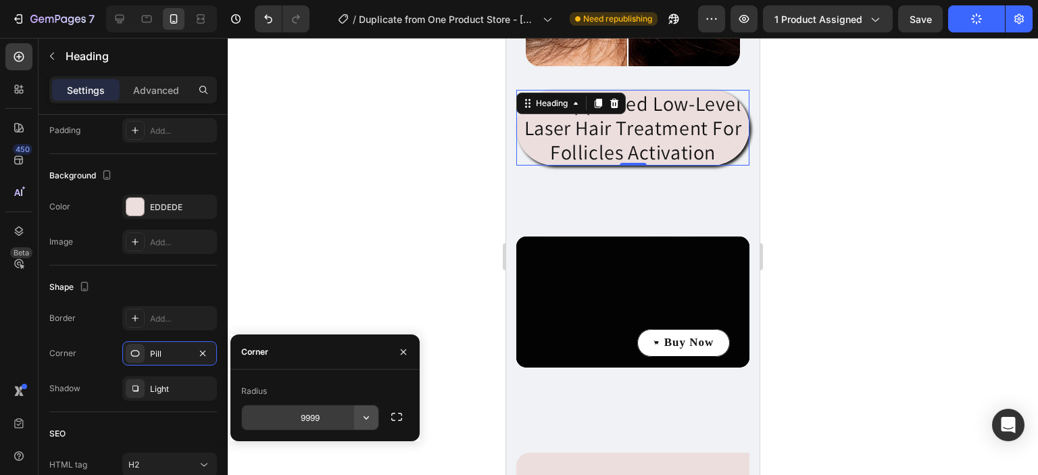
click at [365, 417] on icon "button" at bounding box center [366, 418] width 14 height 14
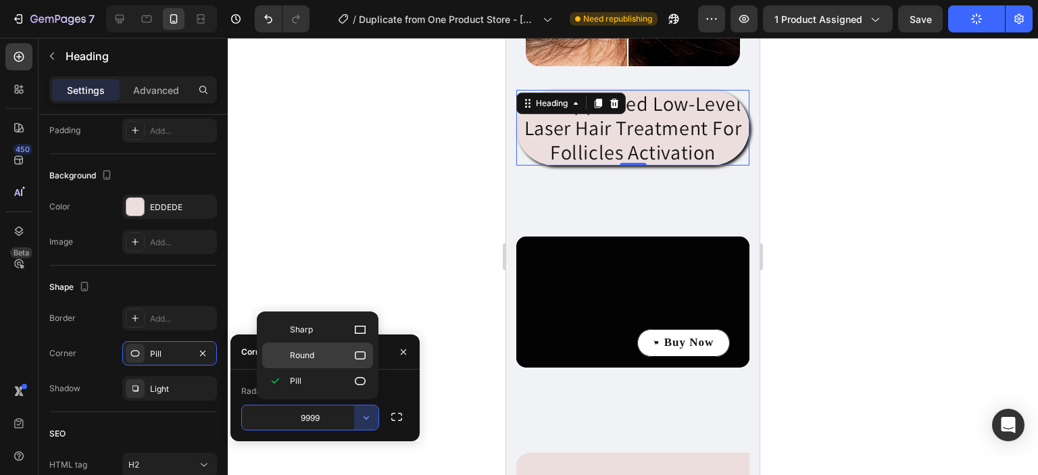
click at [349, 359] on p "Round" at bounding box center [328, 356] width 77 height 14
type input "8"
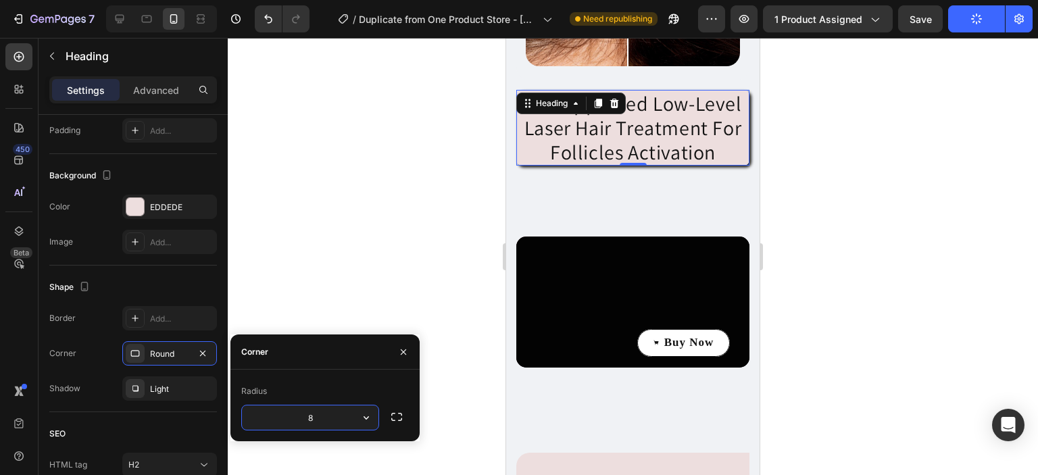
click at [321, 416] on input "8" at bounding box center [310, 417] width 136 height 24
type input "16"
click at [922, 237] on div at bounding box center [633, 256] width 810 height 437
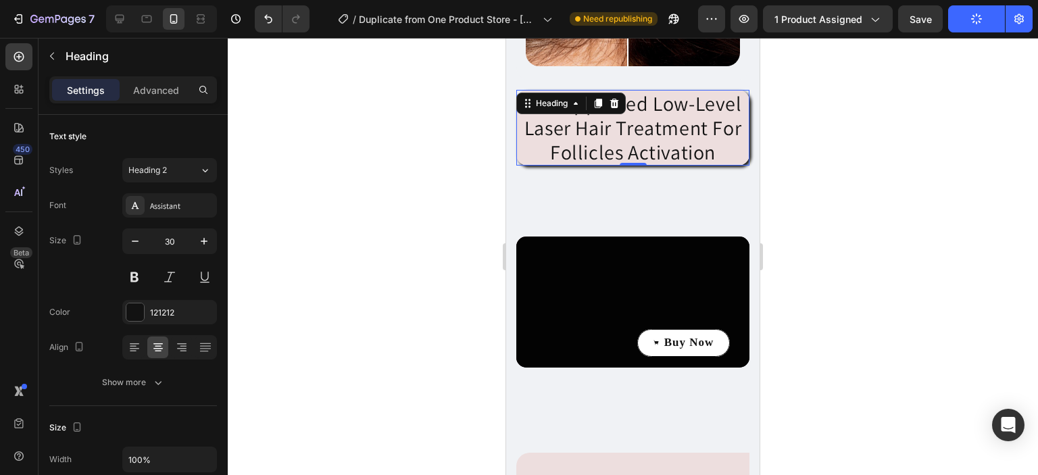
click at [837, 170] on div at bounding box center [633, 256] width 810 height 437
click at [120, 13] on icon at bounding box center [120, 19] width 14 height 14
type input "38"
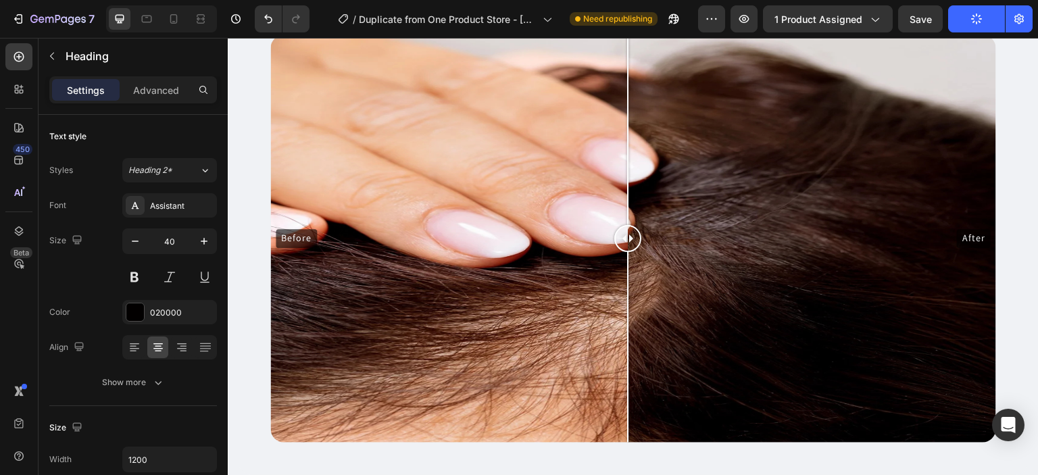
scroll to position [365, 0]
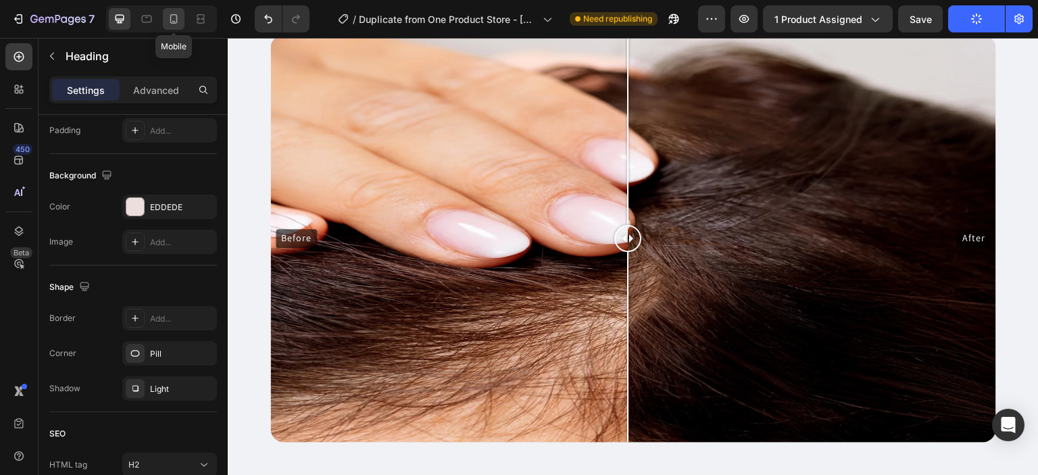
click at [176, 20] on icon at bounding box center [173, 18] width 7 height 9
type input "19"
type input "100%"
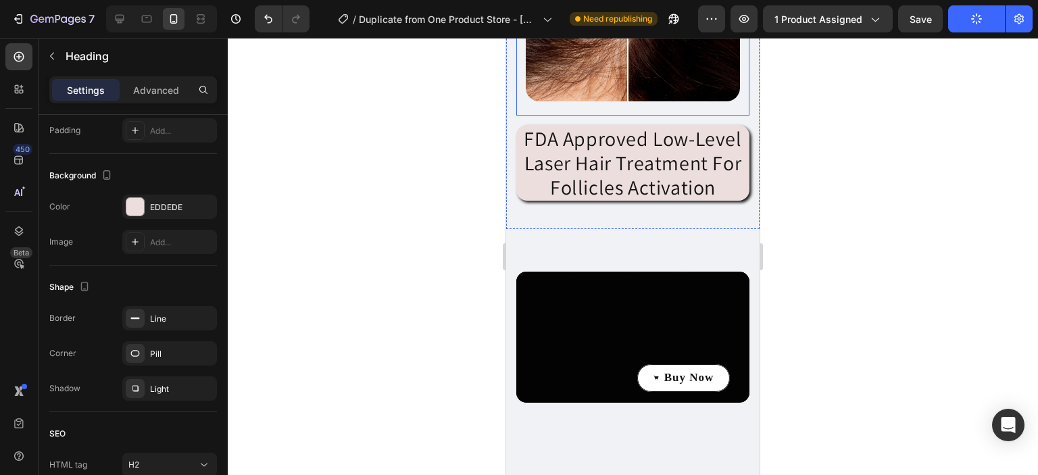
scroll to position [2227, 0]
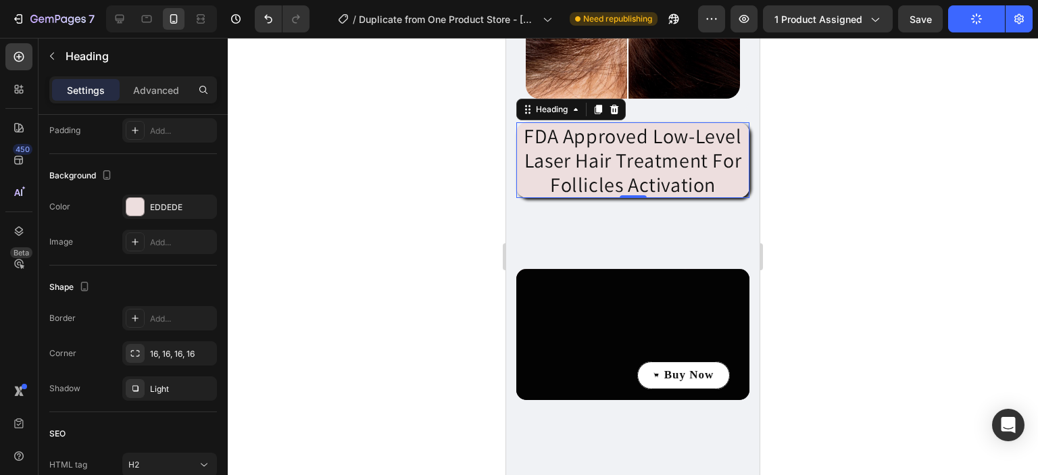
click at [673, 197] on p "FDA Approved Low-Level Laser Hair Treatment For Follicles Activation" at bounding box center [633, 160] width 230 height 73
click at [819, 197] on div at bounding box center [633, 256] width 810 height 437
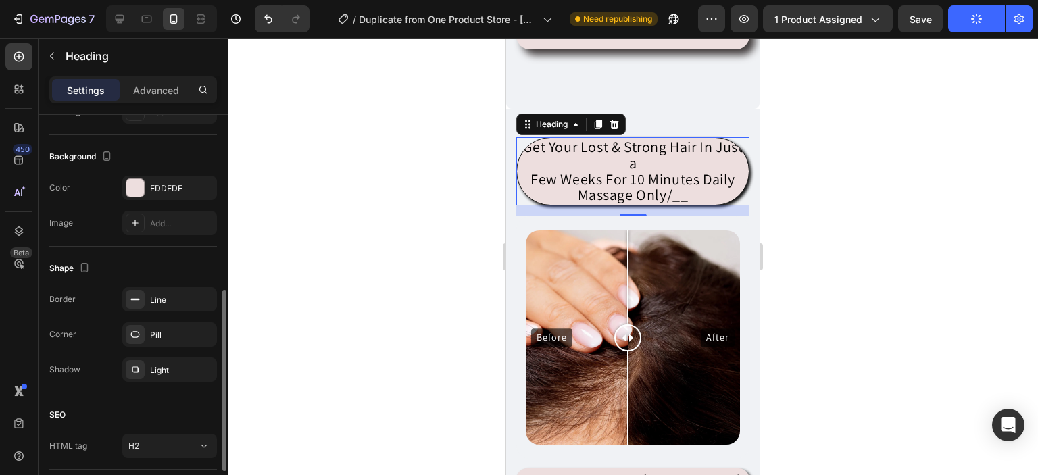
scroll to position [386, 0]
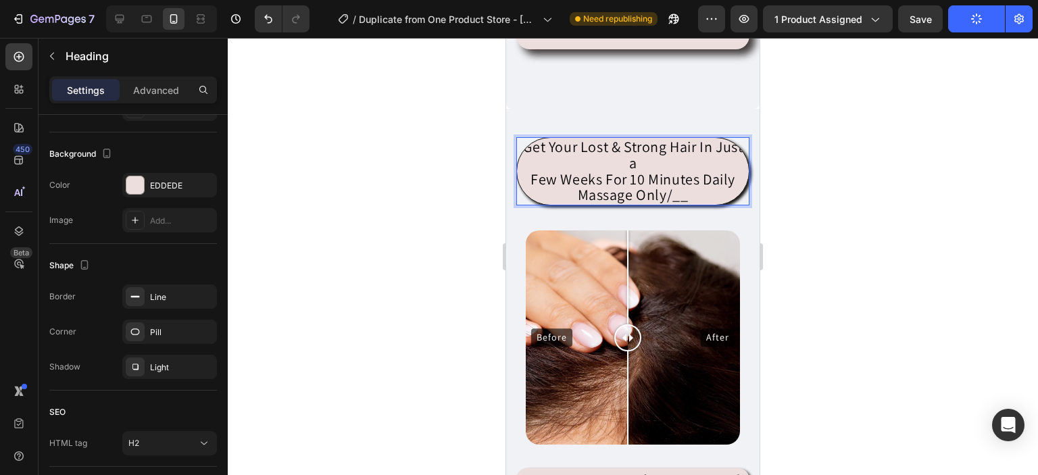
click at [532, 203] on p "Get Your Lost & Strong Hair In Just a Few Weeks For 10 Minutes Daily Massage On…" at bounding box center [632, 171] width 229 height 64
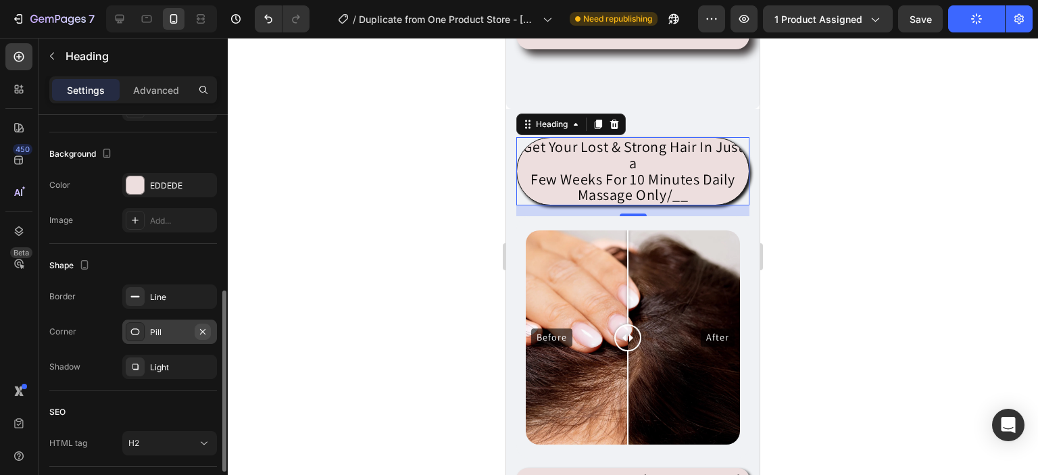
click at [203, 335] on button "button" at bounding box center [203, 332] width 16 height 16
click at [176, 333] on div "Add..." at bounding box center [182, 332] width 64 height 12
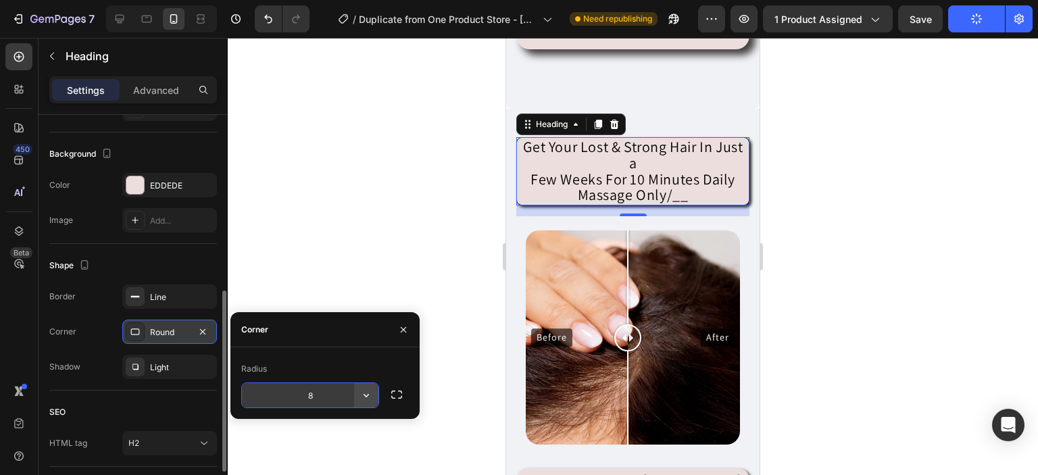
click at [368, 392] on icon "button" at bounding box center [366, 395] width 14 height 14
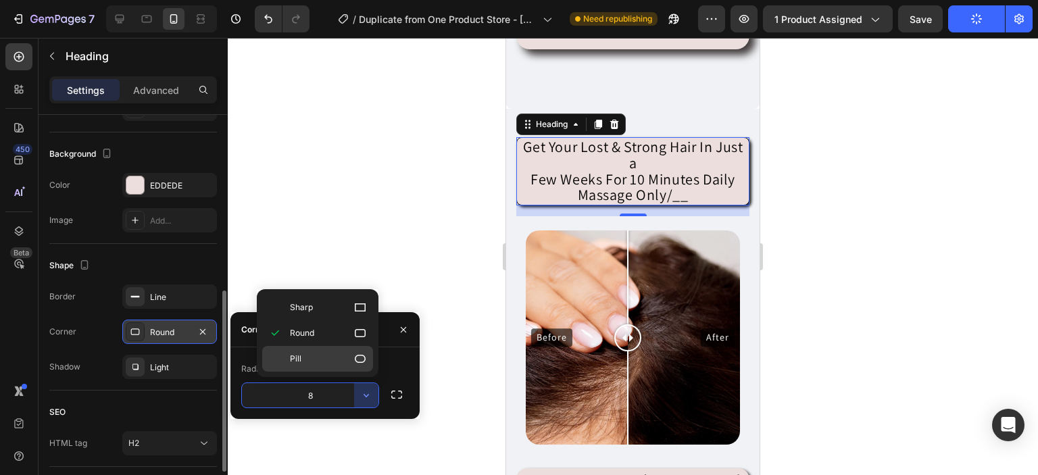
click at [366, 361] on icon at bounding box center [360, 359] width 14 height 14
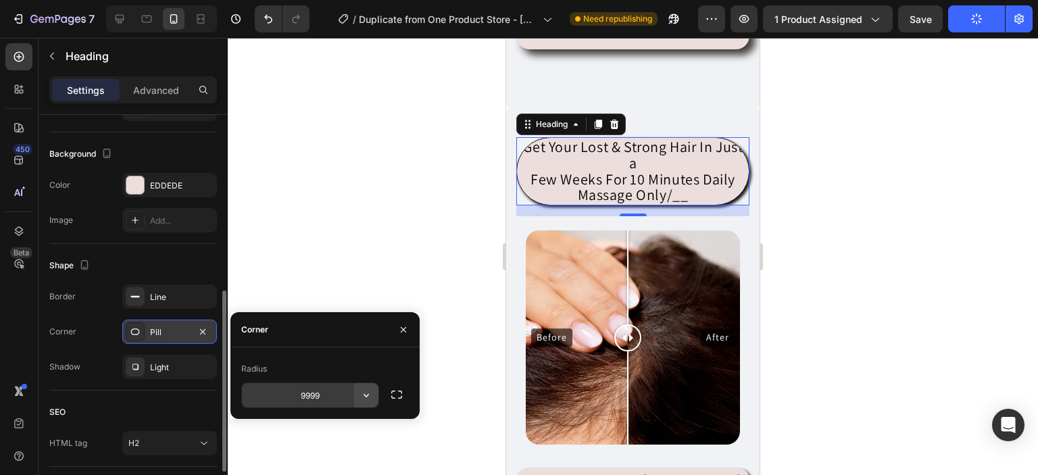
click at [365, 393] on icon "button" at bounding box center [366, 395] width 14 height 14
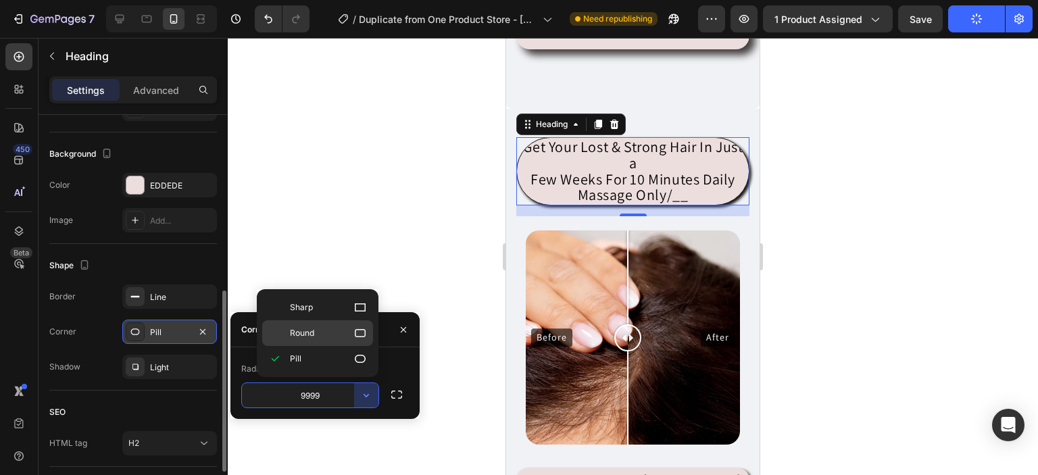
click at [359, 338] on icon at bounding box center [360, 333] width 14 height 14
type input "8"
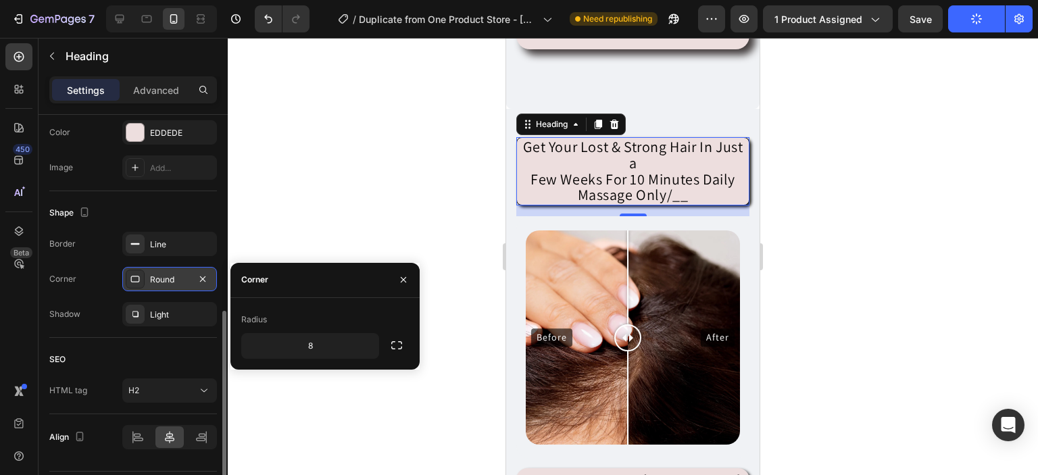
scroll to position [440, 0]
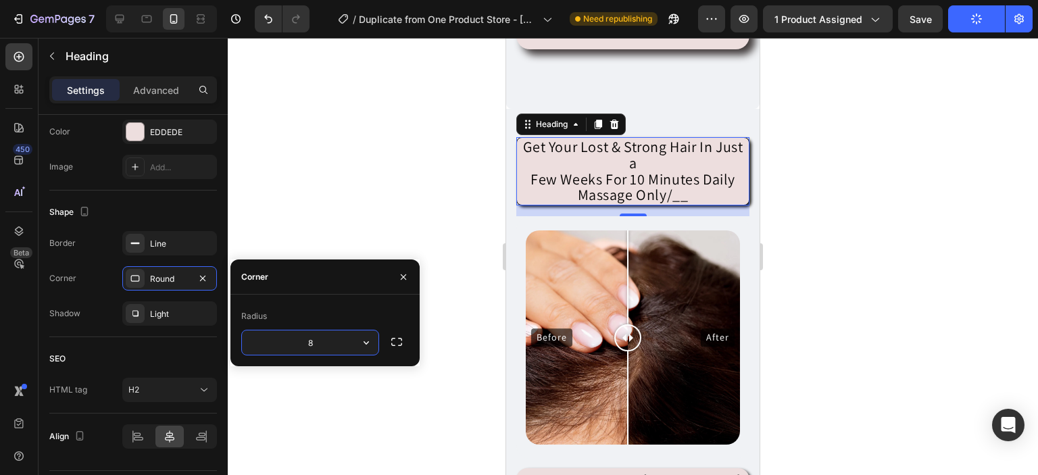
click at [327, 343] on input "8" at bounding box center [310, 342] width 136 height 24
type input "16"
click at [401, 149] on div at bounding box center [633, 256] width 810 height 437
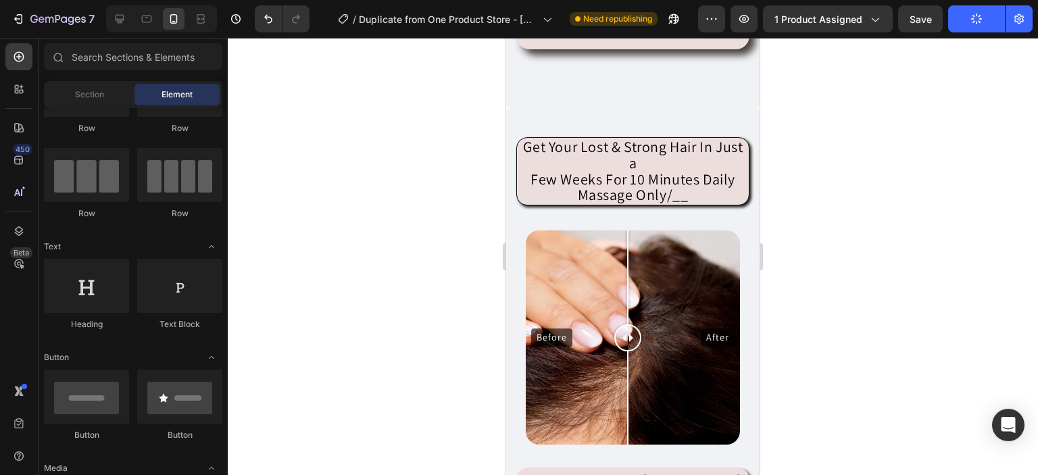
click at [401, 149] on div at bounding box center [633, 256] width 810 height 437
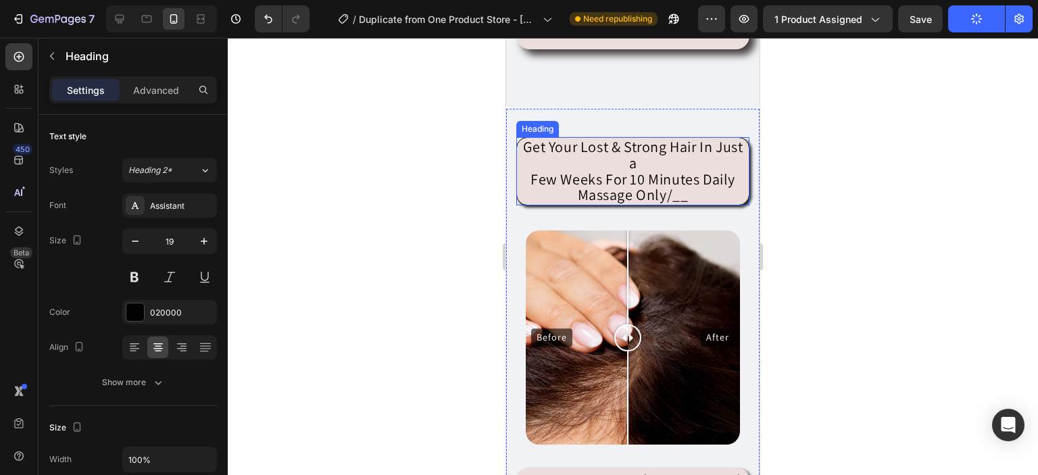
click at [519, 203] on p "⁠⁠⁠⁠⁠⁠⁠ Get Your Lost & Strong Hair In Just a Few Weeks For 10 Minutes Daily Ma…" at bounding box center [632, 171] width 229 height 64
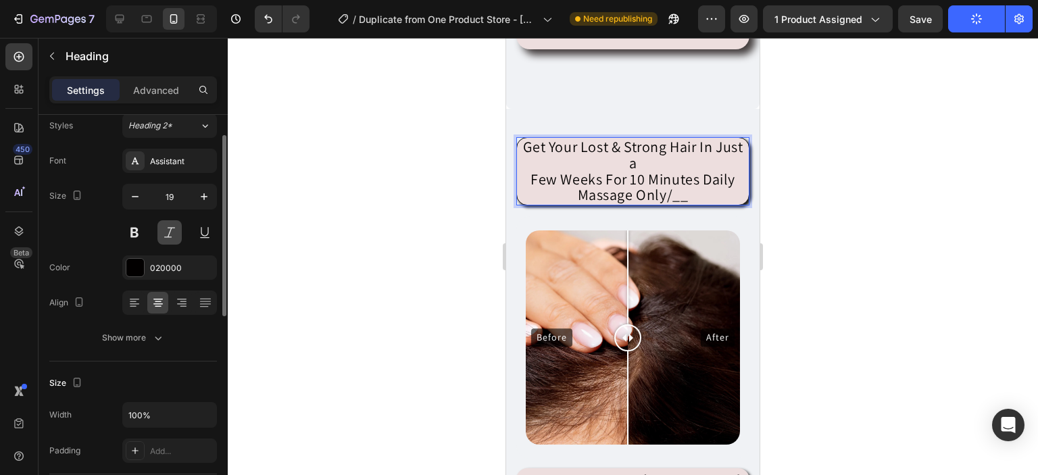
scroll to position [0, 0]
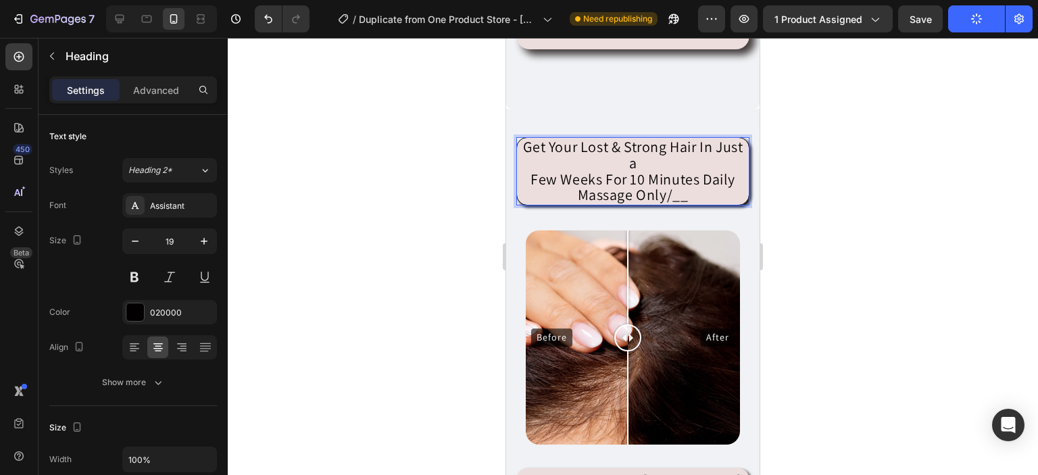
click at [542, 203] on p "Get Your Lost & Strong Hair In Just a Few Weeks For 10 Minutes Daily Massage On…" at bounding box center [632, 171] width 229 height 64
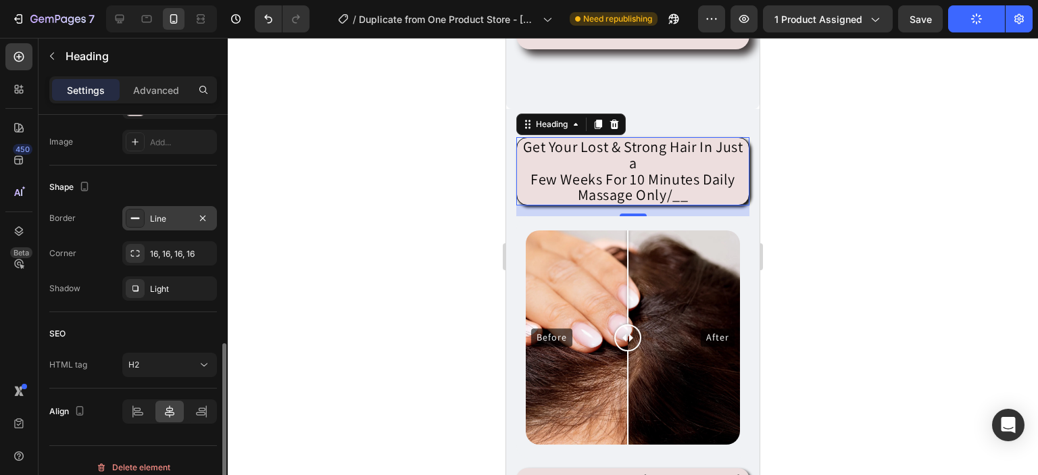
scroll to position [476, 0]
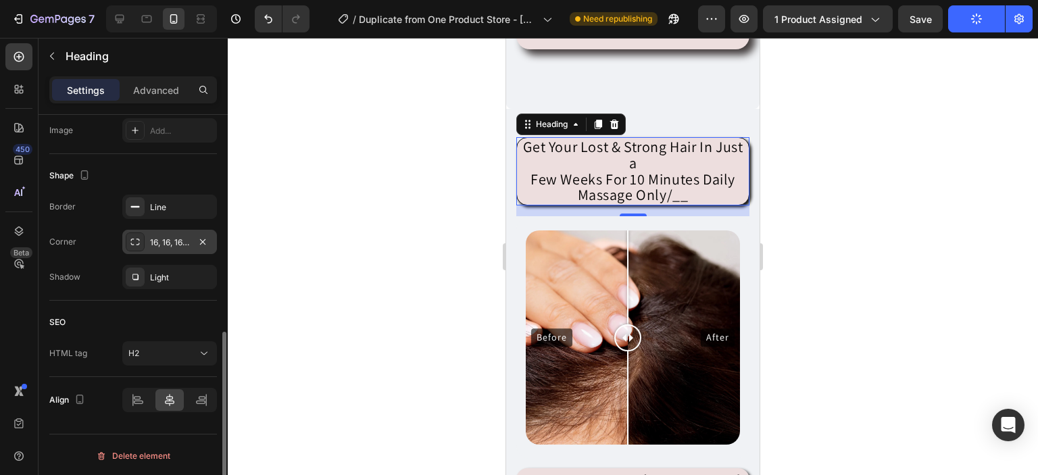
click at [186, 236] on div "16, 16, 16, 16" at bounding box center [169, 242] width 39 height 12
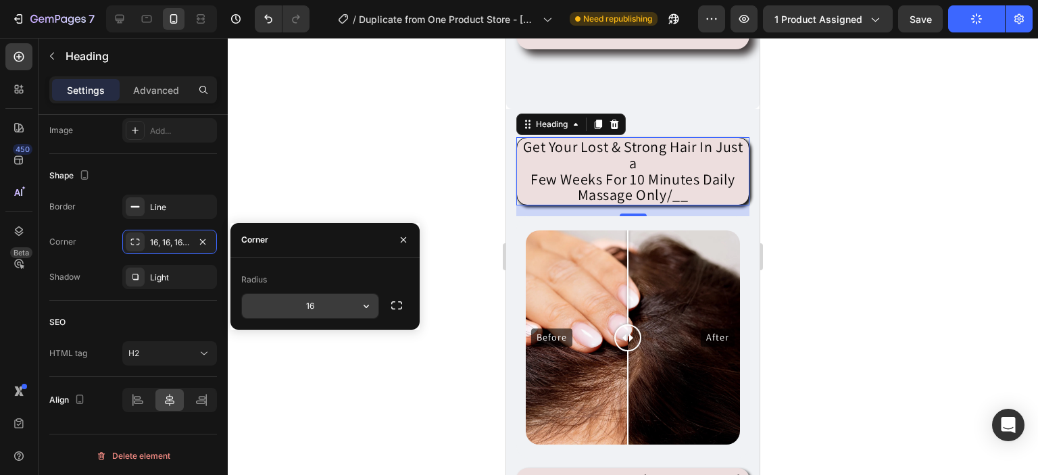
click at [323, 313] on input "16" at bounding box center [310, 306] width 136 height 24
type input "08"
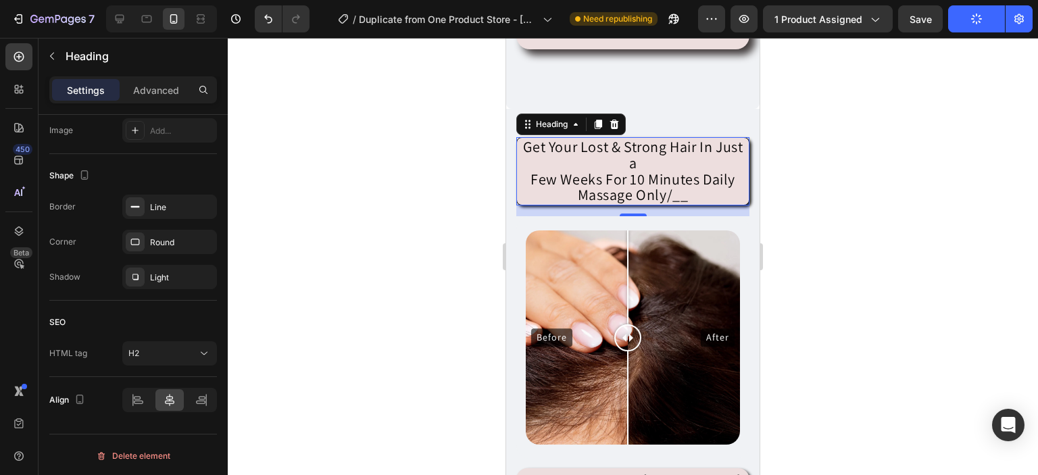
click at [425, 386] on div at bounding box center [633, 256] width 810 height 437
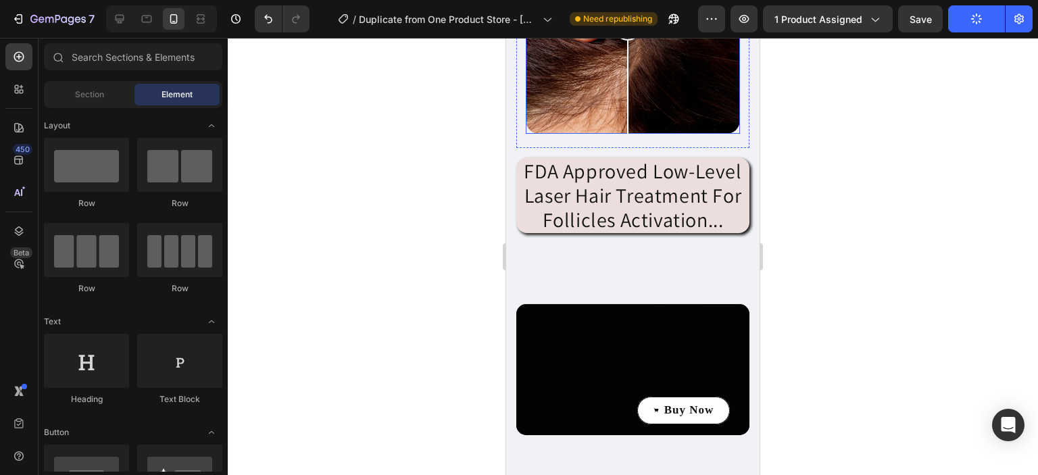
scroll to position [2197, 0]
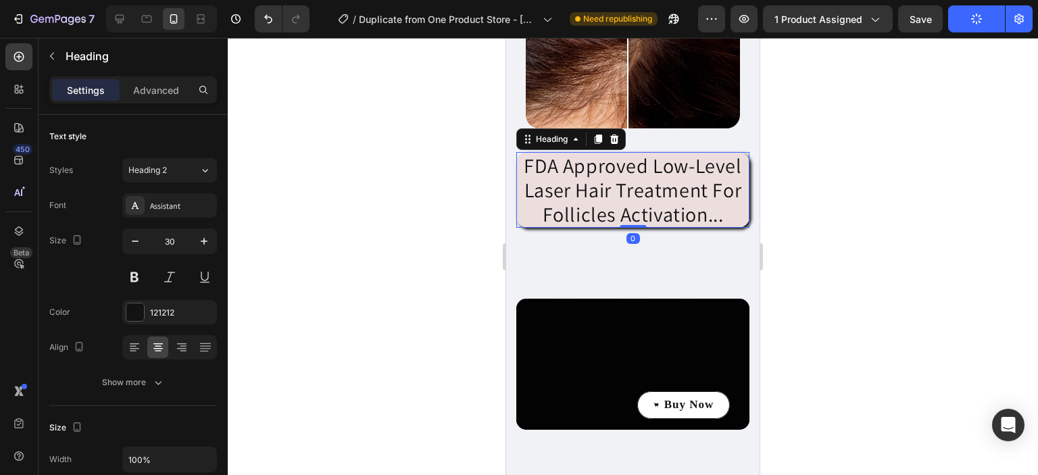
click at [542, 226] on p "FDA Approved Low-Level Laser Hair Treatment For Follicles Activation..." at bounding box center [633, 189] width 230 height 73
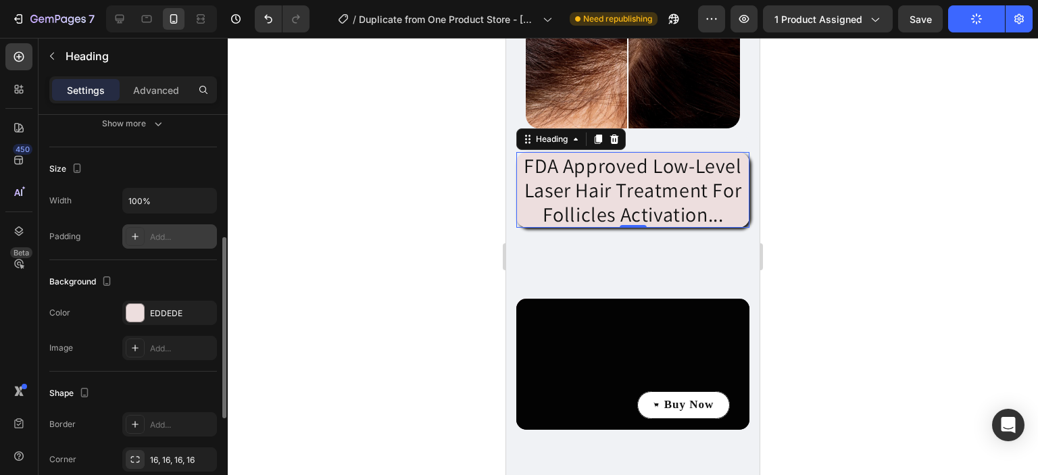
scroll to position [262, 0]
click at [182, 447] on div "16, 16, 16, 16" at bounding box center [169, 456] width 95 height 24
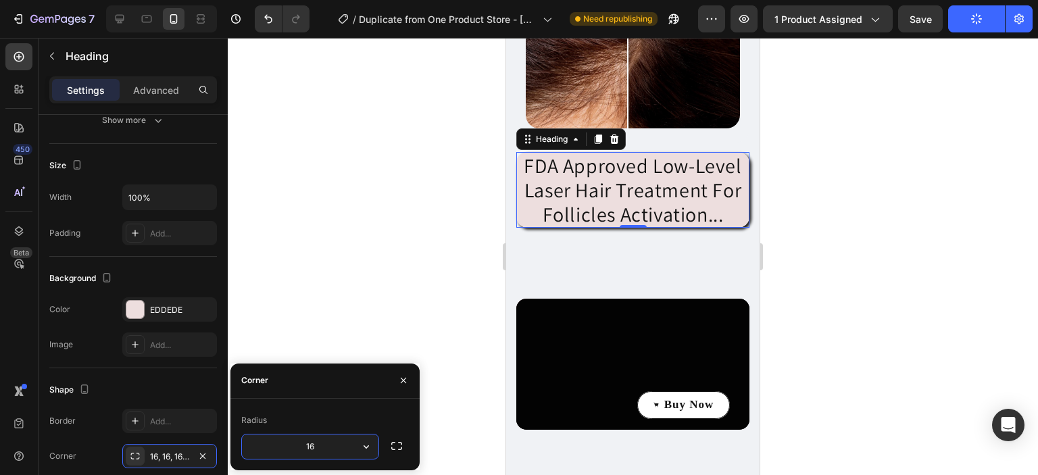
click at [333, 447] on input "16" at bounding box center [310, 446] width 136 height 24
type input "08"
click at [301, 325] on div at bounding box center [633, 256] width 810 height 437
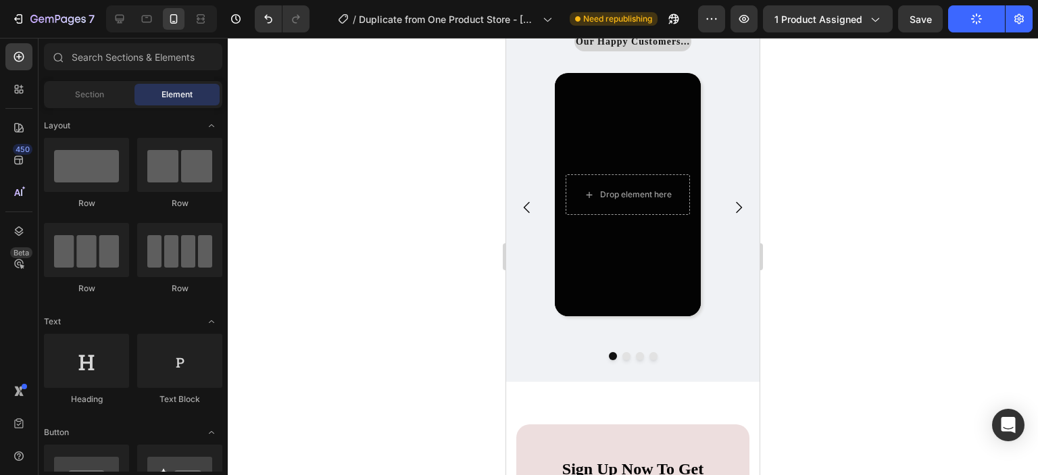
scroll to position [3422, 0]
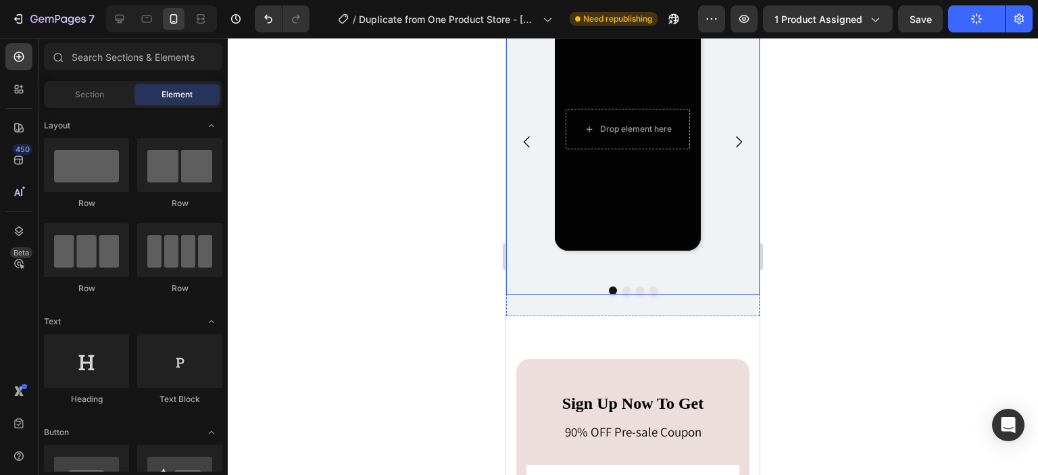
click at [730, 150] on icon "Carousel Next Arrow" at bounding box center [738, 142] width 16 height 16
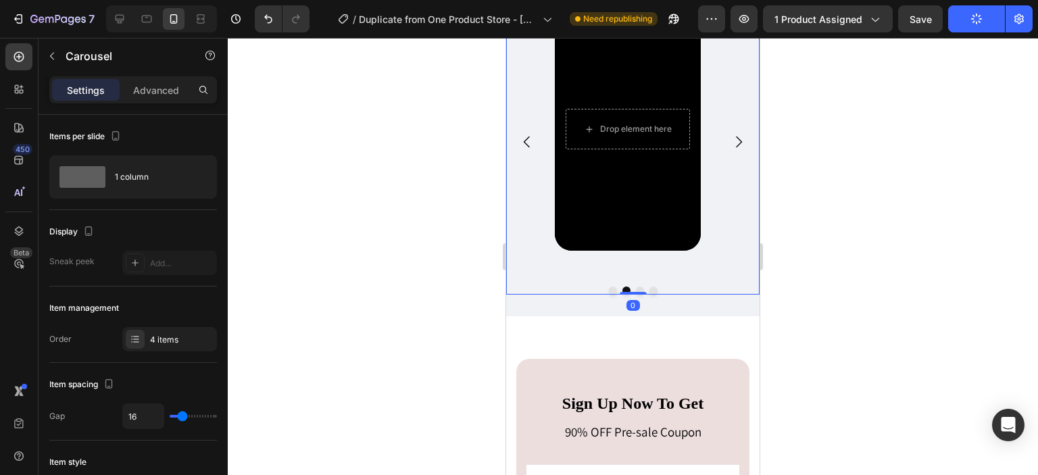
click at [730, 150] on icon "Carousel Next Arrow" at bounding box center [738, 142] width 16 height 16
click at [144, 23] on icon at bounding box center [147, 19] width 14 height 14
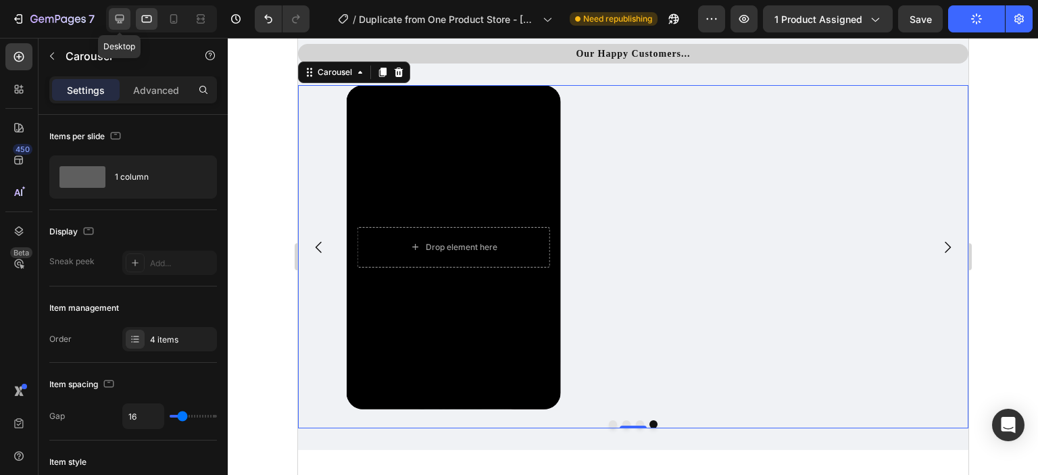
click at [120, 18] on icon at bounding box center [120, 19] width 9 height 9
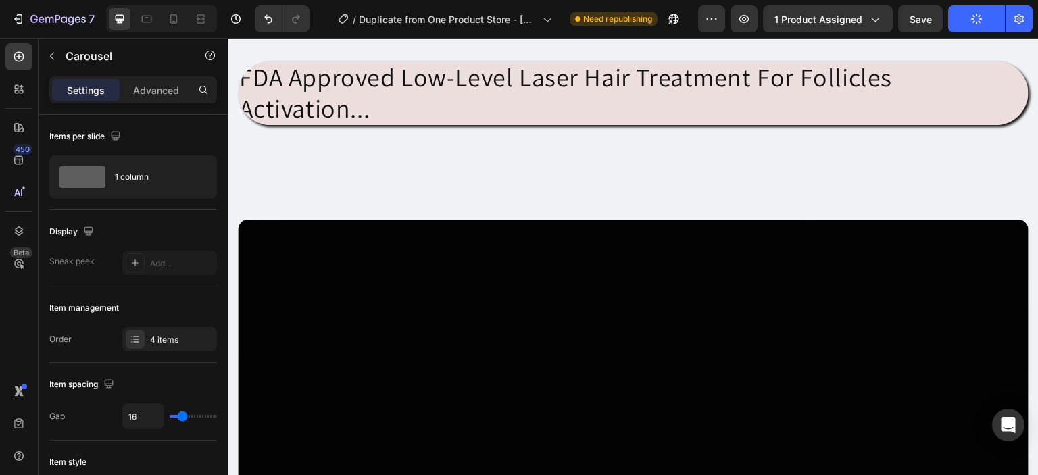
scroll to position [2403, 0]
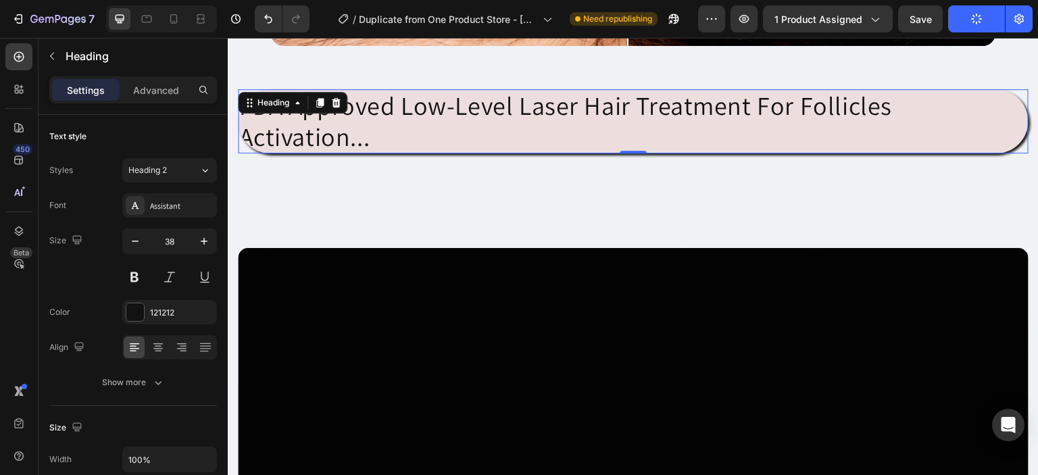
click at [388, 134] on p "FDA Approved Low-Level Laser Hair Treatment For Follicles Activation..." at bounding box center [633, 121] width 788 height 61
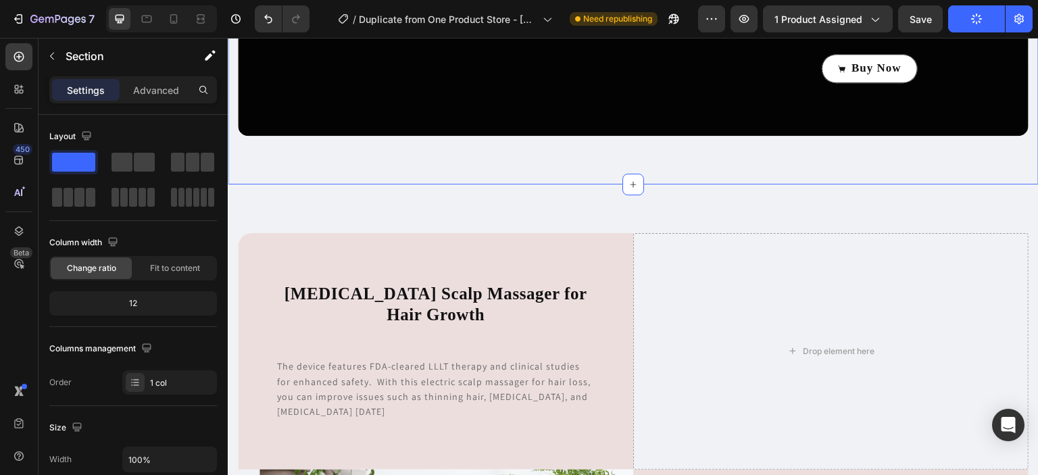
scroll to position [2360, 0]
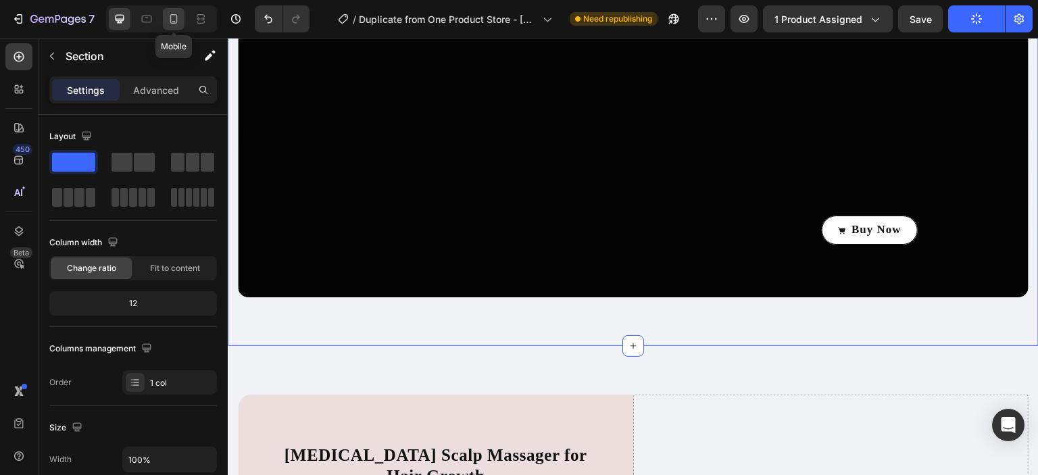
click at [174, 18] on icon at bounding box center [174, 19] width 14 height 14
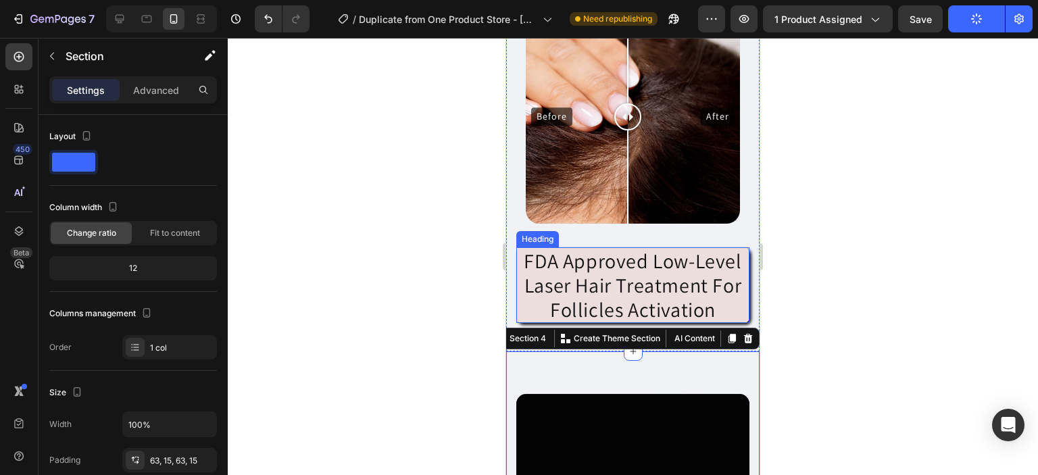
scroll to position [2102, 0]
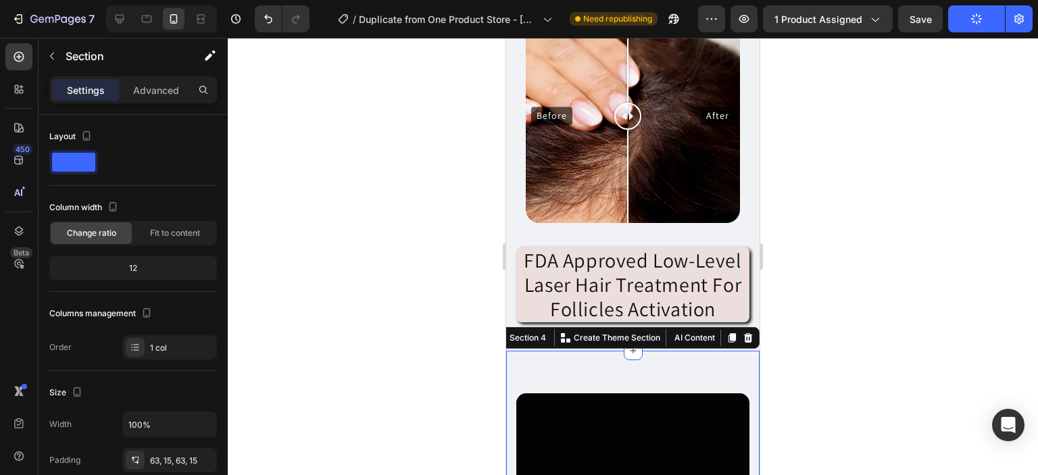
click at [808, 362] on div at bounding box center [633, 256] width 810 height 437
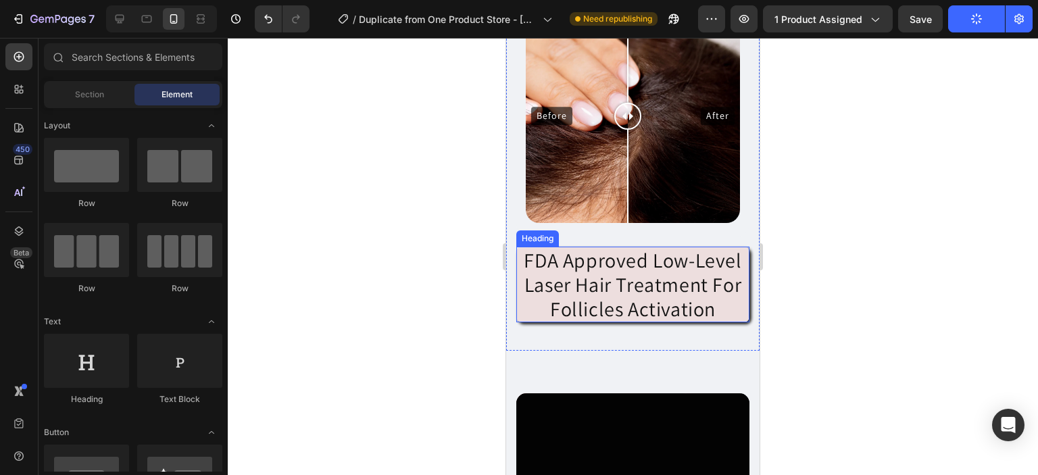
click at [678, 253] on h2 "FDA Approved Low-Level Laser Hair Treatment For Follicles Activation" at bounding box center [632, 285] width 233 height 76
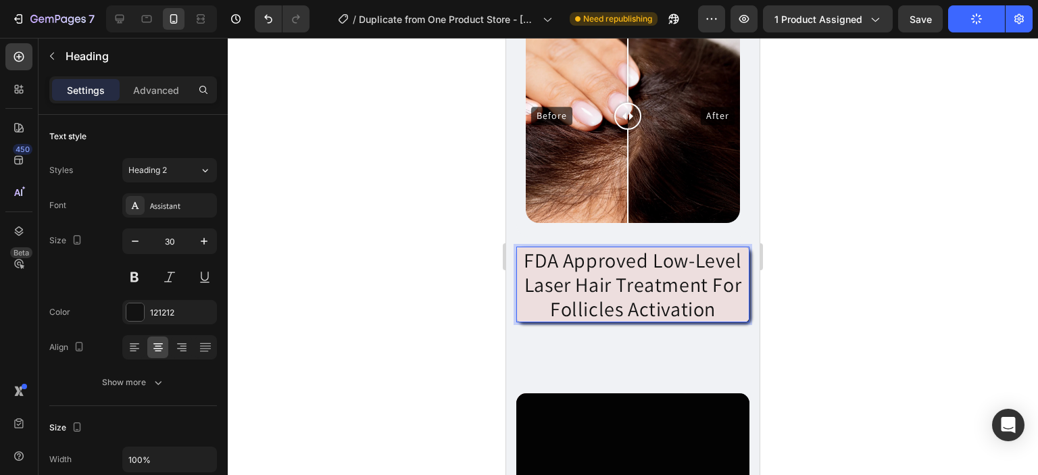
click at [678, 253] on h2 "FDA Approved Low-Level Laser Hair Treatment For Follicles Activation" at bounding box center [632, 285] width 233 height 76
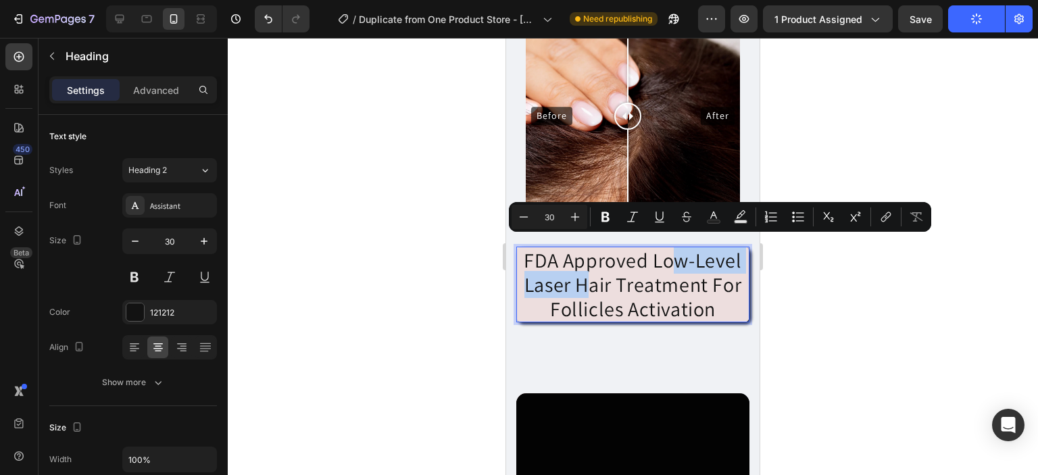
drag, startPoint x: 678, startPoint y: 253, endPoint x: 657, endPoint y: 273, distance: 28.7
click at [657, 273] on p "FDA Approved Low-Level Laser Hair Treatment For Follicles Activation" at bounding box center [633, 284] width 230 height 73
click at [609, 218] on icon "Editor contextual toolbar" at bounding box center [606, 217] width 14 height 14
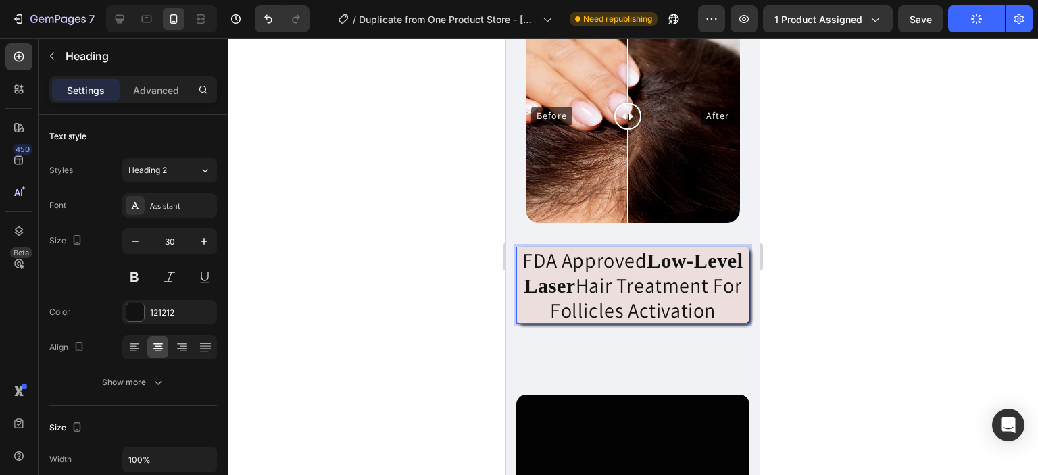
click at [657, 301] on p "FDA Approved Low-Level Laser Hair Treatment For Follicles Activation" at bounding box center [633, 285] width 230 height 74
drag, startPoint x: 545, startPoint y: 248, endPoint x: 673, endPoint y: 323, distance: 148.1
click at [673, 322] on p "FDA Approved Low-Level Laser Hair Treatment For Follicles Activation" at bounding box center [633, 285] width 230 height 74
click at [136, 247] on icon "button" at bounding box center [135, 241] width 14 height 14
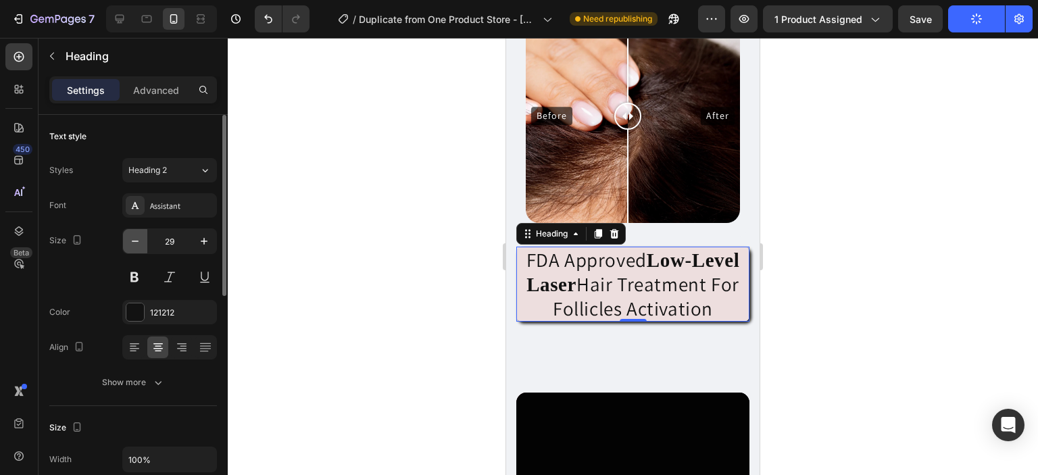
click at [136, 247] on icon "button" at bounding box center [135, 241] width 14 height 14
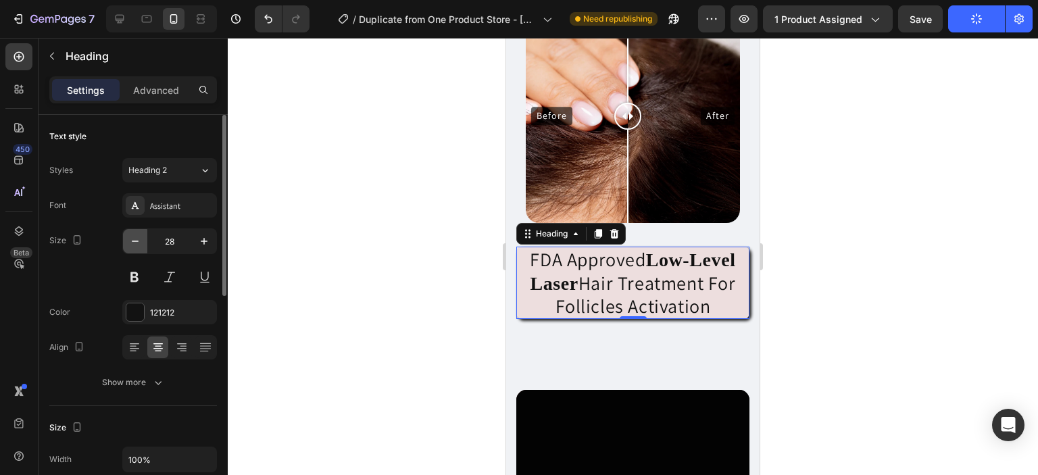
click at [136, 247] on icon "button" at bounding box center [135, 241] width 14 height 14
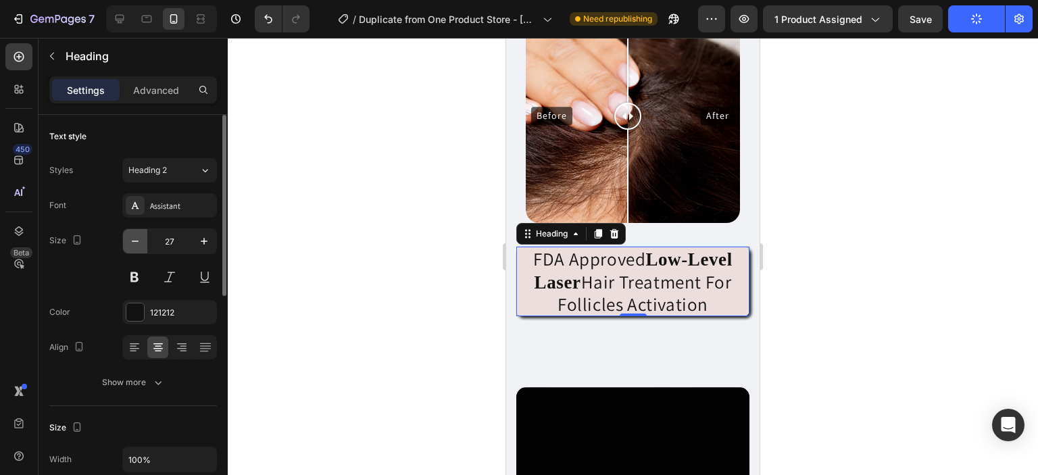
type input "26"
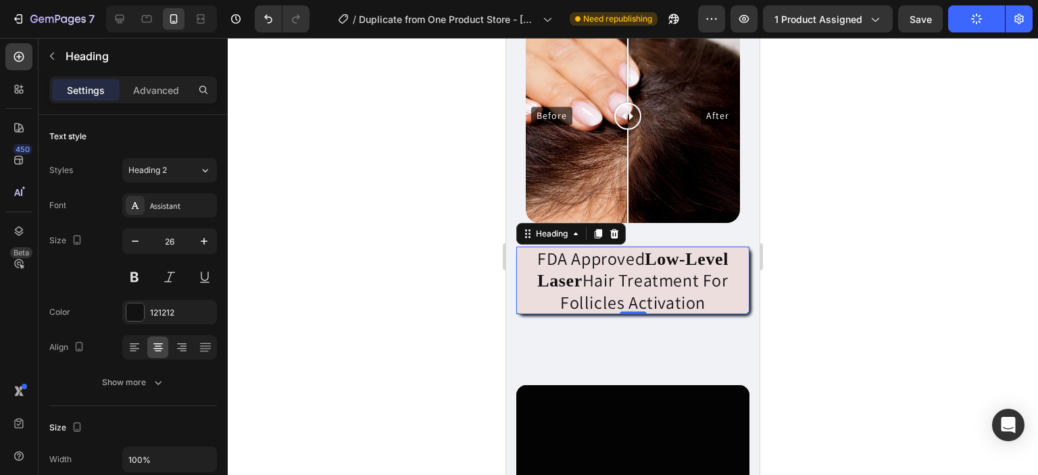
click at [445, 307] on div at bounding box center [633, 256] width 810 height 437
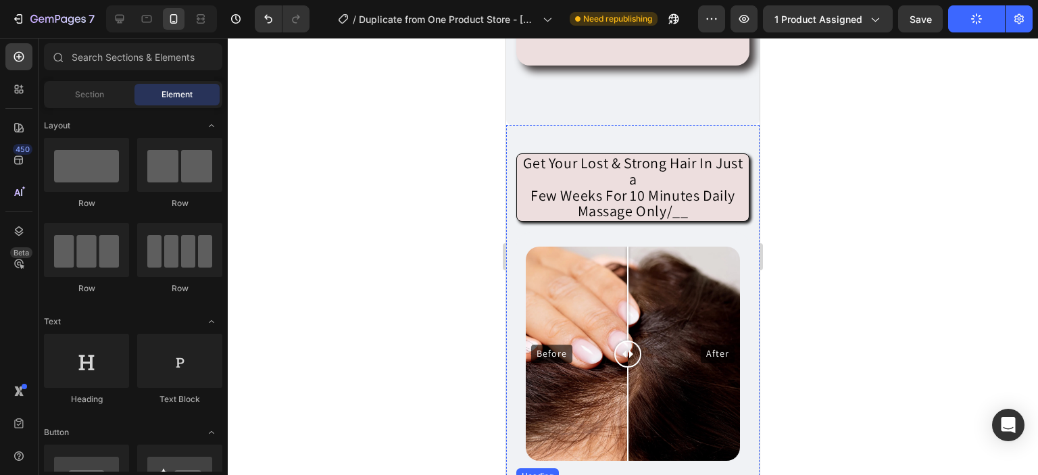
scroll to position [1867, 0]
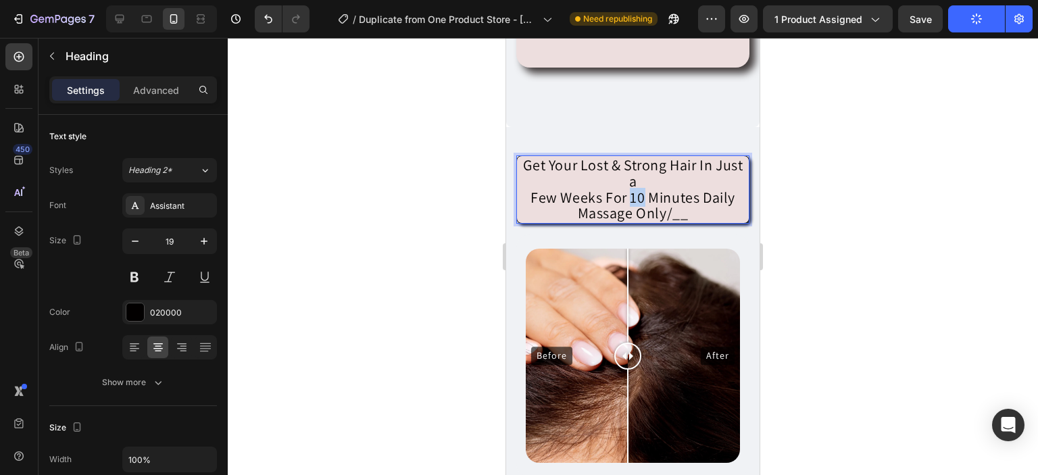
click at [629, 195] on span "Few Weeks For 10 Minutes Daily Massage Only/__" at bounding box center [632, 205] width 205 height 35
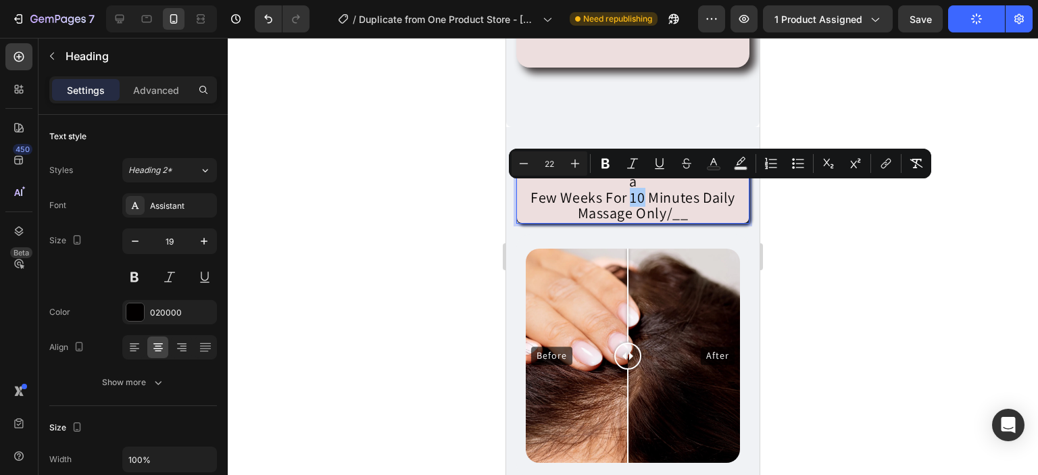
click at [807, 255] on div at bounding box center [633, 256] width 810 height 437
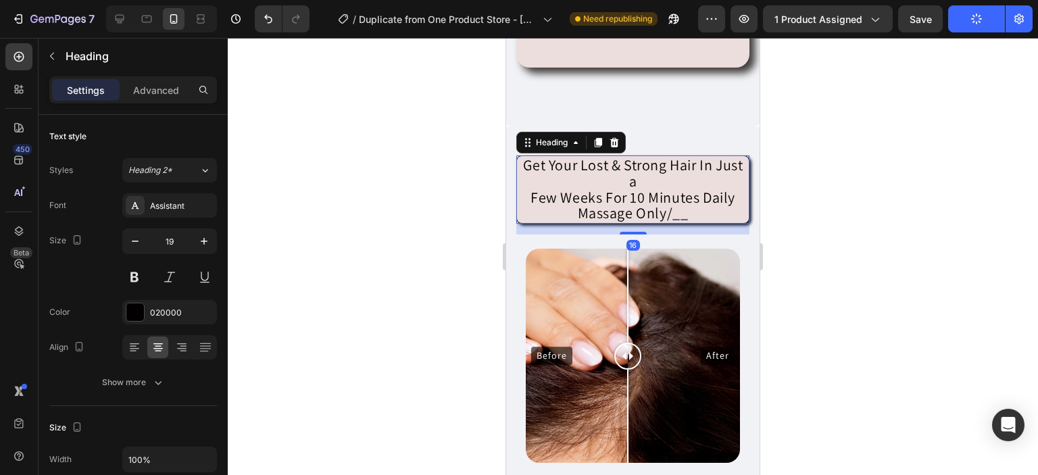
click at [630, 196] on span "Few Weeks For 10 Minutes Daily Massage Only/__" at bounding box center [632, 205] width 205 height 35
click at [627, 194] on span "Few Weeks For 10 Minutes Daily Massage Only/__" at bounding box center [632, 205] width 205 height 35
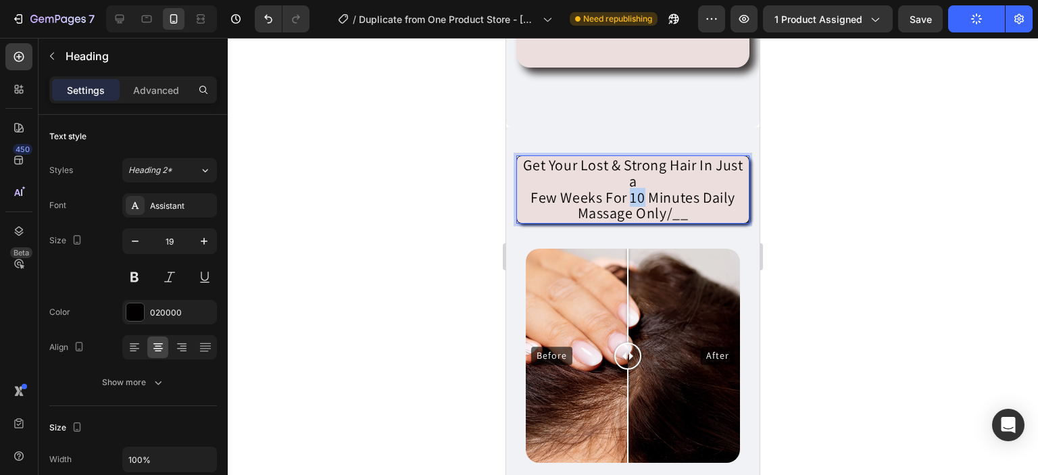
click at [627, 194] on span "Few Weeks For 10 Minutes Daily Massage Only/__" at bounding box center [632, 205] width 205 height 35
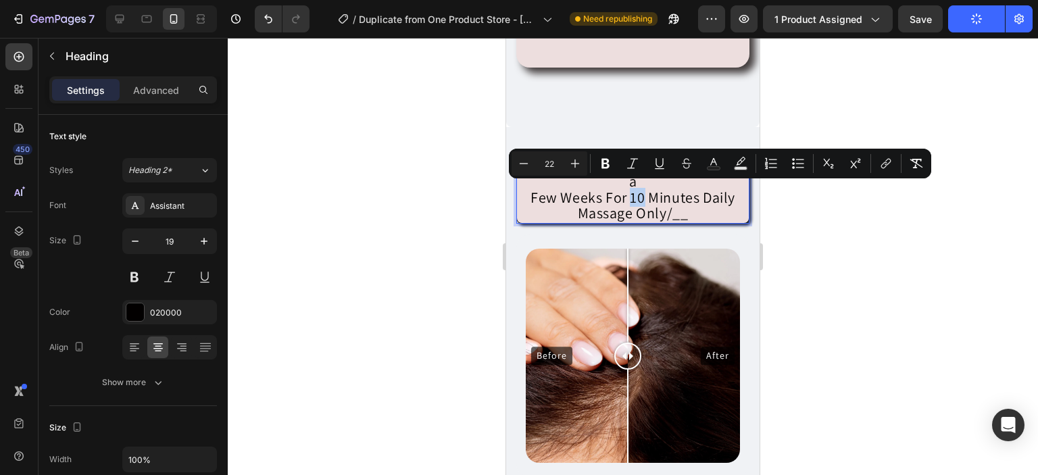
click at [626, 194] on span "Few Weeks For 10 Minutes Daily Massage Only/__" at bounding box center [632, 205] width 205 height 35
drag, startPoint x: 626, startPoint y: 194, endPoint x: 695, endPoint y: 196, distance: 68.9
click at [695, 196] on span "Few Weeks For 10 Minutes Daily Massage Only/__" at bounding box center [632, 205] width 205 height 35
click at [605, 166] on icon "Editor contextual toolbar" at bounding box center [606, 164] width 14 height 14
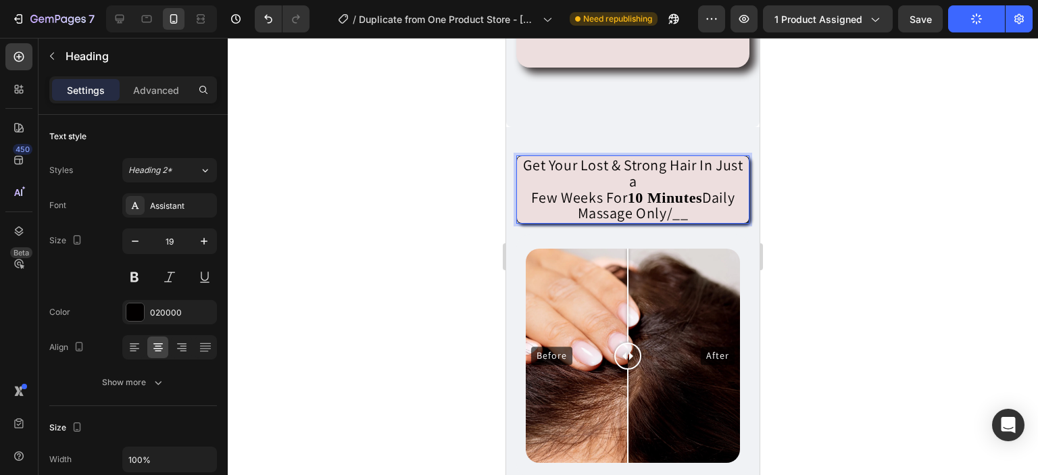
click at [595, 161] on span "Get Your Lost & Strong Hair In Just a" at bounding box center [633, 172] width 220 height 35
click at [605, 163] on span "Get Your Lost & Strong Hair In Just a" at bounding box center [633, 172] width 220 height 35
drag, startPoint x: 592, startPoint y: 160, endPoint x: 619, endPoint y: 161, distance: 27.1
click at [619, 161] on span "Get Your Lost & Strong Hair In Just a" at bounding box center [633, 172] width 220 height 35
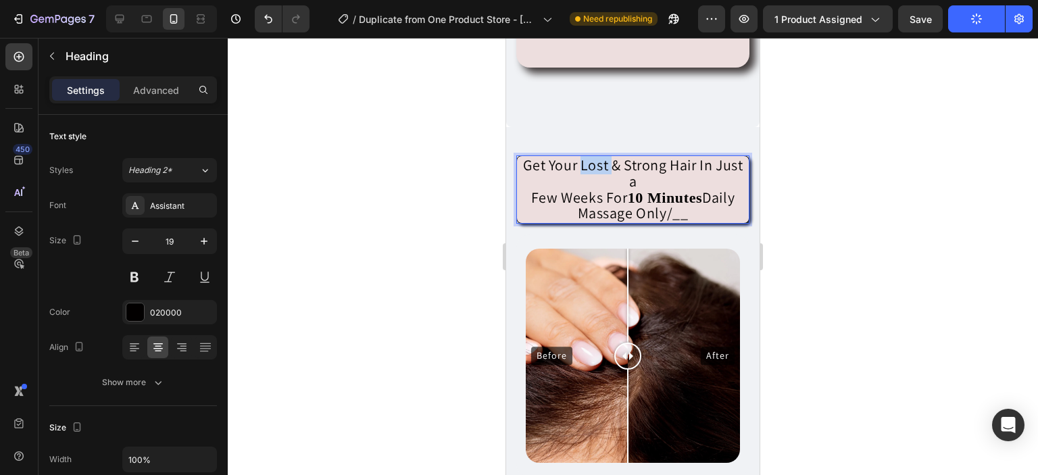
click at [590, 161] on span "Get Your Lost & Strong Hair In Just a" at bounding box center [633, 172] width 220 height 35
drag, startPoint x: 590, startPoint y: 161, endPoint x: 617, endPoint y: 161, distance: 27.0
click at [617, 161] on span "Get Your Lost & Strong Hair In Just a" at bounding box center [633, 172] width 220 height 35
click at [600, 165] on span "Get Your Lost & Strong Hair In Just a" at bounding box center [633, 172] width 220 height 35
click at [816, 272] on div at bounding box center [633, 256] width 810 height 437
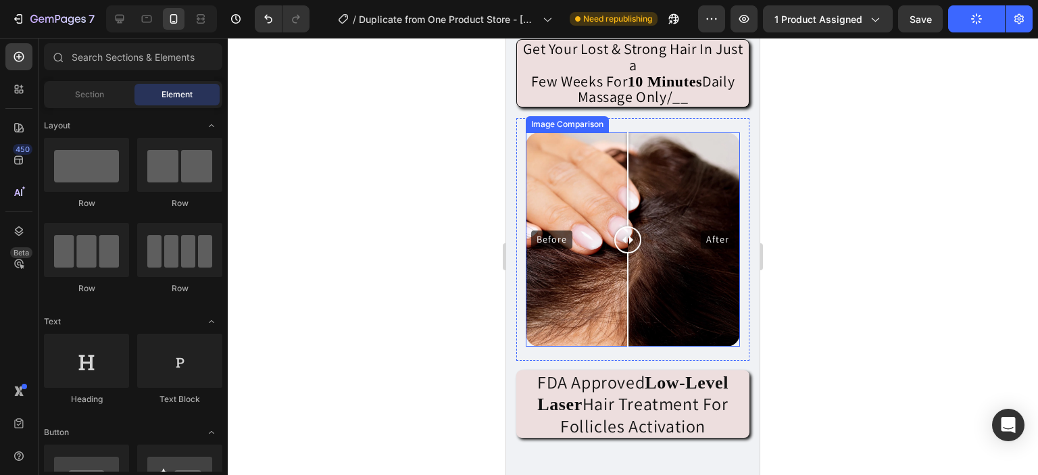
scroll to position [1851, 0]
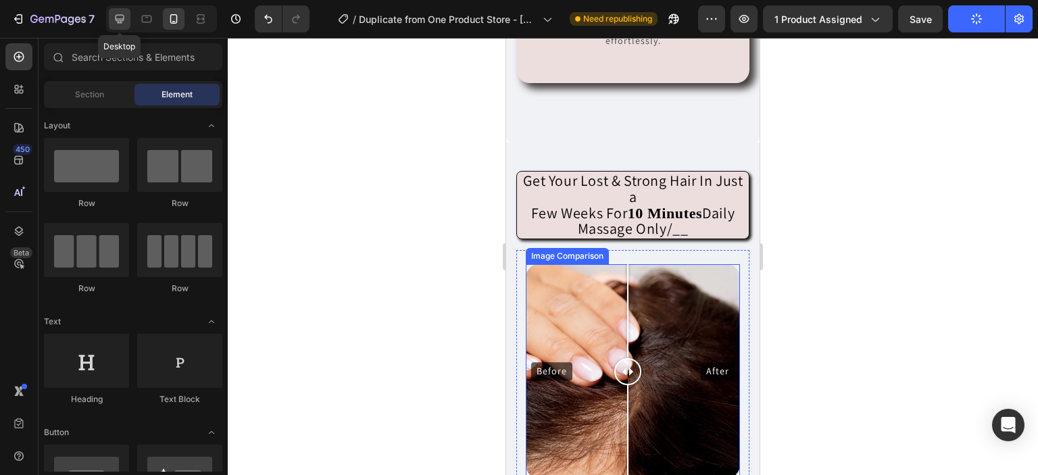
click at [126, 19] on icon at bounding box center [120, 19] width 14 height 14
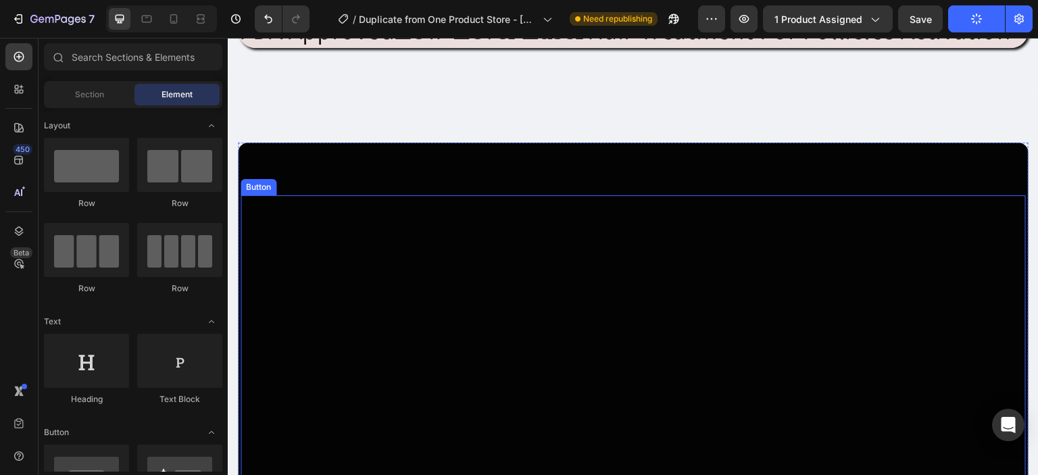
scroll to position [1717, 0]
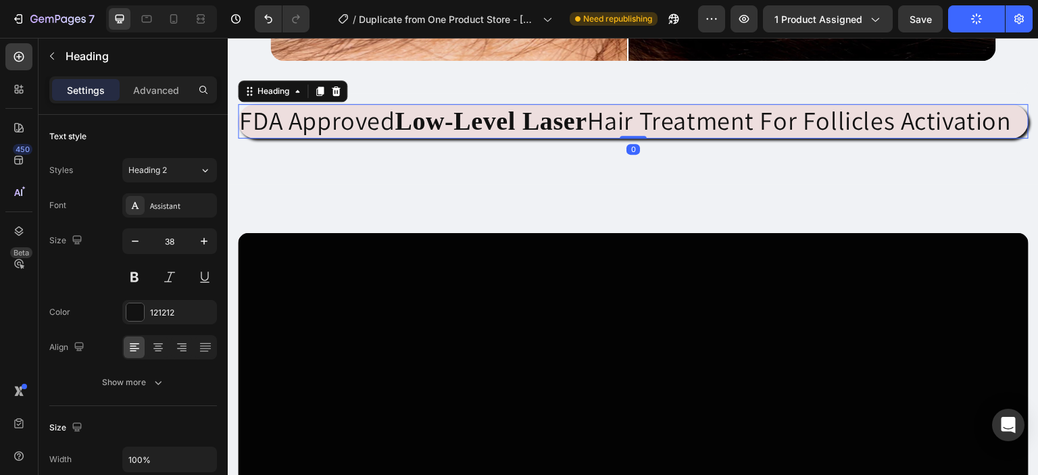
click at [430, 134] on h2 "FDA Approved Low-Level Laser Hair Treatment For Follicles Activation" at bounding box center [633, 121] width 790 height 34
click at [141, 241] on icon "button" at bounding box center [135, 241] width 14 height 14
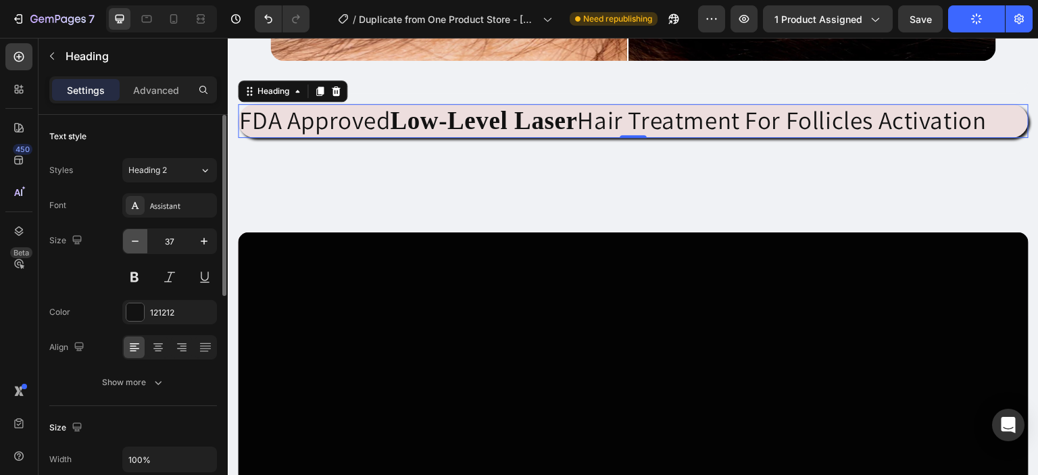
click at [141, 241] on icon "button" at bounding box center [135, 241] width 14 height 14
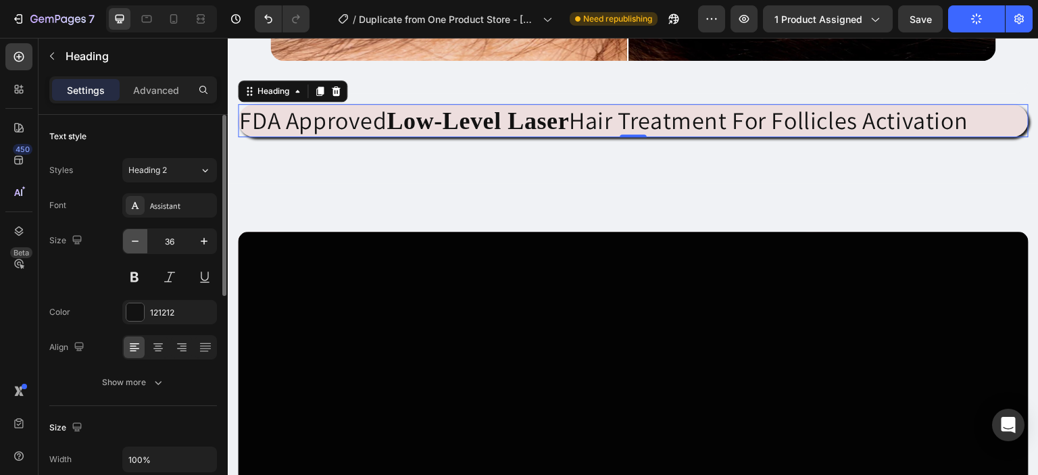
type input "35"
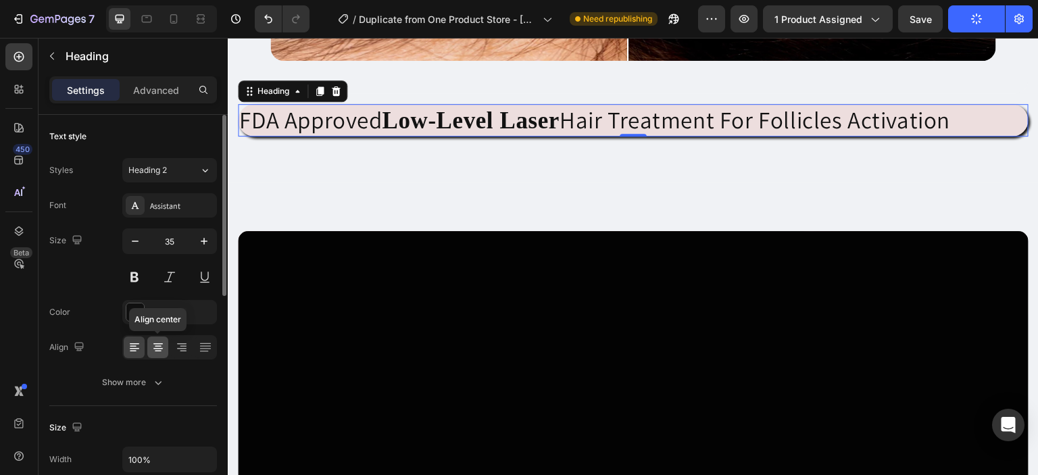
click at [166, 345] on div at bounding box center [157, 347] width 21 height 22
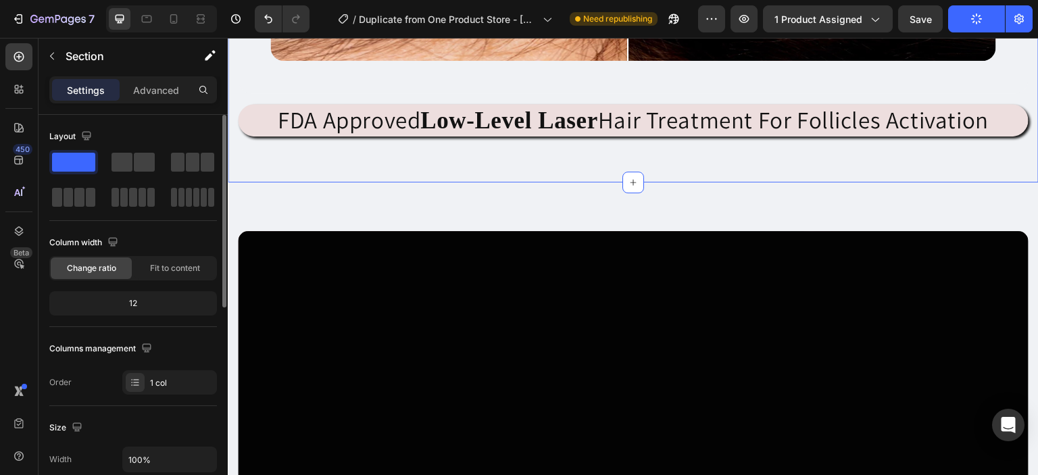
click at [170, 21] on icon at bounding box center [174, 19] width 14 height 14
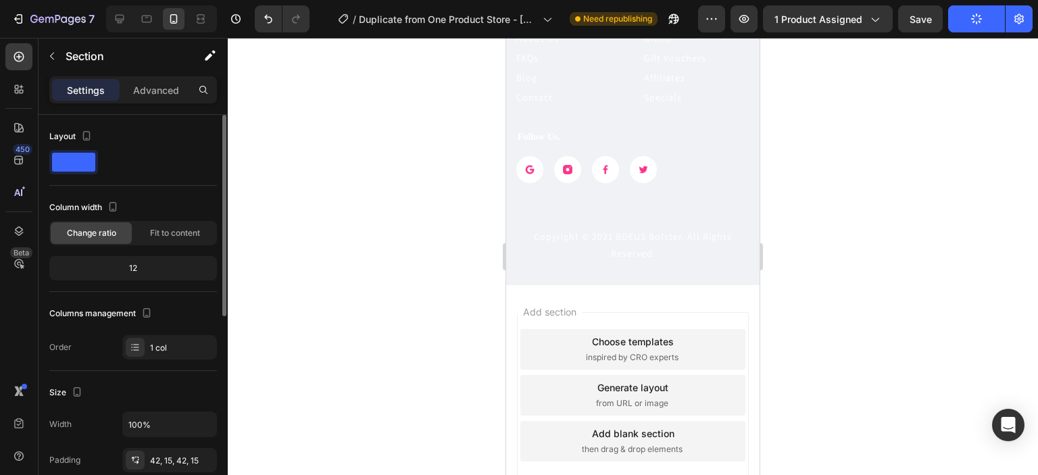
scroll to position [4867, 0]
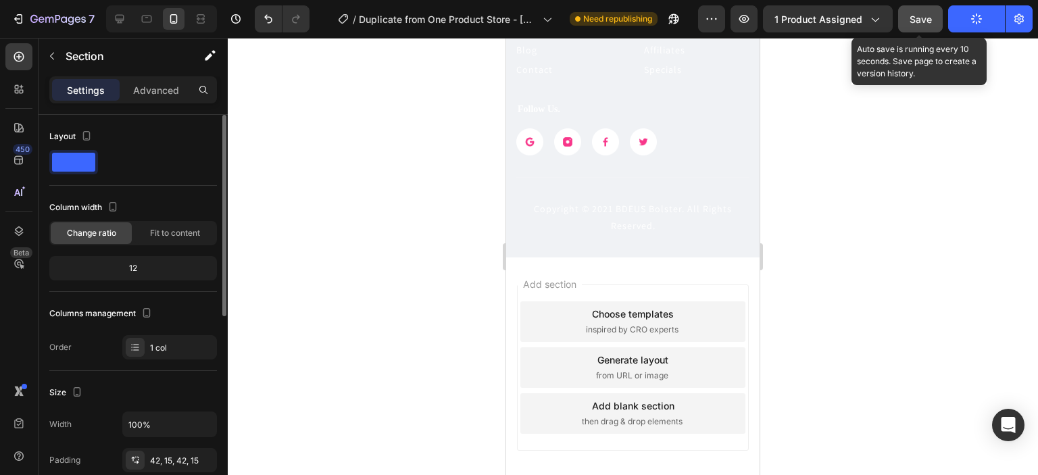
click at [930, 24] on span "Save" at bounding box center [920, 19] width 22 height 11
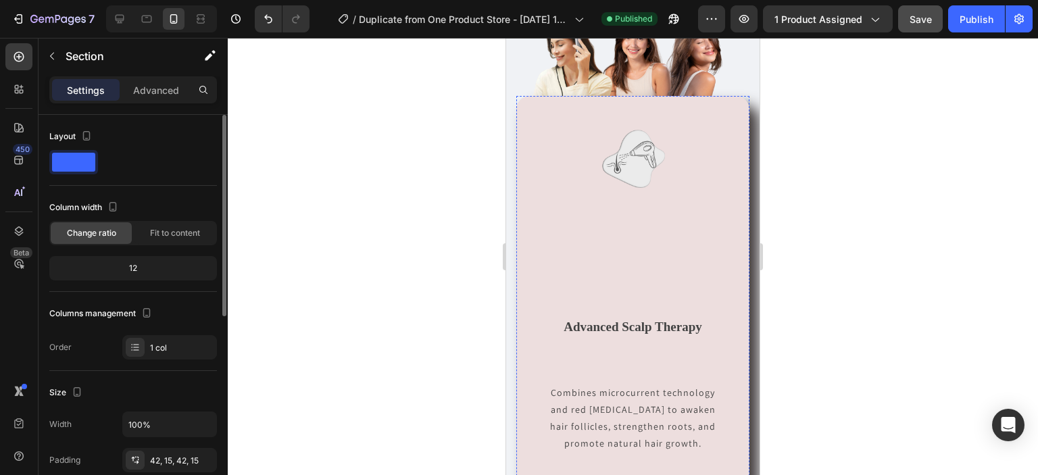
scroll to position [563, 0]
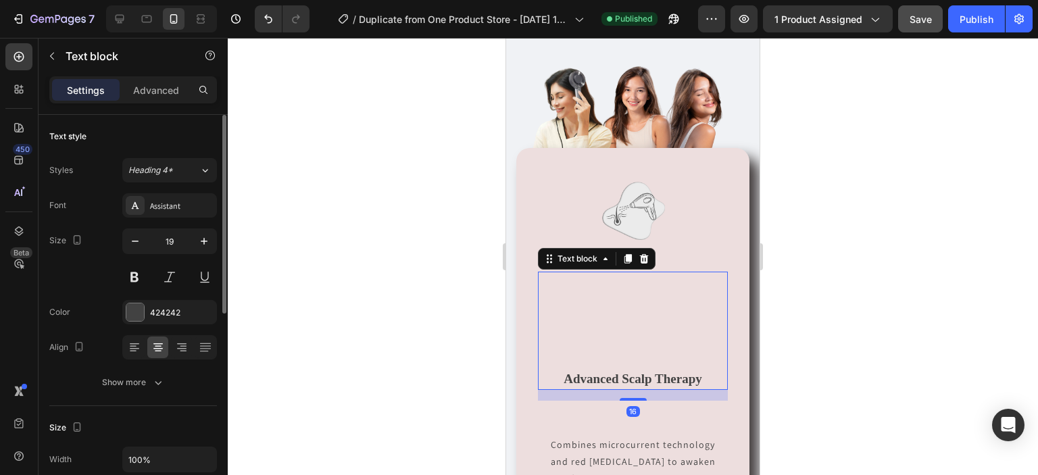
click at [582, 332] on p "Rich Text Editor. Editing area: main" at bounding box center [632, 341] width 187 height 20
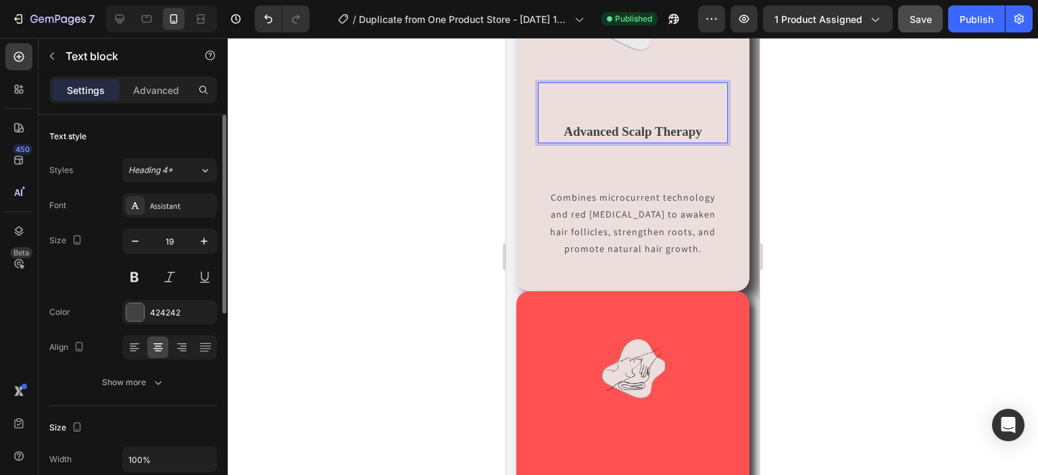
scroll to position [822, 0]
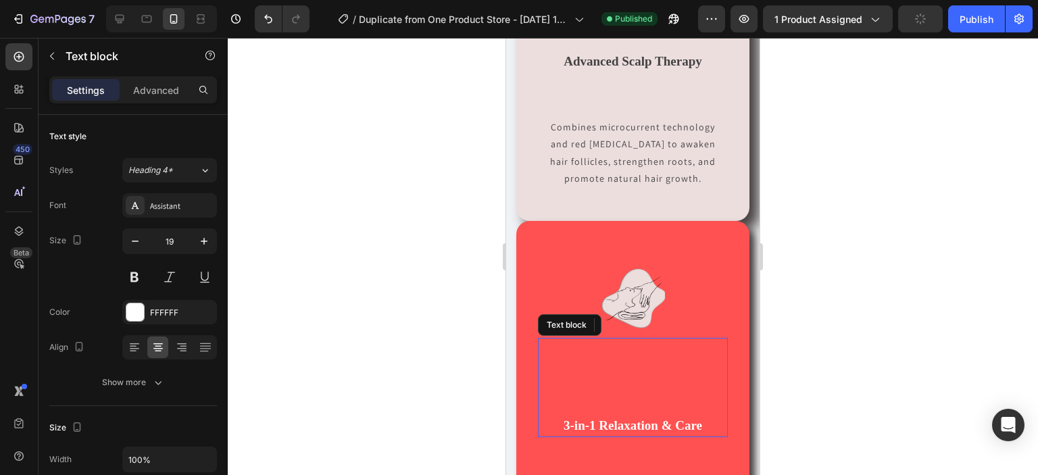
click at [618, 397] on p at bounding box center [632, 407] width 187 height 20
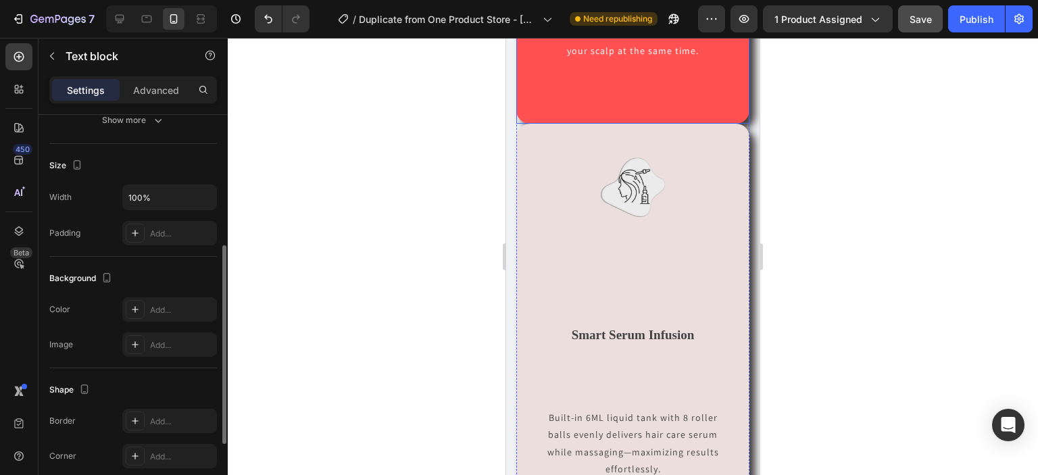
scroll to position [1346, 0]
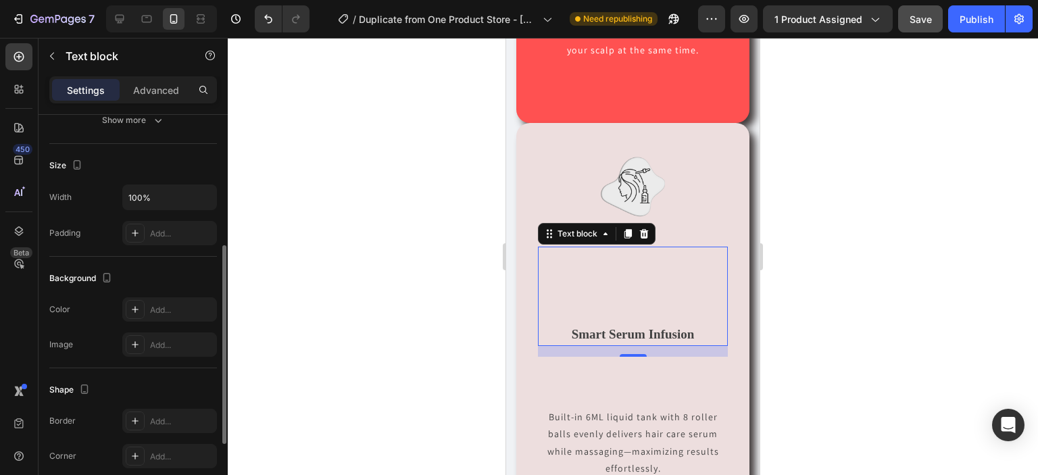
click at [591, 306] on p "Rich Text Editor. Editing area: main" at bounding box center [632, 316] width 187 height 20
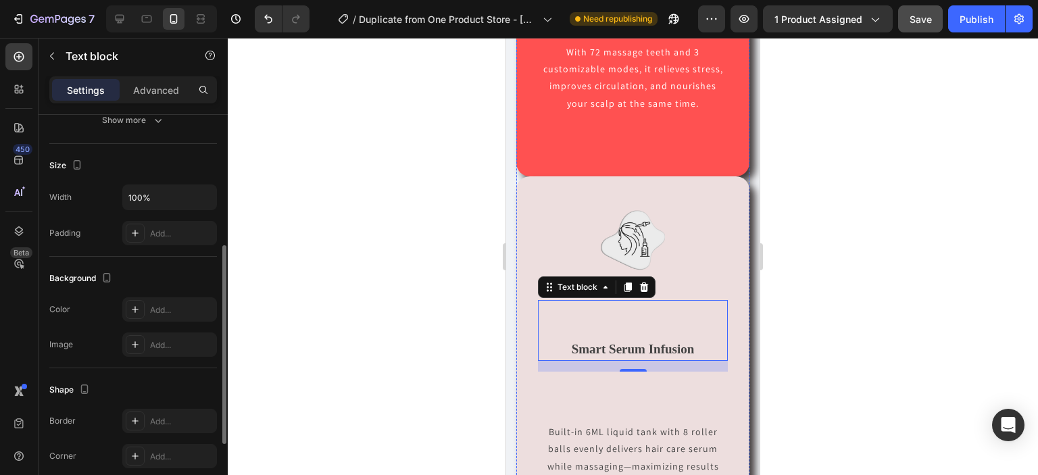
scroll to position [1294, 0]
click at [812, 304] on div at bounding box center [633, 256] width 810 height 437
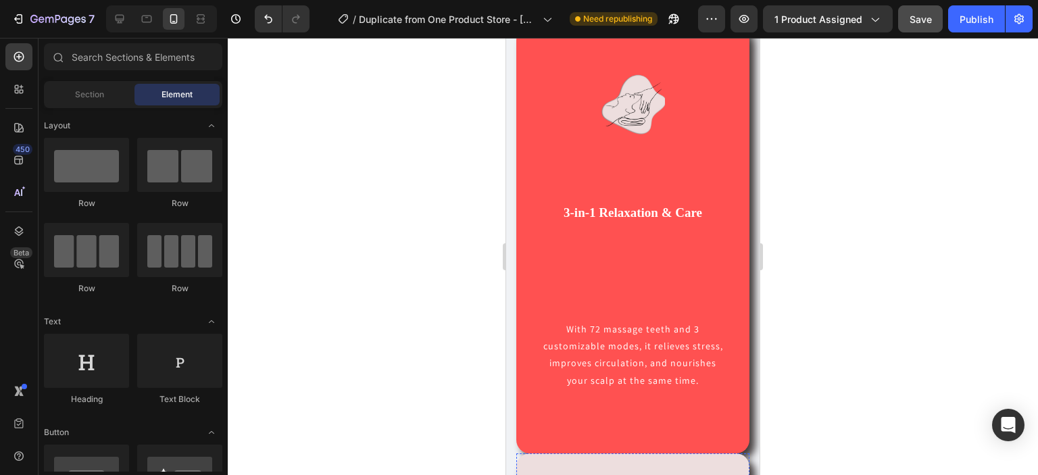
scroll to position [1017, 0]
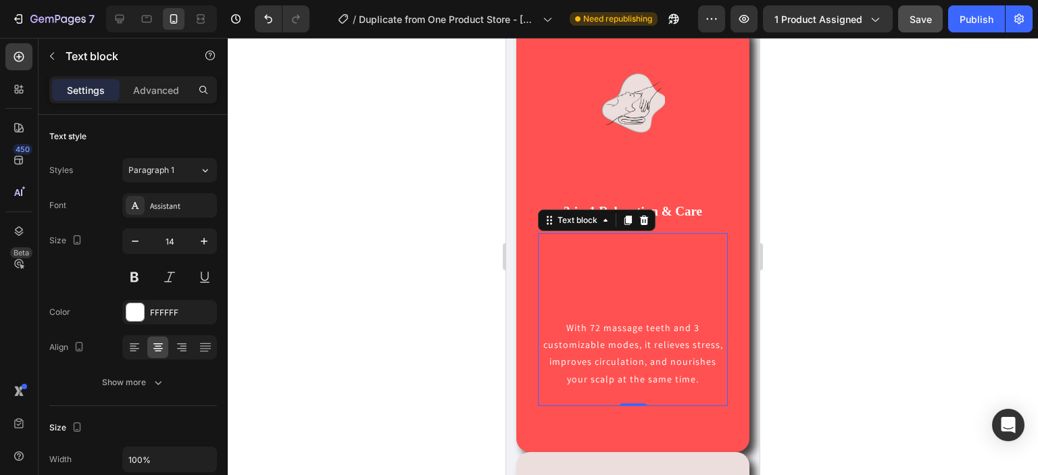
click at [601, 303] on p "Rich Text Editor. Editing area: main" at bounding box center [632, 311] width 187 height 17
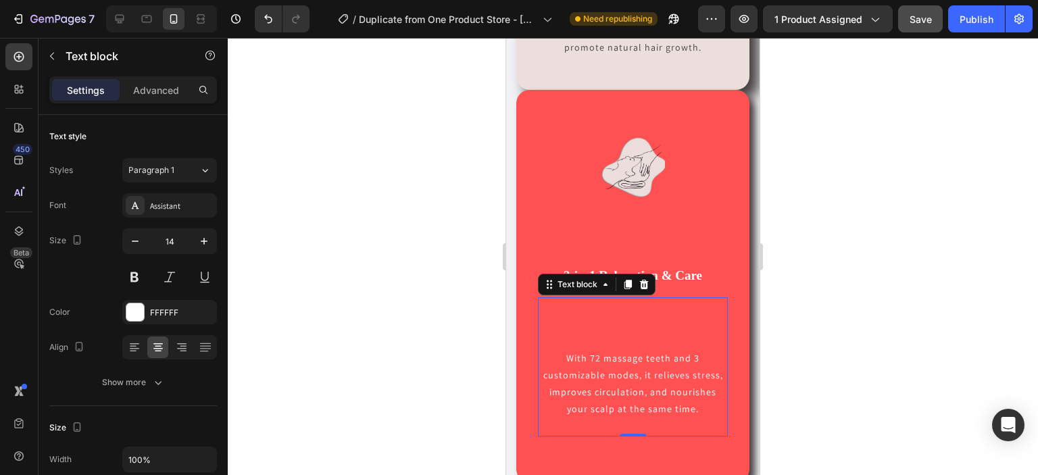
scroll to position [951, 0]
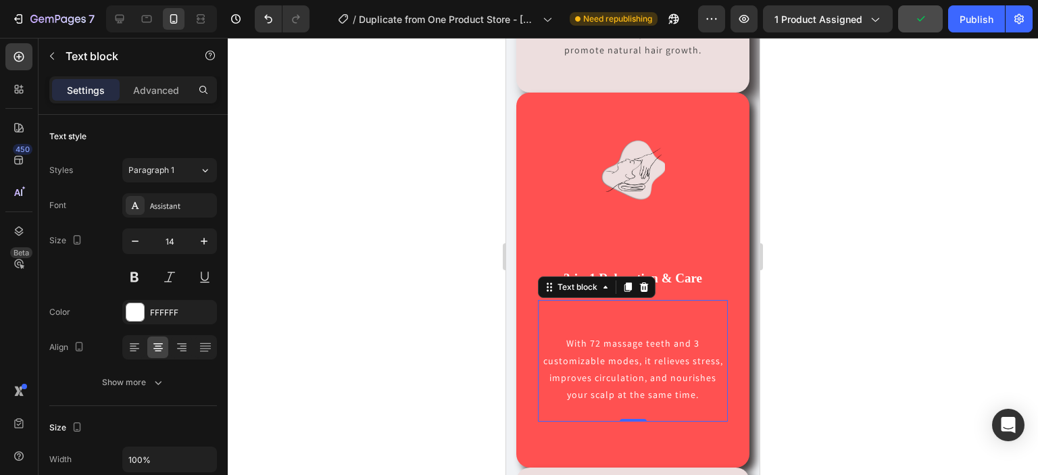
click at [857, 251] on div at bounding box center [633, 256] width 810 height 437
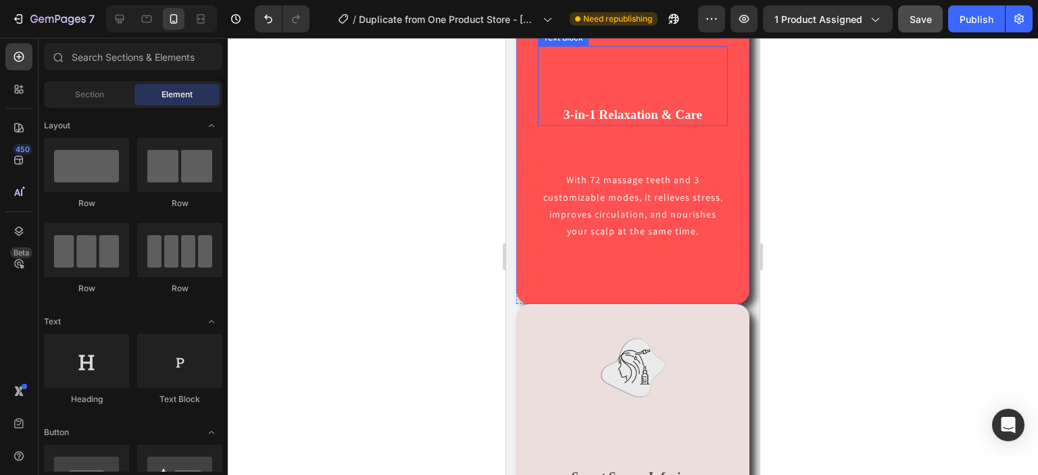
scroll to position [1117, 0]
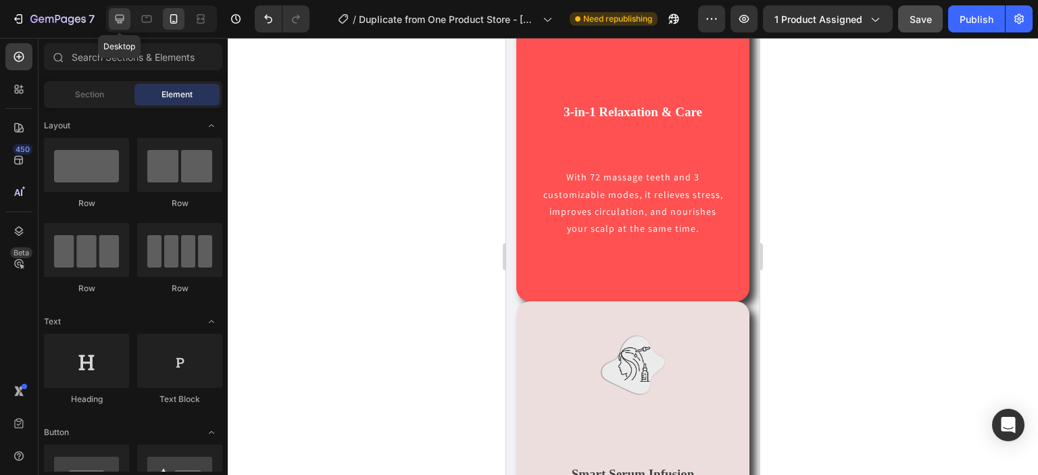
click at [124, 18] on icon at bounding box center [120, 19] width 14 height 14
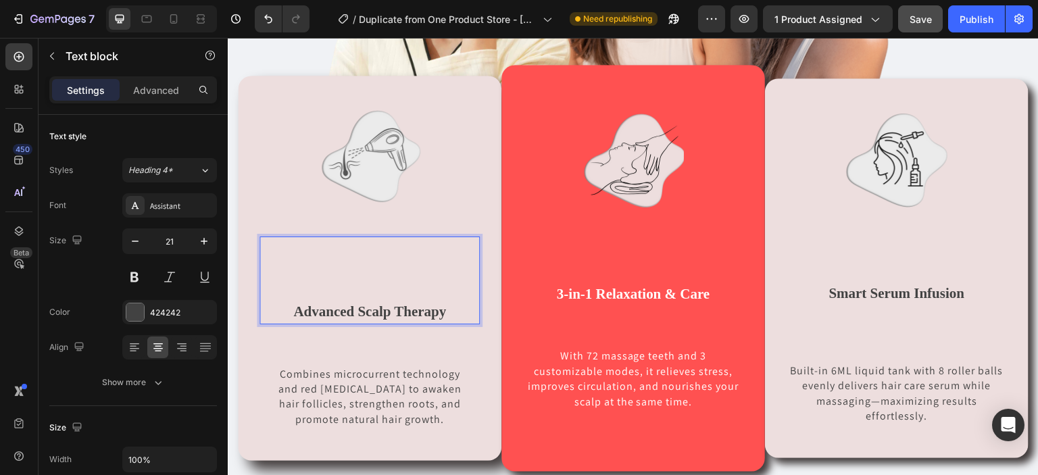
scroll to position [763, 0]
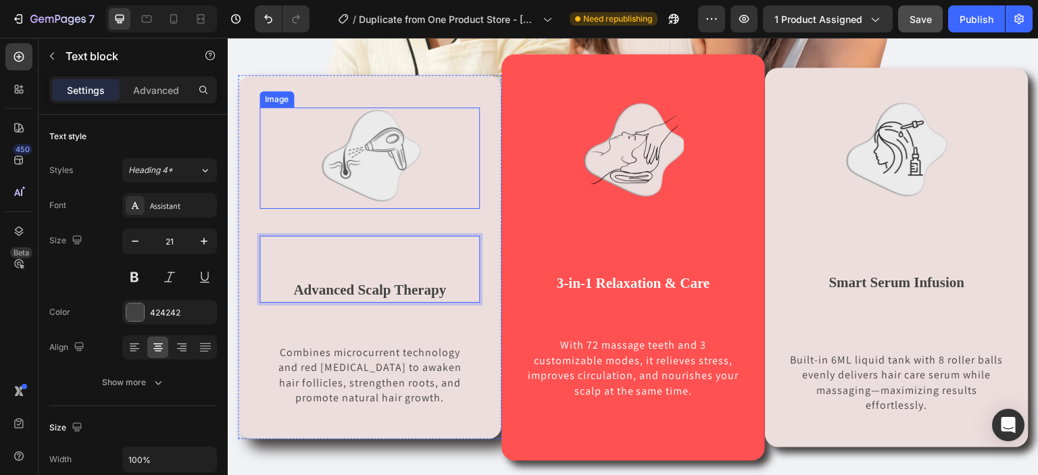
click at [374, 202] on img at bounding box center [369, 157] width 101 height 101
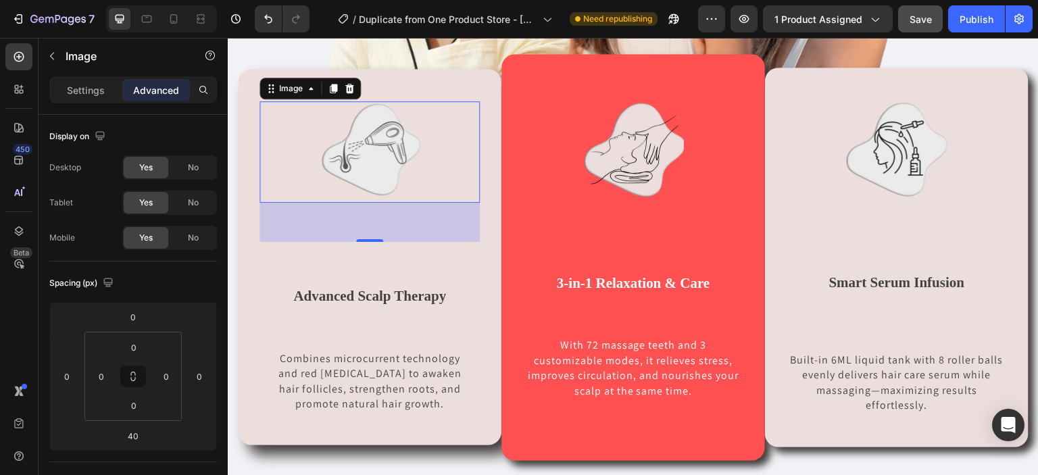
drag, startPoint x: 369, startPoint y: 232, endPoint x: 368, endPoint y: 244, distance: 11.6
click at [368, 244] on div "Image 58 Advanced Scalp Therapy Text block Combines microcurrent technology and…" at bounding box center [369, 256] width 220 height 311
type input "58"
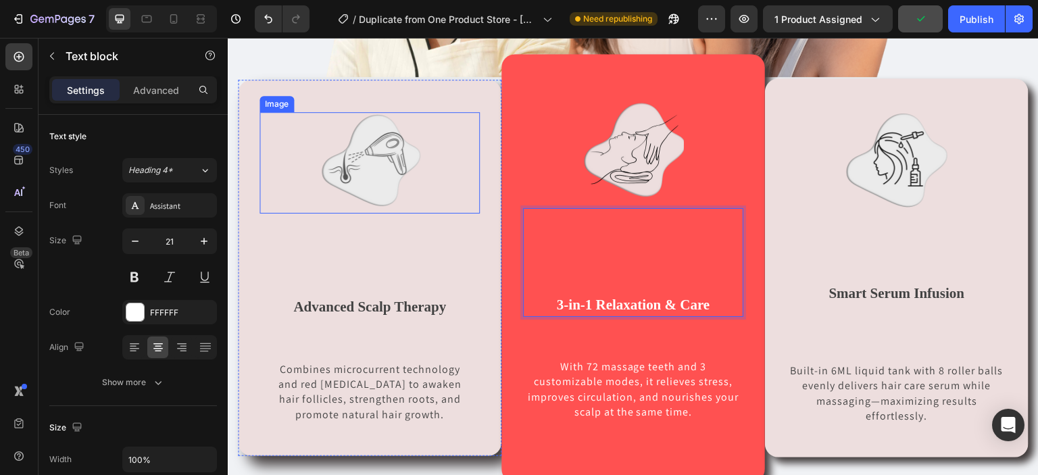
click at [436, 211] on div at bounding box center [369, 162] width 220 height 101
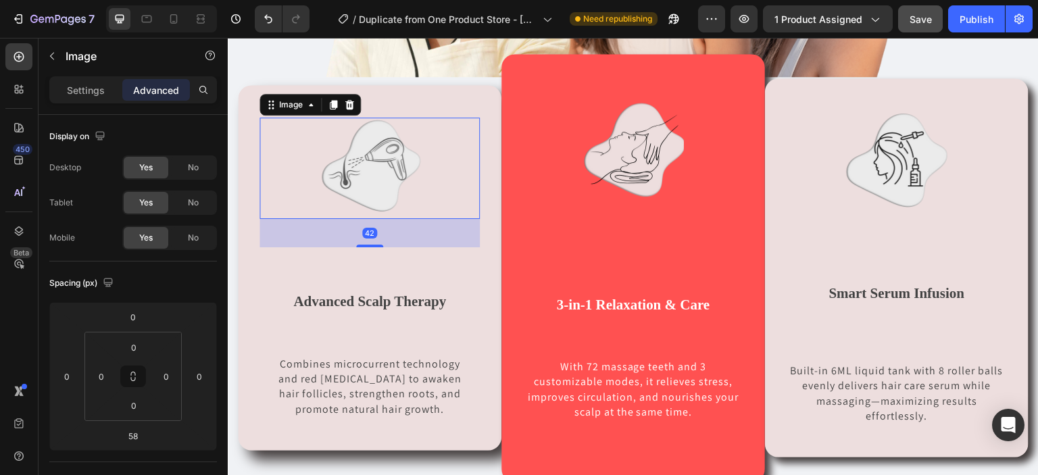
drag, startPoint x: 373, startPoint y: 249, endPoint x: 371, endPoint y: 238, distance: 11.0
click at [371, 219] on div "42" at bounding box center [369, 219] width 220 height 0
type input "42"
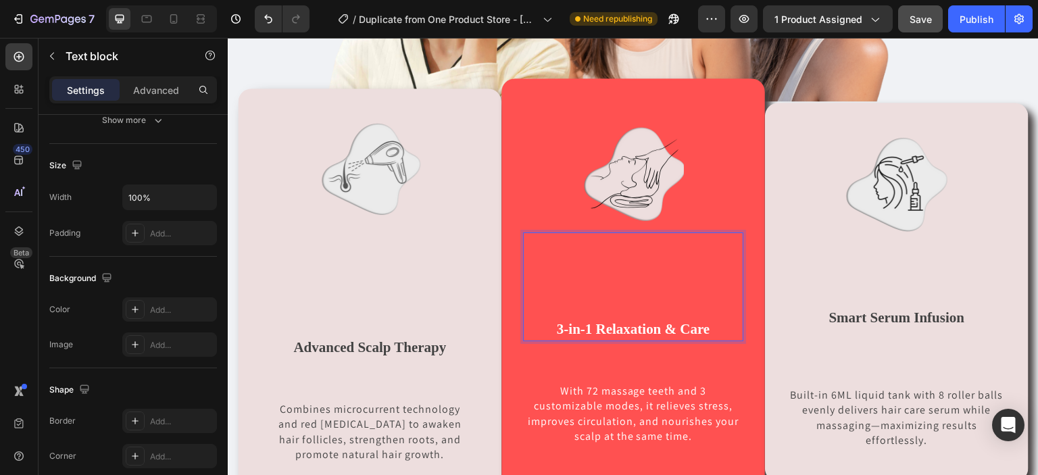
scroll to position [716, 0]
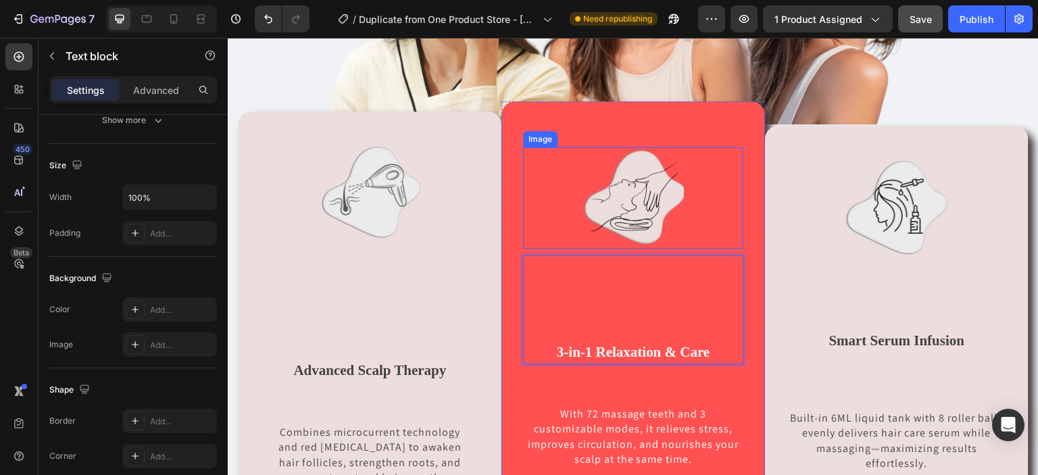
click at [612, 210] on img at bounding box center [632, 197] width 101 height 101
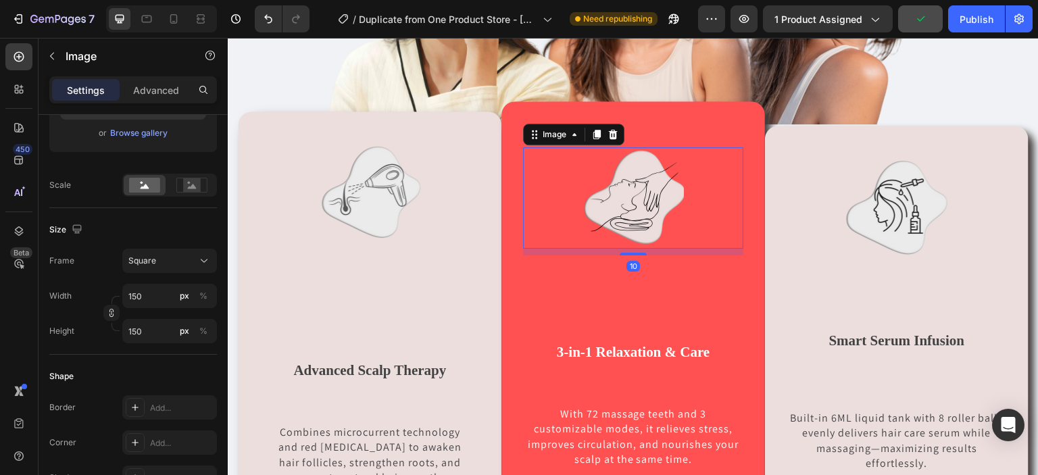
scroll to position [0, 0]
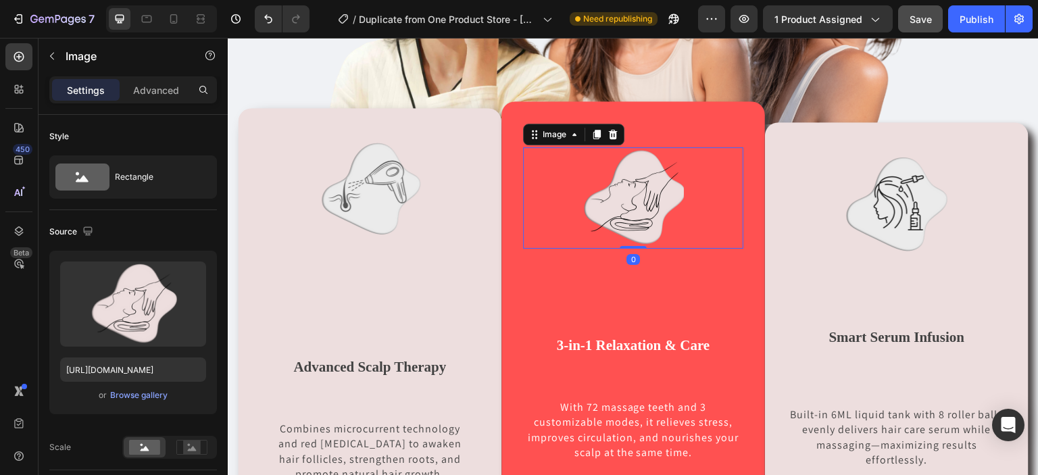
drag, startPoint x: 632, startPoint y: 251, endPoint x: 631, endPoint y: 224, distance: 27.1
click at [631, 224] on div "Image 0" at bounding box center [633, 197] width 220 height 101
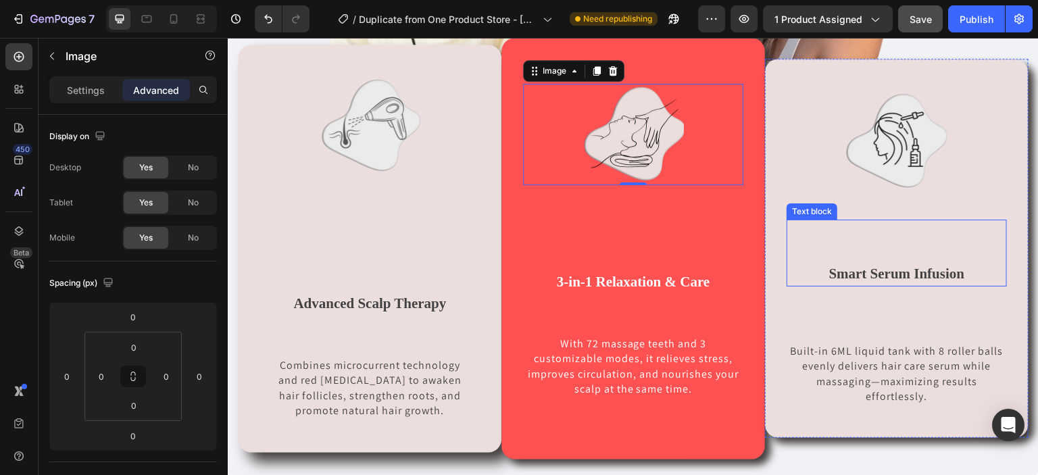
scroll to position [781, 0]
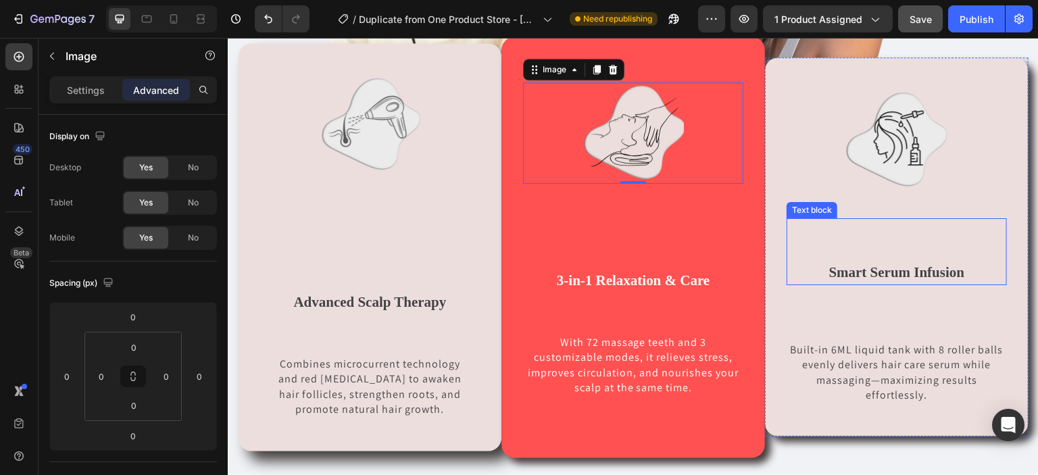
click at [886, 262] on p "Smart Serum Infusion" at bounding box center [897, 273] width 218 height 22
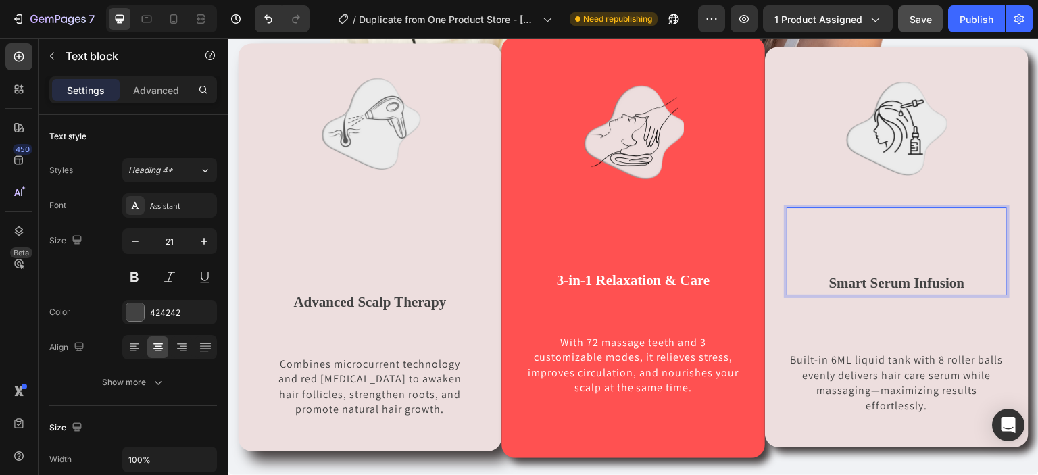
scroll to position [770, 0]
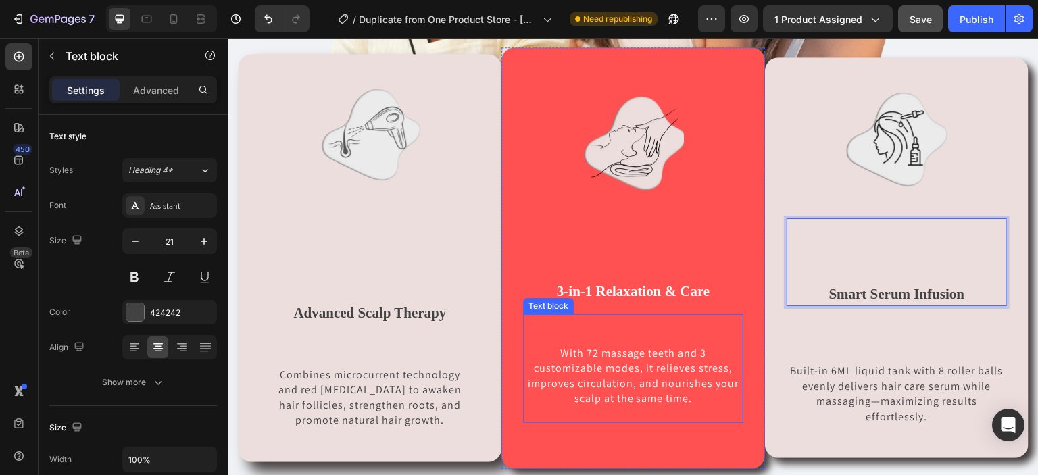
click at [555, 406] on p "Rich Text Editor. Editing area: main" at bounding box center [633, 413] width 218 height 15
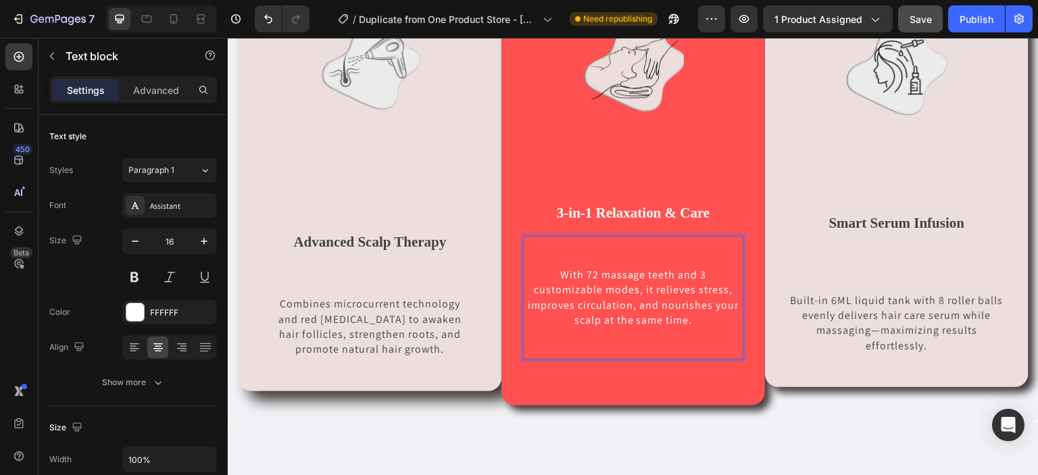
scroll to position [851, 0]
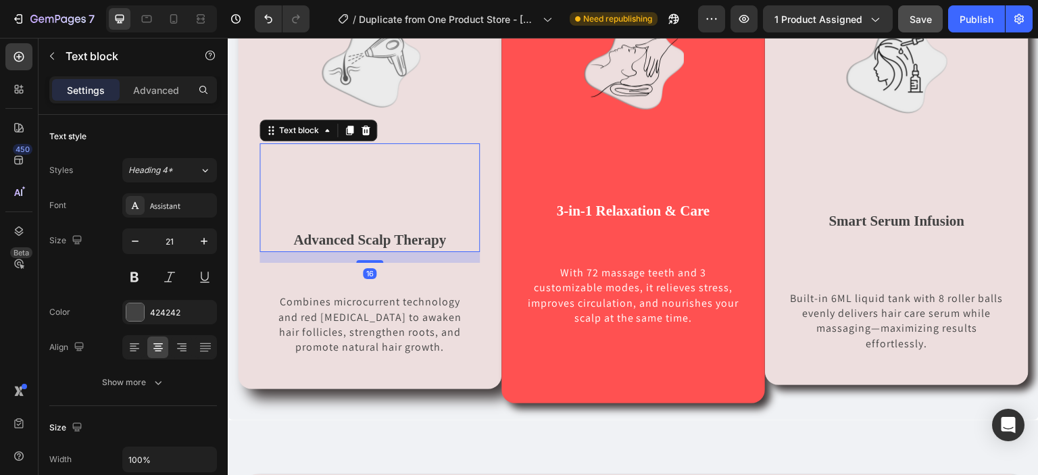
click at [434, 238] on p "Advanced Scalp Therapy" at bounding box center [370, 241] width 218 height 22
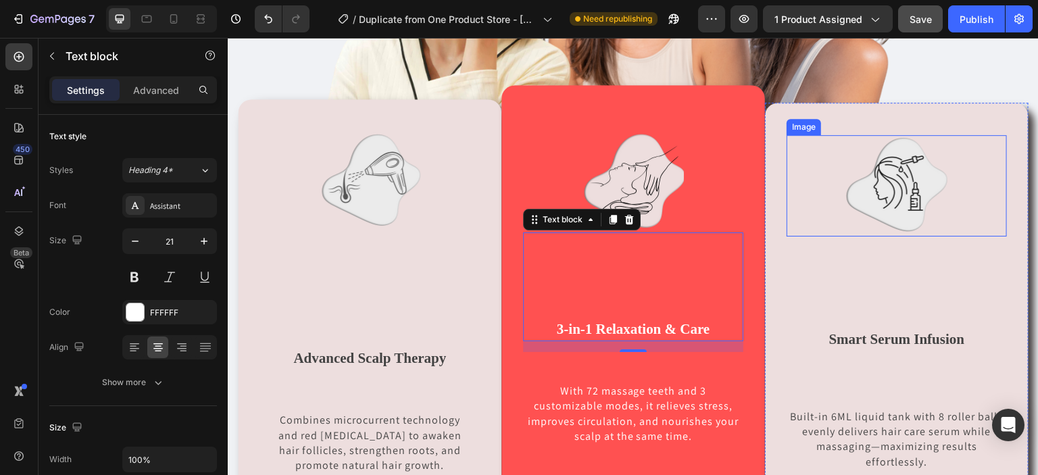
scroll to position [734, 0]
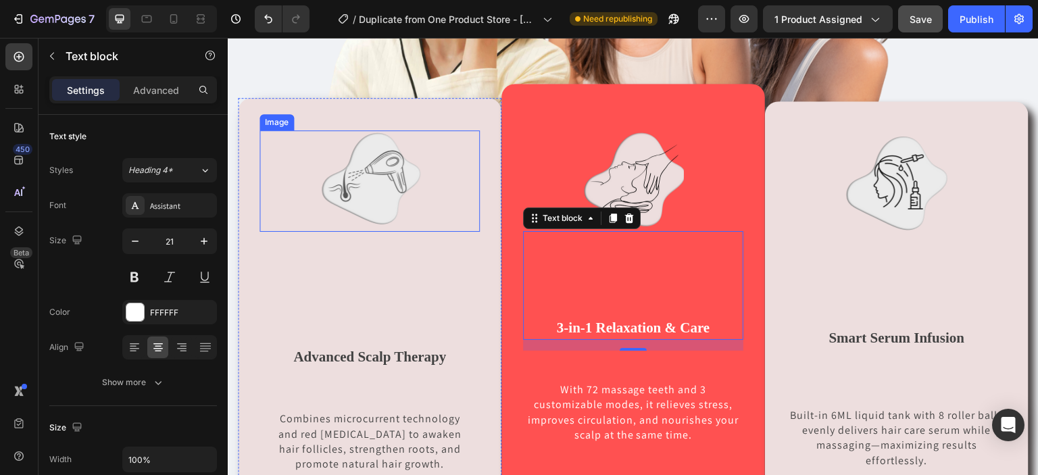
click at [411, 195] on img at bounding box center [369, 180] width 101 height 101
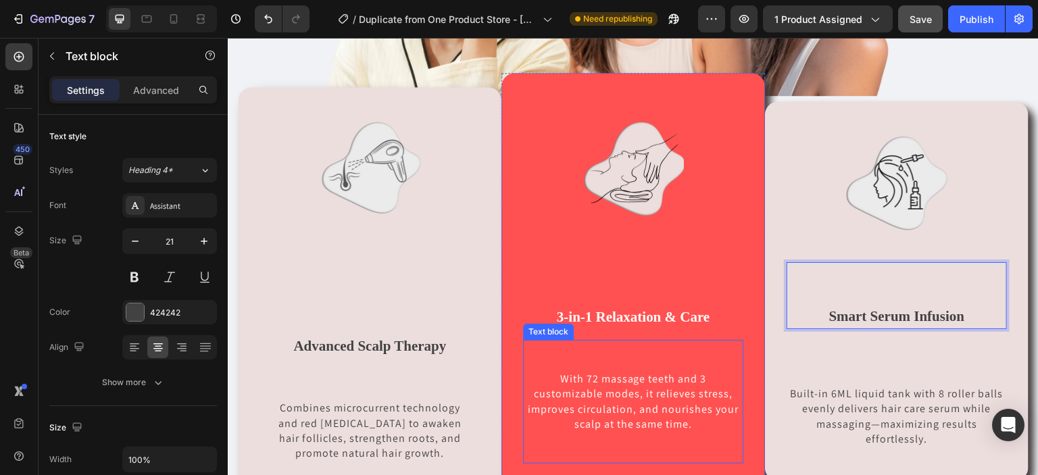
scroll to position [731, 0]
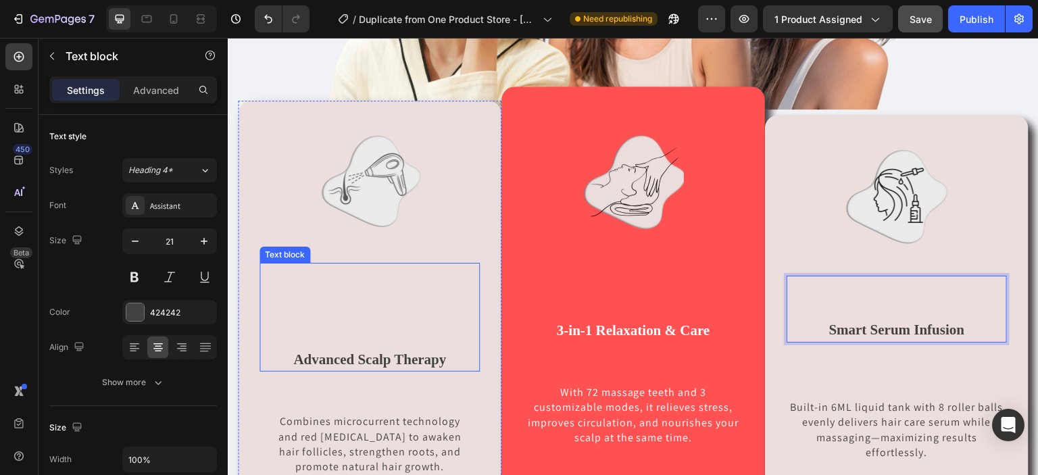
click at [420, 352] on p "Advanced Scalp Therapy" at bounding box center [370, 360] width 218 height 22
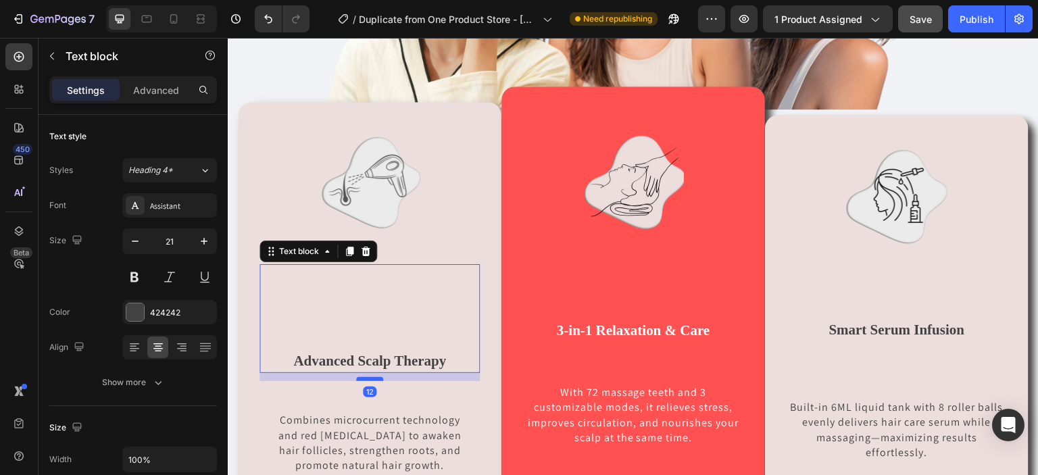
click at [372, 378] on div at bounding box center [369, 379] width 27 height 4
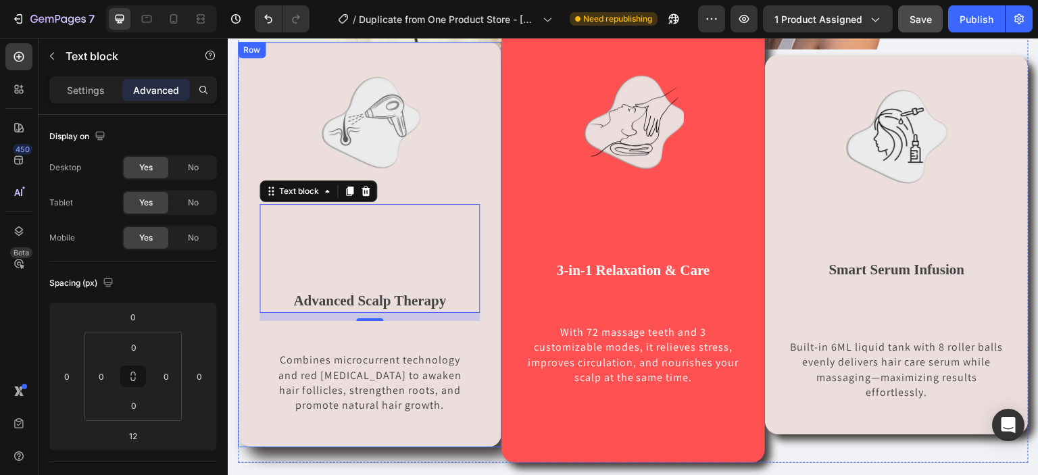
scroll to position [762, 0]
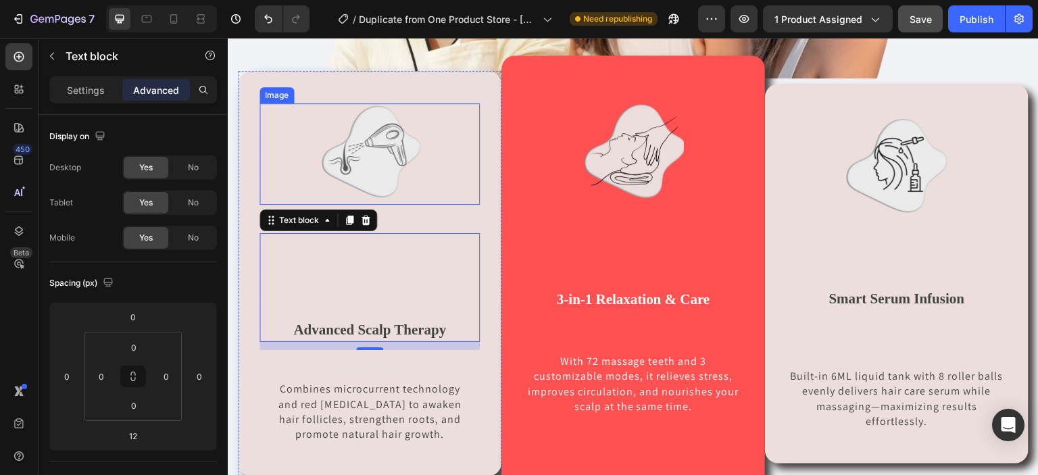
click at [378, 178] on img at bounding box center [369, 153] width 101 height 101
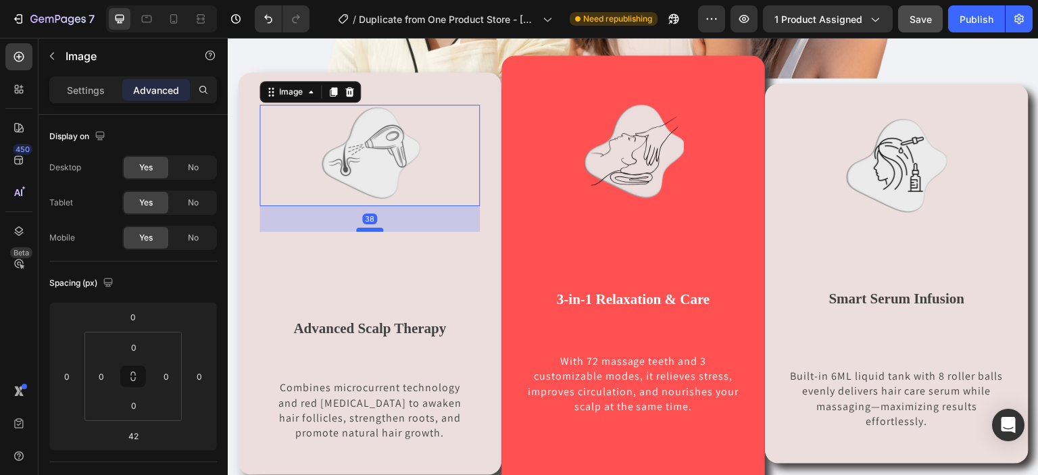
click at [374, 228] on div at bounding box center [369, 230] width 27 height 4
type input "38"
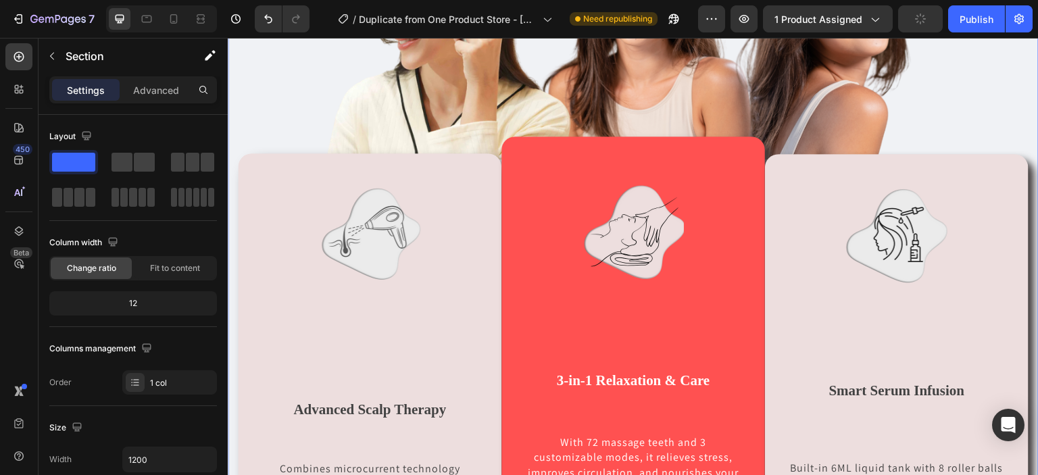
scroll to position [653, 0]
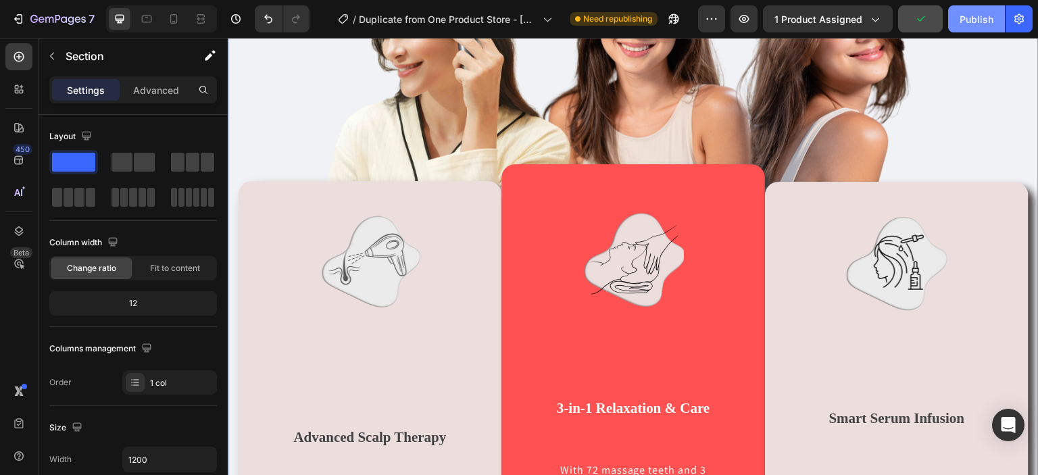
click at [959, 14] on button "Publish" at bounding box center [976, 18] width 57 height 27
click at [173, 26] on div at bounding box center [174, 19] width 22 height 22
type input "100%"
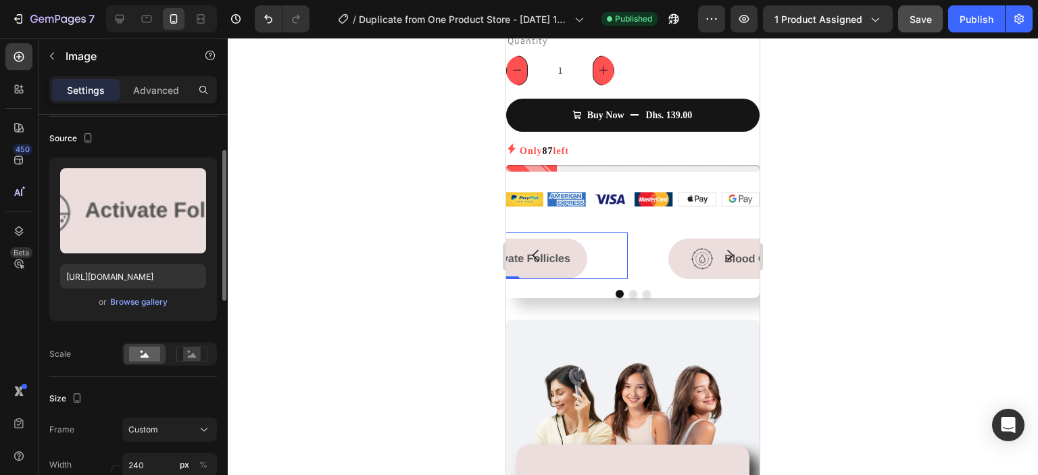
scroll to position [174, 0]
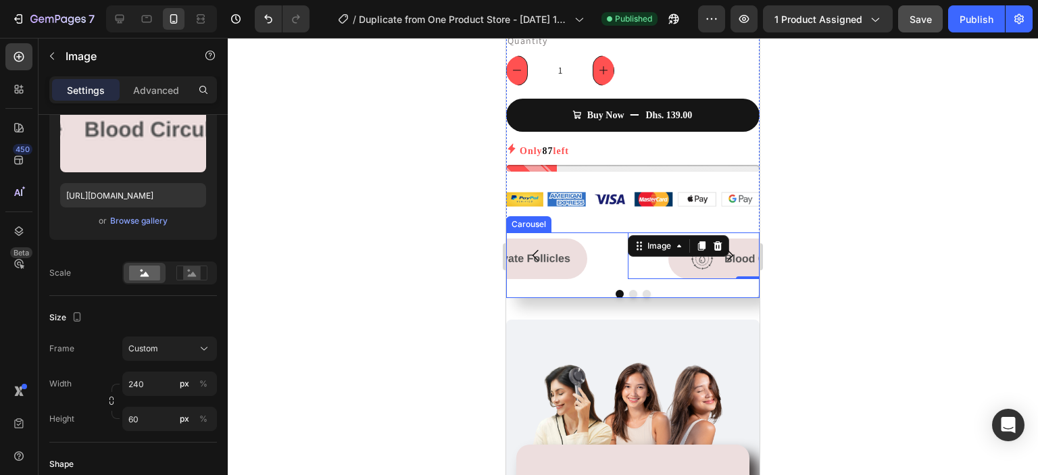
click at [630, 290] on button "Dot" at bounding box center [633, 294] width 8 height 8
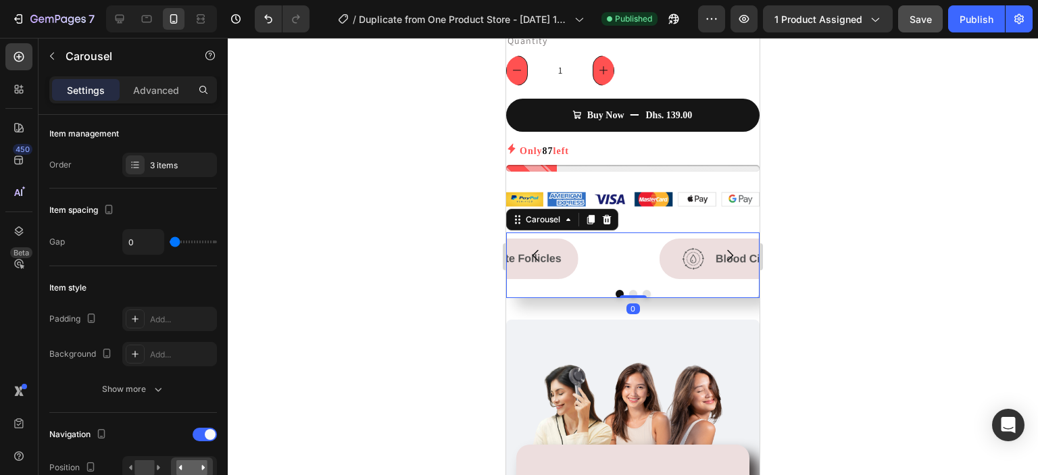
scroll to position [0, 0]
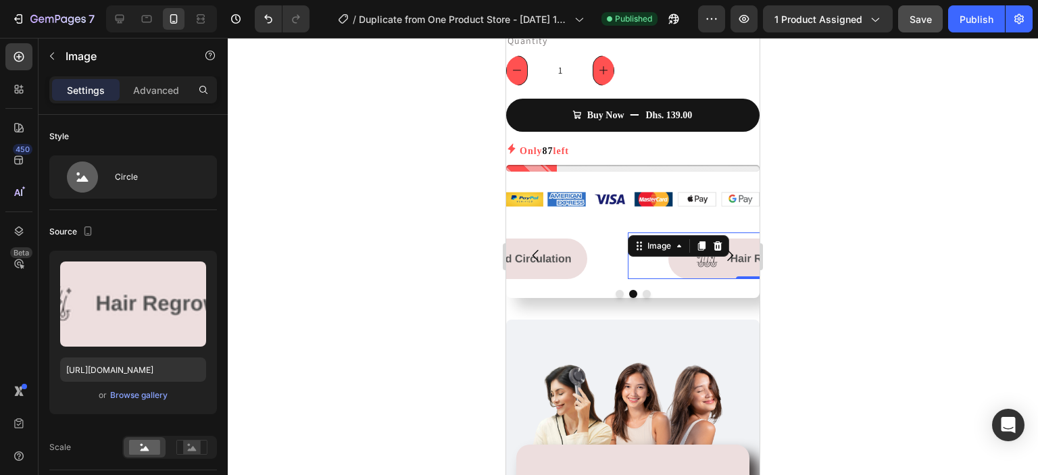
click at [680, 249] on img at bounding box center [749, 258] width 162 height 41
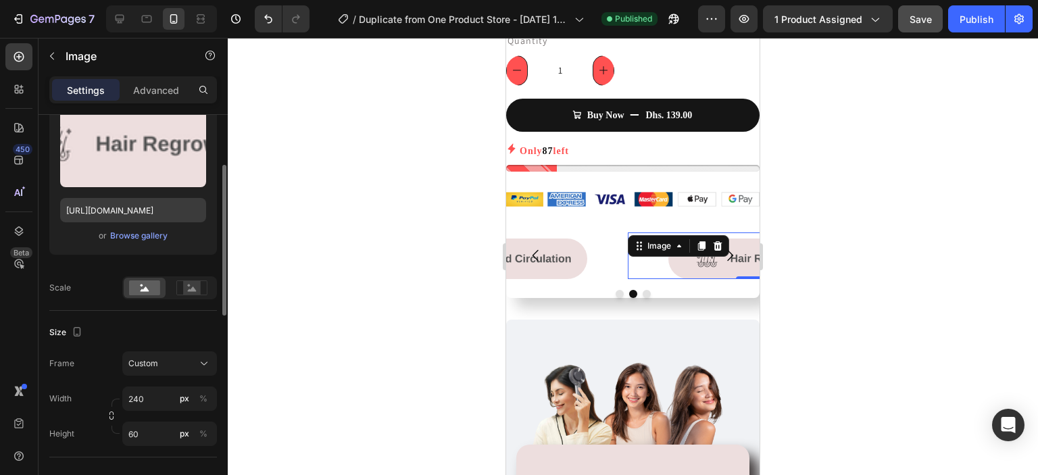
scroll to position [167, 0]
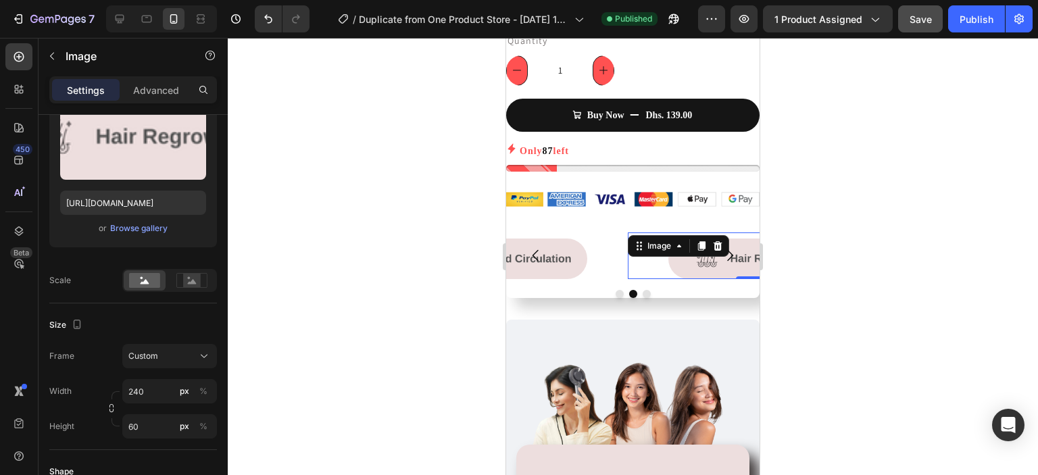
click at [234, 386] on div at bounding box center [633, 256] width 810 height 437
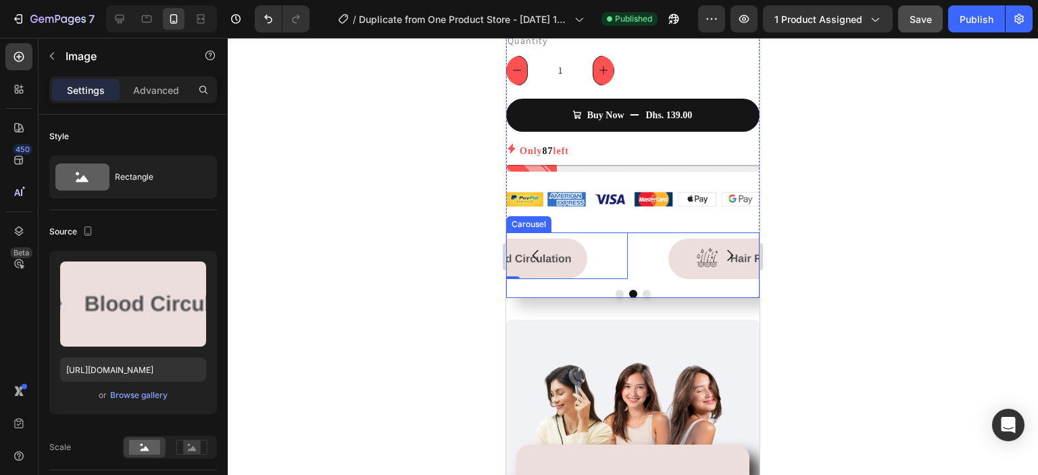
click at [722, 247] on icon "Carousel Next Arrow" at bounding box center [730, 255] width 16 height 16
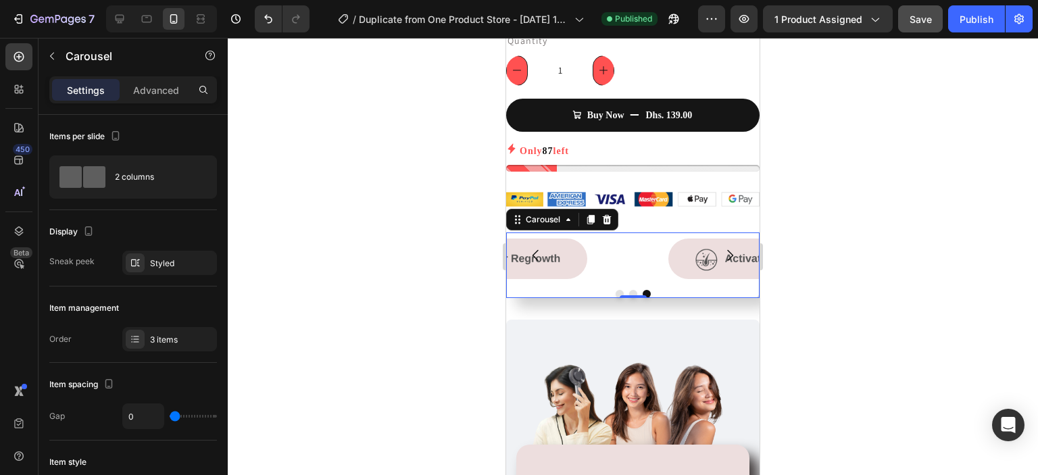
click at [722, 247] on icon "Carousel Next Arrow" at bounding box center [730, 255] width 16 height 16
click at [832, 280] on div at bounding box center [633, 256] width 810 height 437
